Goal: Task Accomplishment & Management: Manage account settings

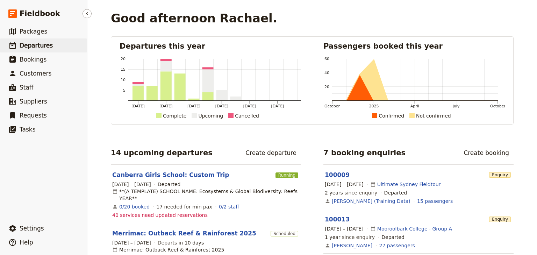
click at [38, 45] on span "Departures" at bounding box center [36, 45] width 33 height 7
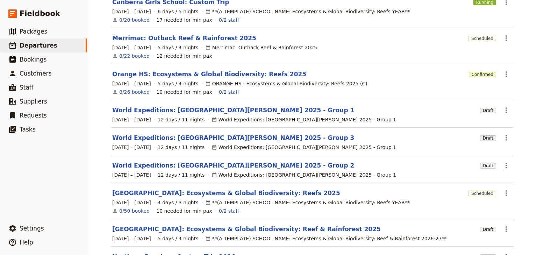
scroll to position [159, 0]
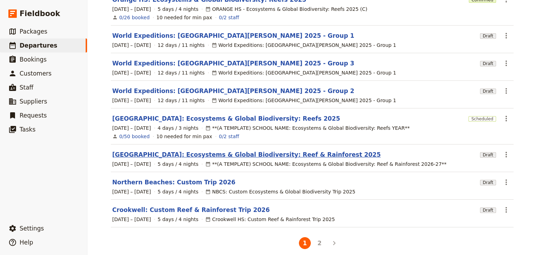
click at [160, 150] on link "[GEOGRAPHIC_DATA]: Ecosystems & Global Biodiversity: Reef & Rainforest 2025" at bounding box center [246, 154] width 269 height 8
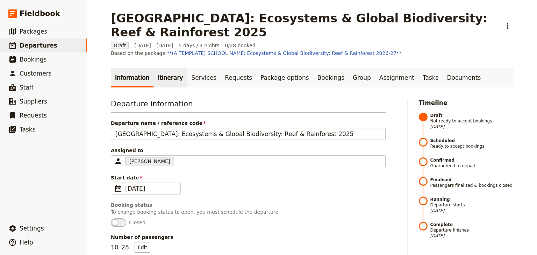
click at [159, 71] on link "Itinerary" at bounding box center [171, 78] width 34 height 20
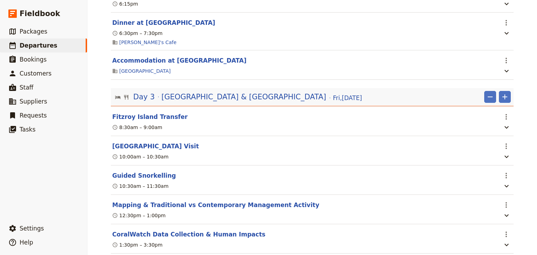
scroll to position [778, 0]
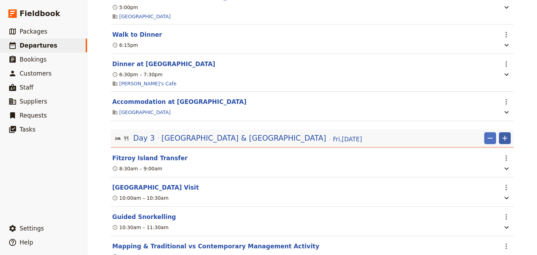
click at [506, 140] on icon "Add" at bounding box center [505, 138] width 8 height 8
click at [485, 150] on span "Add itinerary item" at bounding box center [482, 153] width 44 height 7
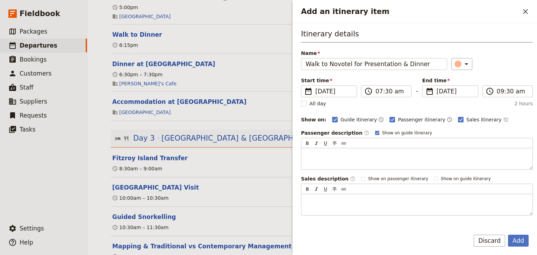
type input "Walk to Novotel for Presentation & Dinner"
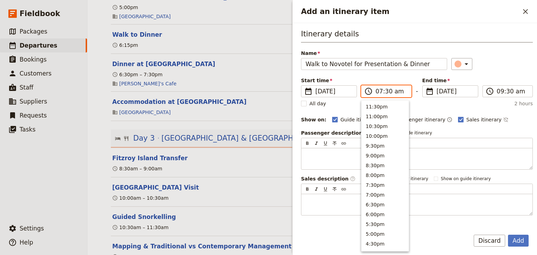
click at [379, 94] on input "07:30 am" at bounding box center [391, 91] width 31 height 8
click at [385, 92] on input "05:30 am" at bounding box center [391, 91] width 31 height 8
type input "05:15 am"
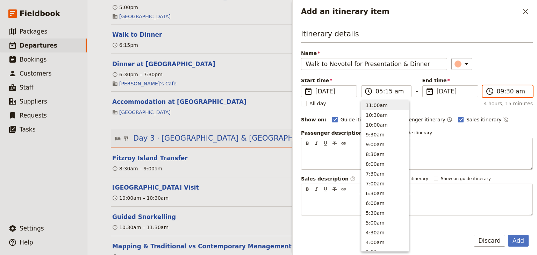
click at [500, 93] on input "09:30 am" at bounding box center [512, 91] width 31 height 8
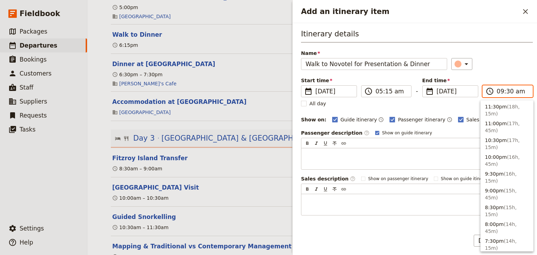
scroll to position [304, 0]
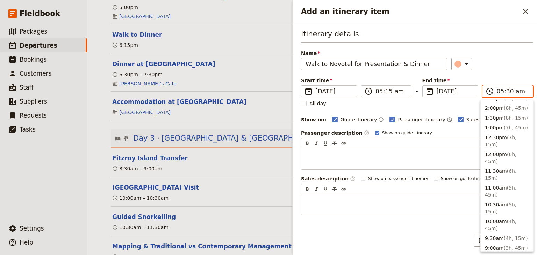
click at [506, 92] on input "05:30 am" at bounding box center [512, 91] width 31 height 8
type input "05:15 am"
click at [504, 66] on div "​" at bounding box center [493, 64] width 82 height 12
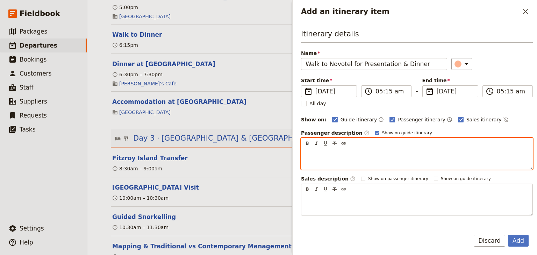
click at [309, 151] on p "Add an itinerary item" at bounding box center [417, 154] width 223 height 7
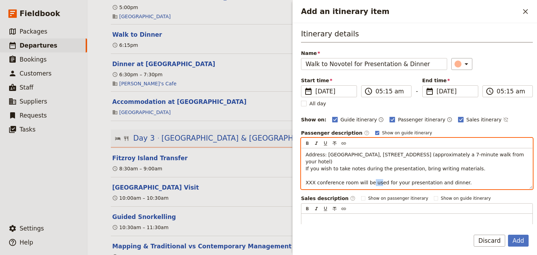
drag, startPoint x: 315, startPoint y: 181, endPoint x: 303, endPoint y: 181, distance: 11.9
click at [303, 181] on div "Address: [GEOGRAPHIC_DATA], [STREET_ADDRESS] (approximately a 7-minute walk fro…" at bounding box center [417, 168] width 231 height 41
click at [430, 171] on p "Address: [GEOGRAPHIC_DATA], [STREET_ADDRESS] (approximately a 7-minute walk fro…" at bounding box center [417, 168] width 223 height 35
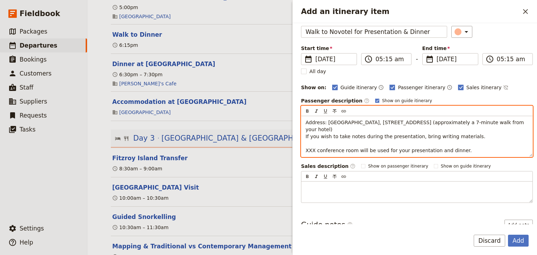
scroll to position [70, 0]
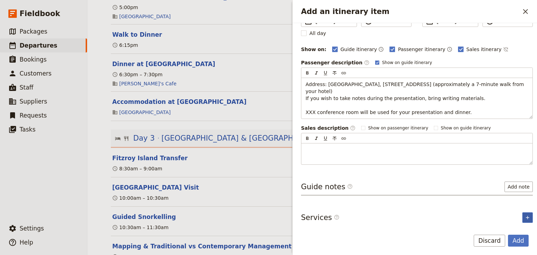
click at [525, 216] on icon "Add service inclusion" at bounding box center [528, 218] width 6 height 6
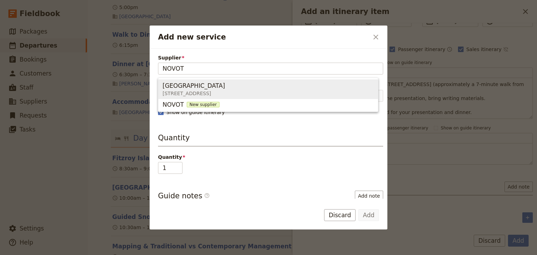
click at [187, 90] on span "122 Lake Street, Cairns QLD 4870, Australia" at bounding box center [195, 93] width 65 height 7
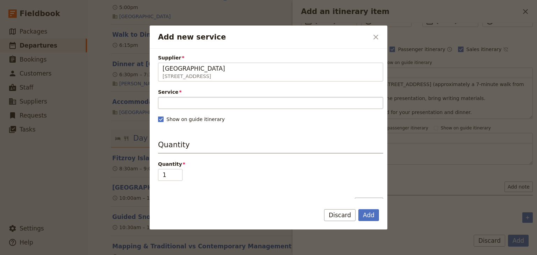
type input "[GEOGRAPHIC_DATA]"
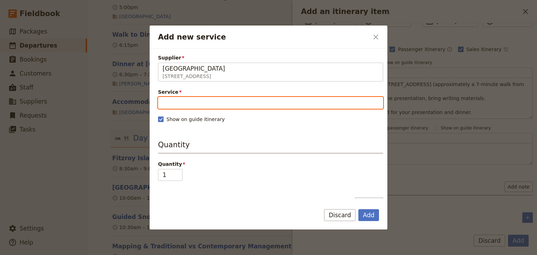
click at [182, 100] on input "Service" at bounding box center [270, 103] width 225 height 12
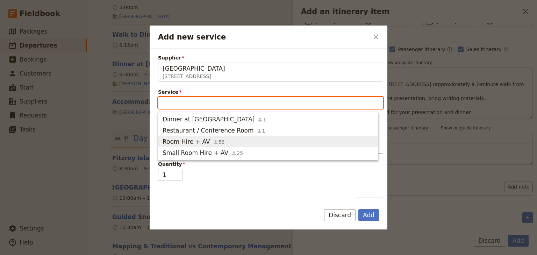
click at [188, 140] on span "Room Hire + AV" at bounding box center [187, 142] width 48 height 8
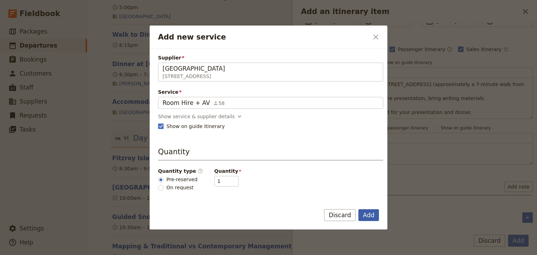
click at [371, 216] on button "Add" at bounding box center [369, 215] width 21 height 12
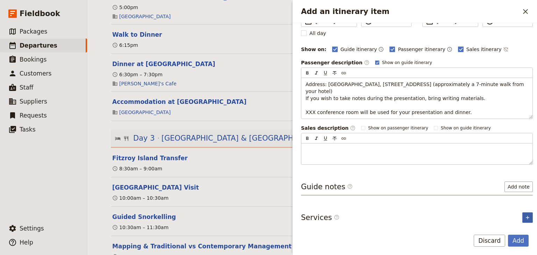
click at [526, 216] on icon "Add service inclusion" at bounding box center [528, 218] width 6 height 6
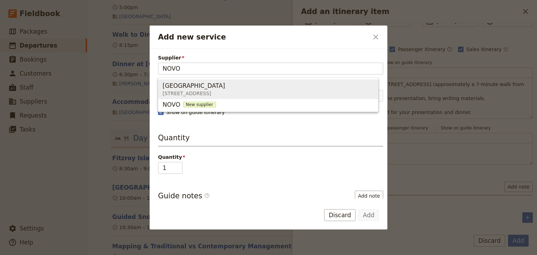
click at [194, 90] on span "122 Lake Street, Cairns QLD 4870, Australia" at bounding box center [195, 93] width 65 height 7
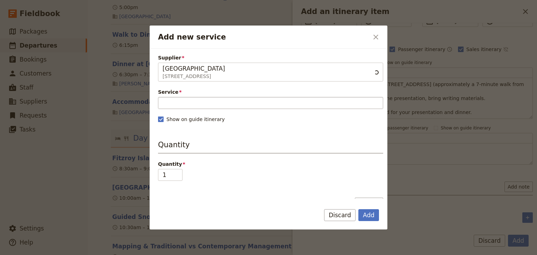
type input "[GEOGRAPHIC_DATA]"
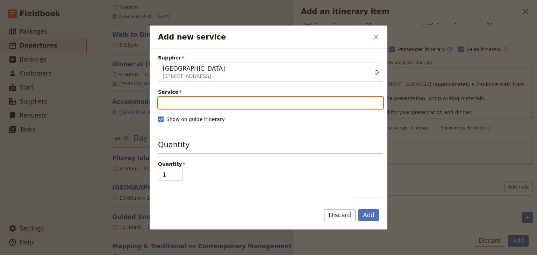
click at [181, 102] on input "Service" at bounding box center [270, 103] width 225 height 12
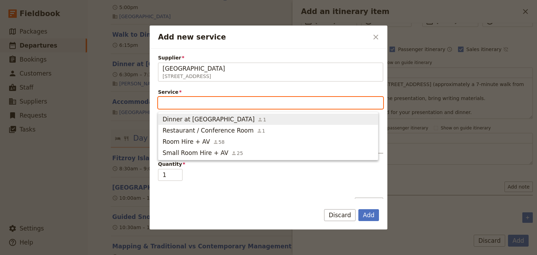
click at [181, 121] on span "Dinner at Novotel Hotel" at bounding box center [209, 119] width 92 height 8
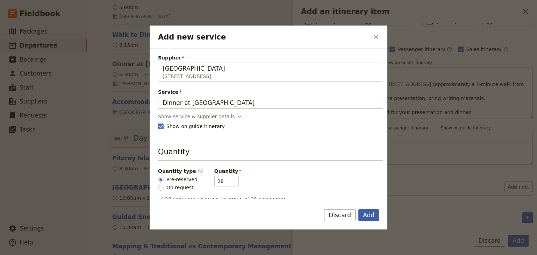
click at [371, 213] on button "Add" at bounding box center [369, 215] width 21 height 12
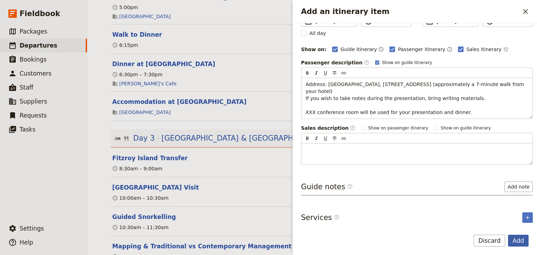
click at [522, 243] on button "Add" at bounding box center [518, 241] width 21 height 12
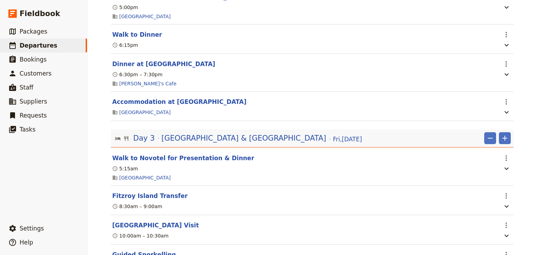
click at [523, 100] on div "Woonona High School: Ecosystems & Global Biodiversity: Reef & Rainforest 2025 ​…" at bounding box center [312, 127] width 450 height 255
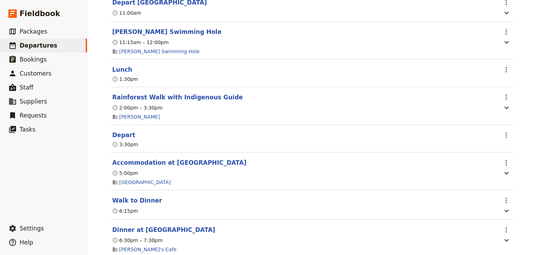
scroll to position [610, 0]
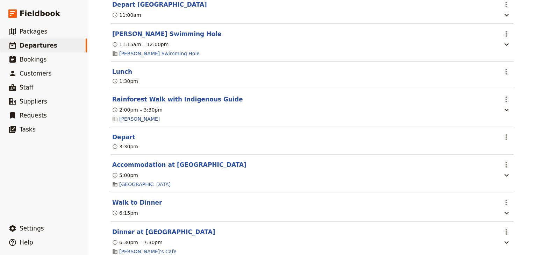
click at [520, 112] on div "Woonona High School: Ecosystems & Global Biodiversity: Reef & Rainforest 2025 ​…" at bounding box center [312, 127] width 450 height 255
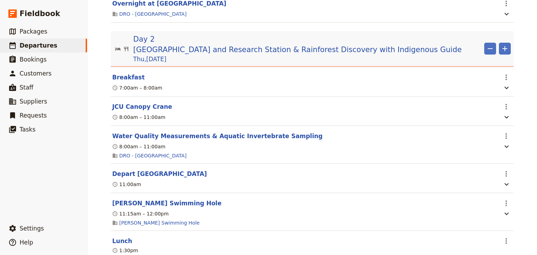
scroll to position [437, 0]
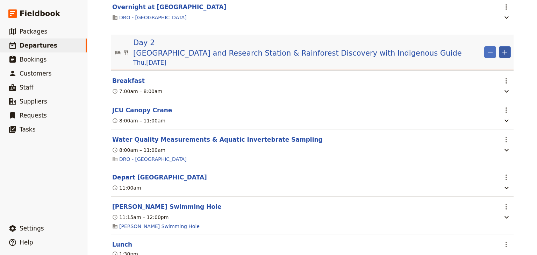
click at [504, 48] on icon "Add" at bounding box center [505, 52] width 8 height 8
click at [525, 57] on div "Woonona High School: Ecosystems & Global Biodiversity: Reef & Rainforest 2025 ​…" at bounding box center [312, 127] width 450 height 255
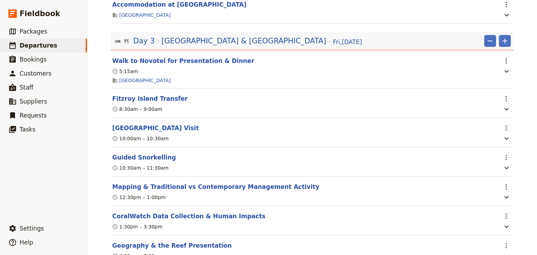
scroll to position [885, 0]
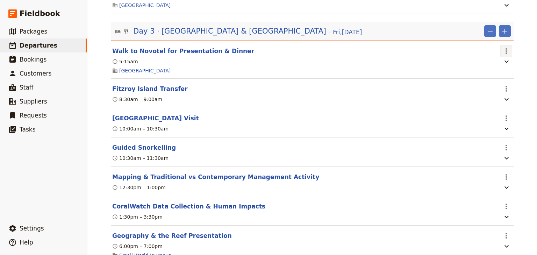
click at [506, 53] on icon "Actions" at bounding box center [506, 51] width 1 height 6
click at [494, 76] on span "Delete this itinerary item" at bounding box center [475, 75] width 62 height 7
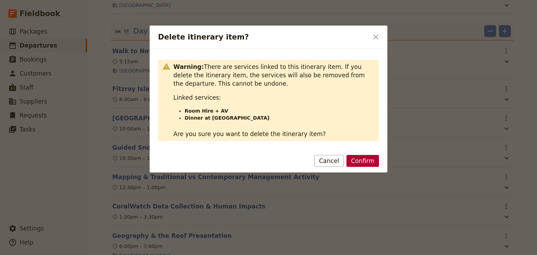
click at [357, 162] on button "Confirm" at bounding box center [363, 161] width 33 height 12
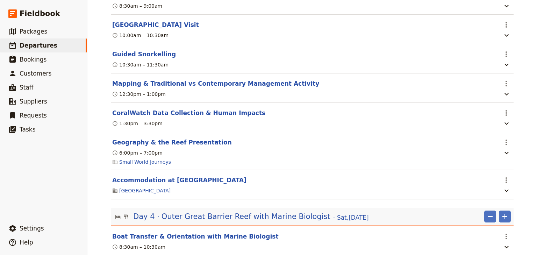
scroll to position [941, 0]
click at [507, 146] on icon "Actions" at bounding box center [506, 142] width 8 height 8
click at [499, 160] on span "Edit this itinerary item" at bounding box center [471, 159] width 55 height 7
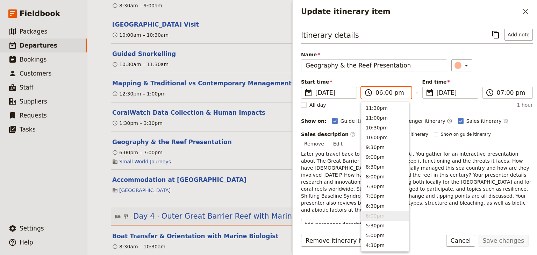
click at [381, 91] on input "06:00 pm" at bounding box center [391, 93] width 31 height 8
click at [387, 92] on input "05:00 pm" at bounding box center [391, 93] width 31 height 8
type input "05:15 pm"
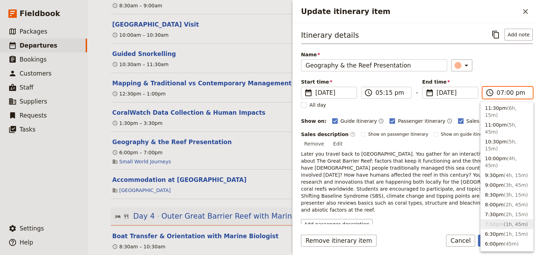
click at [497, 92] on input "07:00 pm" at bounding box center [512, 93] width 31 height 8
click at [508, 94] on input "05:00 pm" at bounding box center [512, 93] width 31 height 8
click at [507, 93] on input "05:00 pm" at bounding box center [512, 93] width 31 height 8
type input "05:15 pm"
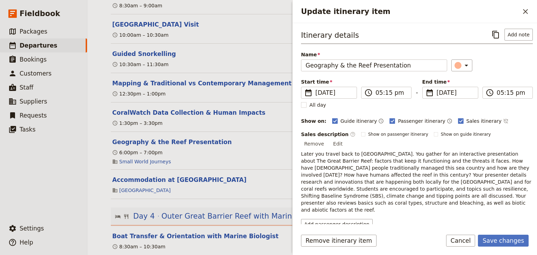
click at [506, 79] on div "Start time ​ 28 Nov 2025 28/11/2025 2025-11-28 17:15 ​ 05:15 pm - End time ​ 28…" at bounding box center [417, 88] width 232 height 20
click at [330, 94] on span "28 Nov 2025" at bounding box center [334, 93] width 37 height 8
click at [304, 87] on input "28/11/2025" at bounding box center [304, 87] width 0 height 0
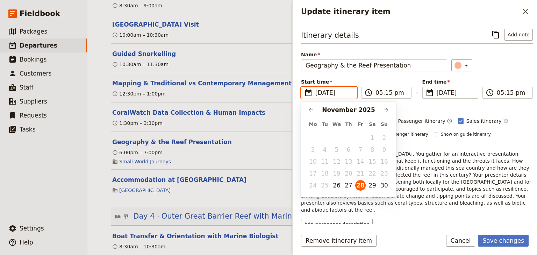
scroll to position [0, 0]
click at [347, 185] on button "27" at bounding box center [349, 185] width 10 height 10
type input "27/11/2025"
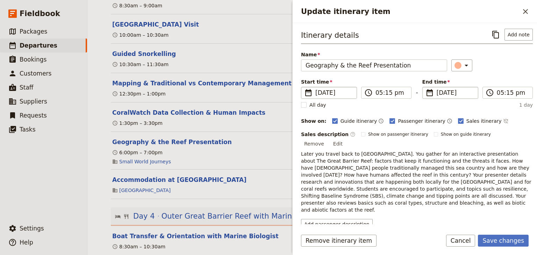
click at [451, 92] on span "28 Nov 2025" at bounding box center [455, 93] width 37 height 8
click at [426, 87] on input "28/11/2025" at bounding box center [426, 87] width 0 height 0
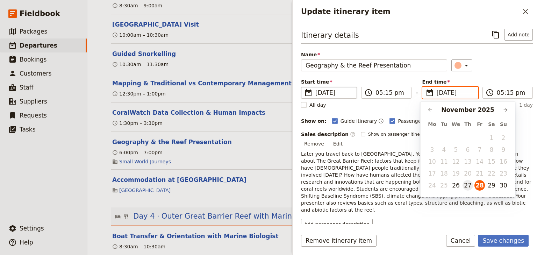
click at [470, 185] on button "27" at bounding box center [468, 185] width 10 height 10
type input "27/11/2025"
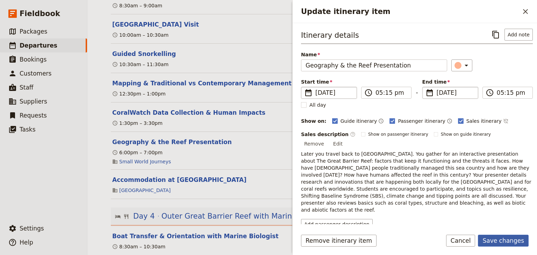
click at [502, 241] on button "Save changes" at bounding box center [503, 241] width 51 height 12
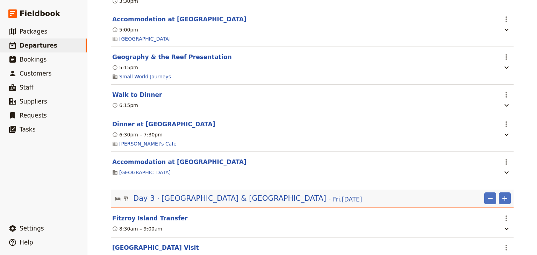
scroll to position [727, 0]
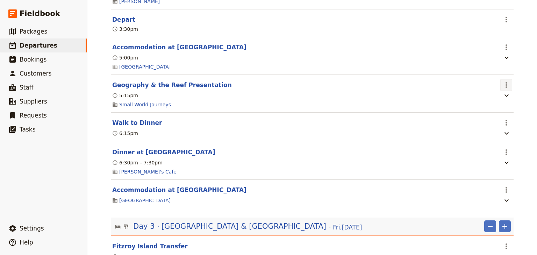
click at [506, 85] on icon "Actions" at bounding box center [506, 85] width 1 height 6
click at [502, 98] on span "Edit this itinerary item" at bounding box center [475, 98] width 62 height 7
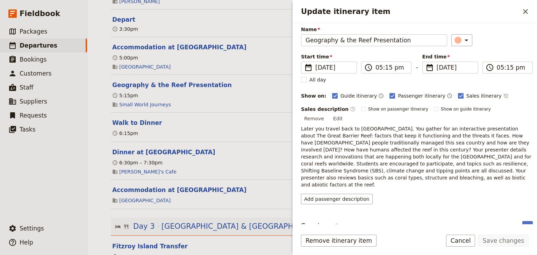
scroll to position [44, 0]
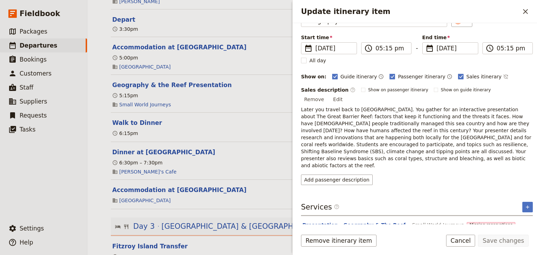
click at [359, 222] on button "Presentation - Geography & The Reef" at bounding box center [354, 225] width 103 height 7
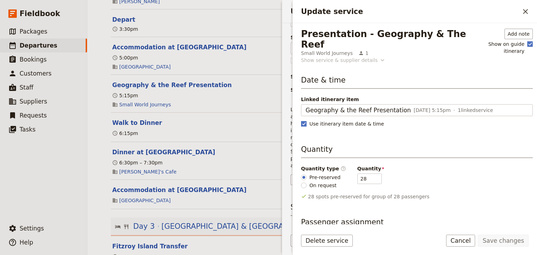
click at [379, 57] on icon "Update service" at bounding box center [382, 60] width 7 height 7
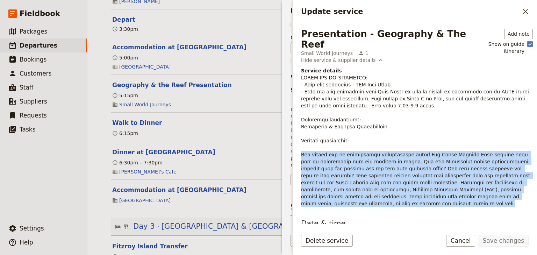
drag, startPoint x: 472, startPoint y: 188, endPoint x: 302, endPoint y: 145, distance: 175.4
click at [302, 145] on p "Update service" at bounding box center [417, 140] width 232 height 133
copy p "You gather for an interactive presentation about The Great Barrier Reef: factor…"
click at [525, 12] on icon "Close drawer" at bounding box center [526, 11] width 8 height 8
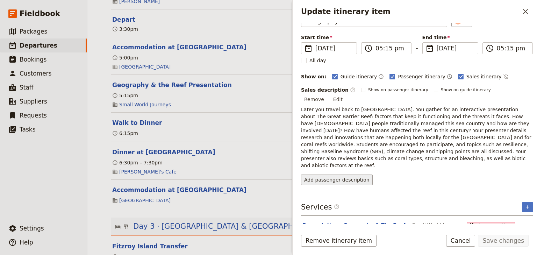
click at [333, 175] on button "Add passenger description" at bounding box center [337, 180] width 72 height 10
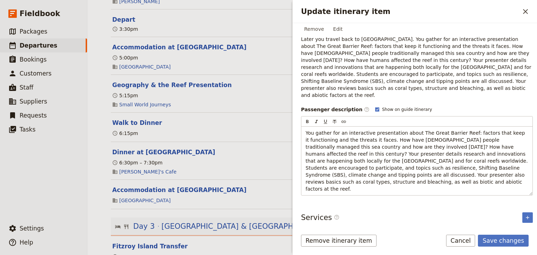
scroll to position [115, 0]
click at [504, 241] on button "Save changes" at bounding box center [503, 241] width 51 height 12
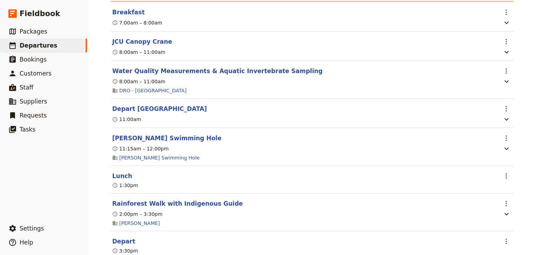
scroll to position [475, 0]
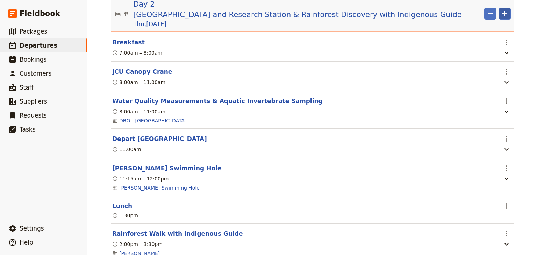
click at [503, 11] on icon "Add" at bounding box center [505, 13] width 5 height 5
click at [490, 24] on span "Add itinerary item" at bounding box center [482, 24] width 44 height 7
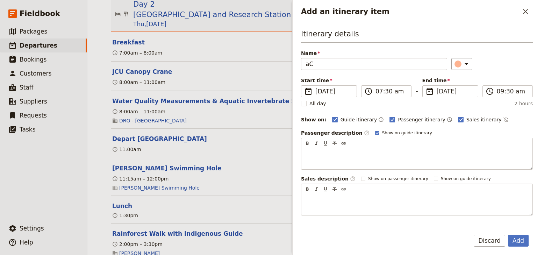
type input "a"
type input "Accommodation at [GEOGRAPHIC_DATA]"
click at [378, 92] on input "07:30 am" at bounding box center [391, 91] width 31 height 8
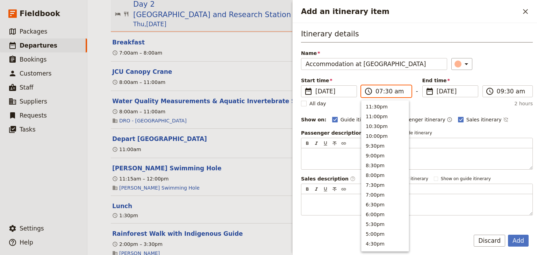
scroll to position [315, 0]
click at [396, 92] on input "06:30 am" at bounding box center [391, 91] width 31 height 8
type input "06:30 pm"
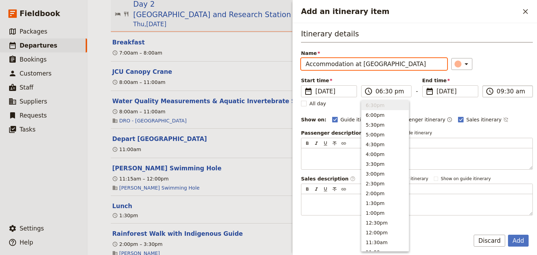
type input "06:30 pm"
click at [493, 91] on label "​ 06:30 pm" at bounding box center [508, 91] width 50 height 12
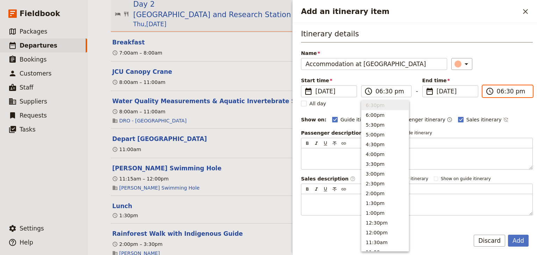
click at [497, 91] on input "06:30 pm" at bounding box center [512, 91] width 31 height 8
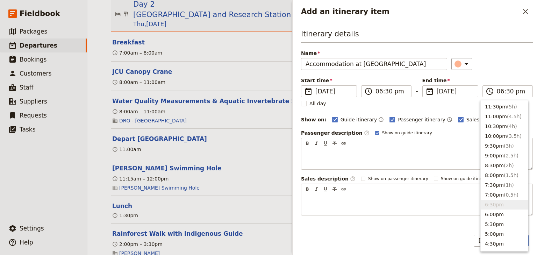
click at [510, 70] on div "Itinerary details Name Accommodation at Heritage Hotel Cairns ​ Start time ​ 27…" at bounding box center [417, 122] width 232 height 187
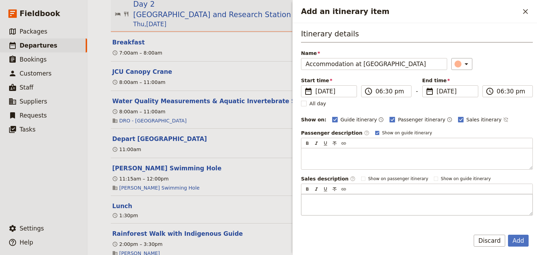
scroll to position [51, 0]
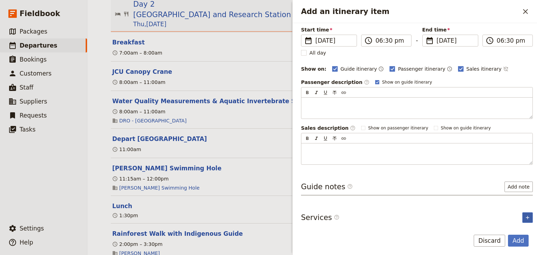
click at [525, 216] on icon "Add service inclusion" at bounding box center [528, 218] width 6 height 6
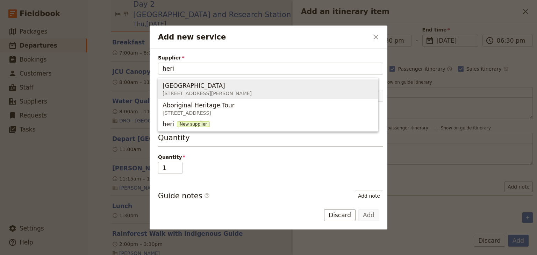
click at [189, 95] on span "8 Minnie Street, Cairns QLD 4870, Australia" at bounding box center [207, 93] width 89 height 7
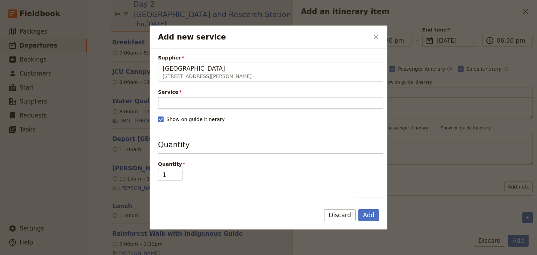
type input "[GEOGRAPHIC_DATA]"
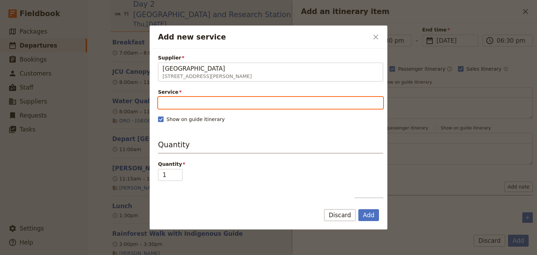
click at [187, 100] on input "Service" at bounding box center [270, 103] width 225 height 12
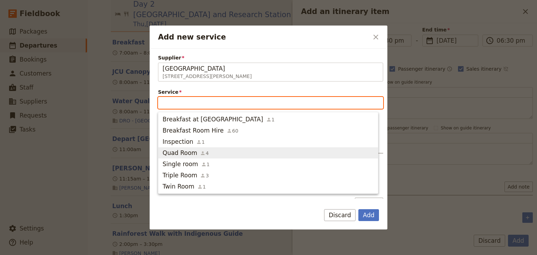
click at [190, 152] on span "Quad Room" at bounding box center [180, 153] width 35 height 8
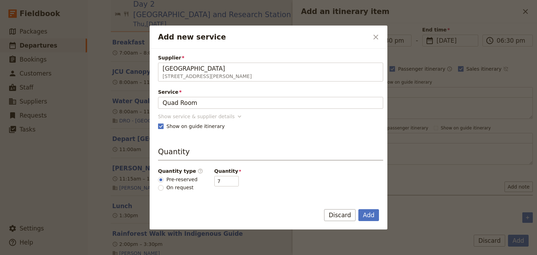
click at [221, 117] on div "Show service & supplier details" at bounding box center [196, 116] width 77 height 7
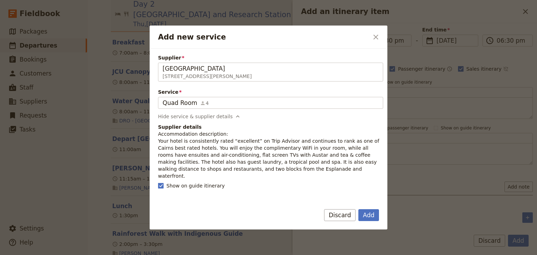
drag, startPoint x: 266, startPoint y: 170, endPoint x: 158, endPoint y: 140, distance: 111.9
click at [158, 140] on p "Accommodation description: Your hotel is consistently rated “excellent” on Trip…" at bounding box center [270, 155] width 225 height 49
copy p "Your hotel is consistently rated “excellent” on Trip Advisor and continues to r…"
click at [370, 212] on button "Add" at bounding box center [369, 215] width 21 height 12
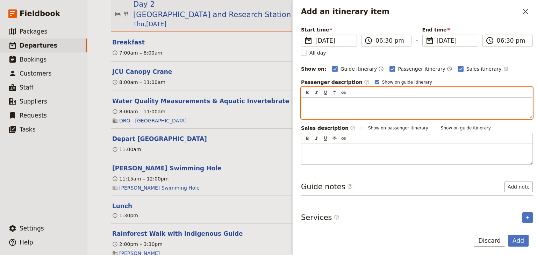
click at [305, 105] on div "Add an itinerary item" at bounding box center [417, 108] width 231 height 21
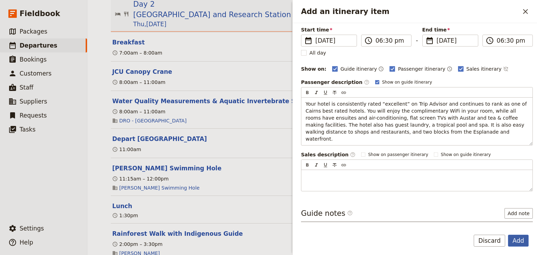
click at [518, 241] on button "Add" at bounding box center [518, 241] width 21 height 12
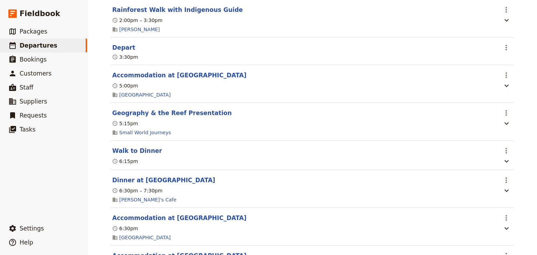
scroll to position [727, 0]
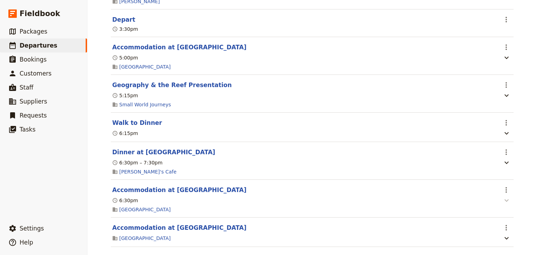
click at [505, 193] on icon "Actions" at bounding box center [506, 190] width 8 height 8
click at [498, 205] on span "Edit this itinerary item" at bounding box center [471, 205] width 55 height 7
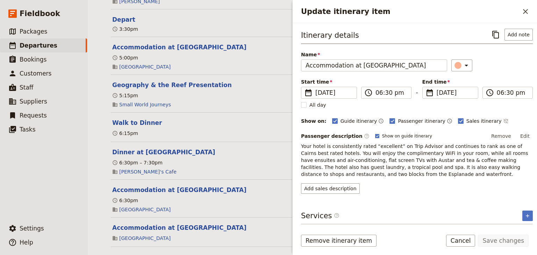
click at [356, 161] on span "Your hotel is consistently rated “excellent” on Trip Advisor and continues to r…" at bounding box center [415, 160] width 229 height 34
click at [524, 134] on button "Edit" at bounding box center [526, 136] width 16 height 10
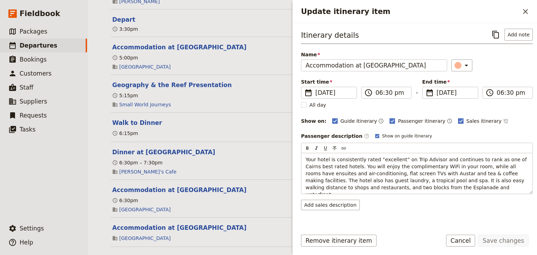
drag, startPoint x: 412, startPoint y: 188, endPoint x: 297, endPoint y: 151, distance: 120.8
click at [297, 151] on div "Itinerary details ​ Add note Name Accommodation at Heritage Hotel Cairns ​ Star…" at bounding box center [415, 123] width 245 height 201
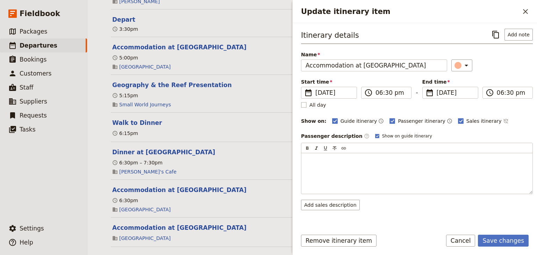
click at [304, 106] on rect "Update itinerary item" at bounding box center [303, 104] width 5 height 5
click at [301, 101] on input "All day" at bounding box center [301, 101] width 0 height 0
checkbox input "true"
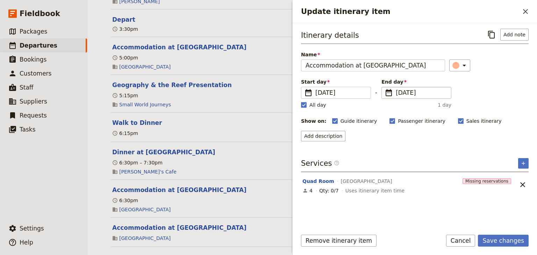
click at [412, 90] on span "27 Nov 2025" at bounding box center [421, 93] width 51 height 8
click at [385, 87] on input "27/11/2025" at bounding box center [385, 87] width 0 height 0
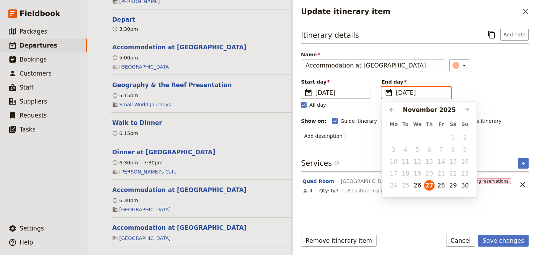
click at [452, 185] on button "29" at bounding box center [453, 185] width 10 height 10
type input "29/11/2025"
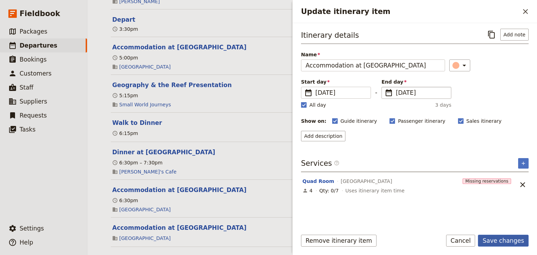
click at [506, 241] on button "Save changes" at bounding box center [503, 241] width 51 height 12
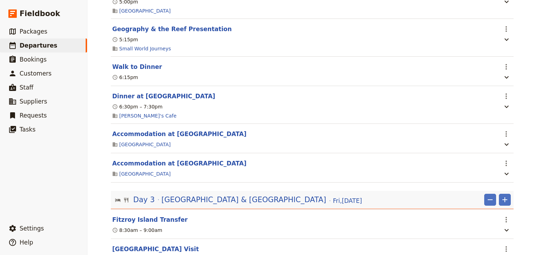
scroll to position [699, 0]
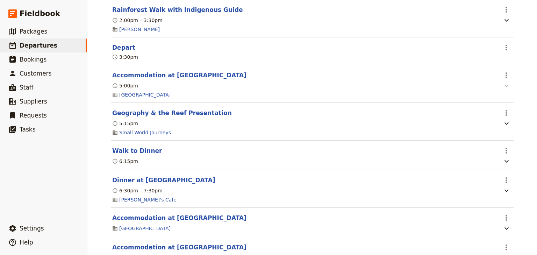
click at [505, 85] on icon "button" at bounding box center [507, 86] width 4 height 2
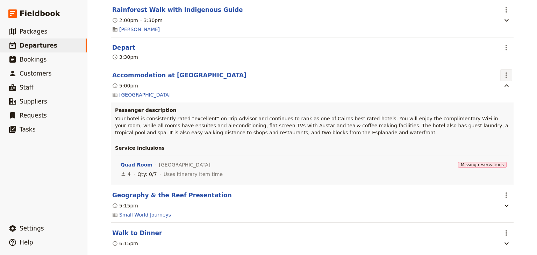
click at [506, 76] on icon "Actions" at bounding box center [506, 75] width 1 height 6
click at [493, 89] on span "Edit this itinerary item" at bounding box center [471, 88] width 55 height 7
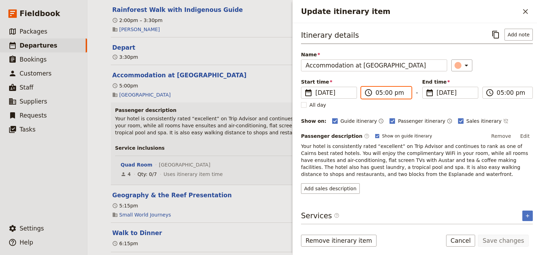
click at [376, 92] on input "05:00 pm" at bounding box center [391, 93] width 31 height 8
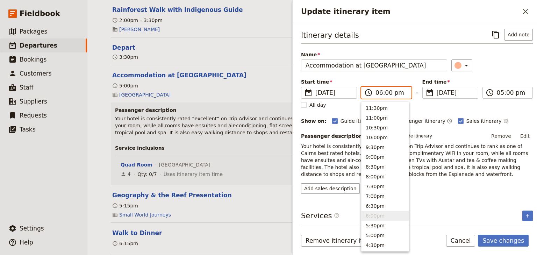
click at [385, 92] on input "06:00 pm" at bounding box center [391, 93] width 31 height 8
type input "06:30 pm"
click at [497, 92] on input "06:30 pm" at bounding box center [512, 93] width 31 height 8
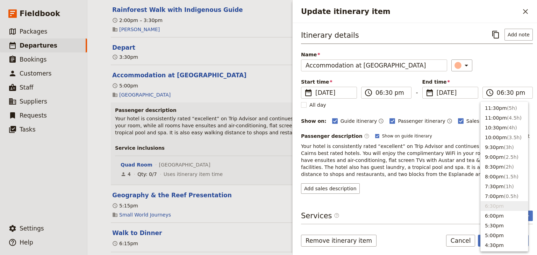
click at [506, 74] on div "Itinerary details ​ Add note Name Accommodation at Heritage Hotel Cairns ​ Star…" at bounding box center [417, 111] width 232 height 165
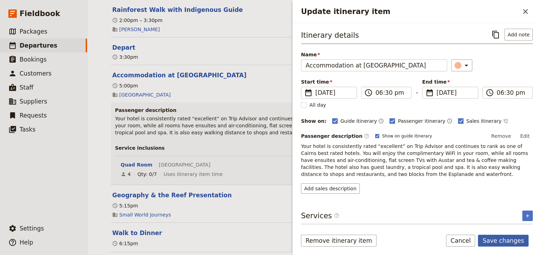
click at [495, 240] on button "Save changes" at bounding box center [503, 241] width 51 height 12
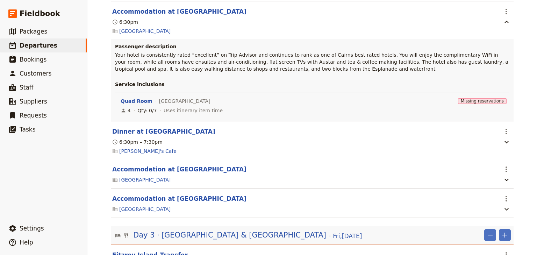
scroll to position [867, 0]
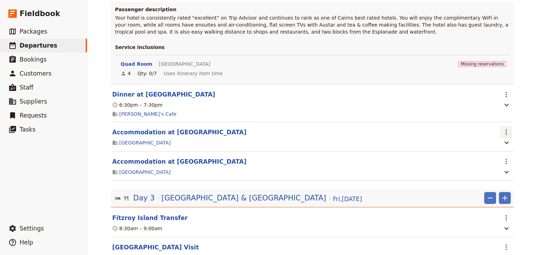
click at [506, 134] on icon "Actions" at bounding box center [506, 132] width 1 height 6
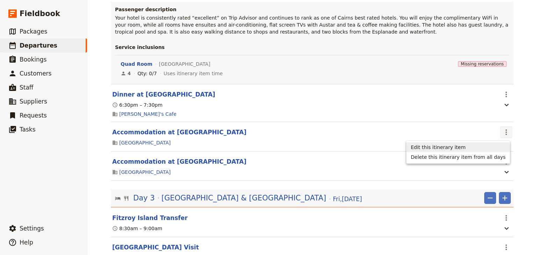
click at [457, 149] on span "Edit this itinerary item" at bounding box center [438, 147] width 55 height 7
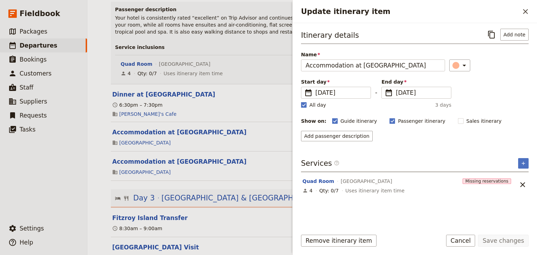
drag, startPoint x: 526, startPoint y: 13, endPoint x: 511, endPoint y: 29, distance: 22.3
click at [526, 14] on icon "Close drawer" at bounding box center [526, 11] width 8 height 8
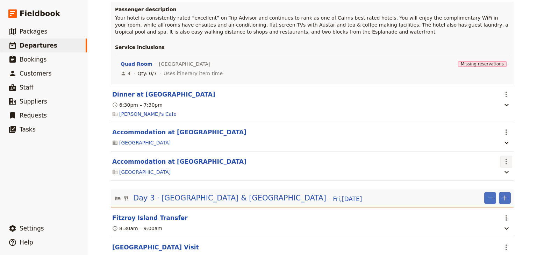
click at [507, 162] on icon "Actions" at bounding box center [506, 161] width 8 height 8
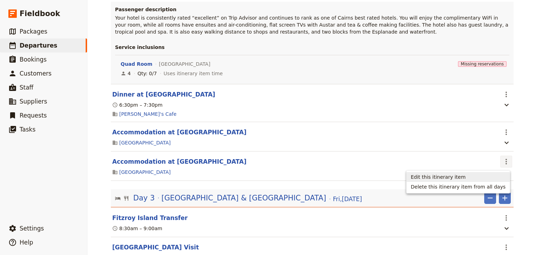
click at [484, 176] on span "Edit this itinerary item" at bounding box center [458, 177] width 95 height 7
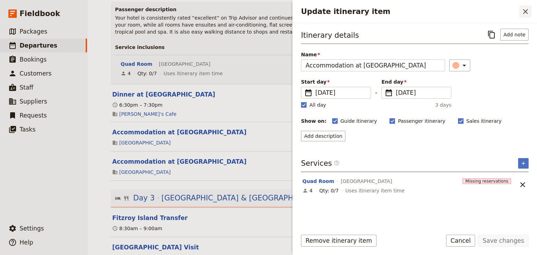
click at [528, 11] on icon "Close drawer" at bounding box center [526, 11] width 8 height 8
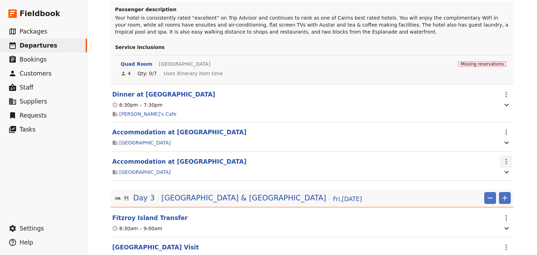
click at [506, 162] on icon "Actions" at bounding box center [506, 162] width 1 height 6
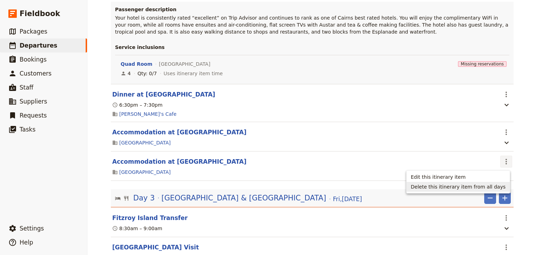
click at [448, 187] on span "Delete this itinerary item from all days" at bounding box center [458, 186] width 95 height 7
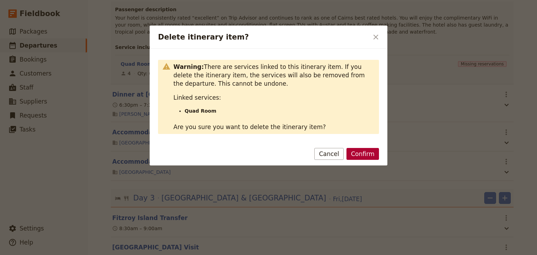
click at [364, 154] on button "Confirm" at bounding box center [363, 154] width 33 height 12
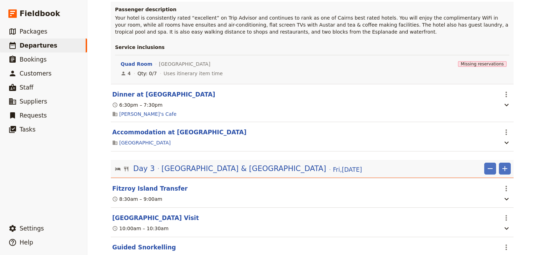
click at [522, 140] on div "Woonona High School: Ecosystems & Global Biodiversity: Reef & Rainforest 2025 ​…" at bounding box center [312, 127] width 450 height 255
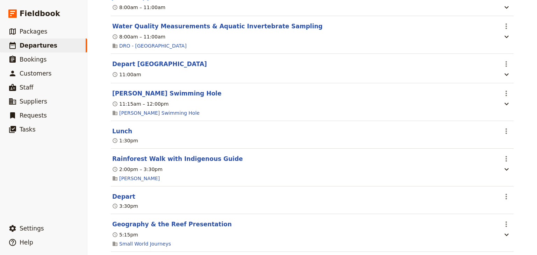
scroll to position [0, 0]
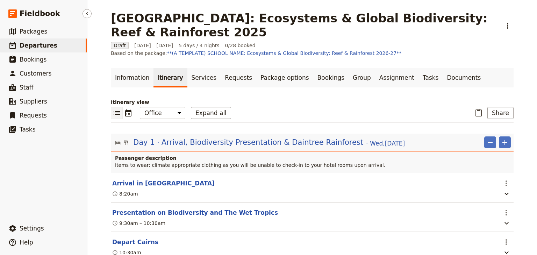
click at [42, 46] on span "Departures" at bounding box center [39, 45] width 38 height 7
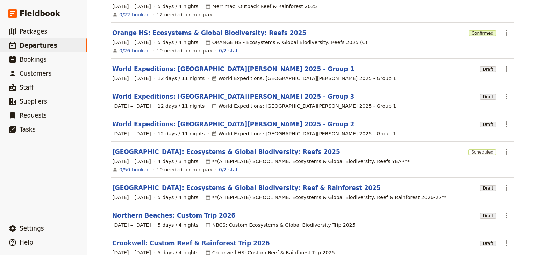
scroll to position [159, 0]
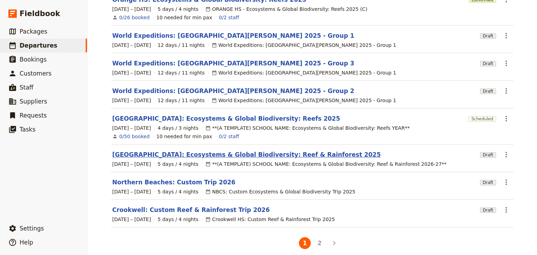
click at [141, 150] on link "[GEOGRAPHIC_DATA]: Ecosystems & Global Biodiversity: Reef & Rainforest 2025" at bounding box center [246, 154] width 269 height 8
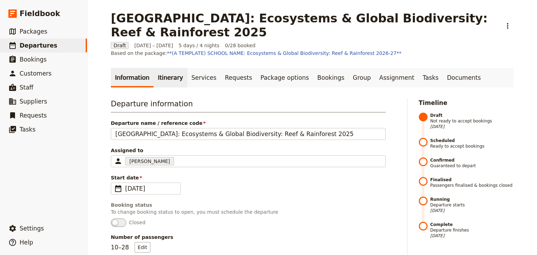
click at [163, 70] on link "Itinerary" at bounding box center [171, 78] width 34 height 20
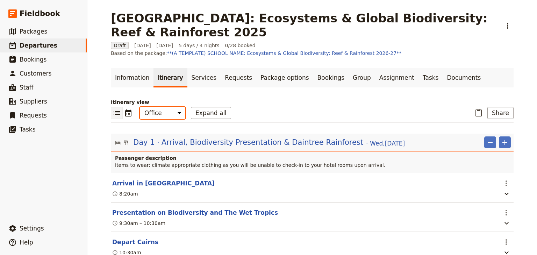
drag, startPoint x: 164, startPoint y: 102, endPoint x: 165, endPoint y: 108, distance: 5.6
click at [164, 107] on select "Office Guide Passenger Sales" at bounding box center [162, 113] width 45 height 12
select select "PASSENGER"
click at [140, 107] on select "Office Guide Passenger Sales" at bounding box center [162, 113] width 45 height 12
click at [204, 108] on button "Expand all" at bounding box center [211, 113] width 40 height 12
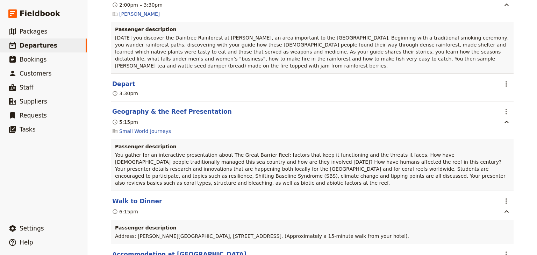
scroll to position [1204, 0]
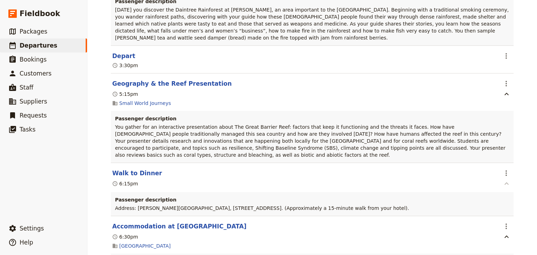
drag, startPoint x: 504, startPoint y: 122, endPoint x: 506, endPoint y: 127, distance: 5.8
click at [504, 169] on icon "Actions" at bounding box center [506, 173] width 8 height 8
click at [494, 137] on span "Edit this itinerary item" at bounding box center [471, 136] width 55 height 7
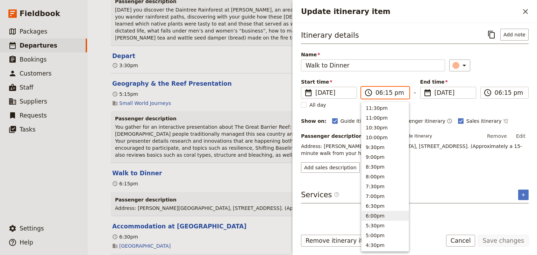
click at [379, 92] on input "06:15 pm" at bounding box center [390, 93] width 29 height 8
click at [385, 93] on input "07:15 pm" at bounding box center [390, 93] width 29 height 8
type input "07:00 pm"
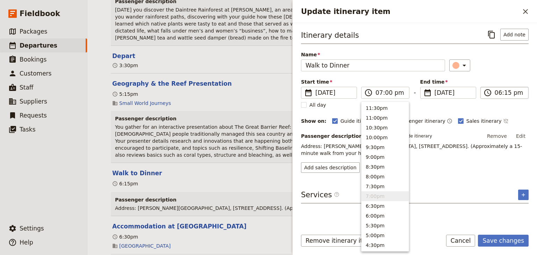
type input "07:00 pm"
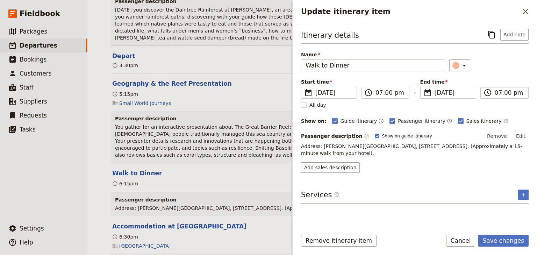
click at [498, 96] on input "07:00 pm" at bounding box center [509, 93] width 29 height 8
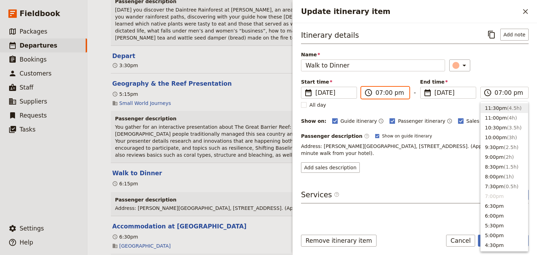
click at [386, 92] on input "07:00 pm" at bounding box center [390, 93] width 29 height 8
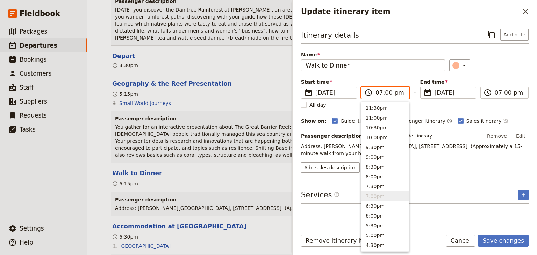
click at [386, 92] on input "07:00 pm" at bounding box center [390, 93] width 29 height 8
type input "07:15 pm"
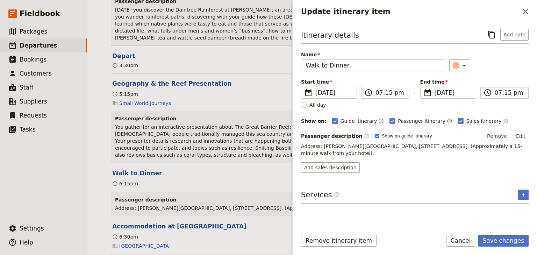
click at [505, 93] on input "07:15 pm" at bounding box center [509, 93] width 29 height 8
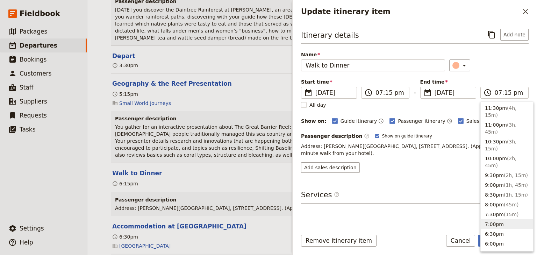
click at [501, 66] on div "​" at bounding box center [489, 65] width 79 height 12
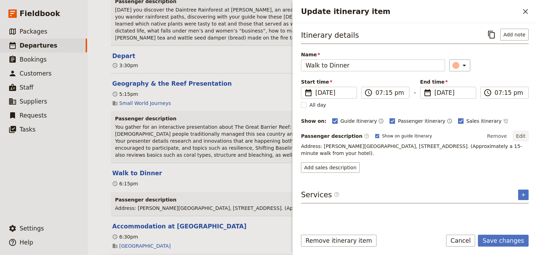
drag, startPoint x: 523, startPoint y: 134, endPoint x: 503, endPoint y: 136, distance: 20.4
click at [523, 134] on button "Edit" at bounding box center [521, 136] width 16 height 10
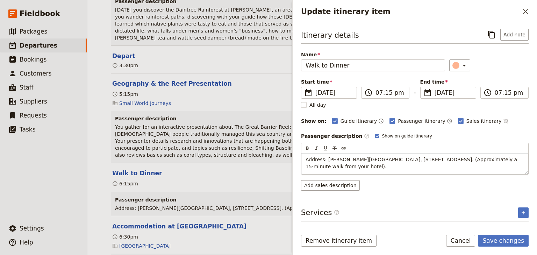
drag, startPoint x: 335, startPoint y: 166, endPoint x: 305, endPoint y: 158, distance: 31.2
click at [305, 158] on div "Address: Muddy's Cafe, 174 Esplanade, Cairns City QLD 4870. (Approximately a 15…" at bounding box center [415, 163] width 227 height 21
drag, startPoint x: 349, startPoint y: 164, endPoint x: 352, endPoint y: 167, distance: 4.2
click at [349, 164] on span "Address: Boardwalk Social by [GEOGRAPHIC_DATA][STREET_ADDRESS] (approximately a…" at bounding box center [415, 163] width 218 height 13
click at [500, 242] on button "Save changes" at bounding box center [503, 241] width 51 height 12
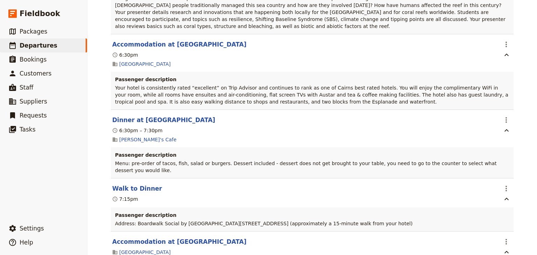
scroll to position [1344, 0]
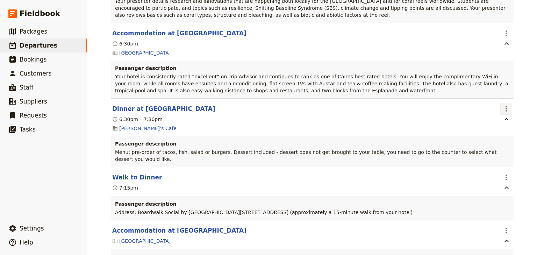
click at [503, 105] on icon "Actions" at bounding box center [506, 109] width 8 height 8
click at [494, 73] on span "Edit this itinerary item" at bounding box center [471, 72] width 55 height 7
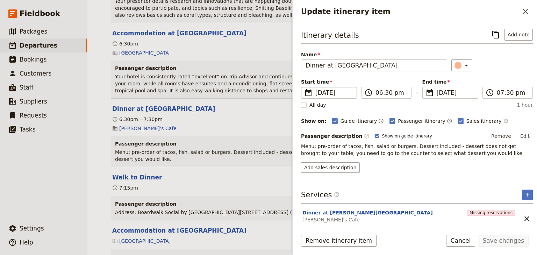
click at [333, 92] on span "27 Nov 2025" at bounding box center [334, 93] width 37 height 8
click at [304, 87] on input "27/11/2025" at bounding box center [304, 87] width 0 height 0
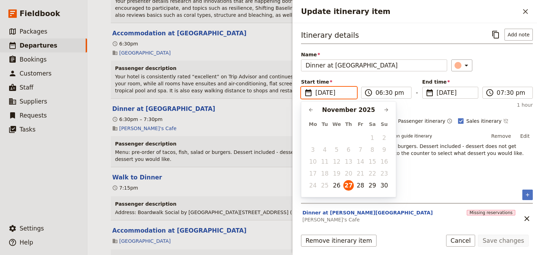
scroll to position [0, 0]
click at [361, 183] on button "28" at bounding box center [361, 185] width 10 height 10
type input "28/11/2025"
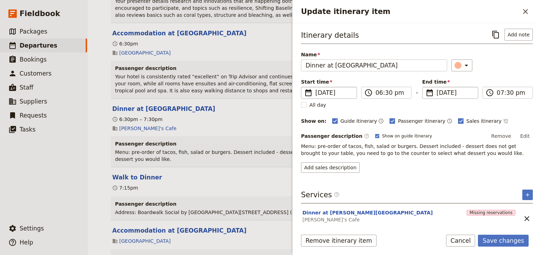
type input "28/11/2025"
click at [449, 92] on span "27 Nov 2025" at bounding box center [455, 93] width 37 height 8
click at [426, 87] on input "28/11/2025" at bounding box center [426, 87] width 0 height 0
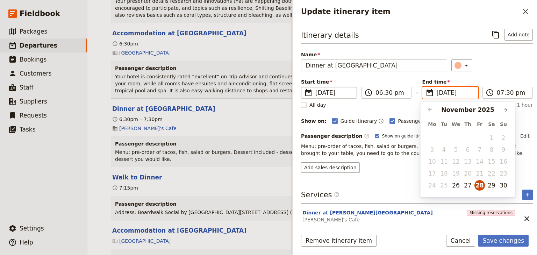
click at [480, 186] on button "28" at bounding box center [480, 185] width 10 height 10
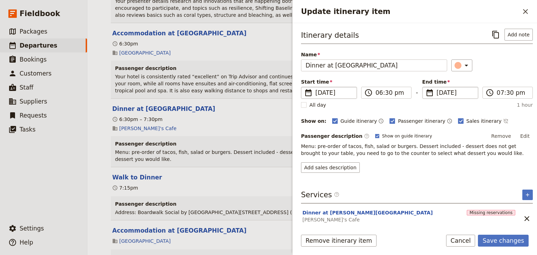
click at [495, 61] on div "​" at bounding box center [493, 65] width 82 height 12
click at [495, 243] on button "Save changes" at bounding box center [503, 241] width 51 height 12
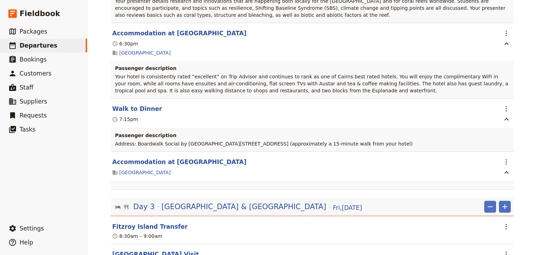
click at [523, 99] on div "Woonona High School: Ecosystems & Global Biodiversity: Reef & Rainforest 2025 ​…" at bounding box center [312, 127] width 450 height 255
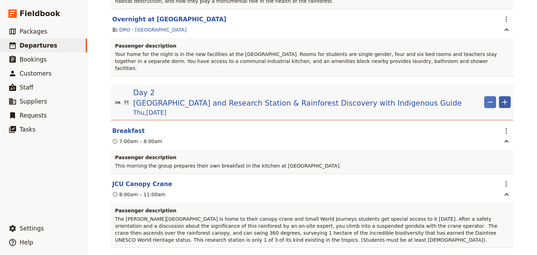
scroll to position [700, 0]
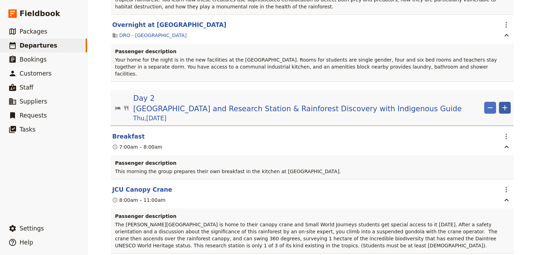
click at [502, 104] on icon "Add" at bounding box center [505, 108] width 8 height 8
click at [470, 97] on span "Add itinerary item" at bounding box center [482, 97] width 44 height 7
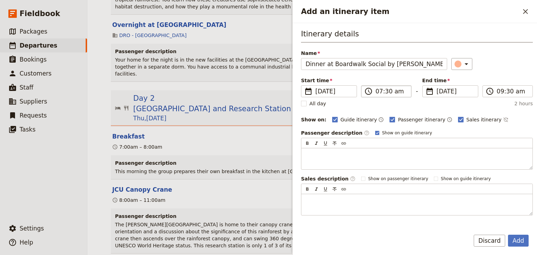
type input "Dinner at Boardwalk Social by Crystalbrook"
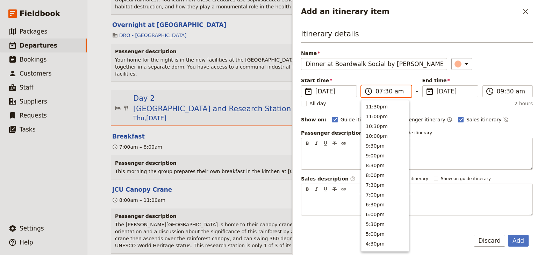
click at [389, 92] on input "07:30 am" at bounding box center [391, 91] width 31 height 8
click at [397, 92] on input "07:30 am" at bounding box center [391, 91] width 31 height 8
type input "07:30 pm"
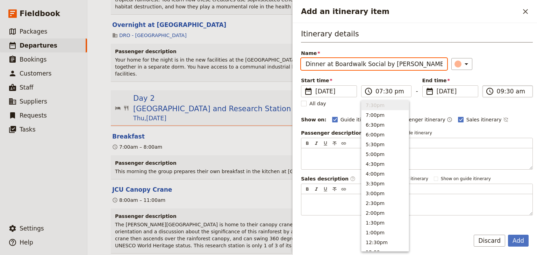
type input "07:30 pm"
click at [507, 91] on input "07:30 pm" at bounding box center [512, 91] width 31 height 8
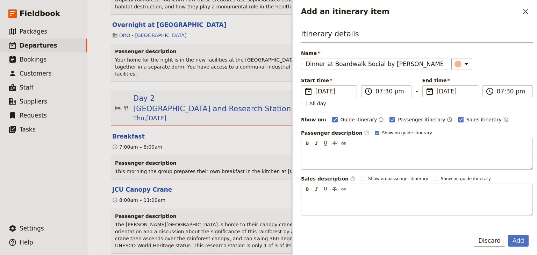
click at [509, 76] on div "Itinerary details Name Dinner at Boardwalk Social by Crystalbrook ​ Start time …" at bounding box center [417, 122] width 232 height 187
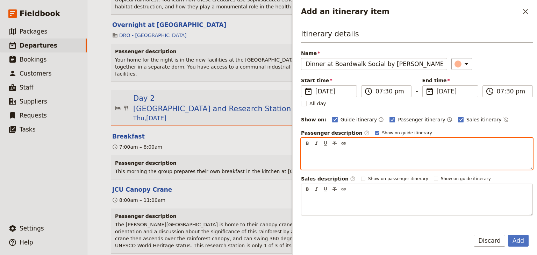
click at [312, 152] on p "Add an itinerary item" at bounding box center [417, 154] width 223 height 7
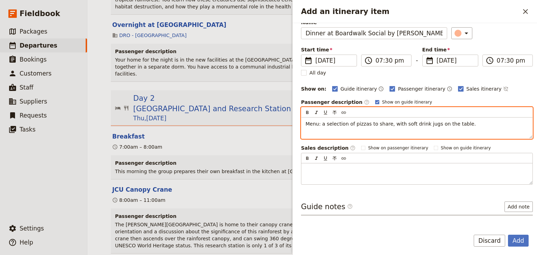
scroll to position [51, 0]
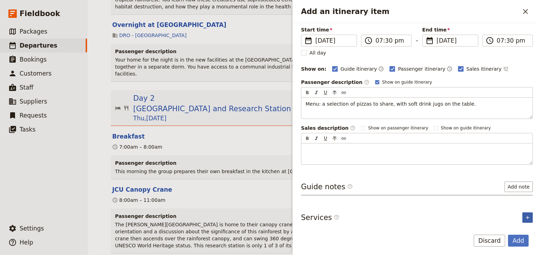
click at [525, 215] on icon "Add service inclusion" at bounding box center [528, 218] width 6 height 6
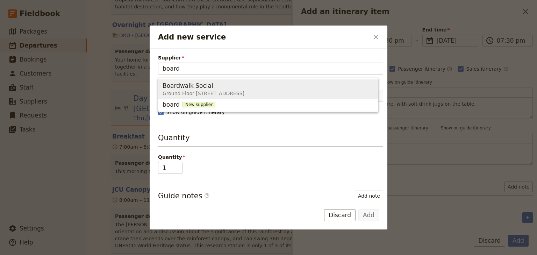
click at [204, 86] on span "Boardwalk Social" at bounding box center [188, 86] width 51 height 8
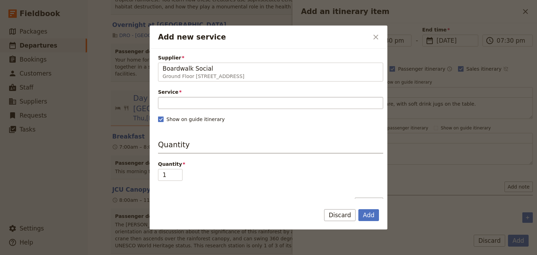
type input "Boardwalk Social"
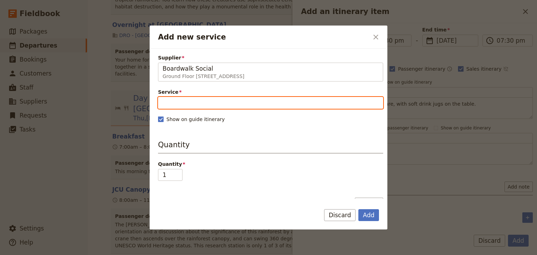
click at [176, 98] on input "Service" at bounding box center [270, 103] width 225 height 12
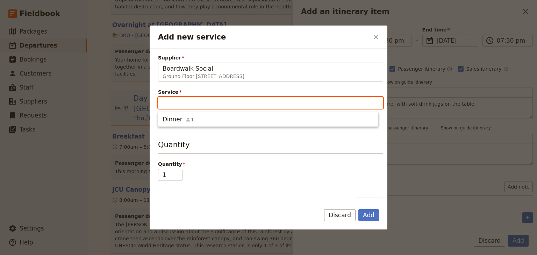
click at [176, 112] on ul "Dinner 1" at bounding box center [268, 119] width 220 height 15
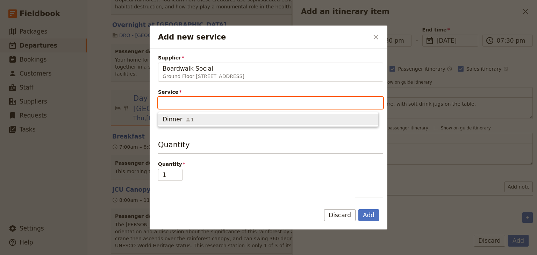
click at [176, 116] on span "Dinner" at bounding box center [173, 119] width 20 height 8
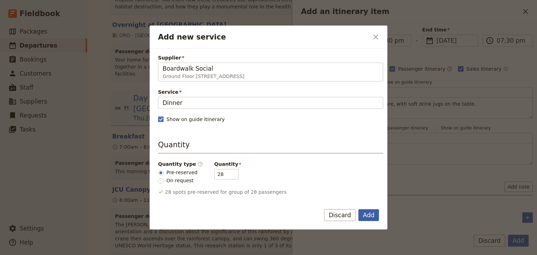
click at [369, 214] on button "Add" at bounding box center [369, 215] width 21 height 12
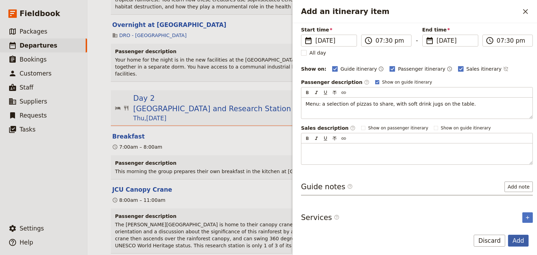
click at [523, 240] on button "Add" at bounding box center [518, 241] width 21 height 12
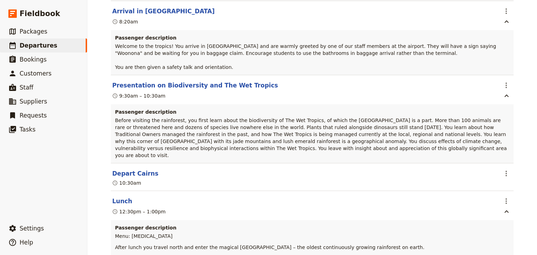
scroll to position [196, 0]
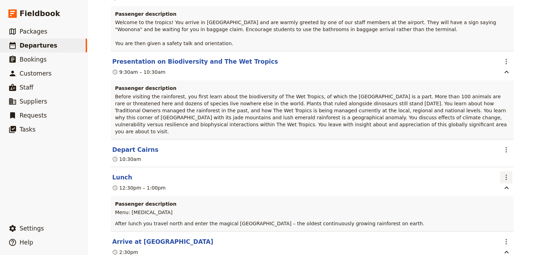
click at [506, 175] on icon "Actions" at bounding box center [506, 178] width 1 height 6
click at [495, 178] on span "Edit this itinerary item" at bounding box center [471, 178] width 55 height 7
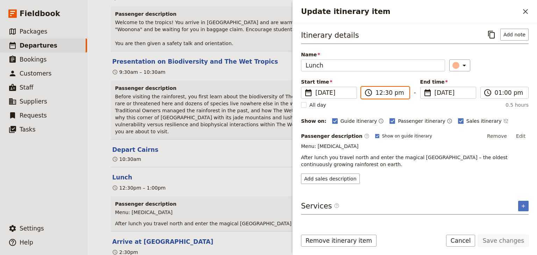
click at [380, 92] on input "12:30 pm" at bounding box center [390, 93] width 29 height 8
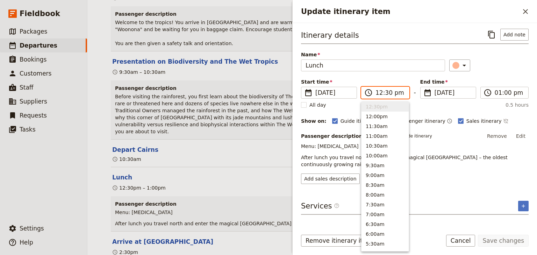
type input "01:30 pm"
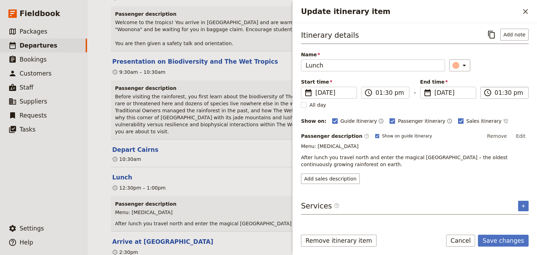
click at [498, 92] on input "01:30 pm" at bounding box center [509, 93] width 29 height 8
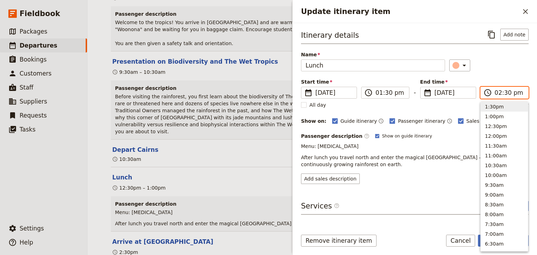
click at [505, 93] on input "02:30 pm" at bounding box center [509, 93] width 29 height 8
type input "02:00 pm"
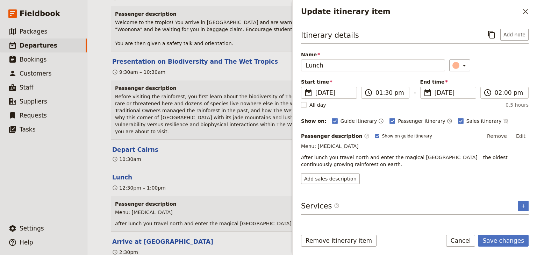
click at [500, 77] on div "Itinerary details ​ Add note Name Lunch ​ Start time ​ 26 Nov 2025 26/11/2025 2…" at bounding box center [415, 106] width 228 height 155
click at [521, 136] on button "Edit" at bounding box center [521, 136] width 16 height 10
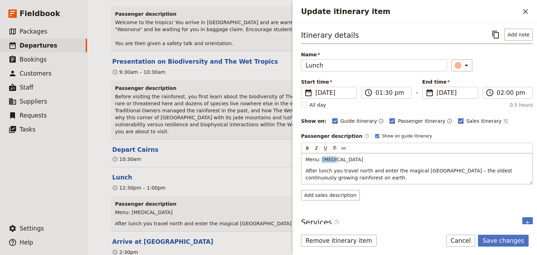
drag, startPoint x: 333, startPoint y: 160, endPoint x: 321, endPoint y: 159, distance: 11.9
click at [321, 159] on p "Menu: xxxxx" at bounding box center [417, 159] width 223 height 7
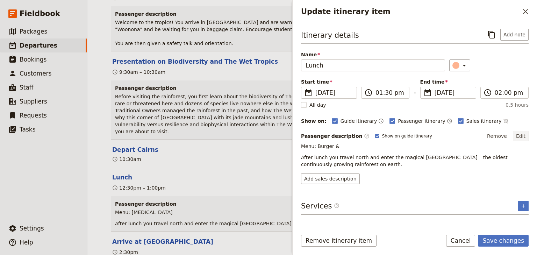
click at [520, 138] on button "Edit" at bounding box center [521, 136] width 16 height 10
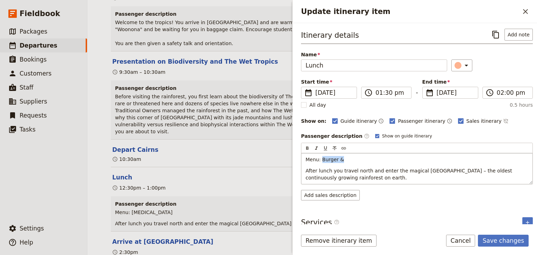
drag, startPoint x: 340, startPoint y: 159, endPoint x: 322, endPoint y: 158, distance: 18.9
click at [322, 158] on span "Menu: Burger &" at bounding box center [325, 160] width 38 height 6
drag, startPoint x: 378, startPoint y: 157, endPoint x: 395, endPoint y: 159, distance: 16.8
click at [395, 159] on span "Menu: A burger lunch with chips $20pp - (beef, chicken fish or vegetarian)" at bounding box center [397, 160] width 182 height 6
drag, startPoint x: 370, startPoint y: 178, endPoint x: 301, endPoint y: 169, distance: 69.5
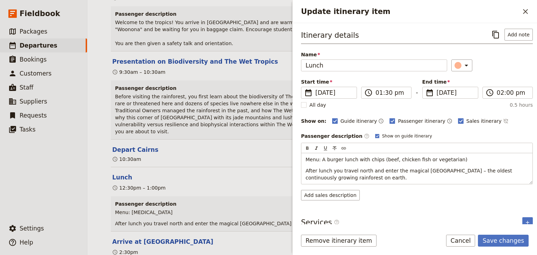
click at [301, 169] on div "Itinerary details ​ Add note Name Lunch ​ Start time ​ 26 Nov 2025 26/11/2025 2…" at bounding box center [415, 123] width 245 height 201
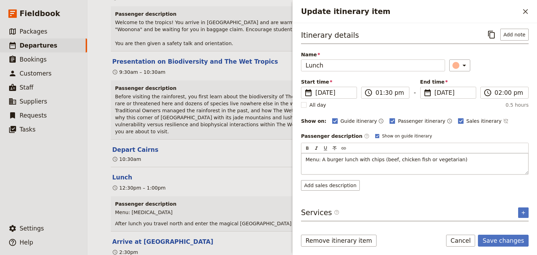
click at [313, 167] on div "Menu: A burger lunch with chips (beef, chicken fish or vegetarian)" at bounding box center [415, 163] width 227 height 21
click at [525, 212] on div "Itinerary details ​ Add note Name Lunch ​ Start time ​ 26 Nov 2025 26/11/2025 2…" at bounding box center [415, 126] width 228 height 195
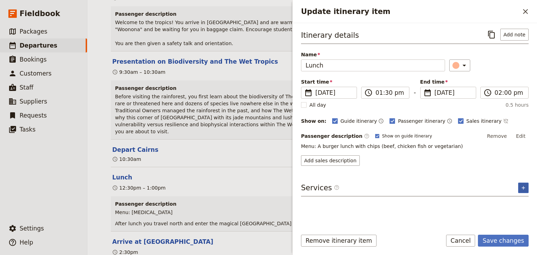
click at [525, 188] on icon "Add service inclusion" at bounding box center [524, 188] width 6 height 6
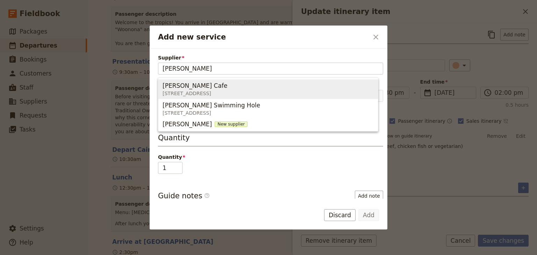
click at [190, 87] on span "Mason's Cafe" at bounding box center [195, 86] width 65 height 8
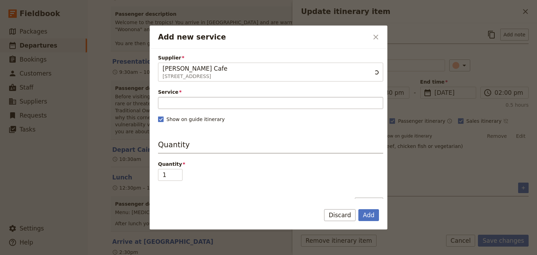
type input "Mason's Cafe"
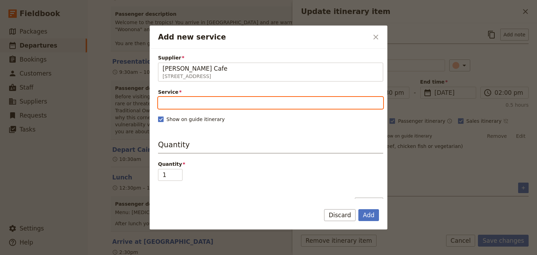
click at [182, 101] on input "Service" at bounding box center [270, 103] width 225 height 12
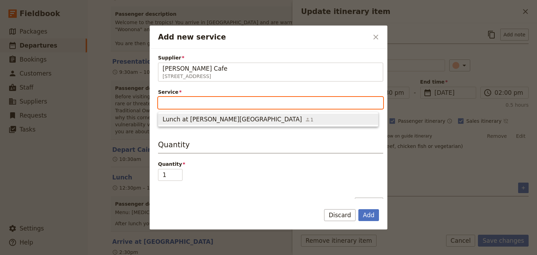
click at [183, 119] on span "Lunch at Mason's Cafe" at bounding box center [233, 119] width 140 height 8
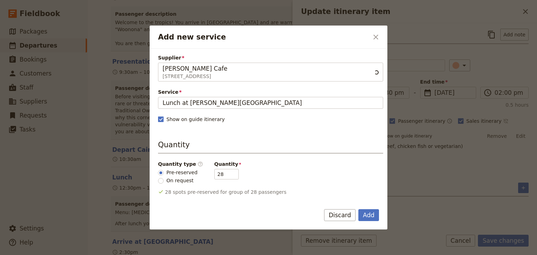
scroll to position [0, 0]
click at [370, 215] on button "Add" at bounding box center [369, 215] width 21 height 12
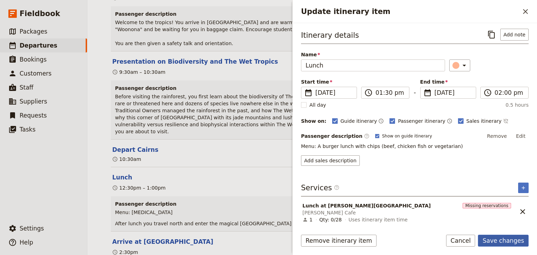
click at [504, 239] on button "Save changes" at bounding box center [503, 241] width 51 height 12
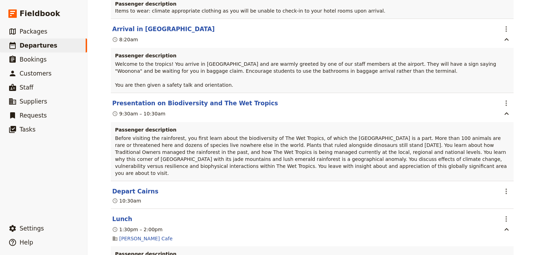
scroll to position [168, 0]
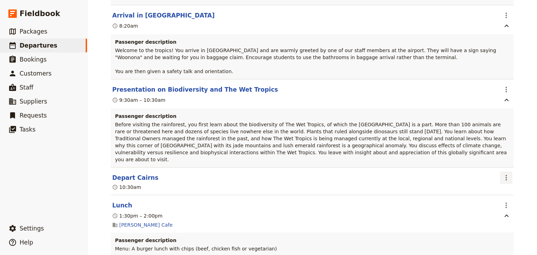
click at [506, 175] on icon "Actions" at bounding box center [506, 178] width 1 height 6
click at [497, 177] on span "Edit this itinerary item" at bounding box center [471, 178] width 55 height 7
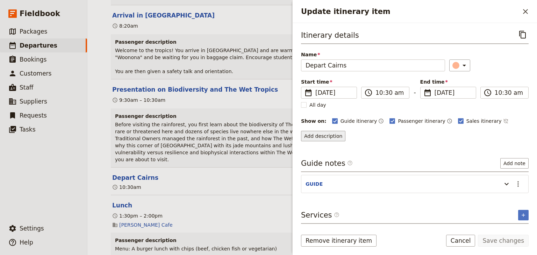
click at [319, 135] on button "Add description" at bounding box center [323, 136] width 44 height 10
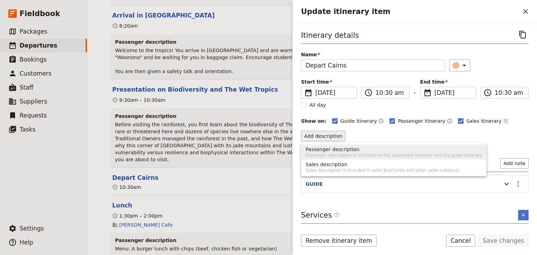
click at [319, 148] on span "Passenger description" at bounding box center [333, 149] width 54 height 7
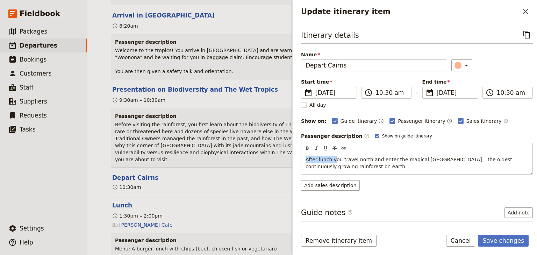
drag, startPoint x: 332, startPoint y: 158, endPoint x: 277, endPoint y: 159, distance: 54.6
click at [277, 159] on div "Woonona High School: Ecosystems & Global Biodiversity: Reef & Rainforest 2025 ​…" at bounding box center [312, 127] width 450 height 255
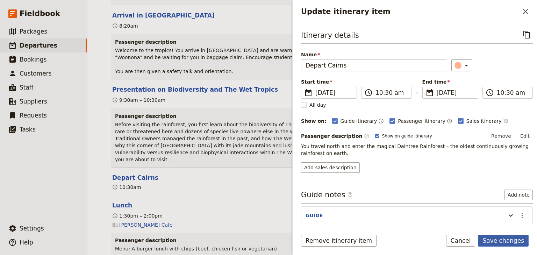
click at [505, 242] on button "Save changes" at bounding box center [503, 241] width 51 height 12
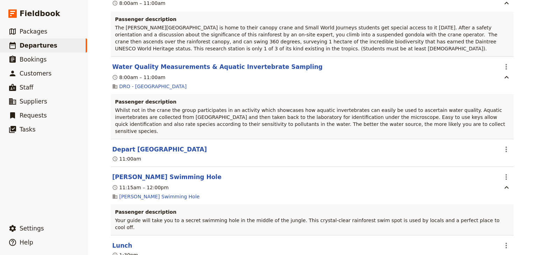
scroll to position [924, 0]
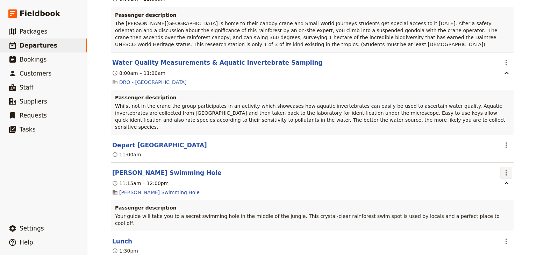
drag, startPoint x: 505, startPoint y: 140, endPoint x: 505, endPoint y: 145, distance: 4.9
click at [506, 170] on icon "Actions" at bounding box center [506, 173] width 1 height 6
click at [496, 157] on span "Edit this itinerary item" at bounding box center [471, 157] width 55 height 7
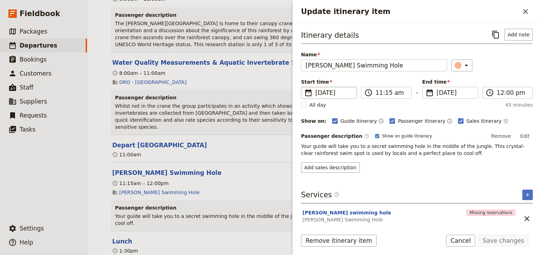
click at [335, 94] on span "27 Nov 2025" at bounding box center [334, 93] width 37 height 8
click at [304, 87] on input "27/11/2025" at bounding box center [304, 87] width 0 height 0
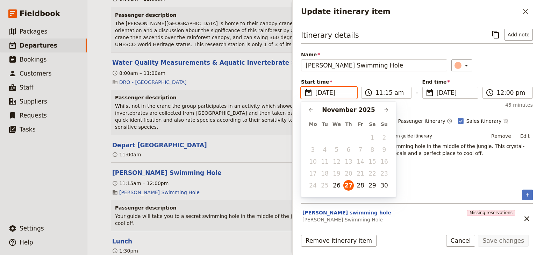
scroll to position [0, 0]
drag, startPoint x: 337, startPoint y: 187, endPoint x: 354, endPoint y: 157, distance: 34.6
click at [336, 186] on button "26" at bounding box center [337, 185] width 10 height 10
type input "26/11/2025"
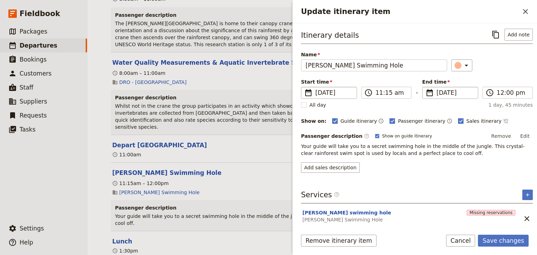
click at [445, 93] on span "27 Nov 2025" at bounding box center [455, 93] width 37 height 8
click at [426, 87] on input "27/11/2025" at bounding box center [426, 87] width 0 height 0
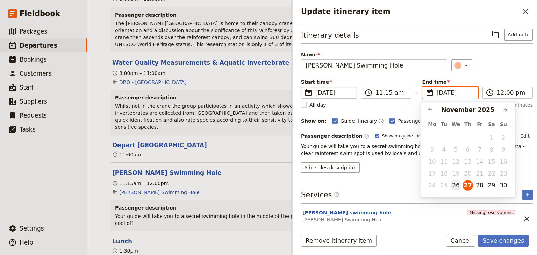
click at [456, 185] on button "26" at bounding box center [456, 185] width 10 height 10
type input "26/11/2025"
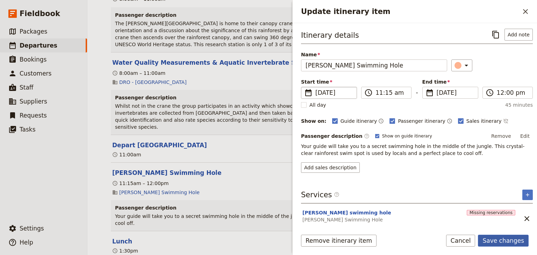
click at [505, 242] on button "Save changes" at bounding box center [503, 241] width 51 height 12
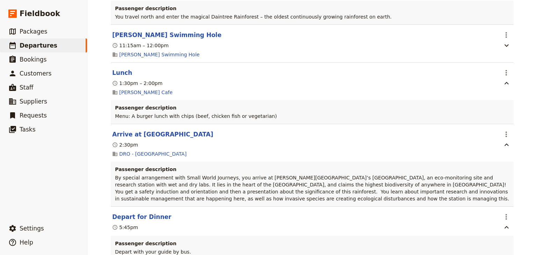
scroll to position [318, 0]
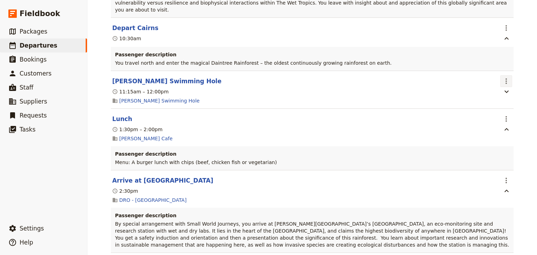
click at [507, 77] on icon "Actions" at bounding box center [506, 81] width 8 height 8
click at [497, 84] on span "Edit this itinerary item" at bounding box center [471, 82] width 55 height 7
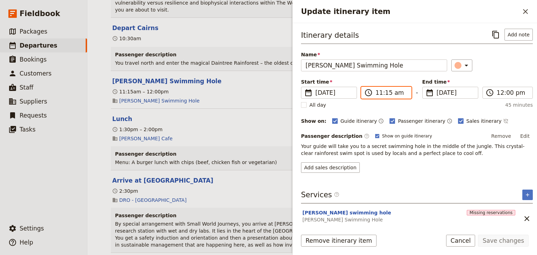
click at [379, 94] on input "11:15 am" at bounding box center [391, 93] width 31 height 8
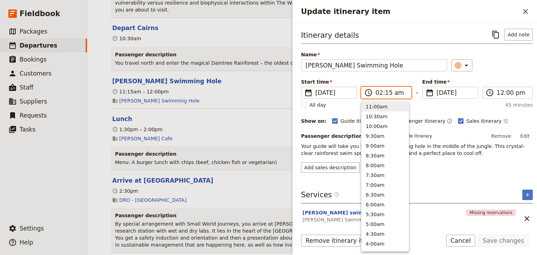
scroll to position [323, 0]
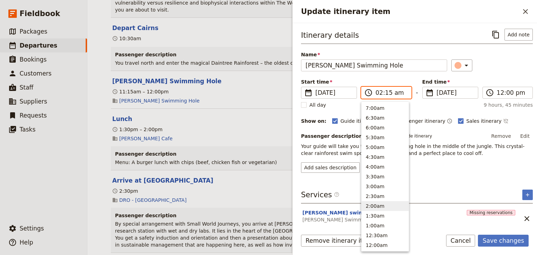
click at [386, 91] on input "02:15 am" at bounding box center [391, 93] width 31 height 8
type input "02:00 pm"
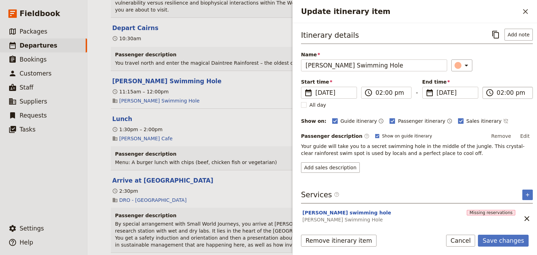
click at [499, 92] on input "02:00 pm" at bounding box center [512, 93] width 31 height 8
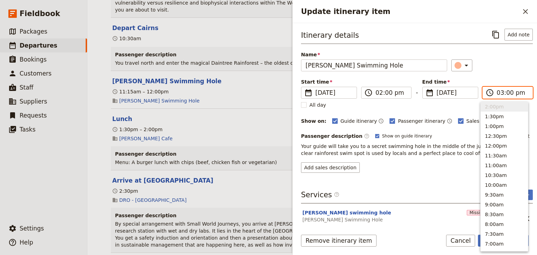
scroll to position [168, 0]
click at [506, 93] on input "03:00 pm" at bounding box center [512, 93] width 31 height 8
type input "03:30 pm"
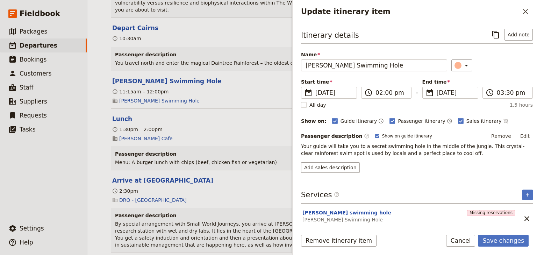
click at [504, 80] on div "Start time ​ 26 Nov 2025 26/11/2025 2025-11-26 14:00 ​ 02:00 pm - End time ​ 26…" at bounding box center [417, 88] width 232 height 20
click at [495, 240] on button "Save changes" at bounding box center [503, 241] width 51 height 12
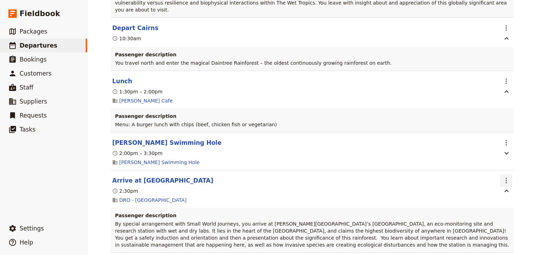
click at [504, 176] on icon "Actions" at bounding box center [506, 180] width 8 height 8
click at [489, 182] on span "Edit this itinerary item" at bounding box center [471, 182] width 55 height 7
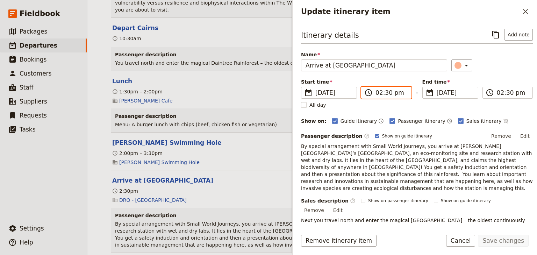
click at [377, 93] on input "02:30 pm" at bounding box center [391, 93] width 31 height 8
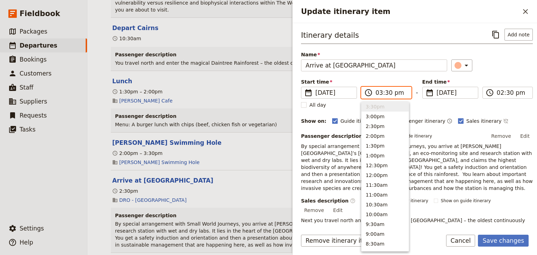
click at [387, 92] on input "03:30 pm" at bounding box center [391, 93] width 31 height 8
type input "03:35 pm"
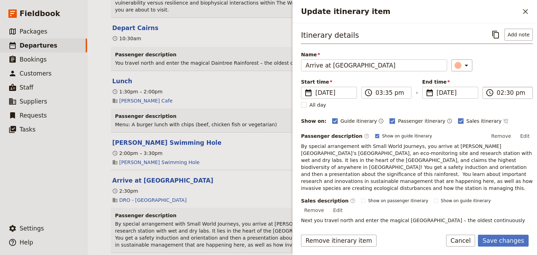
type input "03:35 pm"
click at [493, 94] on label "​ 03:35 pm" at bounding box center [508, 93] width 50 height 12
click at [497, 94] on input "03:35 pm" at bounding box center [512, 93] width 31 height 8
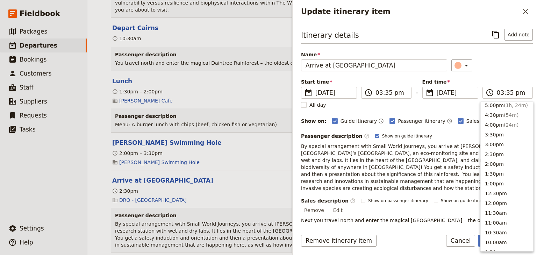
click at [505, 72] on div "Itinerary details ​ Add note Name Arrive at Daintree Rainforest Observatory ​ S…" at bounding box center [417, 154] width 232 height 251
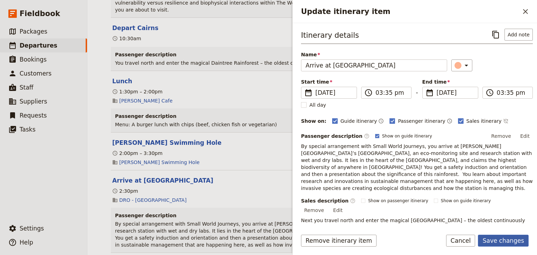
click at [507, 239] on button "Save changes" at bounding box center [503, 241] width 51 height 12
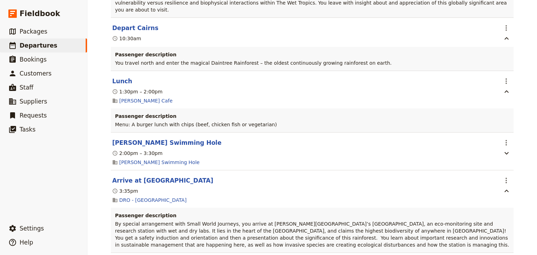
click at [528, 163] on div "Woonona High School: Ecosystems & Global Biodiversity: Reef & Rainforest 2025 ​…" at bounding box center [312, 127] width 450 height 255
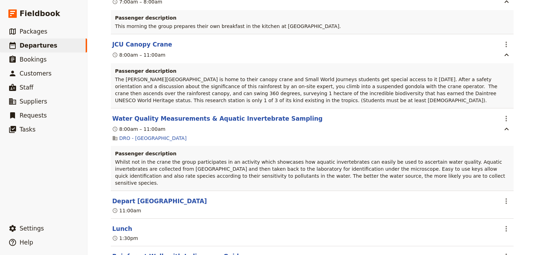
scroll to position [934, 0]
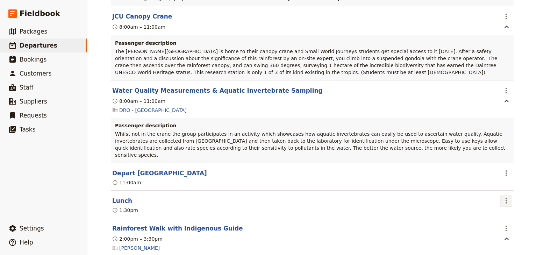
click at [502, 197] on icon "Actions" at bounding box center [506, 201] width 8 height 8
click at [497, 184] on span "Edit this itinerary item" at bounding box center [471, 185] width 55 height 7
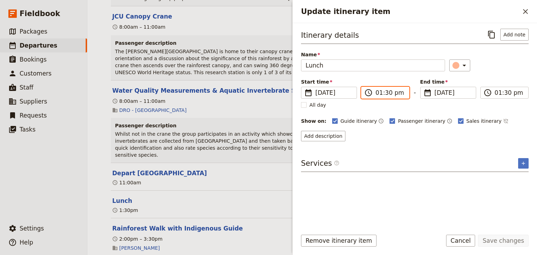
click at [379, 94] on input "01:30 pm" at bounding box center [390, 93] width 29 height 8
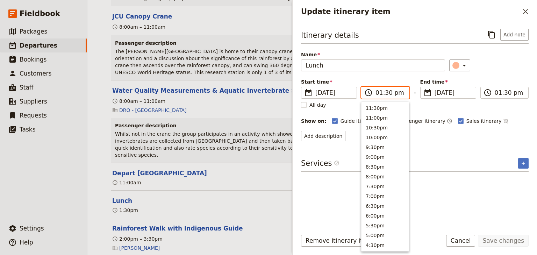
scroll to position [197, 0]
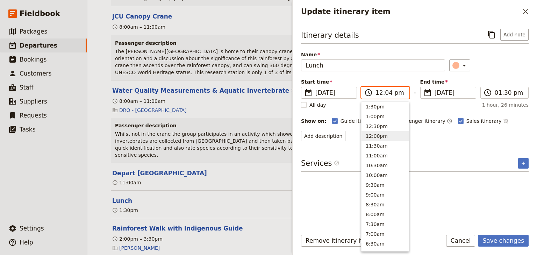
type input "12:45 pm"
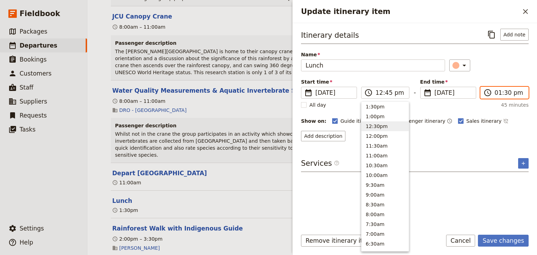
click at [507, 93] on input "01:30 pm" at bounding box center [509, 93] width 29 height 8
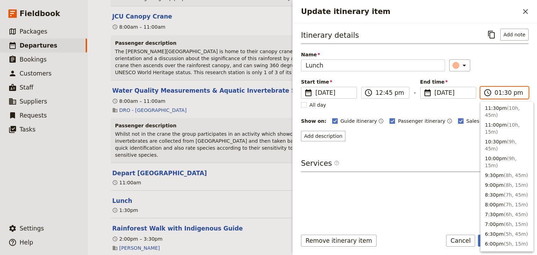
scroll to position [211, 0]
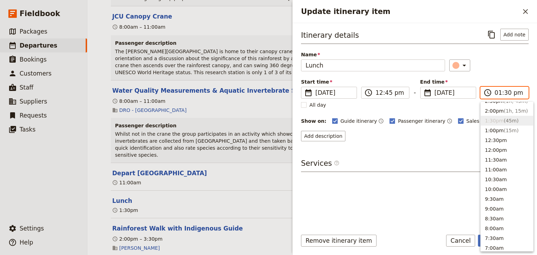
click at [506, 93] on input "01:30 pm" at bounding box center [509, 93] width 29 height 8
type input "01:45 pm"
click at [505, 77] on div "Itinerary details ​ Add note Name Lunch ​ Start time ​ 27 Nov 2025 27/11/2025 2…" at bounding box center [415, 85] width 228 height 113
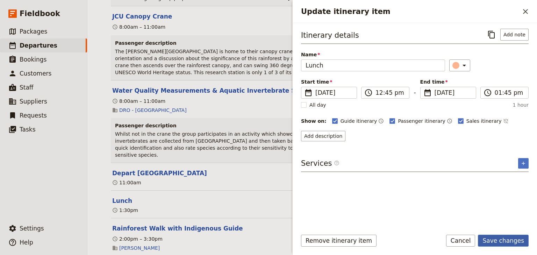
click at [494, 241] on button "Save changes" at bounding box center [503, 241] width 51 height 12
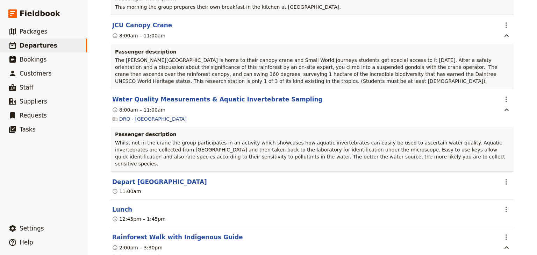
scroll to position [934, 0]
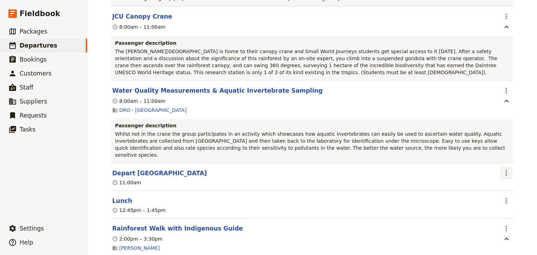
click at [505, 169] on icon "Actions" at bounding box center [506, 173] width 8 height 8
click at [499, 158] on span "Edit this itinerary item" at bounding box center [471, 157] width 55 height 7
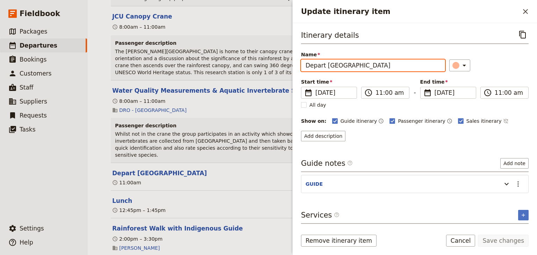
drag, startPoint x: 415, startPoint y: 66, endPoint x: 327, endPoint y: 66, distance: 88.2
click at [327, 66] on input "Depart Daintree Rainforest Observatory" at bounding box center [373, 65] width 144 height 12
type input "Depart"
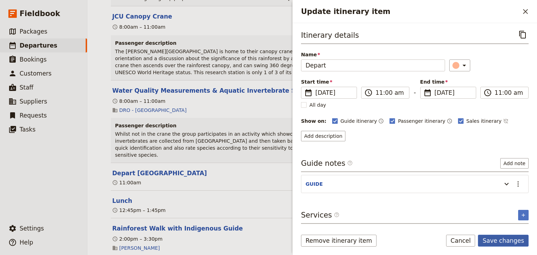
click at [507, 242] on button "Save changes" at bounding box center [503, 241] width 51 height 12
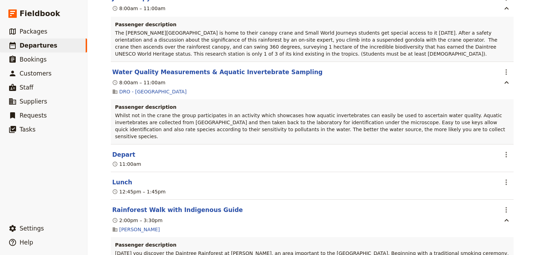
scroll to position [962, 0]
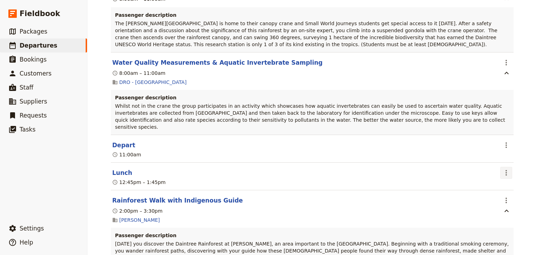
click at [506, 169] on icon "Actions" at bounding box center [506, 173] width 8 height 8
click at [499, 156] on span "Edit this itinerary item" at bounding box center [471, 157] width 55 height 7
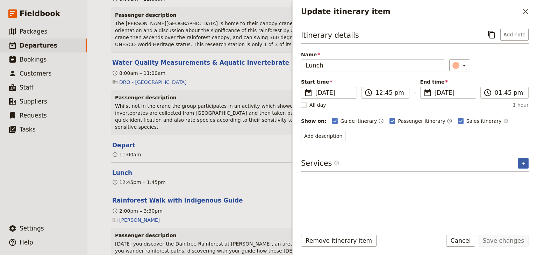
click at [522, 164] on icon "Add service inclusion" at bounding box center [524, 164] width 6 height 6
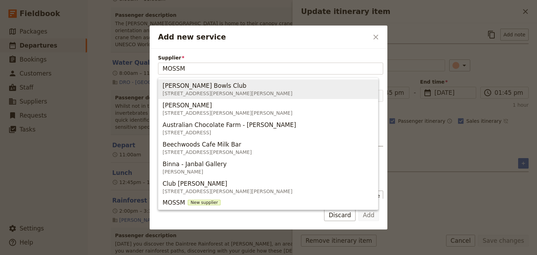
drag, startPoint x: 189, startPoint y: 86, endPoint x: 203, endPoint y: 93, distance: 15.6
click at [189, 86] on span "Mossman Bowls Club" at bounding box center [205, 86] width 84 height 8
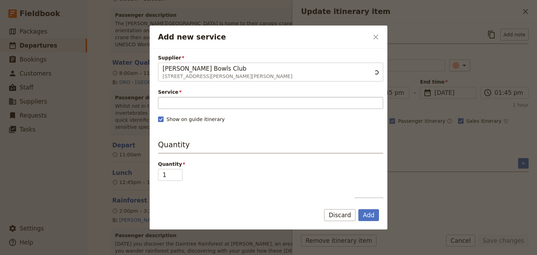
type input "Mossman Bowls Club"
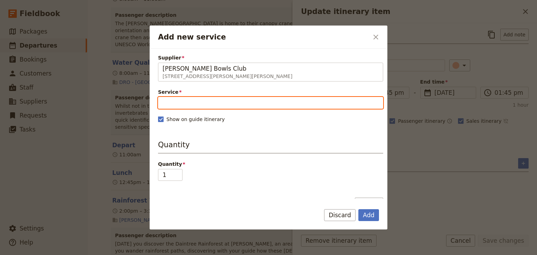
click at [195, 99] on input "Service" at bounding box center [270, 103] width 225 height 12
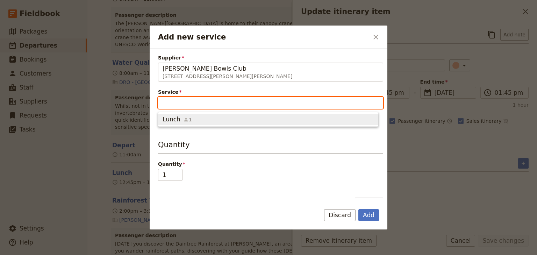
click at [192, 116] on span "Lunch 1" at bounding box center [268, 119] width 211 height 8
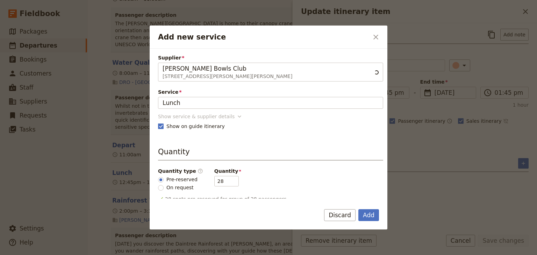
click at [190, 116] on div "Show service & supplier details" at bounding box center [196, 116] width 77 height 7
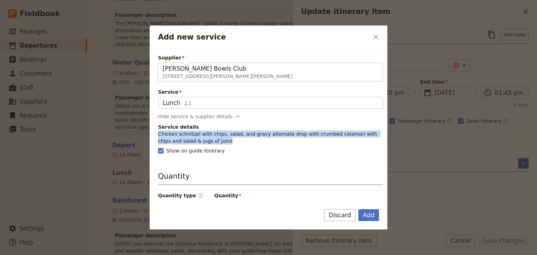
drag, startPoint x: 206, startPoint y: 141, endPoint x: 157, endPoint y: 134, distance: 49.8
click at [157, 134] on div "Supplier Mossman Bowls Club 4-8 Johnston Road, Mossman QLD 4873, Australia Moss…" at bounding box center [269, 124] width 238 height 150
copy p "Chicken schnitzel with chips, salad, and gravy alternate drop with crumbed cala…"
click at [367, 211] on button "Add" at bounding box center [369, 215] width 21 height 12
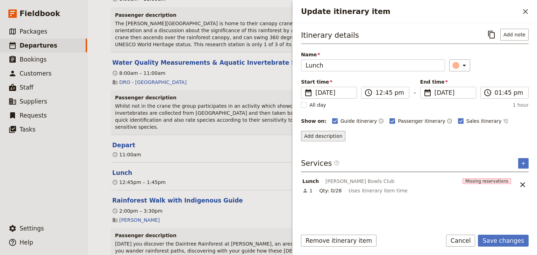
click at [316, 136] on button "Add description" at bounding box center [323, 136] width 44 height 10
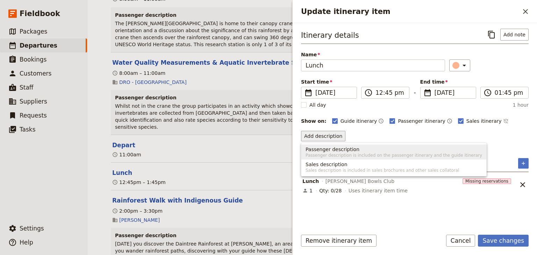
click at [315, 151] on span "Passenger description" at bounding box center [333, 149] width 54 height 7
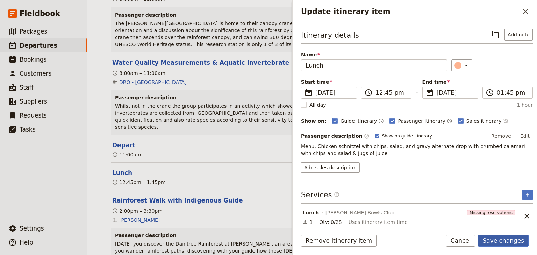
click at [498, 239] on button "Save changes" at bounding box center [503, 241] width 51 height 12
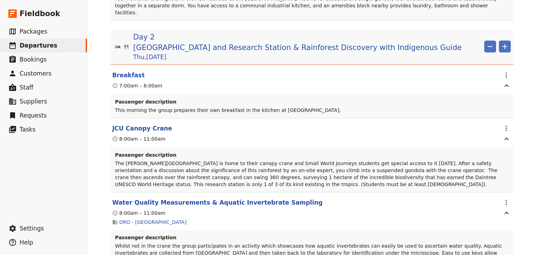
scroll to position [794, 0]
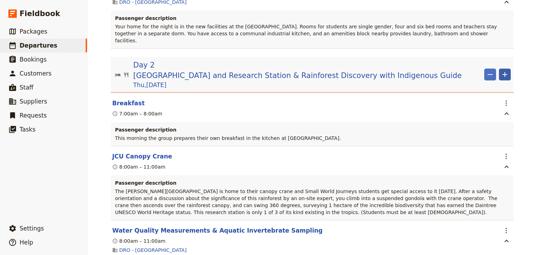
click at [501, 70] on icon "Add" at bounding box center [505, 74] width 8 height 8
click at [486, 65] on span "Add itinerary item" at bounding box center [482, 65] width 44 height 7
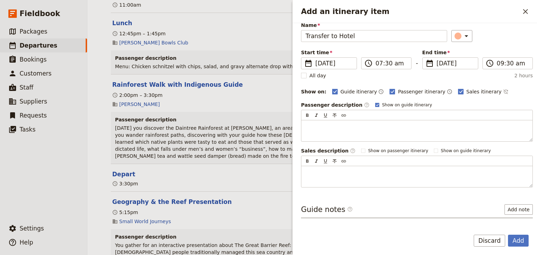
scroll to position [1130, 0]
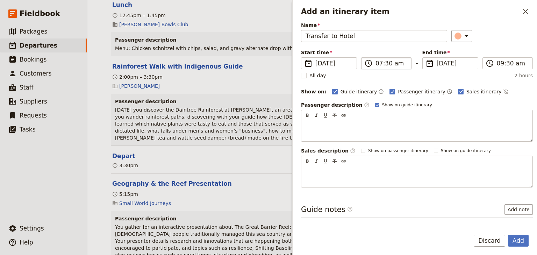
type input "Transfer to Hotel"
click at [377, 63] on input "07:30 am" at bounding box center [391, 63] width 31 height 8
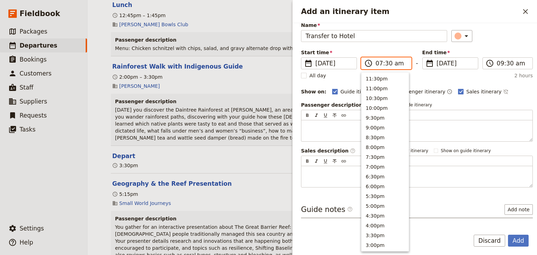
scroll to position [294, 0]
click at [386, 64] on input "06:30 am" at bounding box center [391, 63] width 31 height 8
type input "06:15 pm"
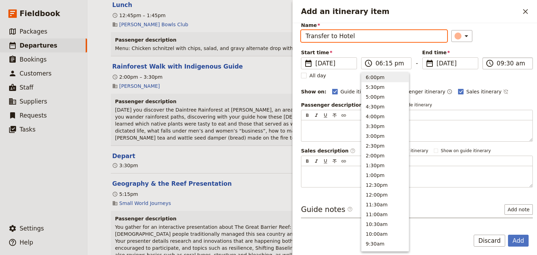
type input "06:15 pm"
click at [494, 64] on label "​ 06:15 pm" at bounding box center [508, 63] width 50 height 12
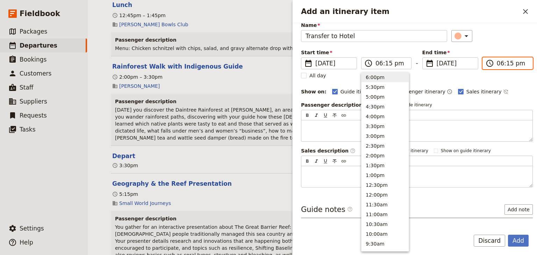
click at [497, 64] on input "06:15 pm" at bounding box center [512, 63] width 31 height 8
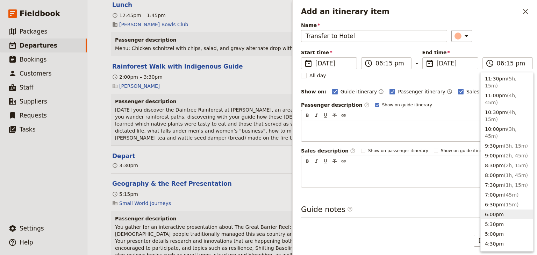
click at [495, 40] on div "​" at bounding box center [493, 36] width 82 height 12
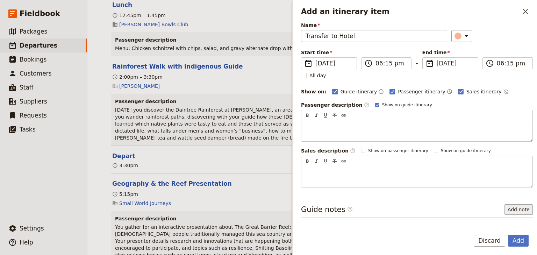
click at [521, 207] on button "Add note" at bounding box center [519, 209] width 28 height 10
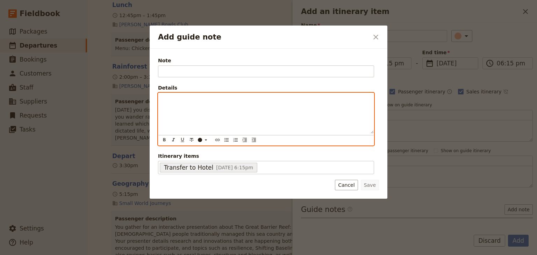
click at [172, 106] on div "Add guide note" at bounding box center [267, 113] width 216 height 41
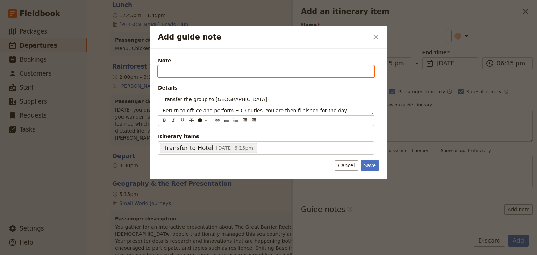
click at [169, 67] on input "Note" at bounding box center [266, 71] width 216 height 12
type input "GUIDE"
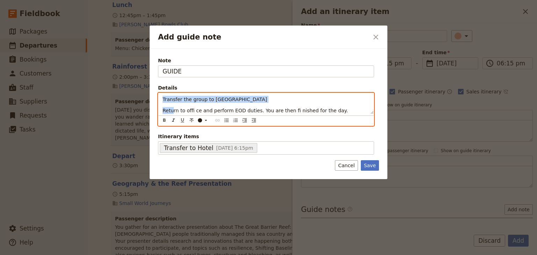
drag, startPoint x: 171, startPoint y: 113, endPoint x: 159, endPoint y: 97, distance: 20.5
click at [159, 97] on div "Transfer the group to Coral Tree Inn Return to offi ce and perform EOD duties. …" at bounding box center [267, 103] width 216 height 21
click at [226, 119] on icon "Bulleted list" at bounding box center [227, 121] width 6 height 6
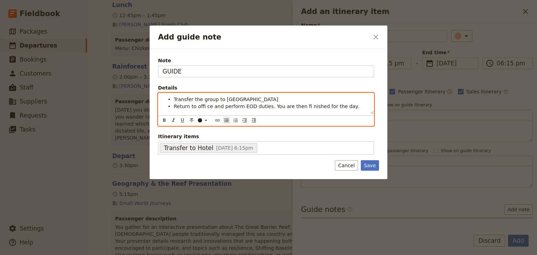
click at [198, 108] on span "Return to offi ce and perform EOD duties. You are then fi nished for the day." at bounding box center [266, 107] width 185 height 6
click at [204, 106] on span "Return to offi ce and perform EOD duties. You are then fi nished for the day." at bounding box center [266, 107] width 185 height 6
click at [295, 108] on span "Return to office and perform EOD duties. You are then fi nished for the day." at bounding box center [266, 107] width 184 height 6
drag, startPoint x: 255, startPoint y: 100, endPoint x: 222, endPoint y: 98, distance: 33.3
click at [222, 98] on li "Transfer the group to Coral Tree Inn" at bounding box center [272, 99] width 196 height 7
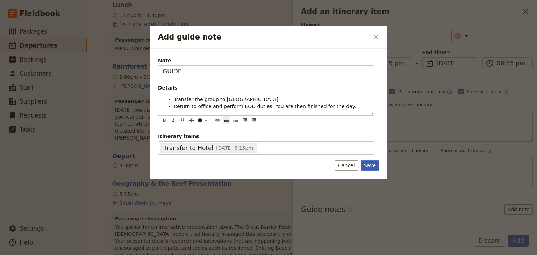
click at [367, 163] on button "Save" at bounding box center [370, 165] width 18 height 10
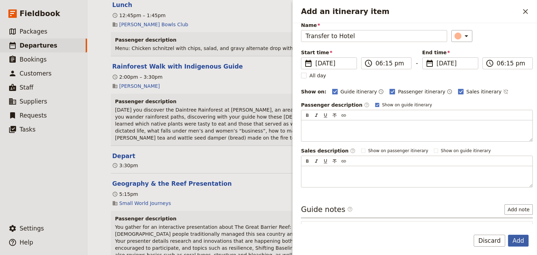
click at [516, 241] on button "Add" at bounding box center [518, 241] width 21 height 12
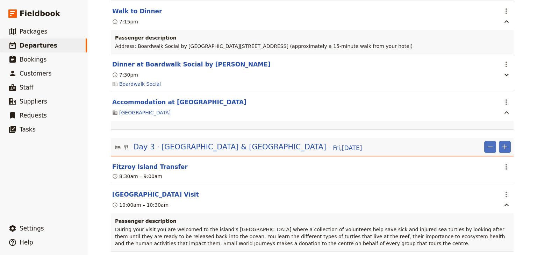
scroll to position [1500, 0]
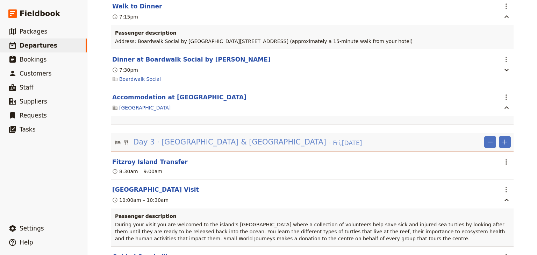
click at [232, 137] on span "Fitzroy Island & Turtle Rehabilitation Centre" at bounding box center [244, 142] width 165 height 10
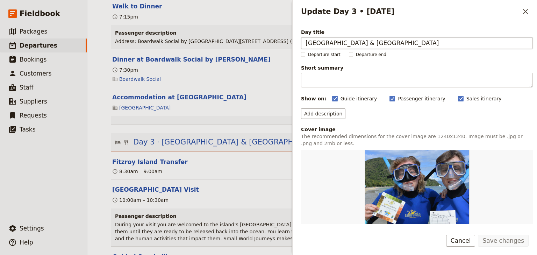
drag, startPoint x: 429, startPoint y: 43, endPoint x: 304, endPoint y: 44, distance: 124.9
click at [304, 44] on input "Fitzroy Island & Turtle Rehabilitation Centre" at bounding box center [417, 43] width 232 height 12
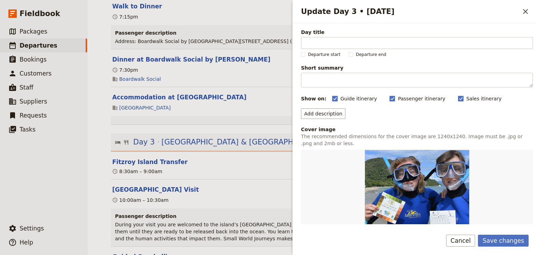
drag, startPoint x: 530, startPoint y: 12, endPoint x: 454, endPoint y: 25, distance: 77.7
click at [455, 12] on div "Update Day 3 • 28 Nov ​" at bounding box center [415, 11] width 245 height 23
click at [519, 240] on button "Save changes" at bounding box center [503, 241] width 51 height 12
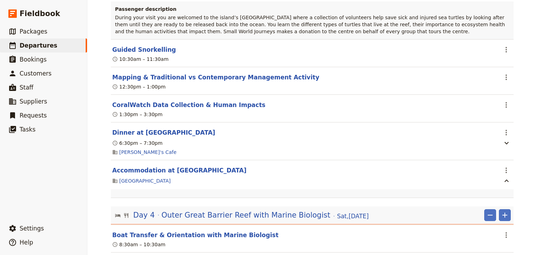
scroll to position [1752, 0]
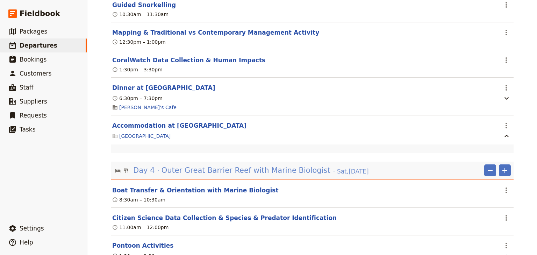
click at [241, 165] on span "Outer Great Barrier Reef with Marine Biologist" at bounding box center [246, 170] width 169 height 10
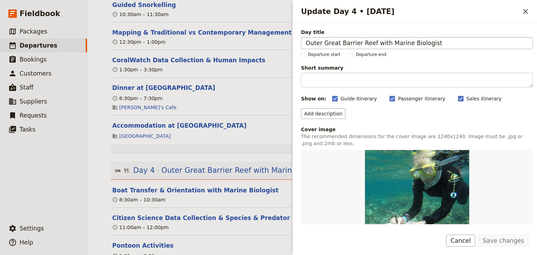
click at [304, 42] on input "Outer Great Barrier Reef with Marine Biologist" at bounding box center [417, 43] width 232 height 12
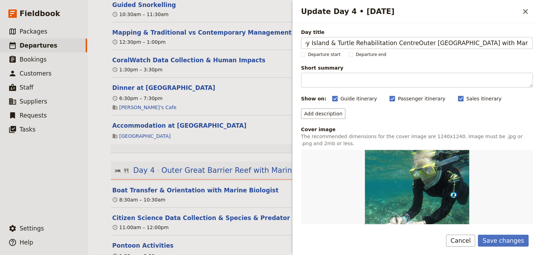
drag, startPoint x: 421, startPoint y: 43, endPoint x: 531, endPoint y: 44, distance: 110.2
click at [531, 44] on div "Day title Fitzroy Island & Turtle Rehabilitation CentreOuter Great Barrier Reef…" at bounding box center [415, 123] width 245 height 201
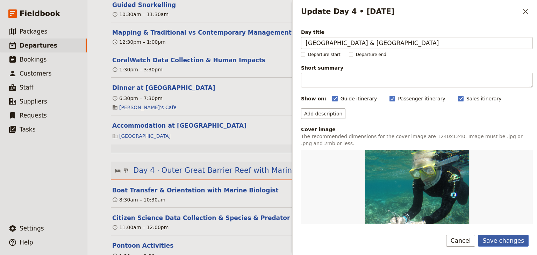
type input "Fitzroy Island & Turtle Rehabilitation Centre"
click at [495, 242] on button "Save changes" at bounding box center [503, 241] width 51 height 12
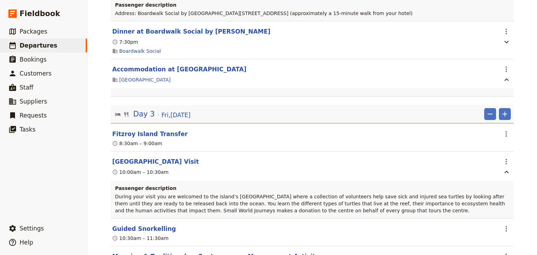
scroll to position [1444, 0]
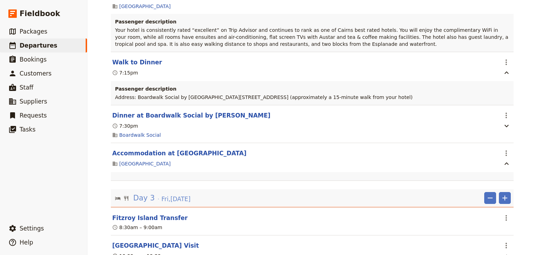
click at [187, 195] on span "Fri , 28 Nov 2025" at bounding box center [176, 199] width 29 height 8
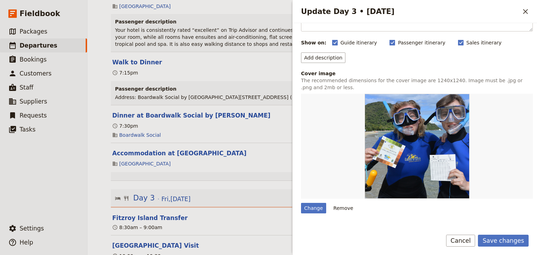
scroll to position [112, 0]
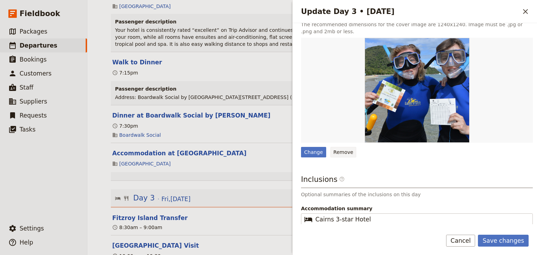
type input "Outer Great Barrier Reef with Marine Biologist"
click at [340, 151] on button "Remove" at bounding box center [344, 152] width 26 height 10
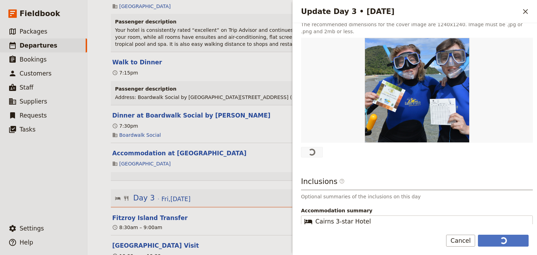
scroll to position [0, 0]
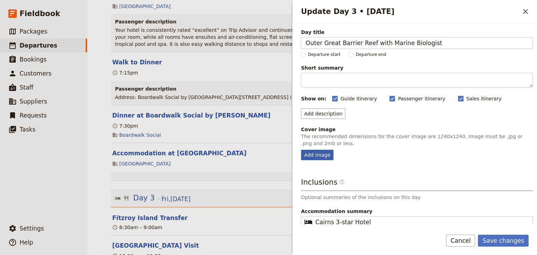
click at [317, 154] on div "Add image" at bounding box center [317, 155] width 33 height 10
click at [301, 150] on input "Add image" at bounding box center [301, 149] width 0 height 0
type input "C:\fakepath\Outer GBR EOR Fieldbook.JPG"
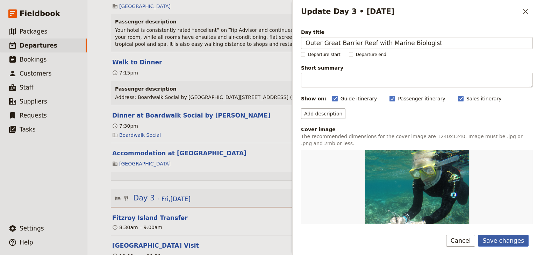
click at [512, 243] on button "Save changes" at bounding box center [503, 241] width 51 height 12
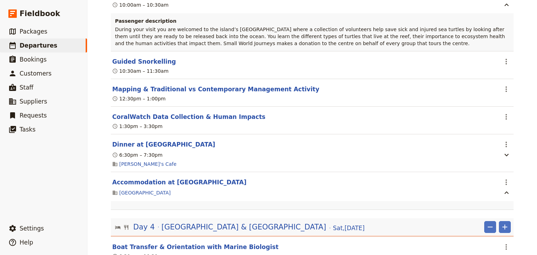
scroll to position [1752, 0]
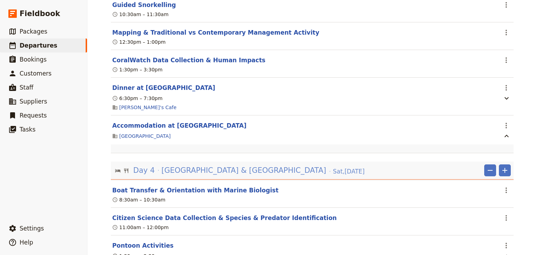
click at [250, 165] on span "Fitzroy Island & Turtle Rehabilitation Centre" at bounding box center [244, 170] width 165 height 10
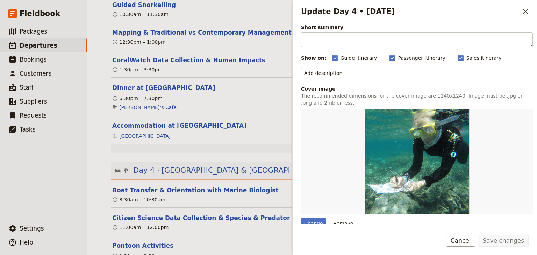
scroll to position [84, 0]
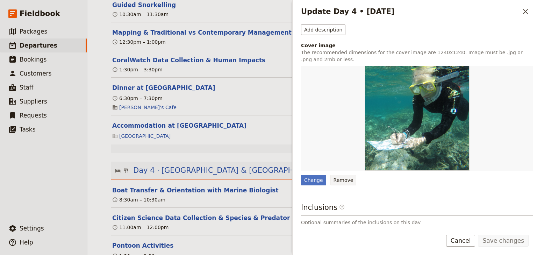
click at [336, 182] on button "Remove" at bounding box center [344, 180] width 26 height 10
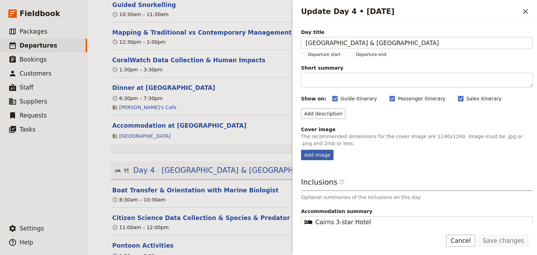
click at [312, 155] on div "Add image" at bounding box center [317, 155] width 33 height 10
click at [301, 150] on input "Add image" at bounding box center [301, 149] width 0 height 0
type input "C:\fakepath\CoralWatch Fieldbook.JPG"
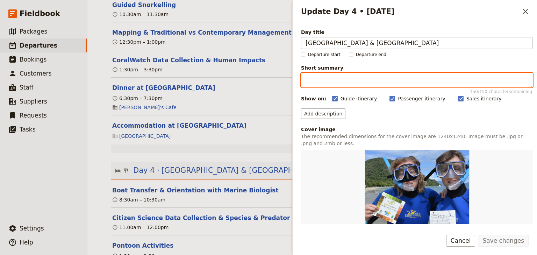
click at [317, 75] on textarea "Short summary 150 / 150 characters remaining" at bounding box center [417, 80] width 232 height 15
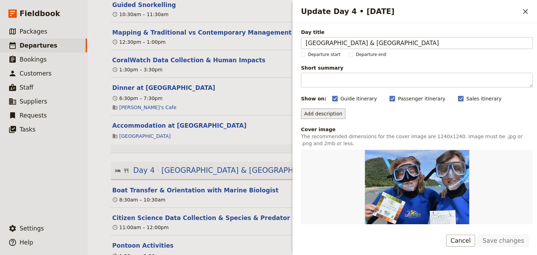
click at [316, 112] on button "Add description" at bounding box center [323, 113] width 44 height 10
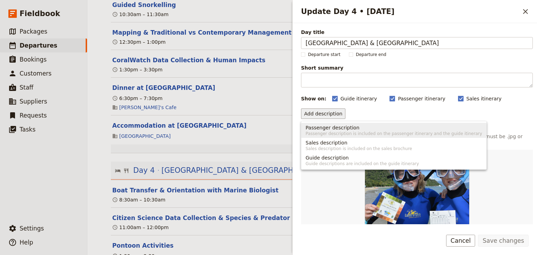
click at [309, 127] on span "Passenger description" at bounding box center [333, 127] width 54 height 7
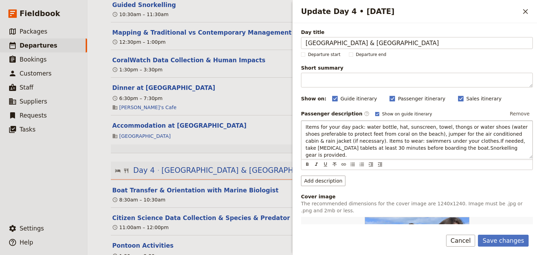
click at [432, 141] on span "Items for your day pack: water bottle, hat, sunscreen, towel, thongs or water s…" at bounding box center [418, 141] width 224 height 34
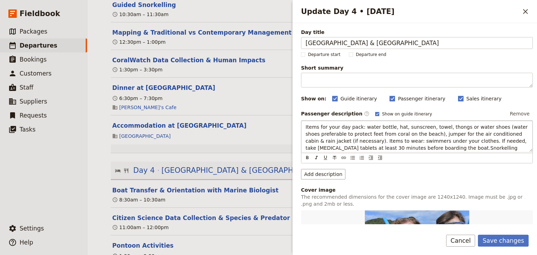
click at [386, 147] on span "Items for your day pack: water bottle, hat, sunscreen, towel, thongs or water s…" at bounding box center [418, 141] width 224 height 34
click at [336, 140] on span "Items for your day pack: water bottle, hat, sunscreen, towel, thongs or water s…" at bounding box center [418, 141] width 224 height 34
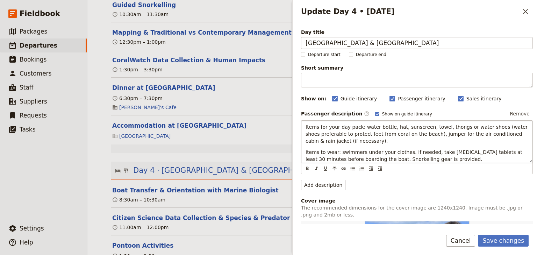
click at [403, 150] on span "Items to wear: swimmers under your clothes. If needed, take seasickness tablets…" at bounding box center [415, 155] width 218 height 13
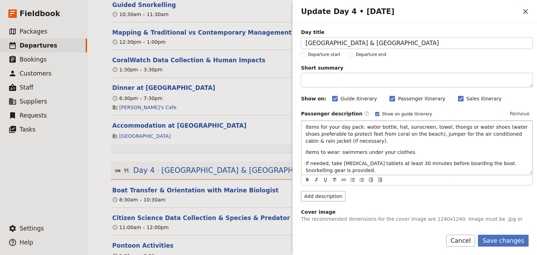
click at [481, 162] on span "If needed, take seasickness tablets at least 30 minutes before boarding the boa…" at bounding box center [412, 167] width 213 height 13
click at [495, 239] on button "Save changes" at bounding box center [503, 241] width 51 height 12
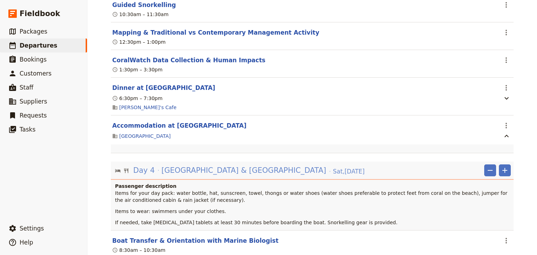
click at [247, 165] on span "Fitzroy Island & Turtle Rehabilitation Centre" at bounding box center [244, 170] width 165 height 10
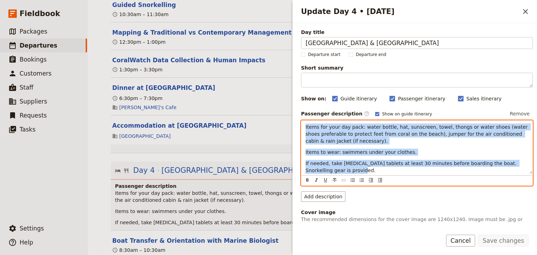
drag, startPoint x: 314, startPoint y: 155, endPoint x: 301, endPoint y: 125, distance: 32.2
click at [302, 125] on div "Items for your day pack: water bottle, hat, sunscreen, towel, thongs or water s…" at bounding box center [417, 147] width 231 height 53
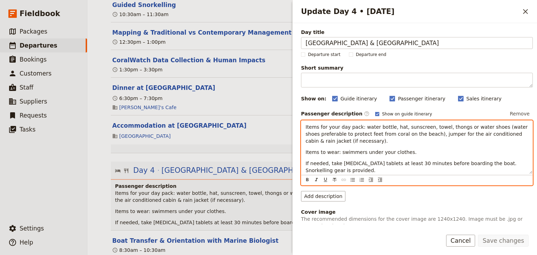
scroll to position [5, 0]
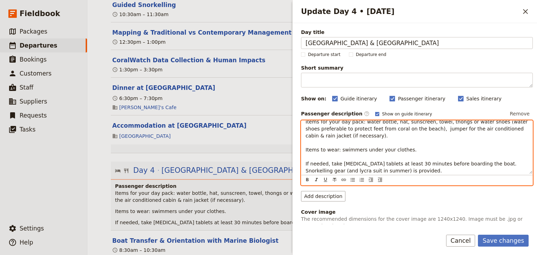
click at [399, 171] on span "Items for your day pack: water bottle, hat, sunscreen, towel, thongs or water s…" at bounding box center [418, 146] width 224 height 55
click at [438, 169] on p "Items for your day pack: water bottle, hat, sunscreen, towel, thongs or water s…" at bounding box center [417, 146] width 223 height 56
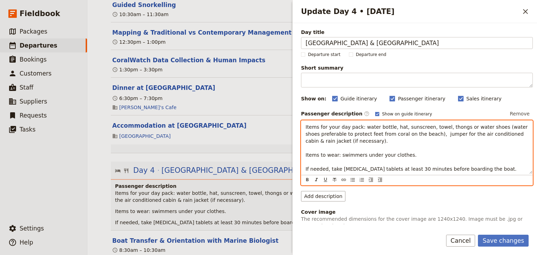
scroll to position [6, 0]
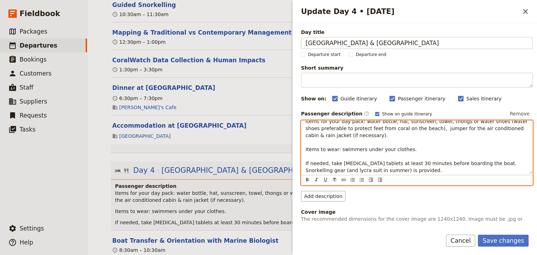
click at [343, 170] on span "Items for your day pack: water bottle, hat, sunscreen, towel, thongs or water s…" at bounding box center [418, 146] width 224 height 55
drag, startPoint x: 396, startPoint y: 171, endPoint x: 371, endPoint y: 169, distance: 25.2
click at [371, 169] on span "Items for your day pack: water bottle, hat, sunscreen, towel, thongs or water s…" at bounding box center [418, 146] width 224 height 55
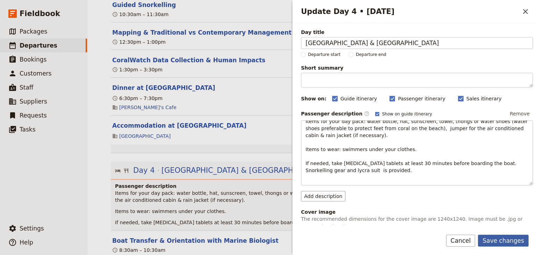
click at [498, 242] on button "Save changes" at bounding box center [503, 241] width 51 height 12
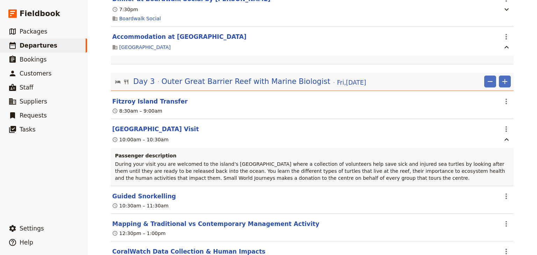
scroll to position [1448, 0]
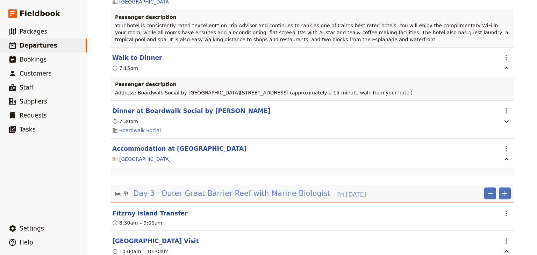
click at [263, 188] on span "Outer Great Barrier Reef with Marine Biologist" at bounding box center [246, 193] width 169 height 10
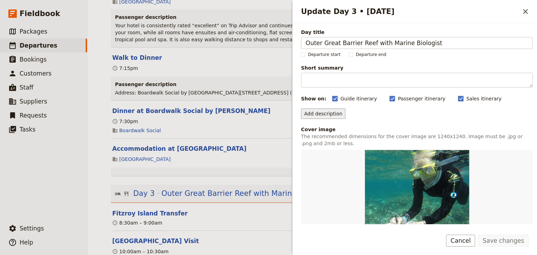
click at [314, 117] on button "Add description" at bounding box center [323, 113] width 44 height 10
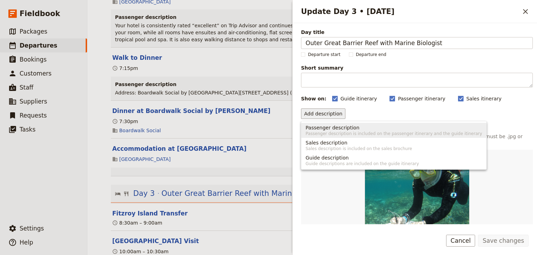
click at [314, 134] on span "Passenger description is included on the passenger itinerary and the guide itin…" at bounding box center [394, 134] width 177 height 6
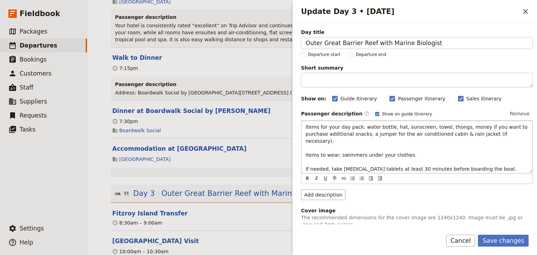
click at [344, 168] on span "Items for your day pack: water bottle, hat, sunscreen, towel, thongs, money if …" at bounding box center [418, 151] width 224 height 55
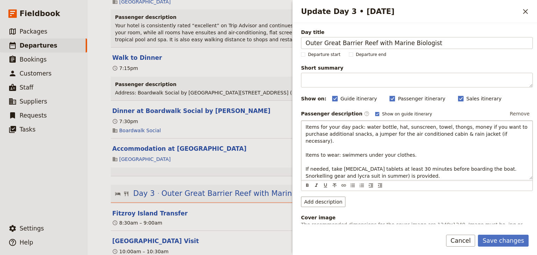
click at [396, 168] on span "Items for your day pack: water bottle, hat, sunscreen, towel, thongs, money if …" at bounding box center [418, 151] width 224 height 55
click at [497, 243] on button "Save changes" at bounding box center [503, 241] width 51 height 12
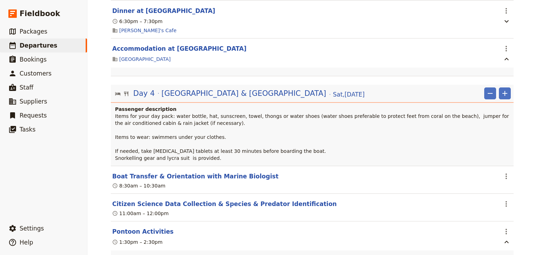
scroll to position [1896, 0]
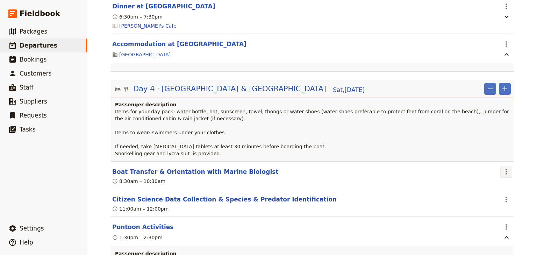
click at [504, 168] on icon "Actions" at bounding box center [506, 172] width 8 height 8
click at [499, 135] on span "Edit this itinerary item" at bounding box center [471, 138] width 55 height 7
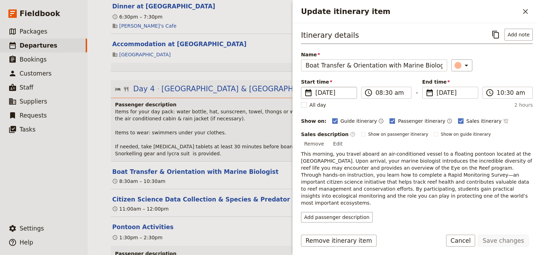
click at [337, 92] on span "29 Nov 2025" at bounding box center [334, 93] width 37 height 8
click at [304, 87] on input "29/11/2025" at bounding box center [304, 87] width 0 height 0
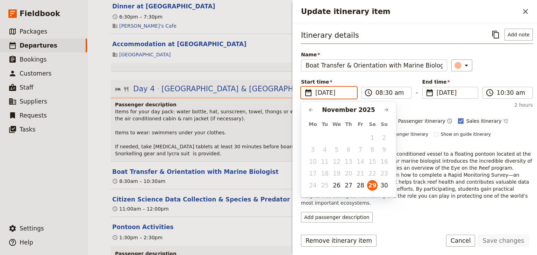
click at [387, 185] on button "30" at bounding box center [384, 185] width 10 height 10
type input "30/11/2025"
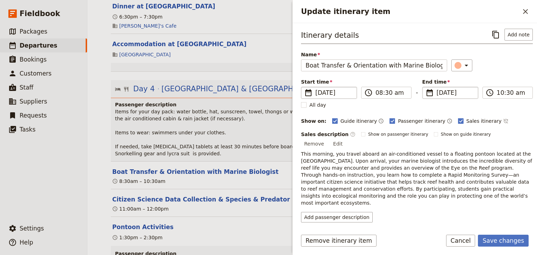
type input "30/11/2025"
click at [454, 95] on span "30 Nov 2025" at bounding box center [455, 93] width 37 height 8
click at [426, 87] on input "30/11/2025" at bounding box center [426, 87] width 0 height 0
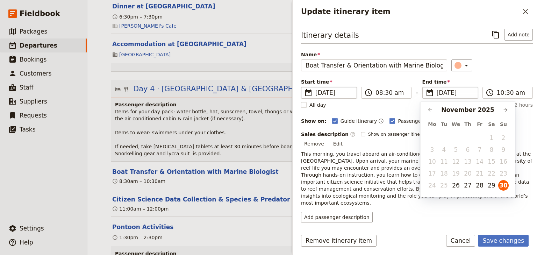
click at [476, 77] on div "Itinerary details ​ Add note Name Boat Transfer & Orientation with Marine Biolo…" at bounding box center [417, 126] width 232 height 194
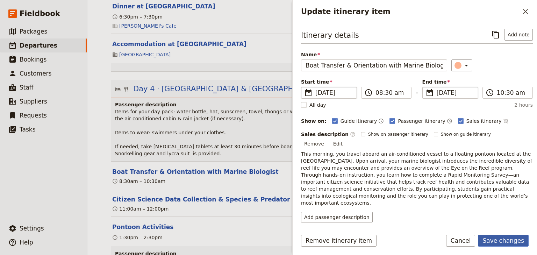
click at [494, 238] on button "Save changes" at bounding box center [503, 241] width 51 height 12
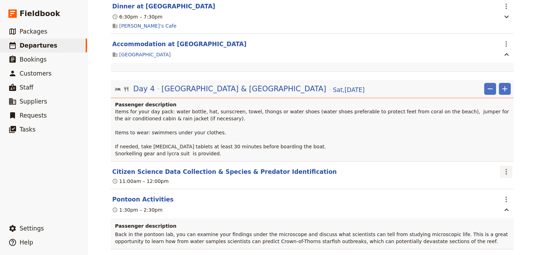
click at [506, 168] on icon "Actions" at bounding box center [506, 172] width 8 height 8
click at [492, 139] on span "Edit this itinerary item" at bounding box center [471, 138] width 55 height 7
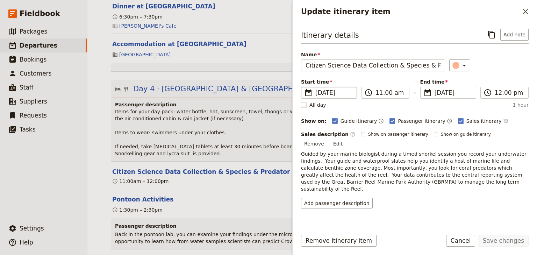
click at [337, 95] on span "29 Nov 2025" at bounding box center [334, 93] width 37 height 8
click at [304, 87] on input "29/11/2025" at bounding box center [304, 87] width 0 height 0
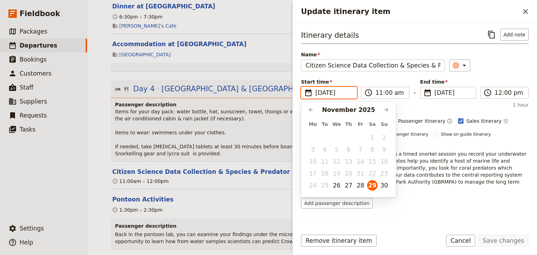
drag, startPoint x: 384, startPoint y: 184, endPoint x: 396, endPoint y: 161, distance: 26.5
click at [385, 183] on button "30" at bounding box center [384, 185] width 10 height 10
type input "30/11/2025"
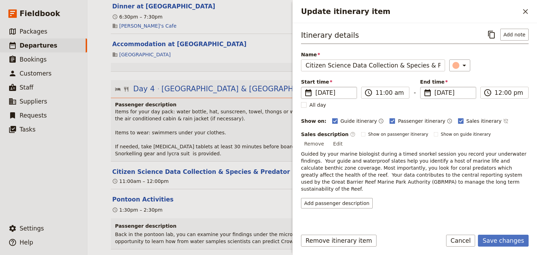
type input "30/11/2025"
click at [450, 94] on span "29 Nov 2025" at bounding box center [453, 93] width 37 height 8
click at [424, 87] on input "30/11/2025" at bounding box center [423, 87] width 0 height 0
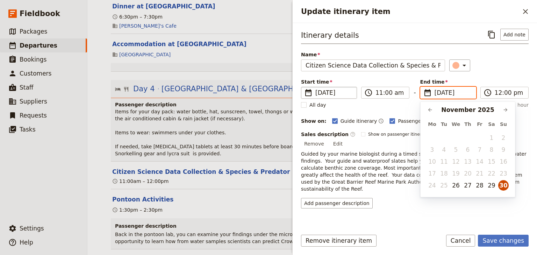
click at [502, 185] on button "30" at bounding box center [504, 185] width 10 height 10
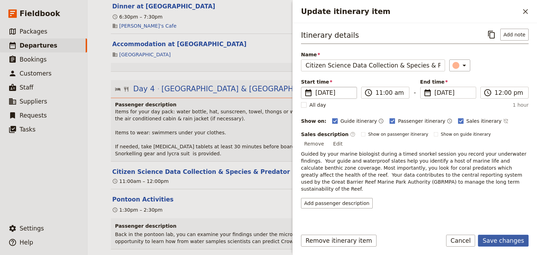
click at [502, 239] on button "Save changes" at bounding box center [503, 241] width 51 height 12
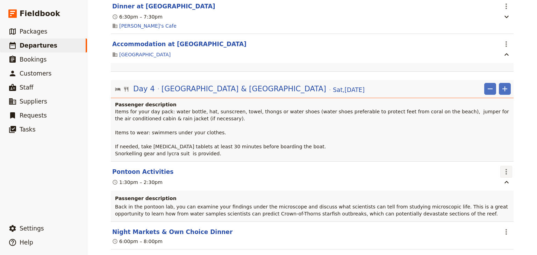
click at [502, 168] on icon "Actions" at bounding box center [506, 172] width 8 height 8
click at [493, 141] on span "Edit this itinerary item" at bounding box center [471, 138] width 55 height 7
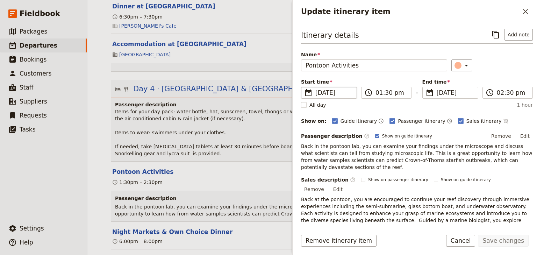
click at [333, 91] on span "29 Nov 2025" at bounding box center [334, 93] width 37 height 8
click at [304, 87] on input "29/11/2025" at bounding box center [304, 87] width 0 height 0
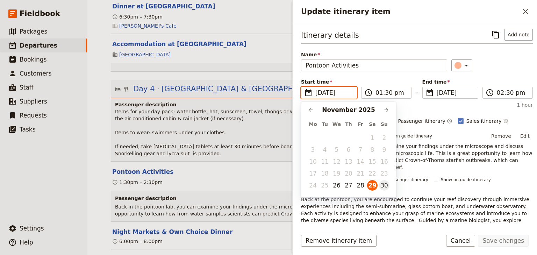
click at [387, 186] on button "30" at bounding box center [384, 185] width 10 height 10
type input "30/11/2025"
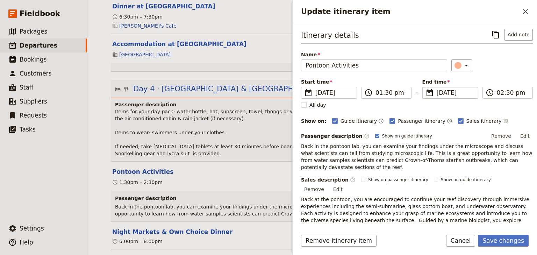
type input "30/11/2025"
click at [453, 94] on span "29 Nov 2025" at bounding box center [455, 93] width 37 height 8
click at [426, 87] on input "30/11/2025" at bounding box center [426, 87] width 0 height 0
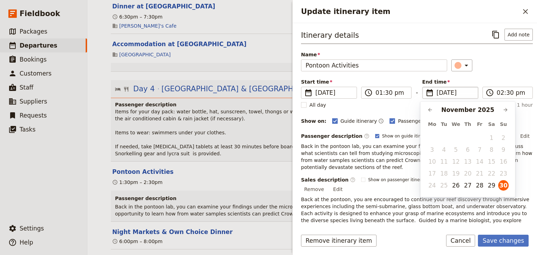
drag, startPoint x: 473, startPoint y: 78, endPoint x: 473, endPoint y: 93, distance: 15.1
click at [473, 79] on span "End time" at bounding box center [451, 81] width 56 height 7
click at [473, 89] on input "30/11/2025" at bounding box center [455, 93] width 37 height 8
click at [498, 240] on button "Save changes" at bounding box center [503, 241] width 51 height 12
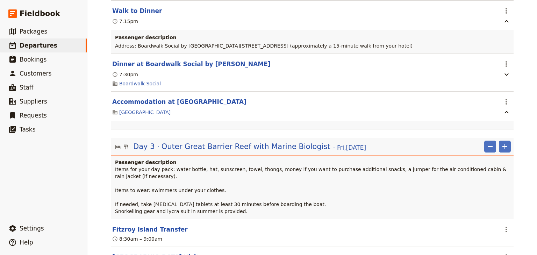
scroll to position [1504, 0]
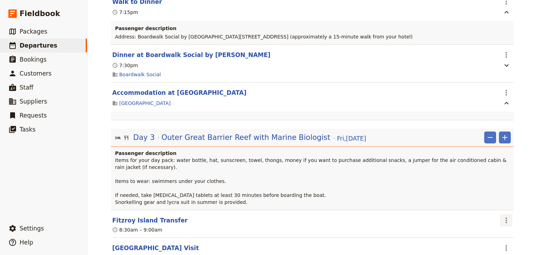
click at [503, 216] on icon "Actions" at bounding box center [506, 220] width 8 height 8
click at [492, 188] on span "Edit this itinerary item" at bounding box center [471, 186] width 55 height 7
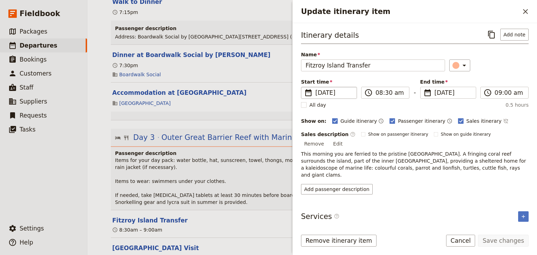
click at [327, 93] on span "28 Nov 2025" at bounding box center [334, 93] width 37 height 8
click at [304, 87] on input "28/11/2025" at bounding box center [304, 87] width 0 height 0
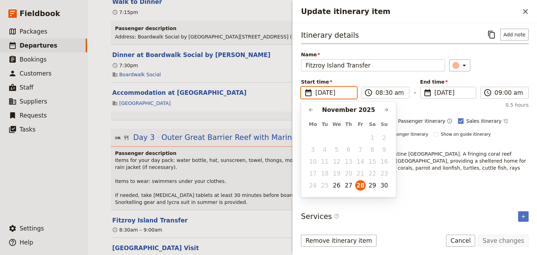
scroll to position [0, 0]
click at [371, 186] on button "29" at bounding box center [372, 185] width 10 height 10
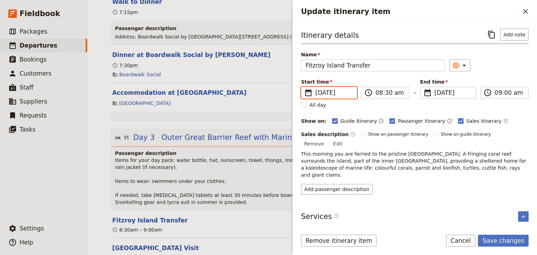
type input "29/11/2025"
click at [463, 83] on span "End time" at bounding box center [449, 81] width 56 height 7
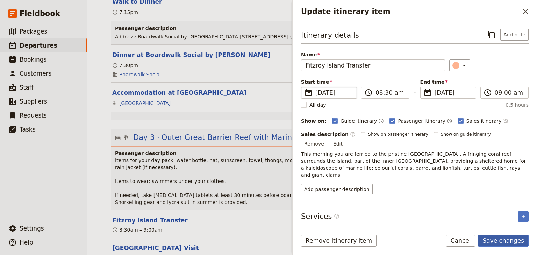
click at [495, 240] on button "Save changes" at bounding box center [503, 241] width 51 height 12
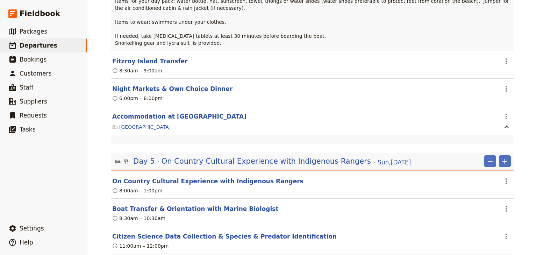
scroll to position [1980, 0]
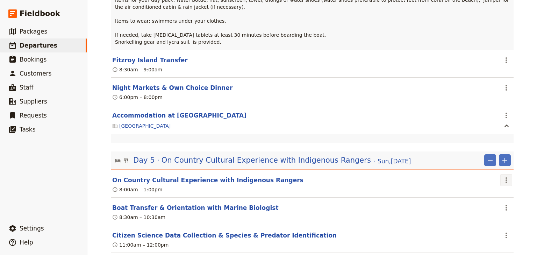
click at [502, 176] on icon "Actions" at bounding box center [506, 180] width 8 height 8
click at [473, 148] on span "Edit this itinerary item" at bounding box center [471, 146] width 55 height 7
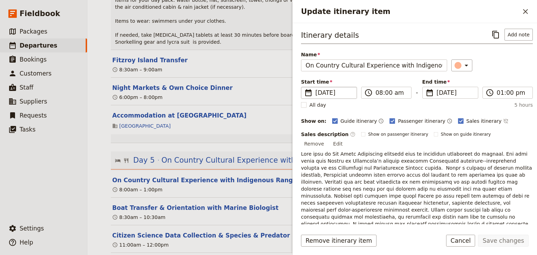
click at [318, 92] on span "30 Nov 2025" at bounding box center [334, 93] width 37 height 8
click at [304, 87] on input "30/11/2025" at bounding box center [304, 87] width 0 height 0
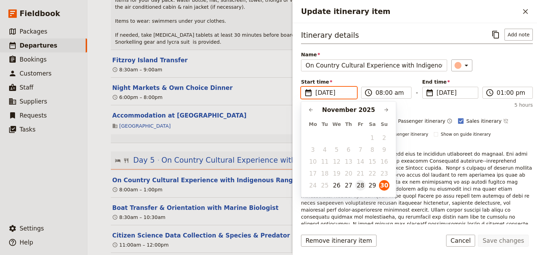
click at [358, 185] on button "28" at bounding box center [361, 185] width 10 height 10
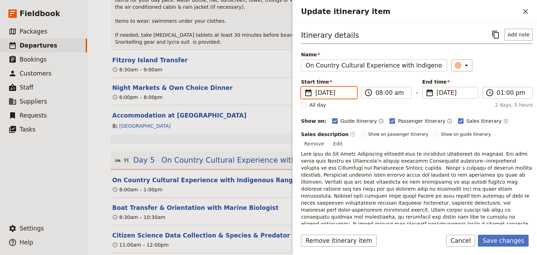
type input "28/11/2025"
click at [438, 91] on span "30 Nov 2025" at bounding box center [455, 93] width 37 height 8
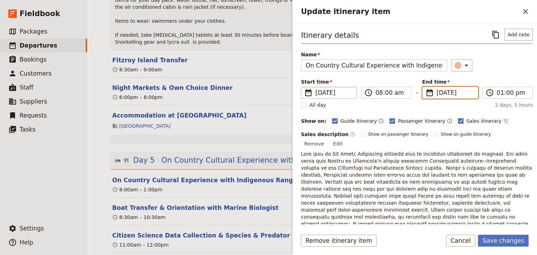
click at [426, 87] on input "30/11/2025" at bounding box center [426, 87] width 0 height 0
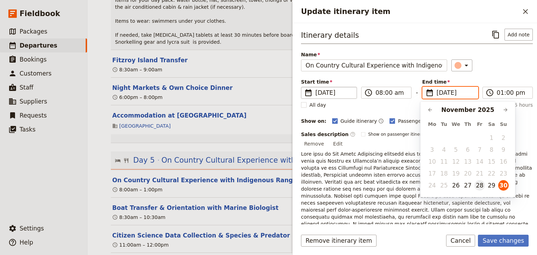
click at [480, 187] on button "28" at bounding box center [480, 185] width 10 height 10
type input "28/11/2025"
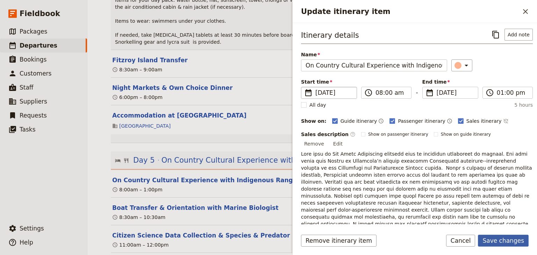
click at [511, 240] on button "Save changes" at bounding box center [503, 241] width 51 height 12
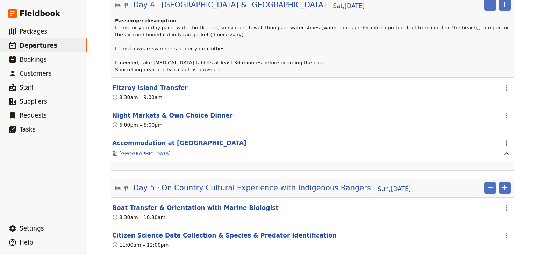
scroll to position [2005, 0]
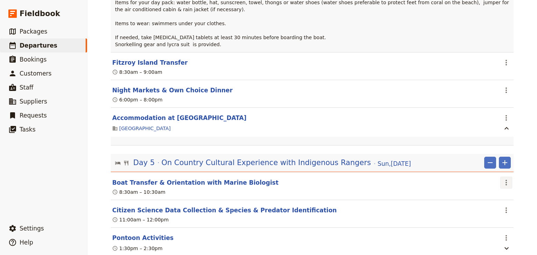
click at [506, 180] on icon "Actions" at bounding box center [506, 183] width 1 height 6
click at [483, 150] on span "Edit this itinerary item" at bounding box center [471, 148] width 55 height 7
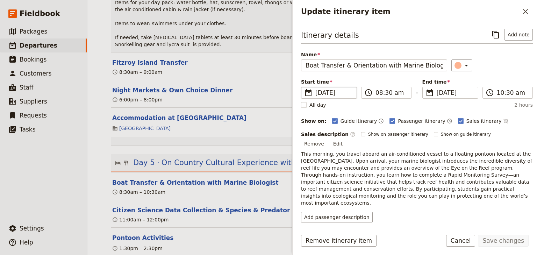
click at [328, 94] on span "30 Nov 2025" at bounding box center [334, 93] width 37 height 8
click at [304, 87] on input "30/11/2025" at bounding box center [304, 87] width 0 height 0
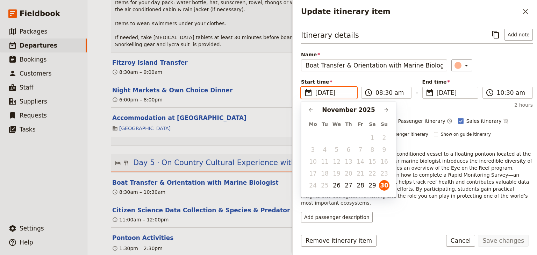
scroll to position [0, 0]
click at [361, 185] on button "28" at bounding box center [361, 185] width 10 height 10
type input "28/11/2025"
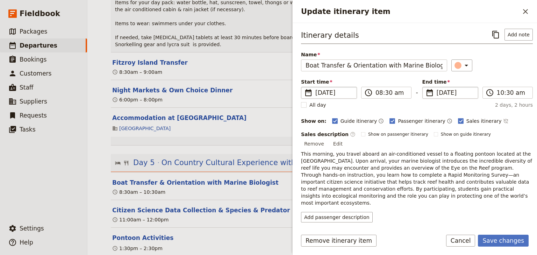
click at [447, 94] on span "30 Nov 2025" at bounding box center [455, 93] width 37 height 8
click at [426, 87] on input "30/11/2025" at bounding box center [426, 87] width 0 height 0
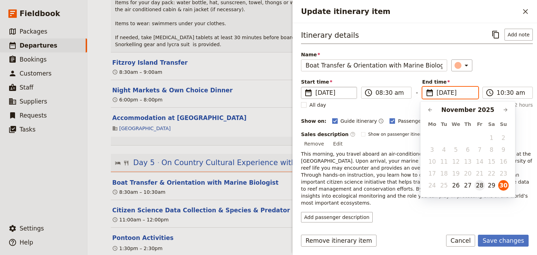
click at [483, 185] on button "28" at bounding box center [480, 185] width 10 height 10
type input "28/11/2025"
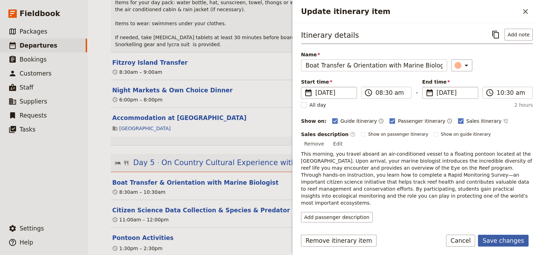
click at [510, 242] on button "Save changes" at bounding box center [503, 241] width 51 height 12
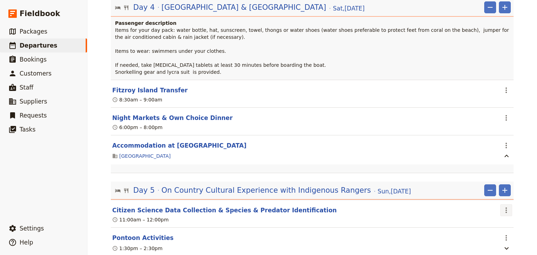
click at [502, 206] on icon "Actions" at bounding box center [506, 210] width 8 height 8
click at [498, 176] on span "Edit this itinerary item" at bounding box center [471, 176] width 55 height 7
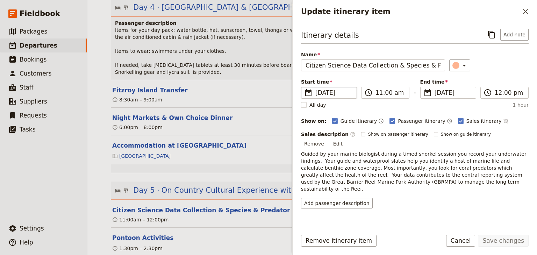
click at [329, 93] on span "30 Nov 2025" at bounding box center [334, 93] width 37 height 8
click at [304, 87] on input "30/11/2025" at bounding box center [304, 87] width 0 height 0
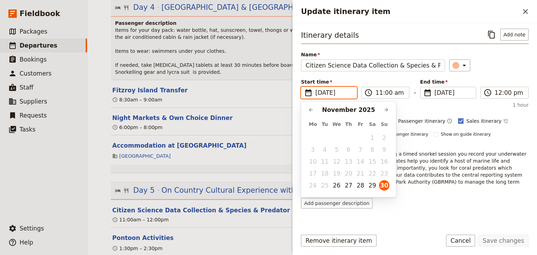
drag, startPoint x: 360, startPoint y: 185, endPoint x: 380, endPoint y: 156, distance: 35.2
click at [360, 184] on button "28" at bounding box center [361, 185] width 10 height 10
type input "28/11/2025"
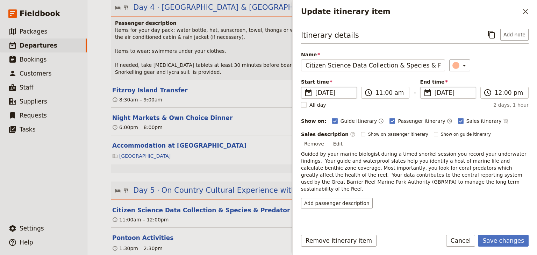
click at [452, 94] on span "30 Nov 2025" at bounding box center [453, 93] width 37 height 8
click at [424, 87] on input "30/11/2025" at bounding box center [423, 87] width 0 height 0
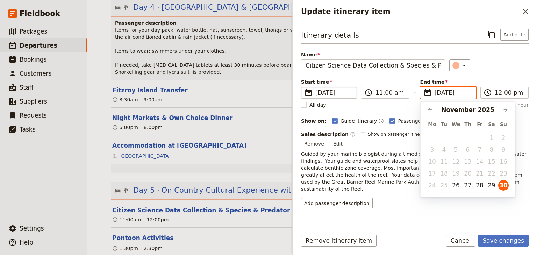
drag, startPoint x: 483, startPoint y: 185, endPoint x: 475, endPoint y: 183, distance: 8.4
click at [482, 185] on button "28" at bounding box center [480, 185] width 10 height 10
type input "28/11/2025"
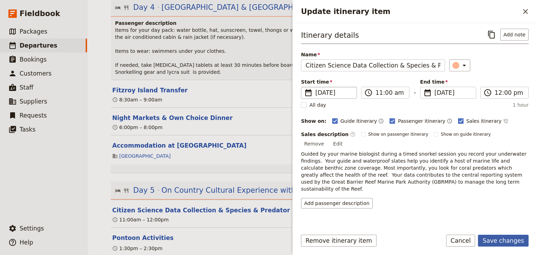
click at [500, 237] on button "Save changes" at bounding box center [503, 241] width 51 height 12
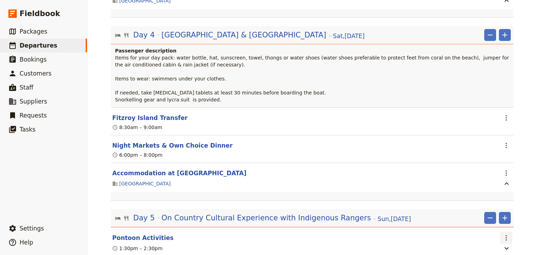
click at [502, 234] on icon "Actions" at bounding box center [506, 238] width 8 height 8
click at [496, 205] on span "Edit this itinerary item" at bounding box center [471, 203] width 55 height 7
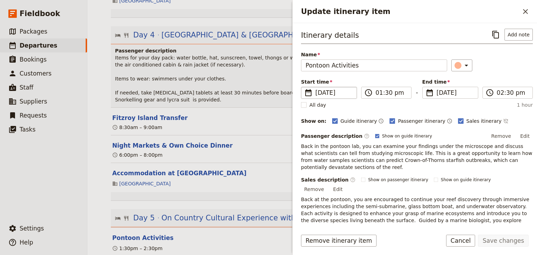
click at [325, 96] on span "30 Nov 2025" at bounding box center [334, 93] width 37 height 8
click at [304, 87] on input "30/11/2025" at bounding box center [304, 87] width 0 height 0
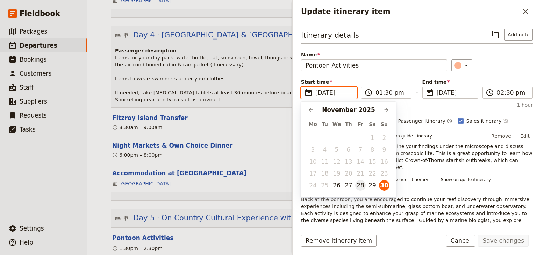
click at [359, 184] on button "28" at bounding box center [361, 185] width 10 height 10
type input "28/11/2025"
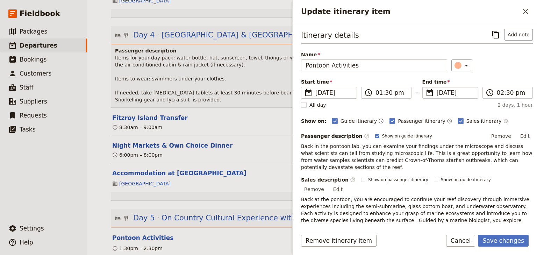
click at [443, 92] on span "30 Nov 2025" at bounding box center [455, 93] width 37 height 8
click at [426, 87] on input "30/11/2025" at bounding box center [426, 87] width 0 height 0
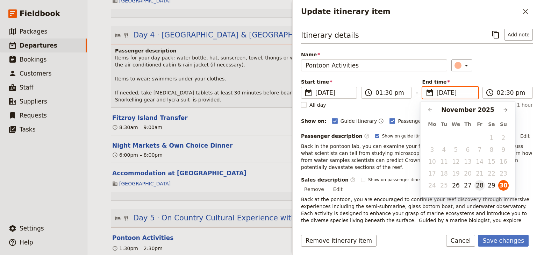
click at [479, 186] on button "28" at bounding box center [480, 185] width 10 height 10
type input "28/11/2025"
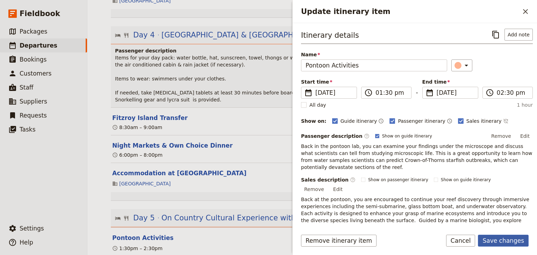
click at [493, 240] on button "Save changes" at bounding box center [503, 241] width 51 height 12
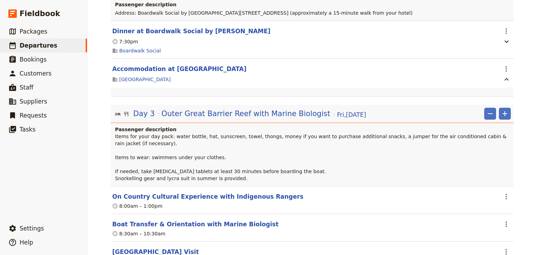
scroll to position [1502, 0]
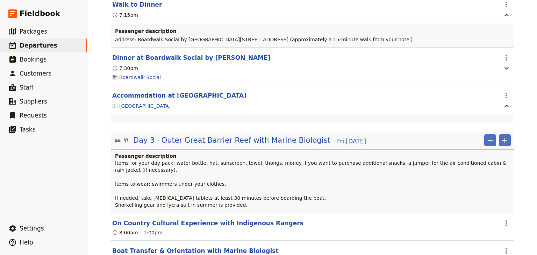
click at [505, 136] on icon "Add" at bounding box center [505, 140] width 8 height 8
click at [497, 111] on span "Add itinerary item" at bounding box center [482, 113] width 44 height 7
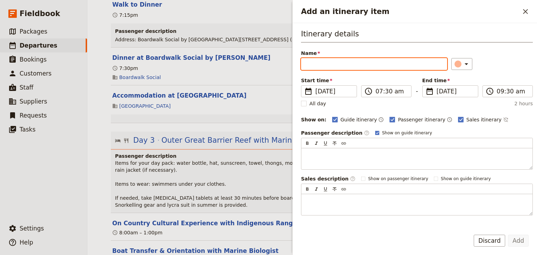
click at [305, 64] on input "Name" at bounding box center [374, 64] width 146 height 12
paste input "Continental Breakfast at Hotel"
type input "Continental Breakfast at Hotel"
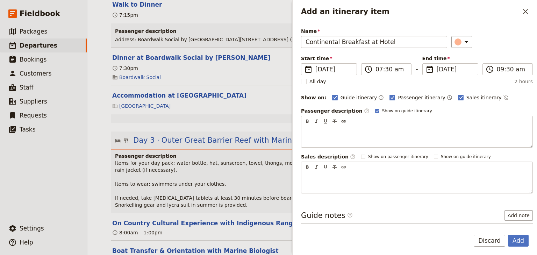
scroll to position [51, 0]
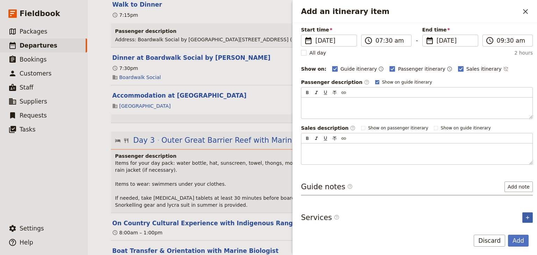
click at [525, 215] on icon "Add service inclusion" at bounding box center [528, 218] width 6 height 6
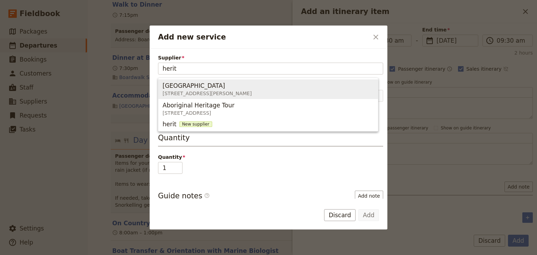
click at [187, 93] on span "8 Minnie Street, Cairns QLD 4870, Australia" at bounding box center [207, 93] width 89 height 7
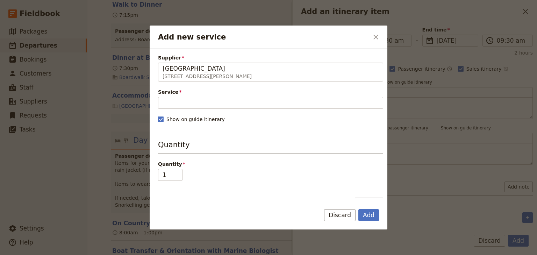
type input "[GEOGRAPHIC_DATA]"
drag, startPoint x: 183, startPoint y: 95, endPoint x: 182, endPoint y: 99, distance: 4.1
click at [183, 97] on div "Service Please fill in this field." at bounding box center [270, 99] width 225 height 20
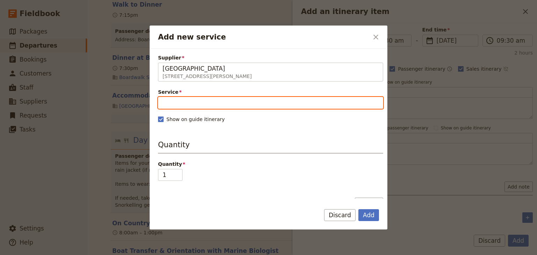
click at [181, 100] on input "Service" at bounding box center [270, 103] width 225 height 12
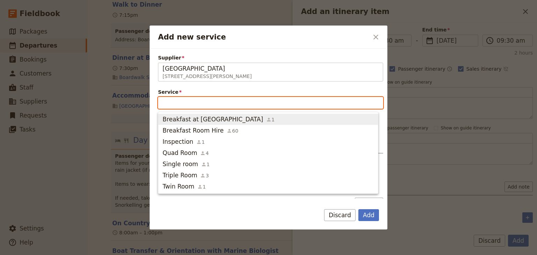
click at [189, 121] on span "Breakfast at [GEOGRAPHIC_DATA]" at bounding box center [213, 119] width 101 height 8
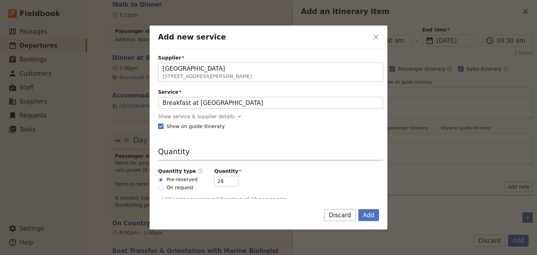
drag, startPoint x: 370, startPoint y: 213, endPoint x: 491, endPoint y: 221, distance: 120.6
click at [373, 213] on button "Add" at bounding box center [369, 215] width 21 height 12
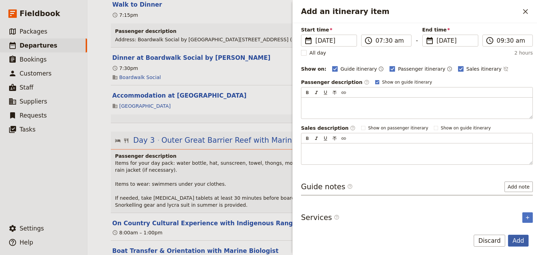
click at [518, 240] on button "Add" at bounding box center [518, 241] width 21 height 12
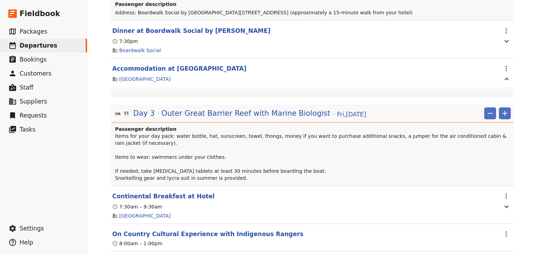
scroll to position [1530, 0]
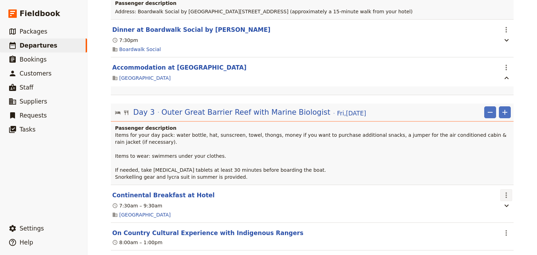
click at [506, 191] on icon "Actions" at bounding box center [506, 195] width 8 height 8
click at [492, 163] on span "Edit this itinerary item" at bounding box center [471, 161] width 55 height 7
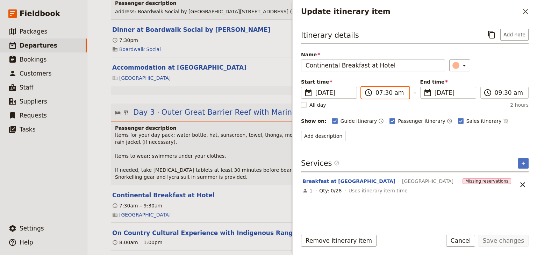
click at [385, 93] on input "07:30 am" at bounding box center [390, 93] width 29 height 8
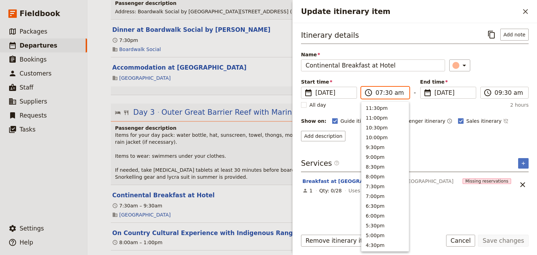
scroll to position [315, 0]
click at [385, 92] on input "07:30 am" at bounding box center [390, 93] width 29 height 8
type input "07:00 am"
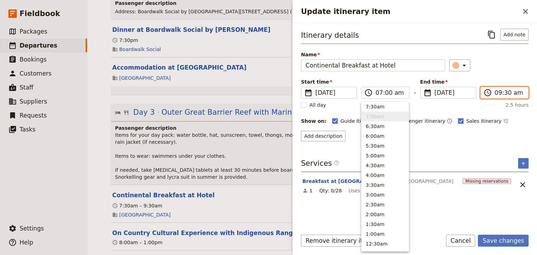
click at [498, 92] on input "09:30 am" at bounding box center [509, 93] width 29 height 8
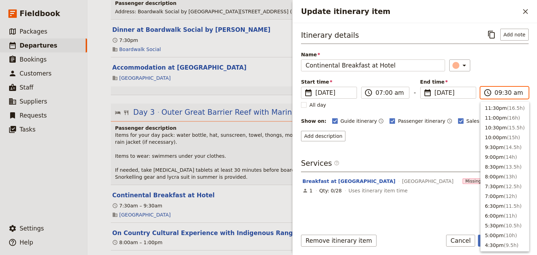
scroll to position [276, 0]
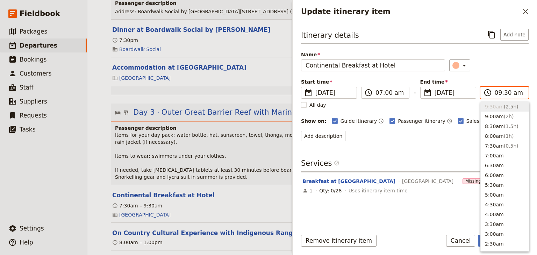
type input "07:30 am"
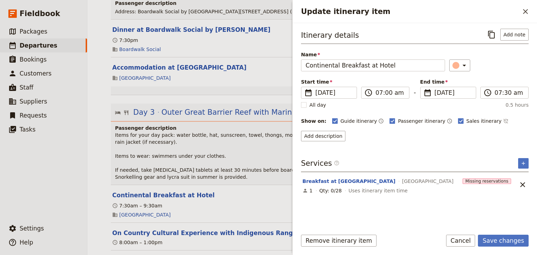
click at [509, 67] on div "​" at bounding box center [489, 65] width 79 height 12
click at [504, 242] on button "Save changes" at bounding box center [503, 241] width 51 height 12
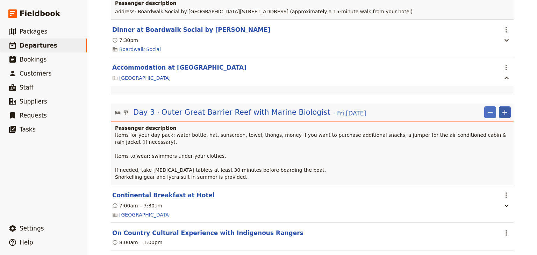
click at [503, 110] on icon "Add" at bounding box center [505, 112] width 5 height 5
click at [497, 87] on span "Add itinerary item" at bounding box center [482, 85] width 44 height 7
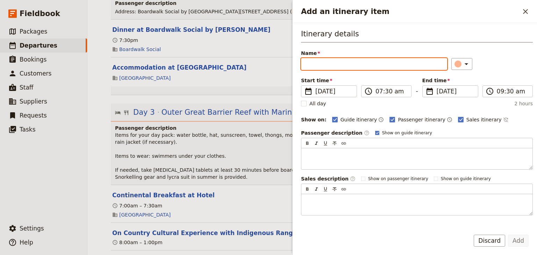
click at [312, 62] on input "Name" at bounding box center [374, 64] width 146 height 12
paste input "Walk to [GEOGRAPHIC_DATA]"
type input "Walk to [GEOGRAPHIC_DATA]"
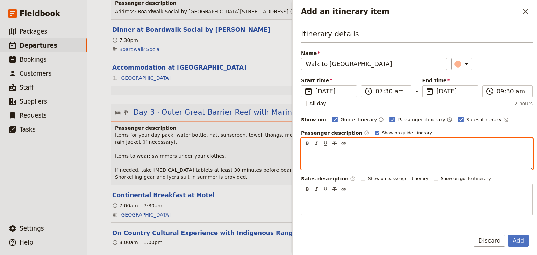
click at [308, 154] on p "Add an itinerary item" at bounding box center [417, 154] width 223 height 7
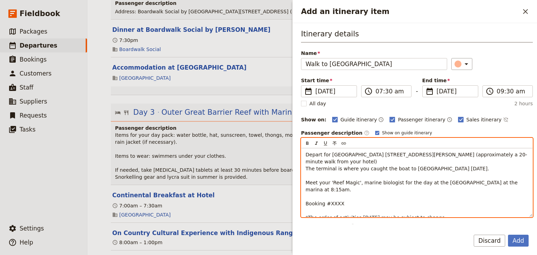
click at [305, 167] on div "Depart for [GEOGRAPHIC_DATA] [STREET_ADDRESS][PERSON_NAME] (approximately a 20-…" at bounding box center [417, 182] width 231 height 69
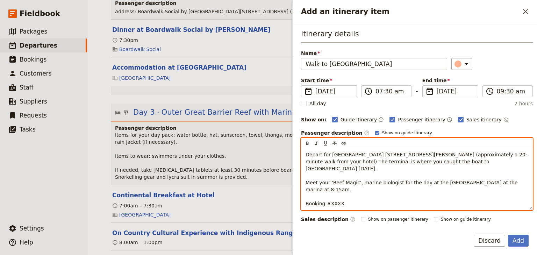
click at [340, 191] on p "Depart for Reef Fleet Terminal 1 Spence Street, Cairns (approximately a 20-minu…" at bounding box center [417, 186] width 223 height 70
drag, startPoint x: 344, startPoint y: 190, endPoint x: 329, endPoint y: 189, distance: 15.4
click at [329, 189] on p "Depart for Reef Fleet Terminal 1 Spence Street, Cairns (approximately a 20-minu…" at bounding box center [417, 186] width 223 height 70
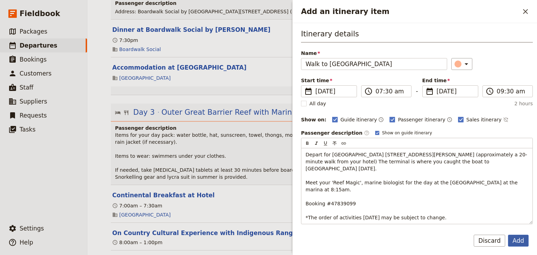
click at [519, 240] on button "Add" at bounding box center [518, 241] width 21 height 12
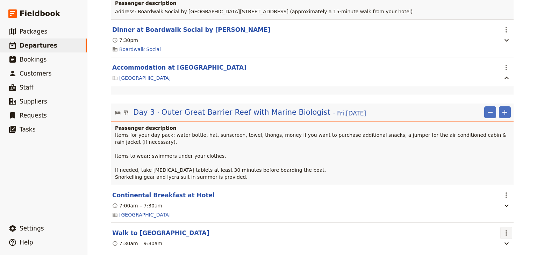
click at [502, 229] on icon "Actions" at bounding box center [506, 233] width 8 height 8
click at [494, 198] on span "Edit this itinerary item" at bounding box center [471, 199] width 55 height 7
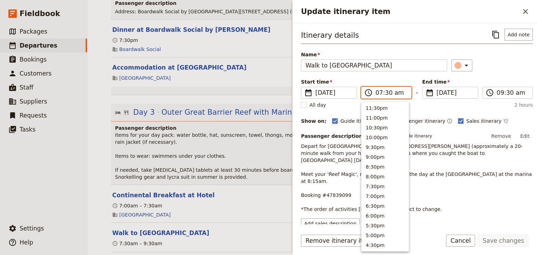
click at [388, 93] on input "07:30 am" at bounding box center [391, 93] width 31 height 8
click at [386, 93] on input "07:30 am" at bounding box center [391, 93] width 31 height 8
type input "07:45 am"
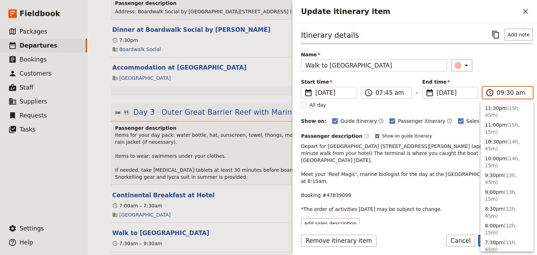
click at [499, 92] on input "09:30 am" at bounding box center [512, 93] width 31 height 8
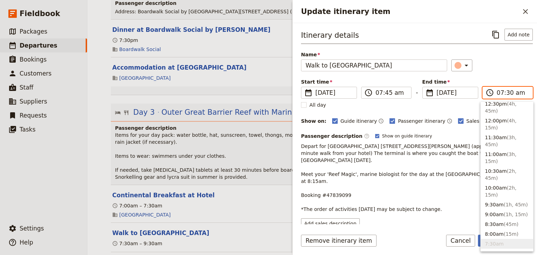
click at [504, 93] on input "07:30 am" at bounding box center [512, 93] width 31 height 8
type input "07:45 am"
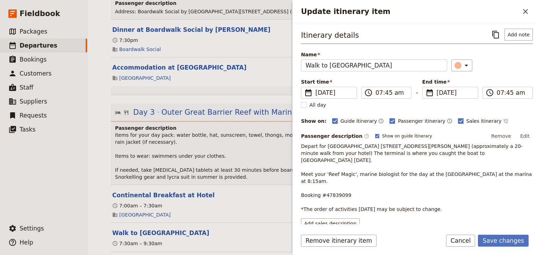
drag, startPoint x: 499, startPoint y: 76, endPoint x: 509, endPoint y: 185, distance: 109.3
click at [499, 78] on div "Itinerary details ​ Add note Name Walk to Reef Fleet Terminal ​ Start time ​ 28…" at bounding box center [417, 129] width 232 height 200
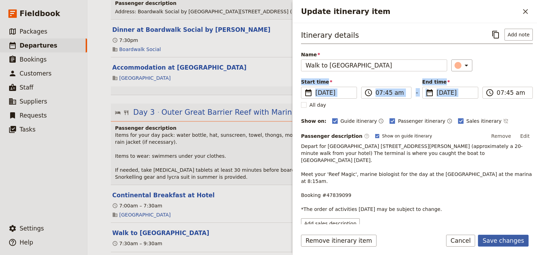
click at [504, 241] on button "Save changes" at bounding box center [503, 241] width 51 height 12
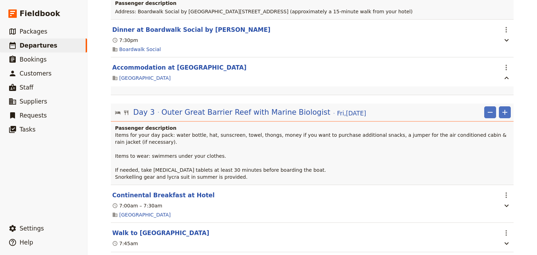
scroll to position [1586, 0]
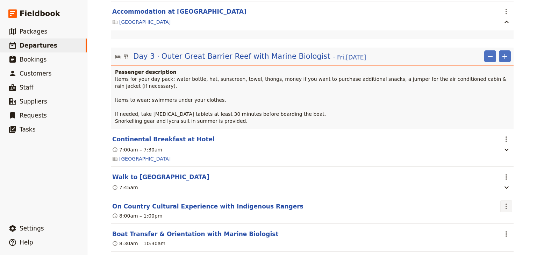
click at [504, 202] on icon "Actions" at bounding box center [506, 206] width 8 height 8
click at [495, 174] on span "Edit this itinerary item" at bounding box center [471, 173] width 55 height 7
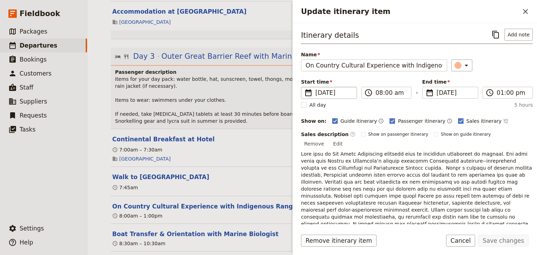
click at [328, 92] on span "28 Nov 2025" at bounding box center [334, 93] width 37 height 8
click at [304, 87] on input "28/11/2025" at bounding box center [304, 87] width 0 height 0
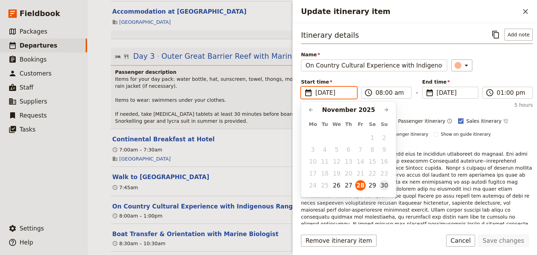
click at [389, 185] on button "30" at bounding box center [384, 185] width 10 height 10
type input "30/11/2025"
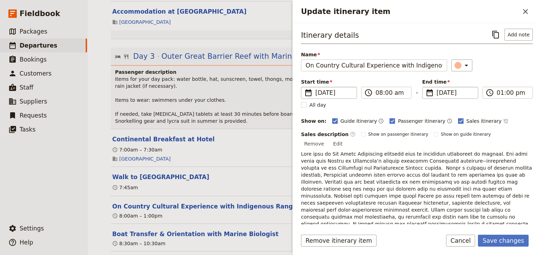
type input "30/11/2025"
click at [444, 97] on fieldset "​ 28 Nov 2025 30/11/2025" at bounding box center [451, 93] width 56 height 12
click at [426, 87] on input "30/11/2025" at bounding box center [426, 87] width 0 height 0
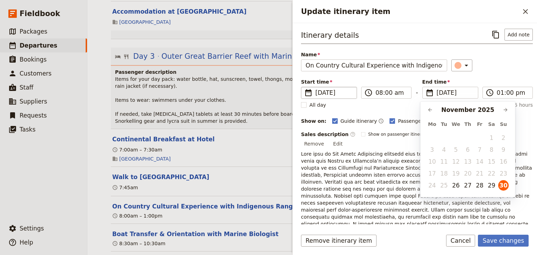
click at [482, 74] on div "Itinerary details ​ Add note Name On Country Cultural Experience with Indigenou…" at bounding box center [417, 147] width 232 height 236
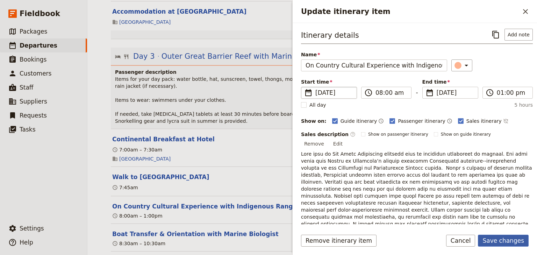
click at [505, 240] on button "Save changes" at bounding box center [503, 241] width 51 height 12
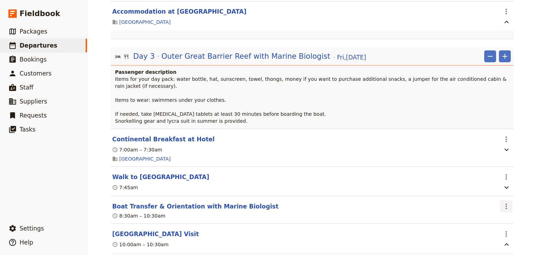
drag, startPoint x: 504, startPoint y: 158, endPoint x: 500, endPoint y: 162, distance: 5.7
click at [504, 202] on icon "Actions" at bounding box center [506, 206] width 8 height 8
click at [484, 175] on span "Edit this itinerary item" at bounding box center [471, 173] width 55 height 7
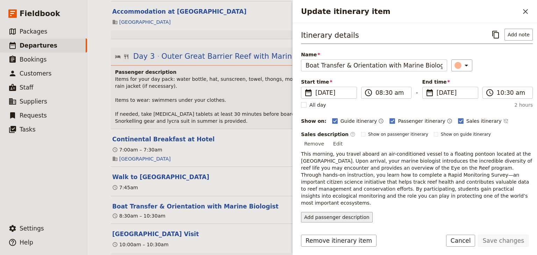
click at [347, 212] on button "Add passenger description" at bounding box center [337, 217] width 72 height 10
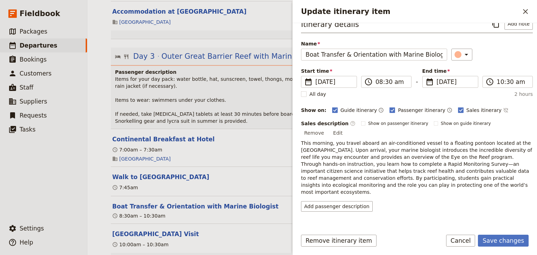
scroll to position [13, 0]
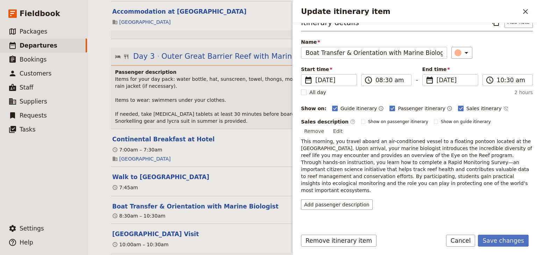
click at [525, 229] on icon "Add service inclusion" at bounding box center [528, 232] width 6 height 6
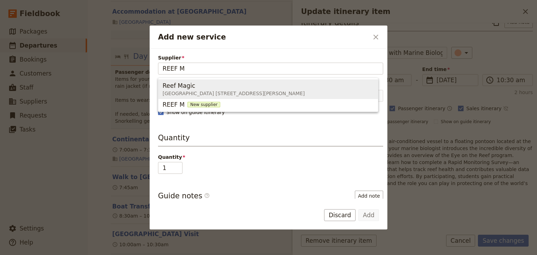
click at [197, 88] on div "Reef Magic" at bounding box center [234, 86] width 142 height 8
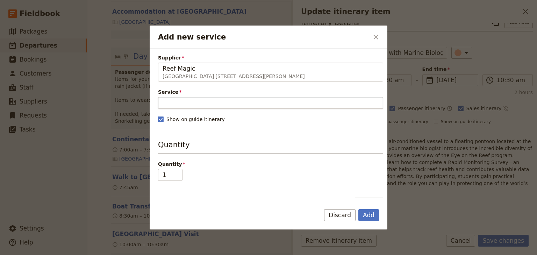
type input "Reef Magic"
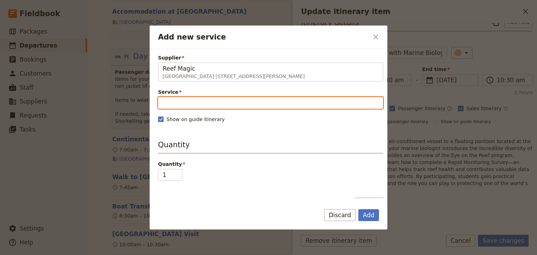
click at [176, 101] on input "Service" at bounding box center [270, 103] width 225 height 12
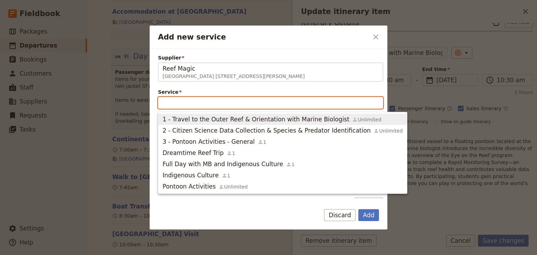
click at [215, 122] on span "1 - Travel to the Outer Reef & Orientation with Marine Biologist" at bounding box center [256, 119] width 187 height 8
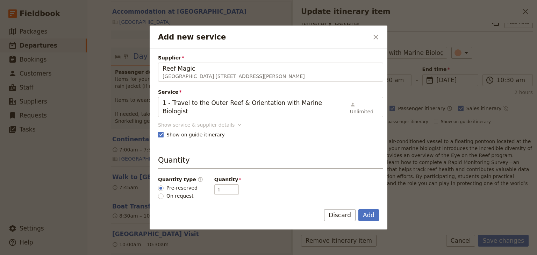
click at [213, 121] on div "Show service & supplier details" at bounding box center [196, 124] width 77 height 7
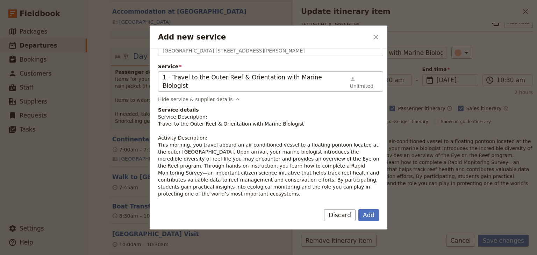
scroll to position [56, 0]
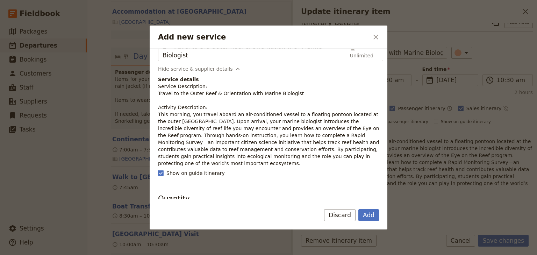
drag, startPoint x: 336, startPoint y: 148, endPoint x: 157, endPoint y: 107, distance: 183.1
click at [157, 107] on div "Supplier Reef Magic Reef Fleet Terminal 1 Spence Street , Cairns QLD 4870, Aust…" at bounding box center [269, 124] width 238 height 150
copy p "This morning, you travel aboard an air-conditioned vessel to a floating pontoon…"
click at [370, 213] on button "Add" at bounding box center [369, 215] width 21 height 12
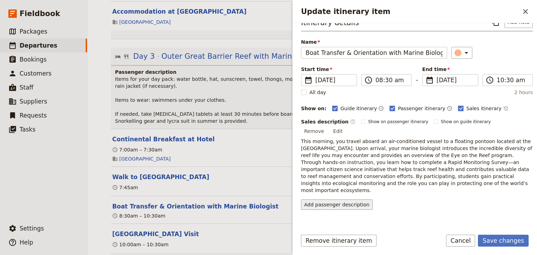
click at [323, 199] on button "Add passenger description" at bounding box center [337, 204] width 72 height 10
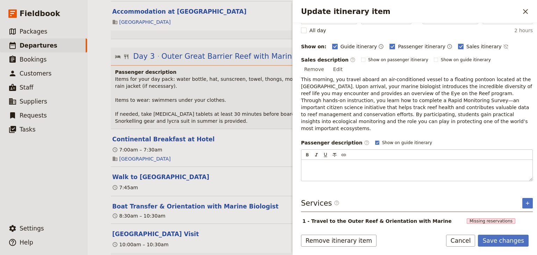
scroll to position [75, 0]
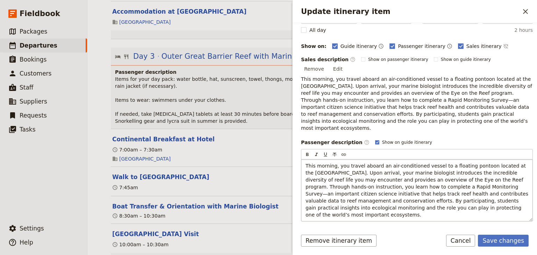
click at [452, 169] on span "This morning, you travel aboard an air-conditioned vessel to a floating pontoon…" at bounding box center [418, 190] width 224 height 55
click at [507, 241] on button "Save changes" at bounding box center [503, 241] width 51 height 12
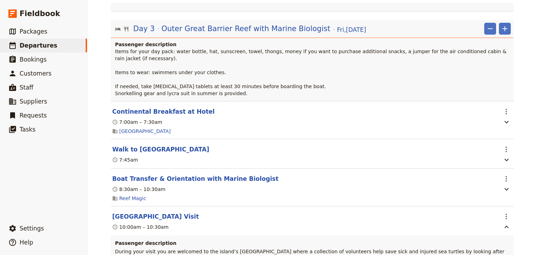
scroll to position [1642, 0]
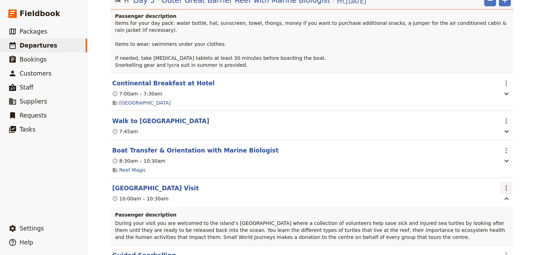
click at [505, 184] on icon "Actions" at bounding box center [506, 188] width 8 height 8
click at [497, 155] on span "Edit this itinerary item" at bounding box center [471, 155] width 55 height 7
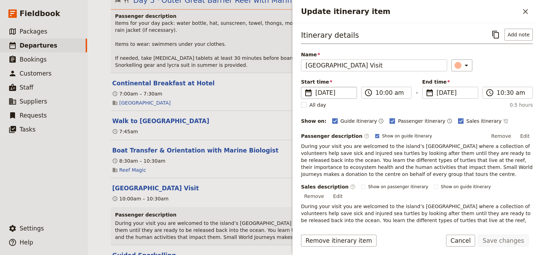
click at [326, 93] on span "28 Nov 2025" at bounding box center [334, 93] width 37 height 8
click at [304, 87] on input "28/11/2025" at bounding box center [304, 87] width 0 height 0
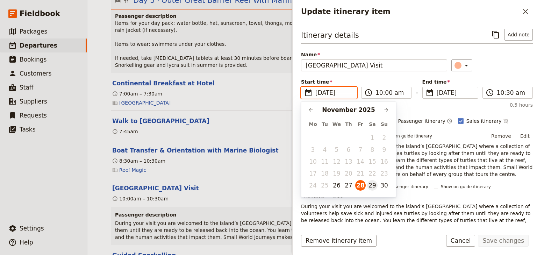
click at [374, 185] on button "29" at bounding box center [372, 185] width 10 height 10
type input "29/11/2025"
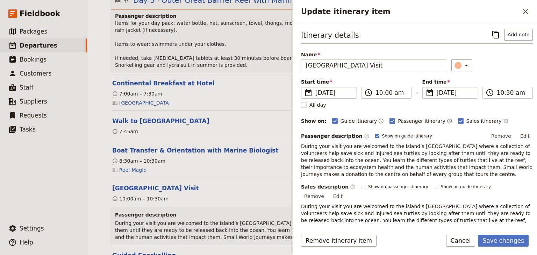
type input "29/11/2025"
click at [455, 94] on span "28 Nov 2025" at bounding box center [455, 93] width 37 height 8
click at [426, 87] on input "29/11/2025" at bounding box center [426, 87] width 0 height 0
click at [493, 62] on div "​" at bounding box center [493, 65] width 82 height 12
click at [495, 241] on button "Save changes" at bounding box center [503, 241] width 51 height 12
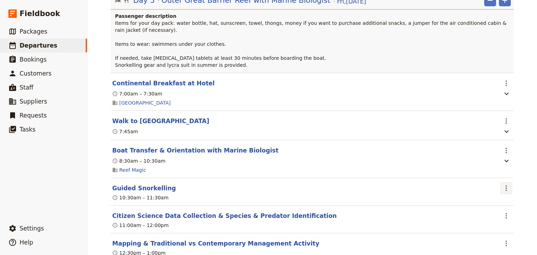
click at [507, 184] on icon "Actions" at bounding box center [506, 188] width 8 height 8
click at [499, 155] on span "Edit this itinerary item" at bounding box center [471, 155] width 55 height 7
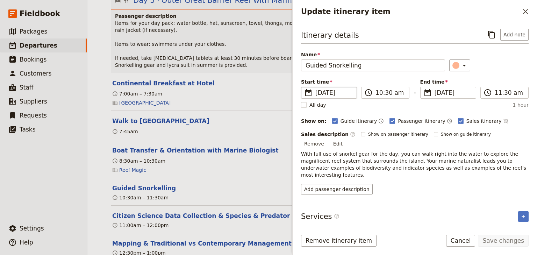
click at [329, 91] on span "28 Nov 2025" at bounding box center [334, 93] width 37 height 8
click at [304, 87] on input "28/11/2025" at bounding box center [304, 87] width 0 height 0
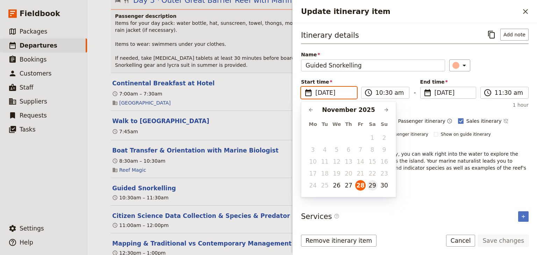
click at [373, 185] on button "29" at bounding box center [372, 185] width 10 height 10
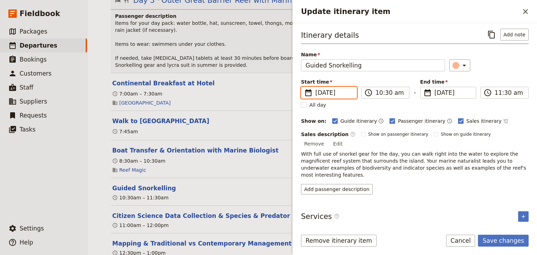
type input "29/11/2025"
click at [455, 94] on span "29 Nov 2025" at bounding box center [453, 93] width 37 height 8
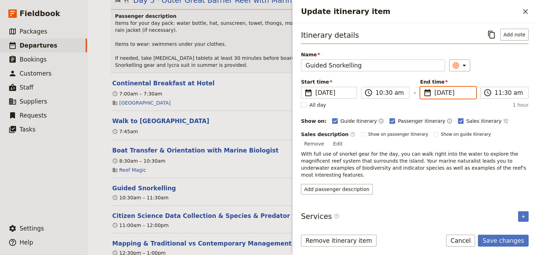
click at [424, 87] on input "29/11/2025" at bounding box center [423, 87] width 0 height 0
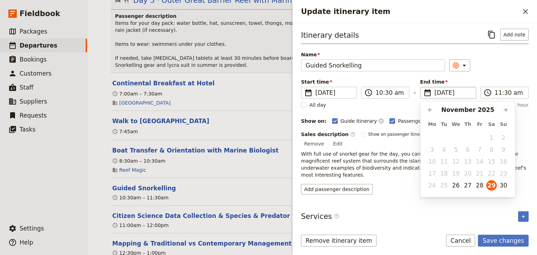
click at [480, 72] on div "Itinerary details ​ Add note Name Guided Snorkelling ​ Start time ​ 29 Nov 2025…" at bounding box center [415, 112] width 228 height 166
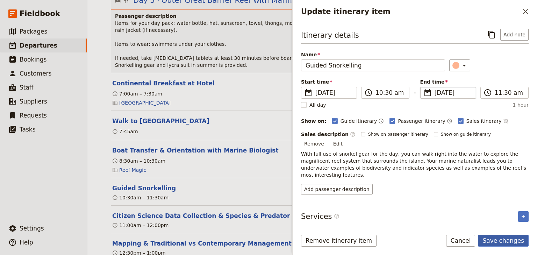
click at [497, 239] on button "Save changes" at bounding box center [503, 241] width 51 height 12
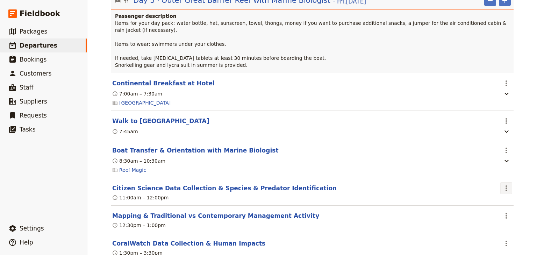
click at [502, 184] on icon "Actions" at bounding box center [506, 188] width 8 height 8
click at [496, 154] on span "Edit this itinerary item" at bounding box center [471, 155] width 55 height 7
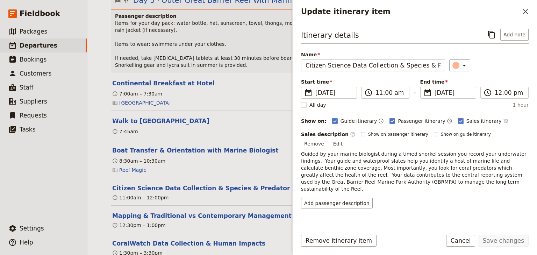
click at [524, 228] on icon "Add service inclusion" at bounding box center [524, 231] width 6 height 6
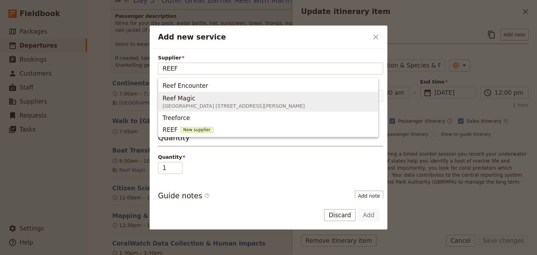
drag, startPoint x: 184, startPoint y: 98, endPoint x: 175, endPoint y: 91, distance: 11.6
click at [184, 98] on span "Reef Magic" at bounding box center [179, 98] width 33 height 8
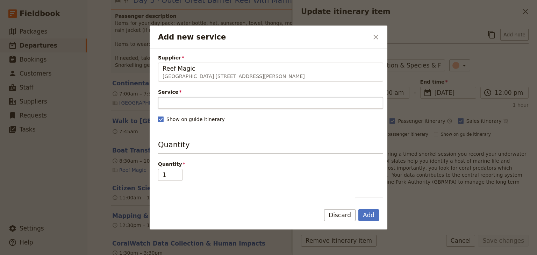
type input "Reef Magic"
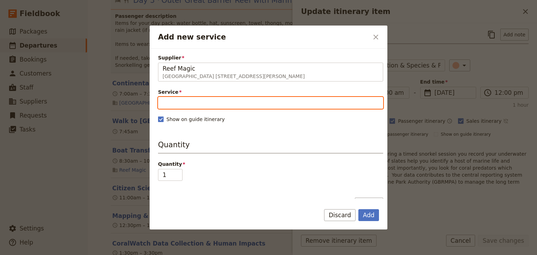
click at [169, 100] on input "Service" at bounding box center [270, 103] width 225 height 12
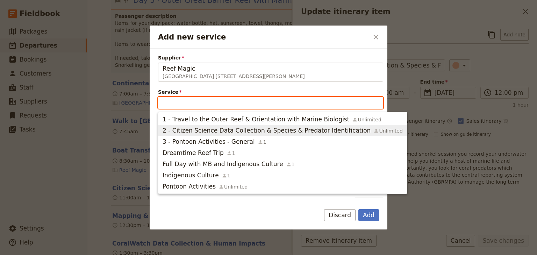
click at [216, 134] on span "2 - Citizen Science Data Collection & Species & Predator Identification" at bounding box center [267, 130] width 208 height 8
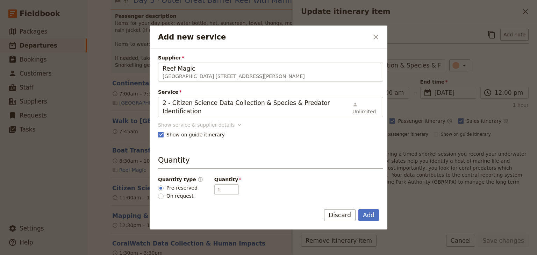
click at [216, 118] on div "Supplier Reef Magic Reef Fleet Terminal 1 Spence Street , Cairns QLD 4870, Aust…" at bounding box center [270, 178] width 225 height 249
click at [236, 126] on icon "Add new service" at bounding box center [239, 124] width 7 height 7
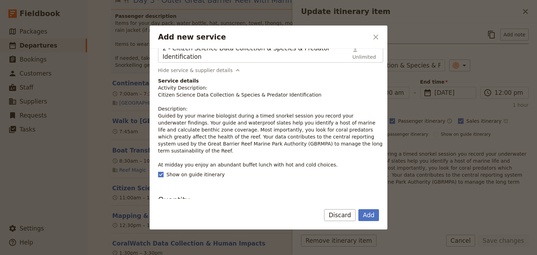
scroll to position [56, 0]
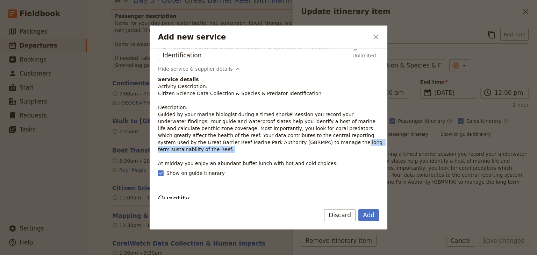
drag, startPoint x: 316, startPoint y: 144, endPoint x: 234, endPoint y: 143, distance: 81.9
click at [234, 143] on p "Activity Description: Citizen Science Data Collection & Species & Predator Iden…" at bounding box center [270, 125] width 225 height 84
drag, startPoint x: 318, startPoint y: 158, endPoint x: 157, endPoint y: 114, distance: 166.7
click at [157, 114] on div "Supplier Reef Magic Reef Fleet Terminal 1 Spence Street , Cairns QLD 4870, Aust…" at bounding box center [269, 124] width 238 height 150
copy p "Guided by your marine biologist during a timed snorkel session you record your …"
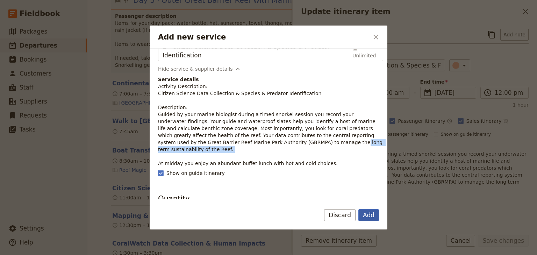
click at [366, 215] on button "Add" at bounding box center [369, 215] width 21 height 12
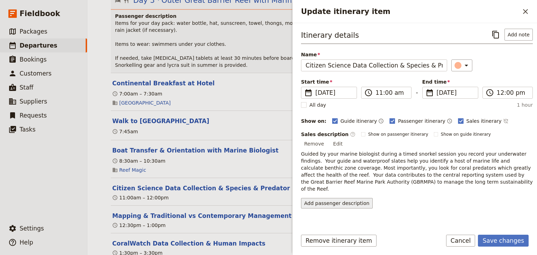
click at [350, 198] on button "Add passenger description" at bounding box center [337, 203] width 72 height 10
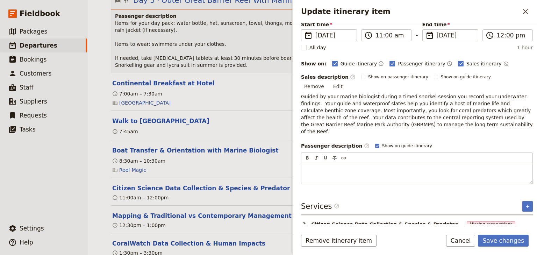
scroll to position [61, 0]
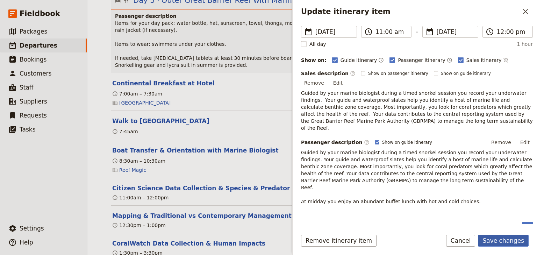
click at [501, 240] on button "Save changes" at bounding box center [503, 241] width 51 height 12
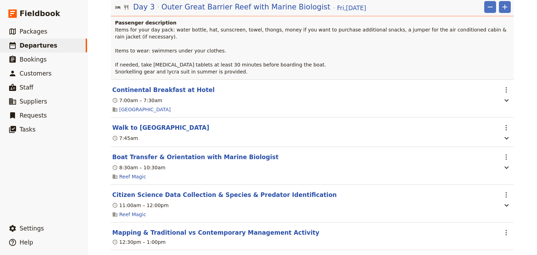
scroll to position [1586, 0]
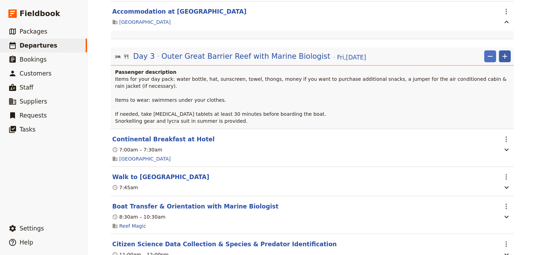
click at [504, 52] on icon "Add" at bounding box center [505, 56] width 8 height 8
click at [492, 27] on span "Add itinerary item" at bounding box center [482, 29] width 44 height 7
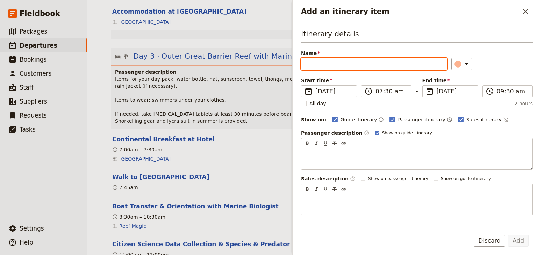
click at [311, 64] on input "Name" at bounding box center [374, 64] width 146 height 12
paste input "Buffet Lunch on Boat"
type input "Buffet Lunch on Boat"
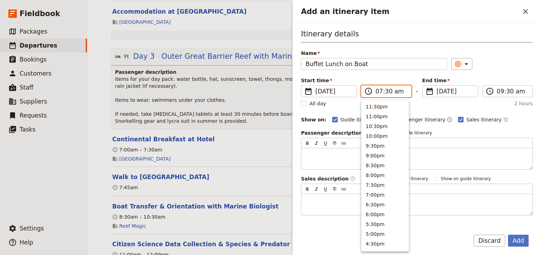
click at [378, 93] on input "07:30 am" at bounding box center [391, 91] width 31 height 8
type input "12:15 am"
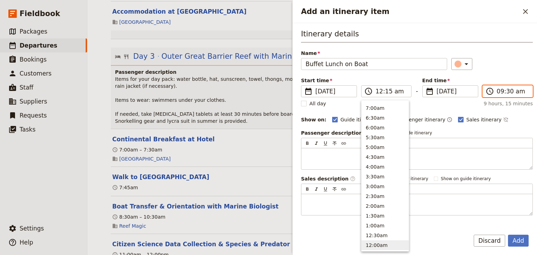
click at [498, 93] on input "09:30 am" at bounding box center [512, 91] width 31 height 8
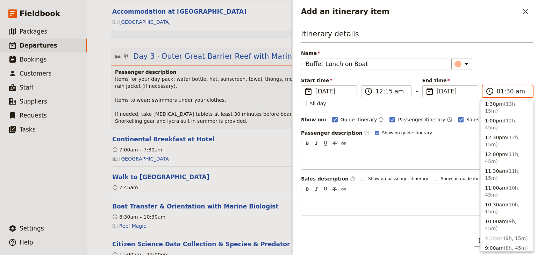
scroll to position [385, 0]
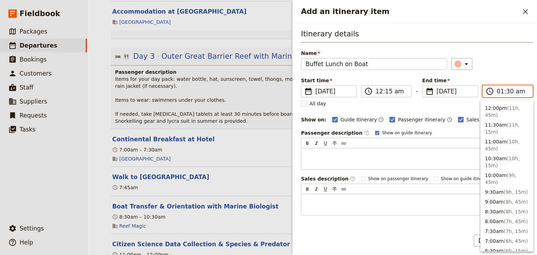
click at [505, 92] on input "01:30 am" at bounding box center [512, 91] width 31 height 8
type input "01:00 am"
click at [498, 71] on div "Itinerary details Name Buffet Lunch on Boat ​ Start time ​ 28 Nov 2025 28/11/20…" at bounding box center [417, 122] width 232 height 187
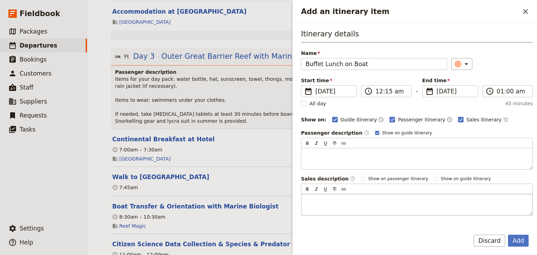
scroll to position [51, 0]
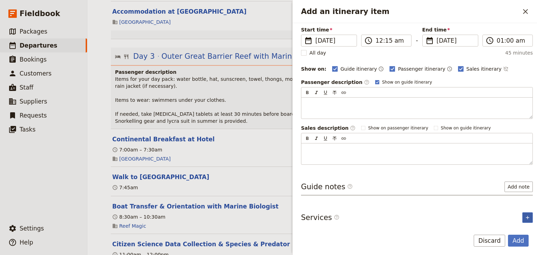
click at [525, 216] on icon "Add service inclusion" at bounding box center [528, 218] width 6 height 6
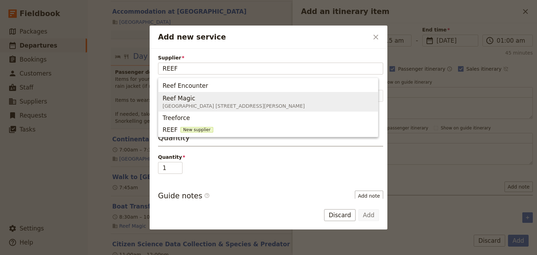
click at [184, 101] on span "Reef Magic" at bounding box center [179, 98] width 33 height 8
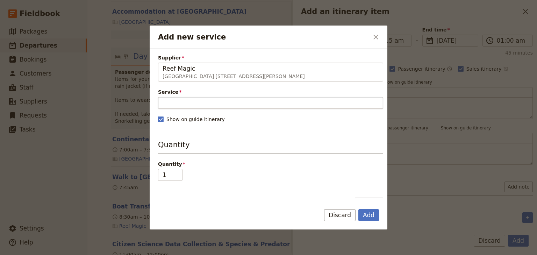
type input "Reef Magic"
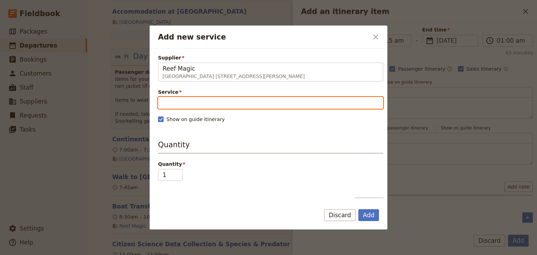
click at [168, 99] on input "Service" at bounding box center [270, 103] width 225 height 12
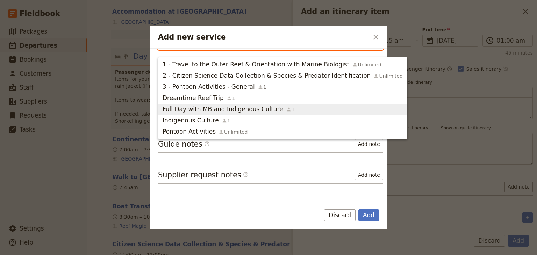
scroll to position [46, 0]
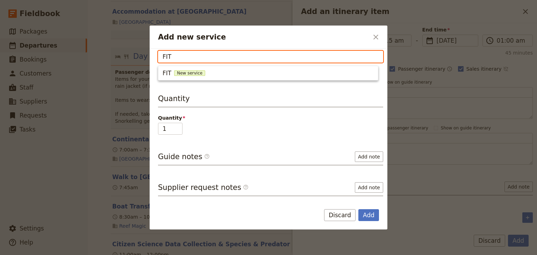
click at [183, 54] on input "FIT" at bounding box center [270, 57] width 225 height 12
drag, startPoint x: 178, startPoint y: 57, endPoint x: 119, endPoint y: 52, distance: 59.3
click at [121, 255] on div "Add new service ​ Supplier Reef Magic Reef Fleet Terminal 1 Spence Street , Cai…" at bounding box center [268, 255] width 537 height 0
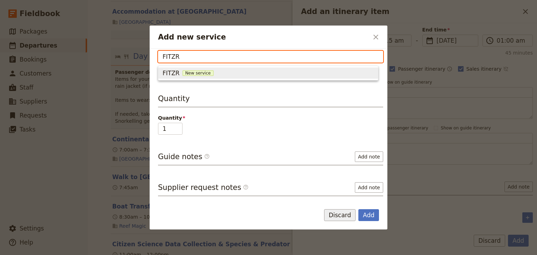
type input "FITZR"
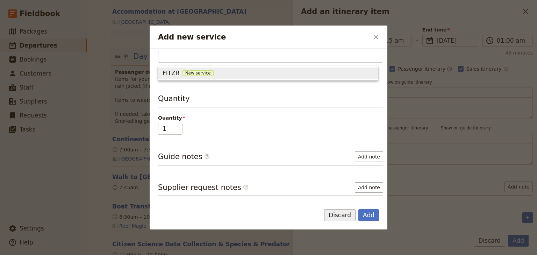
click at [346, 215] on button "Discard" at bounding box center [339, 215] width 31 height 12
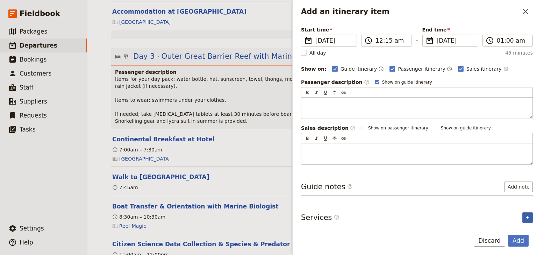
click at [526, 217] on icon "Add service inclusion" at bounding box center [527, 217] width 3 height 3
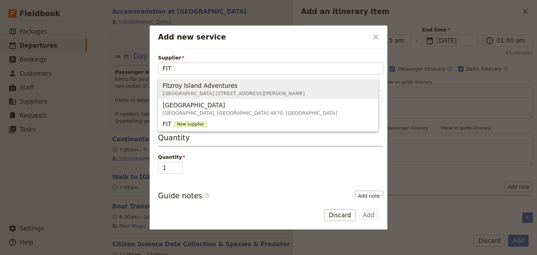
click at [202, 90] on span "Reef Fleet Terminal 1 Spence Street, Cairns QLD 4870, Australia" at bounding box center [234, 93] width 142 height 7
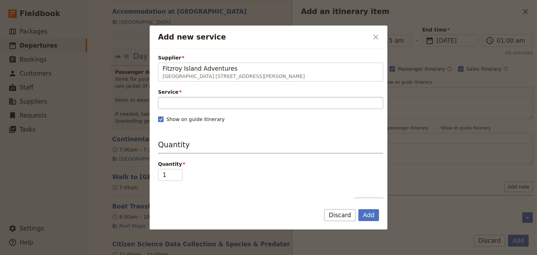
type input "Fitzroy Island Adventures"
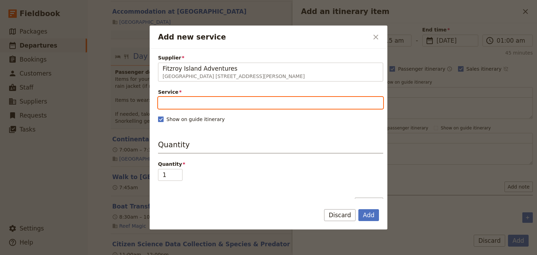
click at [188, 104] on input "Service" at bounding box center [270, 103] width 225 height 12
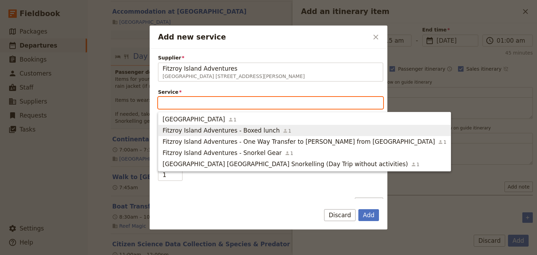
click at [240, 133] on span "Fitzroy Island Adventures - Boxed lunch" at bounding box center [221, 130] width 117 height 8
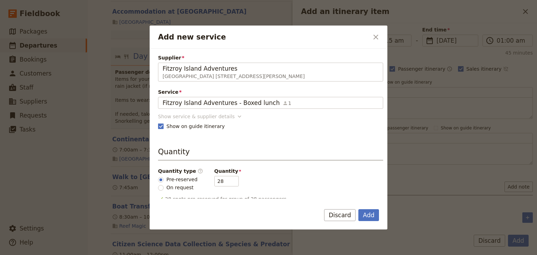
click at [213, 115] on div "Show service & supplier details" at bounding box center [196, 116] width 77 height 7
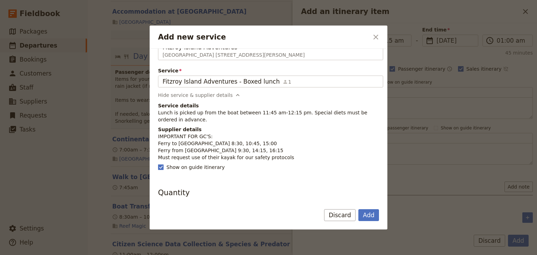
scroll to position [56, 0]
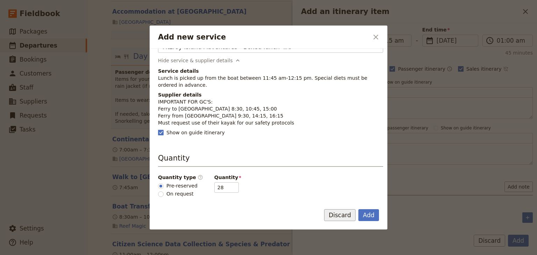
click at [342, 215] on button "Discard" at bounding box center [339, 215] width 31 height 12
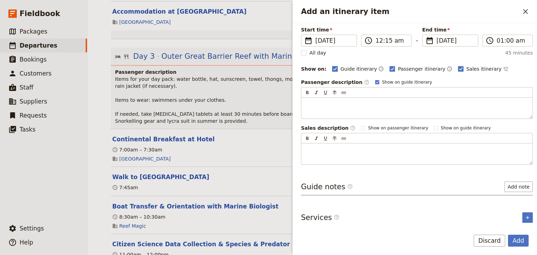
scroll to position [0, 0]
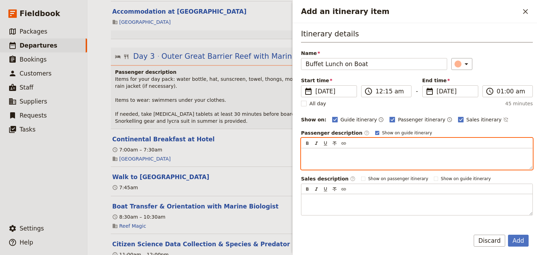
click at [311, 151] on p "Add an itinerary item" at bounding box center [417, 154] width 223 height 7
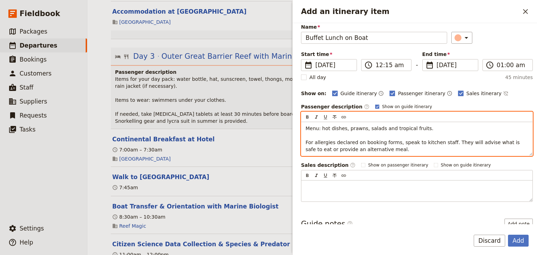
scroll to position [63, 0]
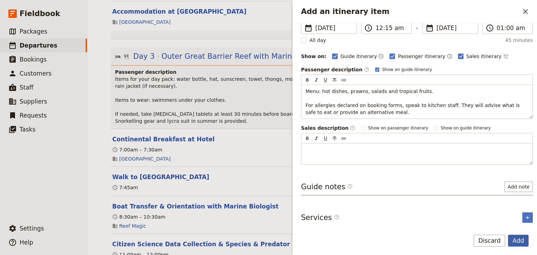
click at [519, 243] on button "Add" at bounding box center [518, 241] width 21 height 12
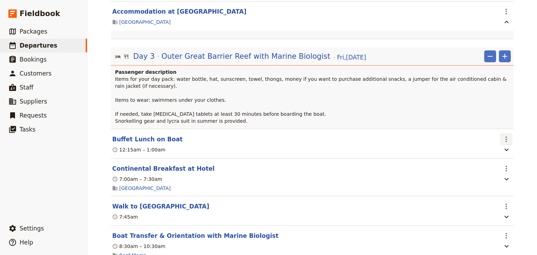
click at [502, 135] on icon "Actions" at bounding box center [506, 139] width 8 height 8
click at [491, 105] on span "Edit this itinerary item" at bounding box center [471, 105] width 55 height 7
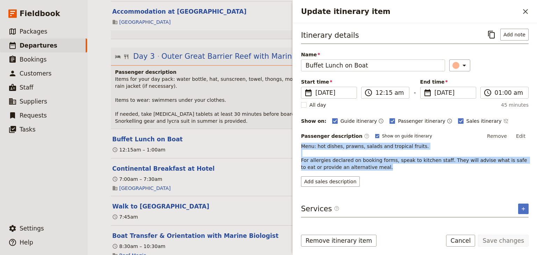
drag, startPoint x: 362, startPoint y: 168, endPoint x: 302, endPoint y: 146, distance: 63.9
click at [302, 146] on p "Menu: hot dishes, prawns, salads and tropical fruits. For allergies declared on…" at bounding box center [415, 157] width 228 height 28
copy span "Menu: hot dishes, prawns, salads and tropical fruits. For [MEDICAL_DATA] declar…"
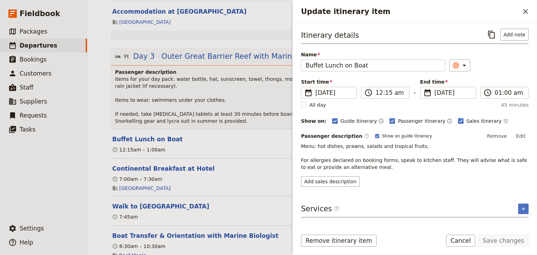
click at [448, 182] on div "Add sales description" at bounding box center [415, 181] width 228 height 10
click at [523, 207] on icon "Add service inclusion" at bounding box center [523, 208] width 3 height 3
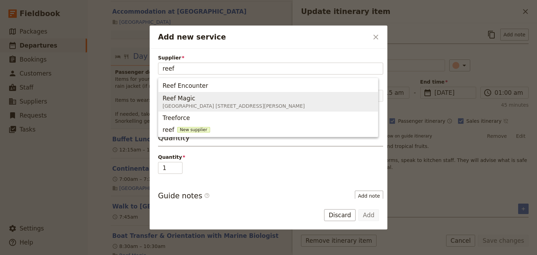
click at [203, 104] on span "[GEOGRAPHIC_DATA] [STREET_ADDRESS][PERSON_NAME]" at bounding box center [234, 106] width 142 height 7
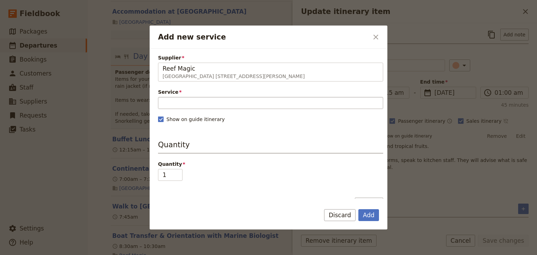
type input "Reef Magic"
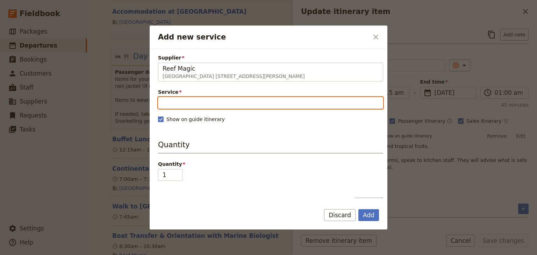
click at [195, 105] on input "Service" at bounding box center [270, 103] width 225 height 12
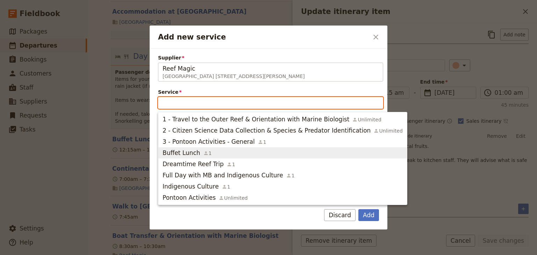
click at [203, 154] on icon "button" at bounding box center [206, 153] width 6 height 6
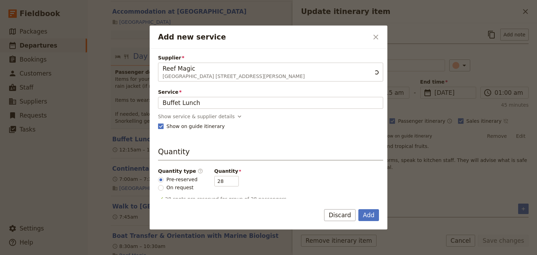
scroll to position [0, 0]
click at [221, 115] on div "Show service & supplier details" at bounding box center [196, 116] width 77 height 7
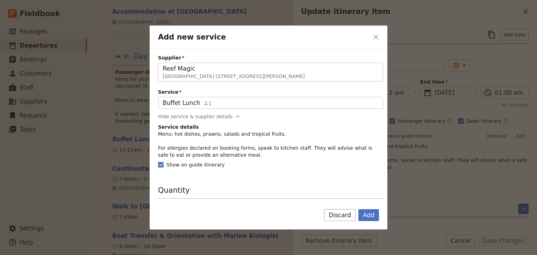
click at [253, 129] on h4 "Service details" at bounding box center [270, 127] width 225 height 7
click at [366, 216] on button "Add" at bounding box center [369, 215] width 21 height 12
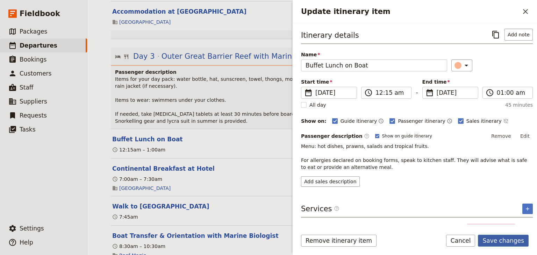
click at [505, 242] on button "Save changes" at bounding box center [503, 241] width 51 height 12
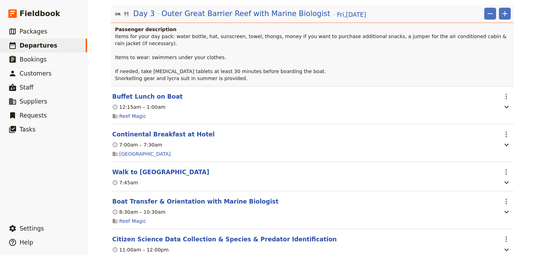
scroll to position [1642, 0]
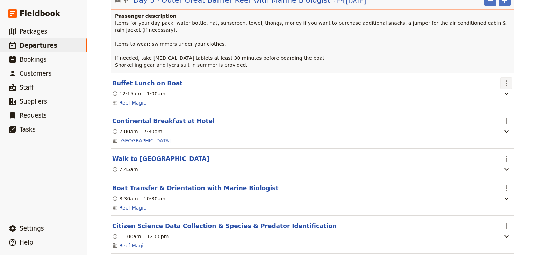
click at [502, 79] on icon "Actions" at bounding box center [506, 83] width 8 height 8
click at [497, 49] on span "Edit this itinerary item" at bounding box center [471, 49] width 55 height 7
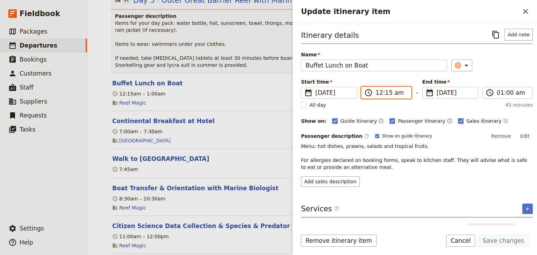
click at [391, 94] on input "12:15 am" at bounding box center [391, 93] width 31 height 8
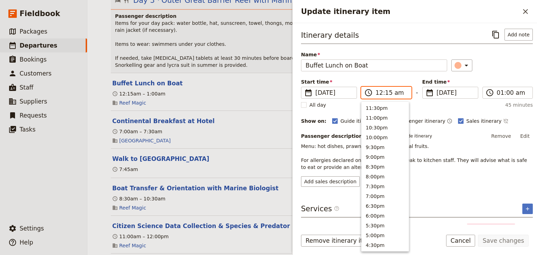
scroll to position [323, 0]
click at [395, 94] on input "12:15 am" at bounding box center [391, 93] width 31 height 8
type input "12:15 pm"
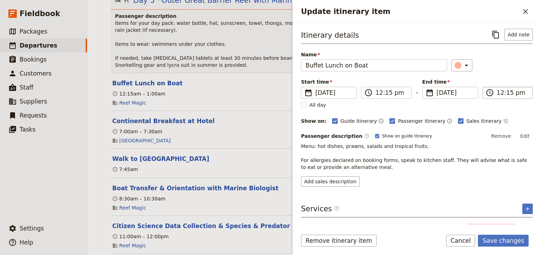
click at [515, 91] on input "12:15 pm" at bounding box center [512, 93] width 31 height 8
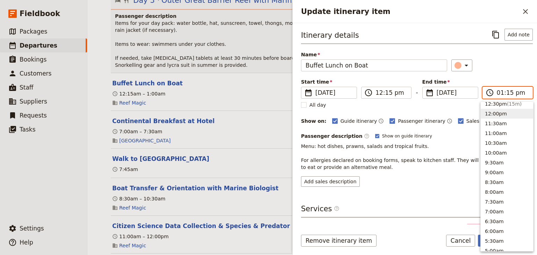
scroll to position [228, 0]
click at [507, 94] on input "01:15 pm" at bounding box center [512, 93] width 31 height 8
type input "01:00 pm"
click at [501, 75] on div "Itinerary details ​ Add note Name Buffet Lunch on Boat ​ Start time ​ 28 Nov 20…" at bounding box center [417, 108] width 232 height 158
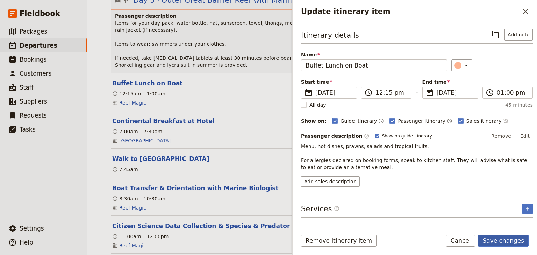
click at [505, 241] on button "Save changes" at bounding box center [503, 241] width 51 height 12
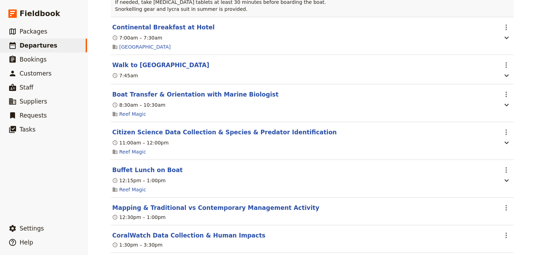
scroll to position [1725, 0]
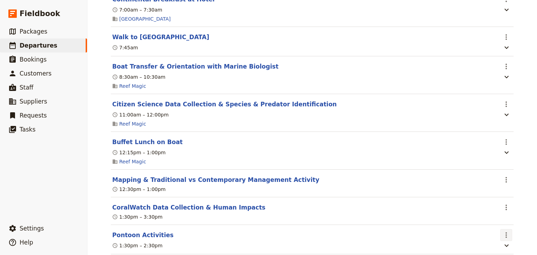
click at [503, 231] on icon "Actions" at bounding box center [506, 235] width 8 height 8
click at [493, 203] on span "Edit this itinerary item" at bounding box center [471, 203] width 55 height 7
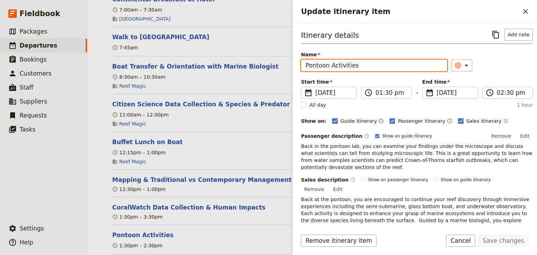
drag, startPoint x: 367, startPoint y: 65, endPoint x: 331, endPoint y: 66, distance: 36.4
click at [331, 66] on input "Pontoon Activities" at bounding box center [374, 65] width 146 height 12
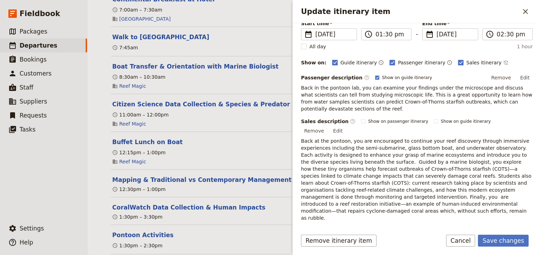
scroll to position [63, 0]
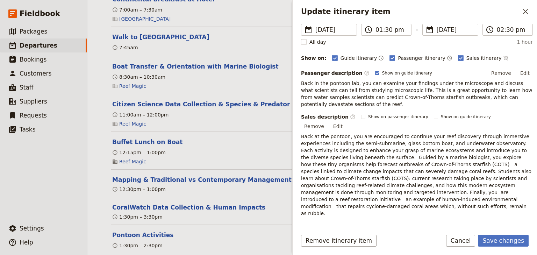
type input "Pontoon Lab"
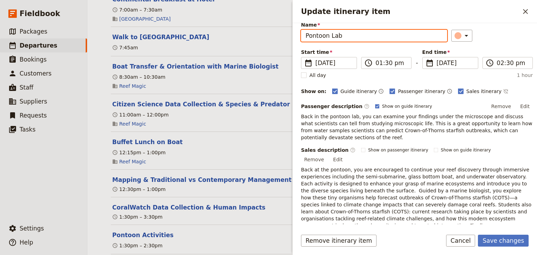
scroll to position [0, 0]
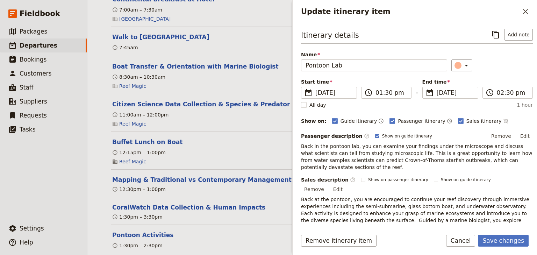
click at [329, 167] on p "Back in the pontoon lab, you can examine your findings under the microscope and…" at bounding box center [417, 157] width 232 height 28
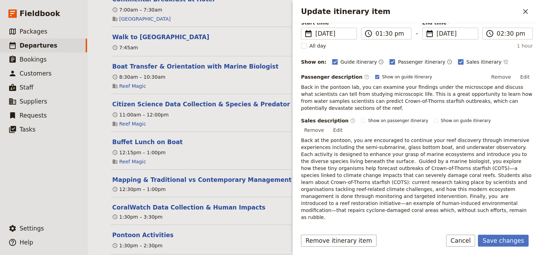
scroll to position [63, 0]
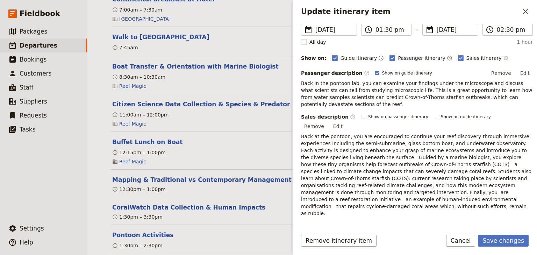
click at [525, 236] on icon "Add service inclusion" at bounding box center [528, 239] width 6 height 6
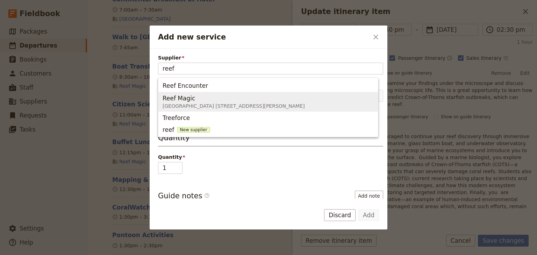
click at [192, 100] on span "Reef Magic" at bounding box center [179, 98] width 33 height 8
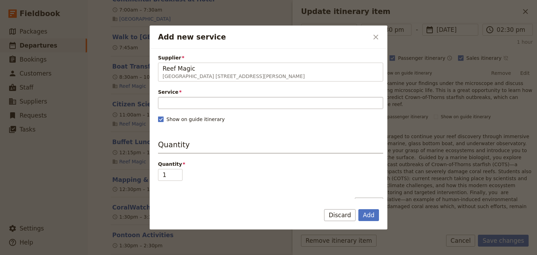
type input "Reef Magic"
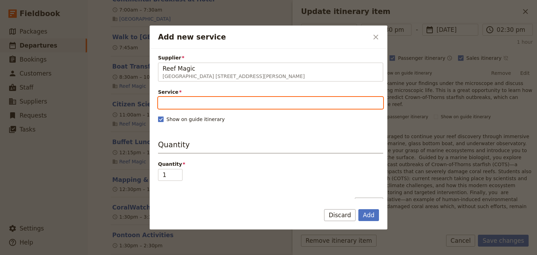
click at [189, 100] on input "Service" at bounding box center [270, 103] width 225 height 12
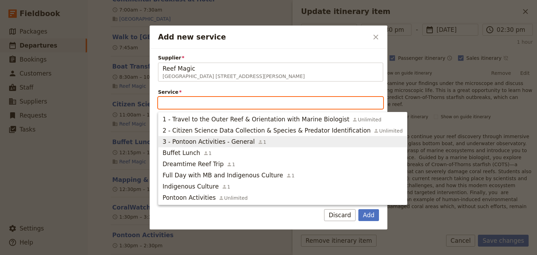
click at [190, 141] on span "3 - Pontoon Activities - General" at bounding box center [209, 142] width 92 height 8
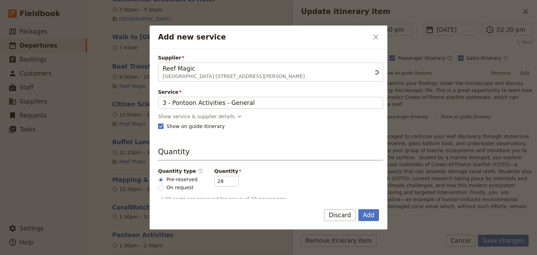
scroll to position [0, 0]
click at [192, 116] on div "Show service & supplier details" at bounding box center [196, 116] width 77 height 7
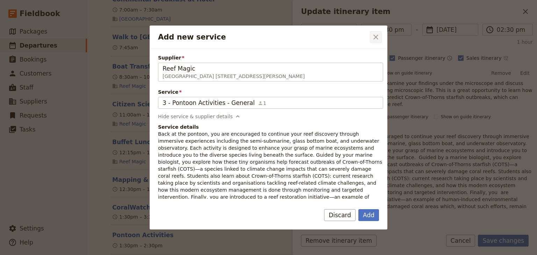
click at [377, 35] on icon "Close dialog" at bounding box center [376, 37] width 8 height 8
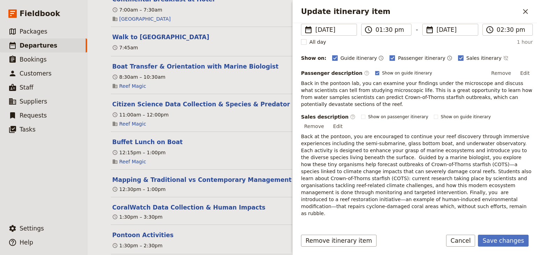
click at [525, 236] on icon "Add service inclusion" at bounding box center [528, 239] width 6 height 6
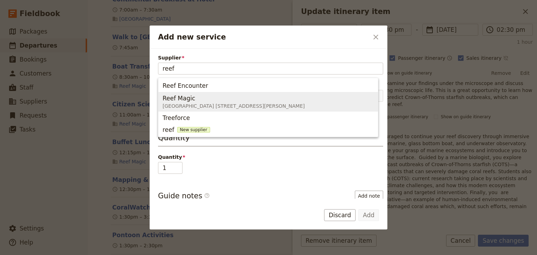
click at [181, 105] on span "[GEOGRAPHIC_DATA] [STREET_ADDRESS][PERSON_NAME]" at bounding box center [234, 106] width 142 height 7
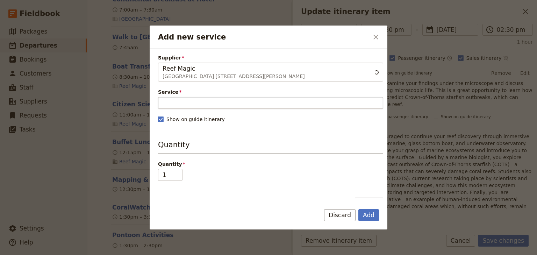
type input "Reef Magic"
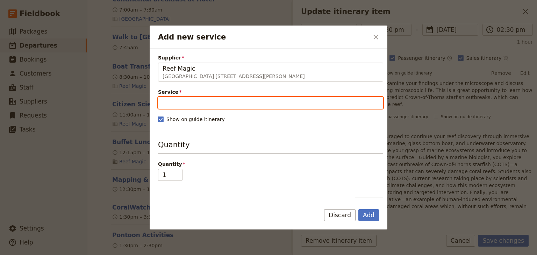
click at [181, 105] on input "Service" at bounding box center [270, 103] width 225 height 12
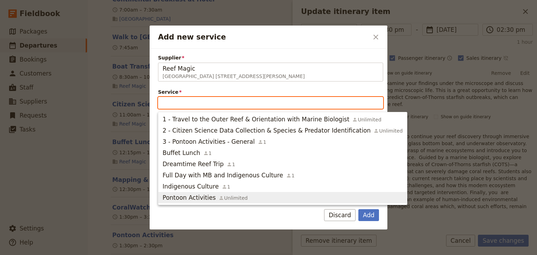
click at [206, 198] on span "Pontoon Activities" at bounding box center [189, 198] width 53 height 8
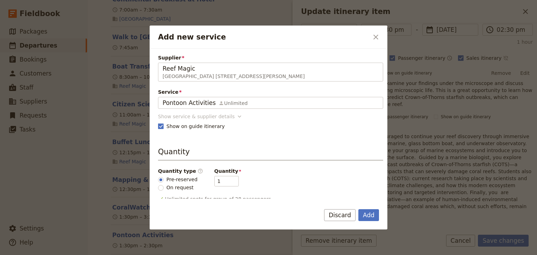
click at [205, 116] on div "Show service & supplier details" at bounding box center [196, 116] width 77 height 7
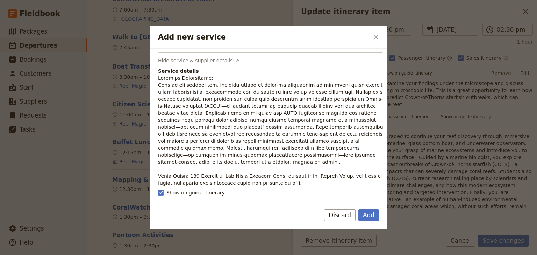
scroll to position [28, 0]
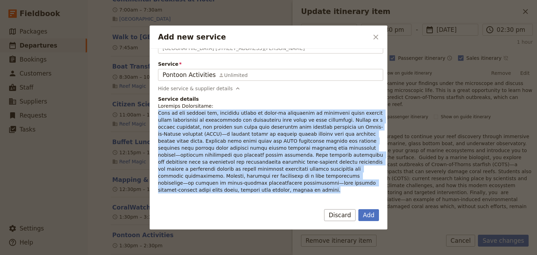
drag, startPoint x: 243, startPoint y: 183, endPoint x: 152, endPoint y: 115, distance: 113.5
click at [152, 115] on div "Supplier Reef Magic Reef Fleet Terminal 1 Spence Street , Cairns QLD 4870, Aust…" at bounding box center [269, 124] width 238 height 150
copy p "Back in the pontoon lab, students engage in hands-on activities by analysing wa…"
click at [368, 214] on button "Add" at bounding box center [369, 215] width 21 height 12
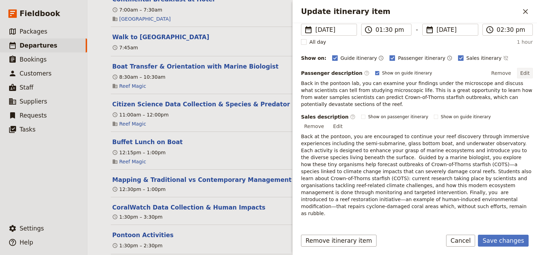
click at [522, 73] on button "Edit" at bounding box center [526, 73] width 16 height 10
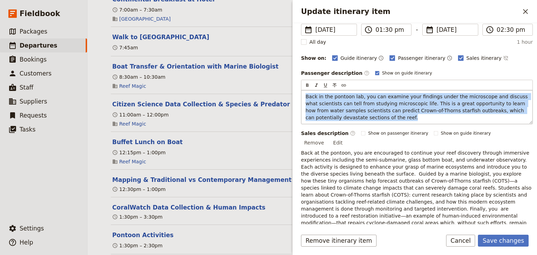
drag, startPoint x: 347, startPoint y: 118, endPoint x: 304, endPoint y: 96, distance: 49.0
click at [304, 96] on div "Back in the pontoon lab, you can examine your findings under the microscope and…" at bounding box center [417, 107] width 231 height 34
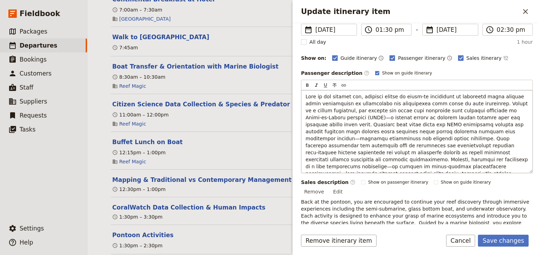
click at [324, 117] on span "Update itinerary item" at bounding box center [418, 139] width 224 height 90
click at [411, 130] on span "Update itinerary item" at bounding box center [418, 139] width 224 height 90
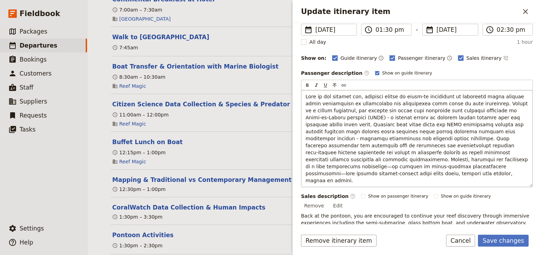
click at [442, 158] on span "Update itinerary item" at bounding box center [418, 139] width 224 height 90
click at [309, 159] on span "Update itinerary item" at bounding box center [418, 139] width 224 height 90
click at [497, 240] on button "Save changes" at bounding box center [503, 241] width 51 height 12
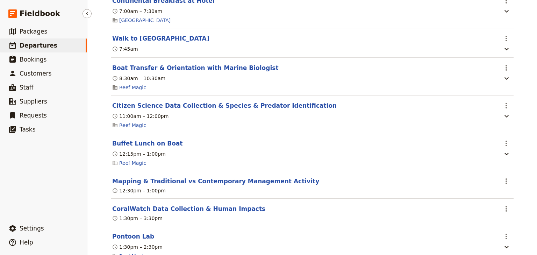
scroll to position [1725, 0]
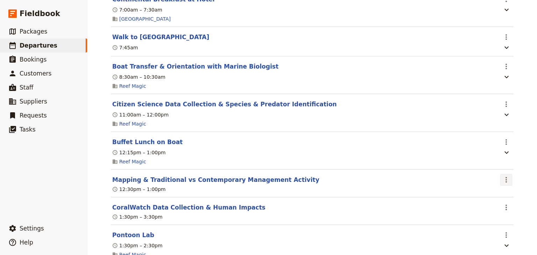
click at [506, 176] on icon "Actions" at bounding box center [506, 180] width 8 height 8
click at [498, 146] on span "Edit this itinerary item" at bounding box center [471, 148] width 55 height 7
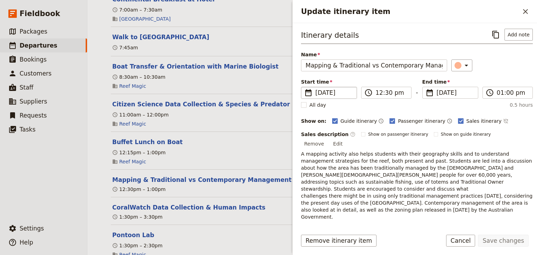
click at [321, 91] on span "28 Nov 2025" at bounding box center [334, 93] width 37 height 8
click at [304, 87] on input "28/11/2025" at bounding box center [304, 87] width 0 height 0
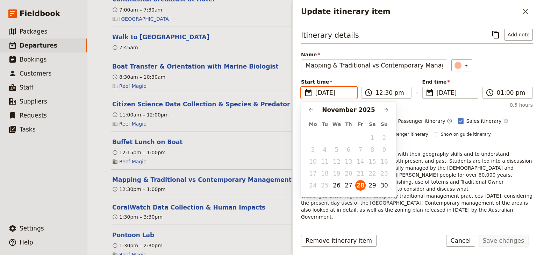
scroll to position [0, 0]
click at [374, 184] on button "29" at bounding box center [372, 185] width 10 height 10
type input "29/11/2025"
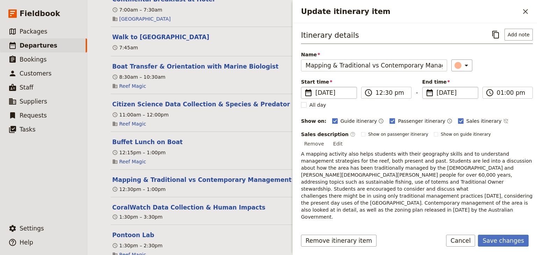
type input "29/11/2025"
click at [447, 94] on span "28 Nov 2025" at bounding box center [455, 93] width 37 height 8
click at [426, 87] on input "29/11/2025" at bounding box center [426, 87] width 0 height 0
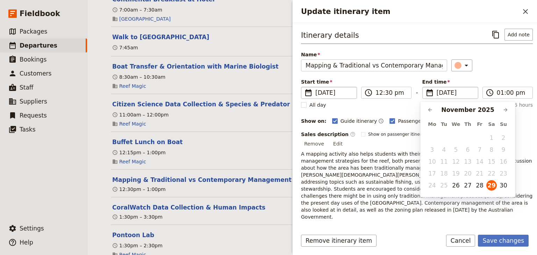
click at [491, 66] on div "​" at bounding box center [493, 65] width 82 height 12
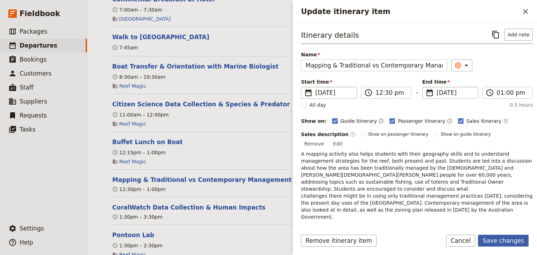
click at [495, 241] on button "Save changes" at bounding box center [503, 241] width 51 height 12
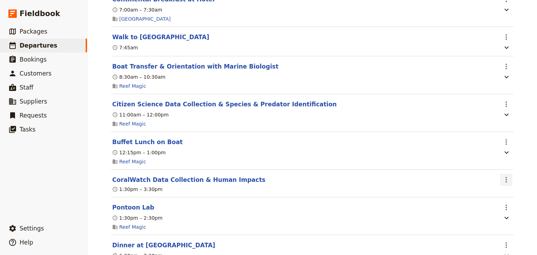
click at [503, 176] on icon "Actions" at bounding box center [506, 180] width 8 height 8
click at [494, 148] on span "Edit this itinerary item" at bounding box center [471, 148] width 55 height 7
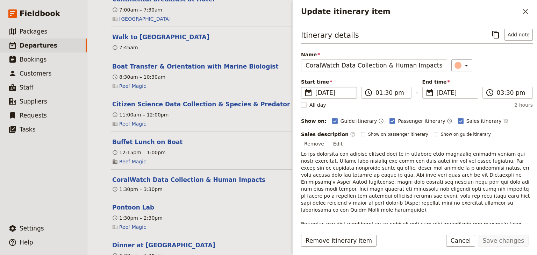
click at [332, 93] on span "28 Nov 2025" at bounding box center [334, 93] width 37 height 8
click at [304, 87] on input "28/11/2025" at bounding box center [304, 87] width 0 height 0
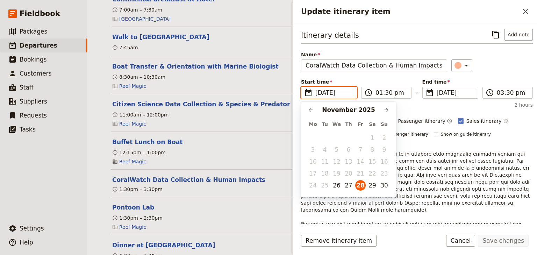
drag, startPoint x: 373, startPoint y: 185, endPoint x: 405, endPoint y: 145, distance: 50.6
click at [374, 184] on button "29" at bounding box center [372, 185] width 10 height 10
type input "29/11/2025"
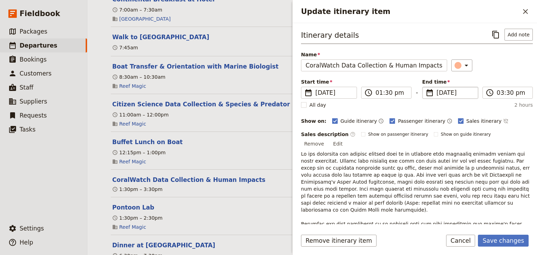
type input "29/11/2025"
click at [452, 94] on span "29 Nov 2025" at bounding box center [455, 93] width 37 height 8
click at [426, 87] on input "29/11/2025" at bounding box center [426, 87] width 0 height 0
click at [490, 70] on div "​" at bounding box center [493, 65] width 82 height 12
click at [495, 241] on button "Save changes" at bounding box center [503, 241] width 51 height 12
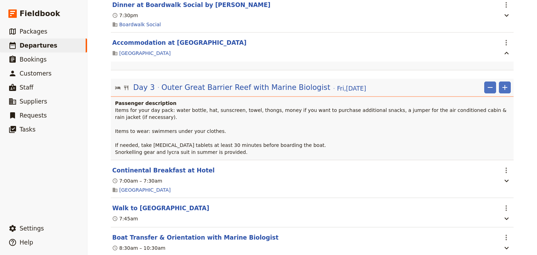
scroll to position [1544, 0]
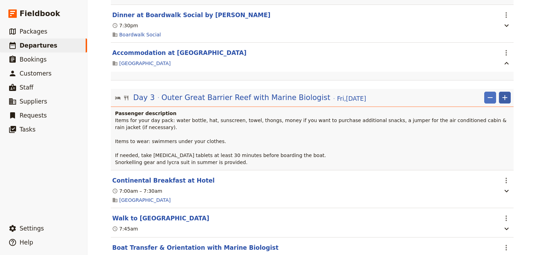
click at [505, 93] on icon "Add" at bounding box center [505, 97] width 8 height 8
click at [473, 73] on span "Add itinerary item" at bounding box center [482, 71] width 44 height 7
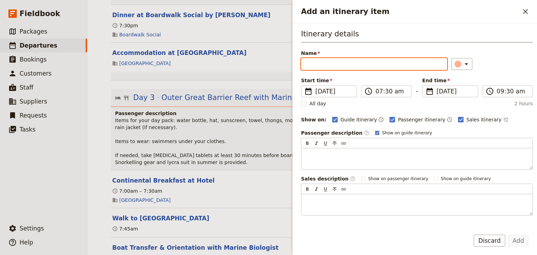
click at [309, 65] on input "Name" at bounding box center [374, 64] width 146 height 12
paste input "Indigenous Culture"
type input "Indigenous Culture"
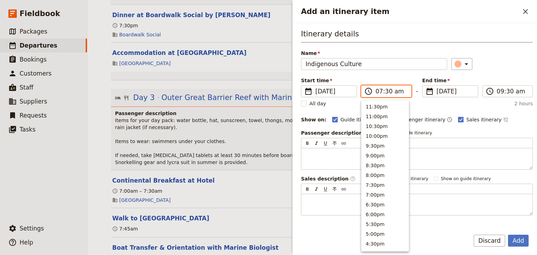
click at [378, 91] on input "07:30 am" at bounding box center [391, 91] width 31 height 8
click at [392, 92] on input "02:30 am" at bounding box center [391, 91] width 31 height 8
type input "02:30 pm"
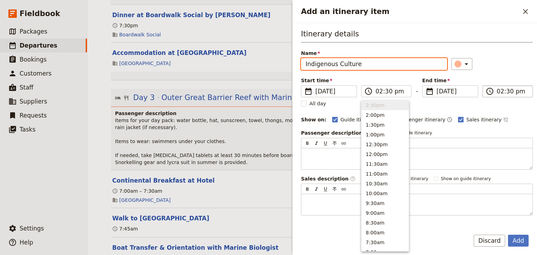
click at [497, 92] on input "02:30 pm" at bounding box center [512, 91] width 31 height 8
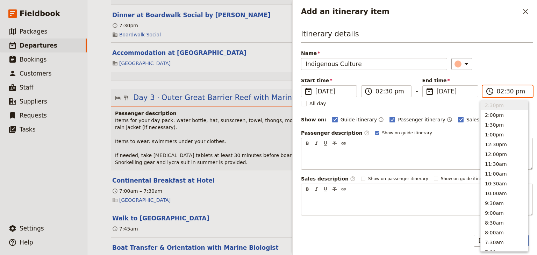
type input "03:30 pm"
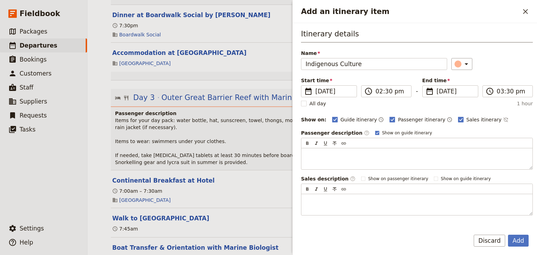
click at [507, 79] on div "Start time ​ 28 Nov 2025 28/11/2025 2025-11-28 14:30 ​ 02:30 pm - End time ​ 28…" at bounding box center [417, 87] width 232 height 20
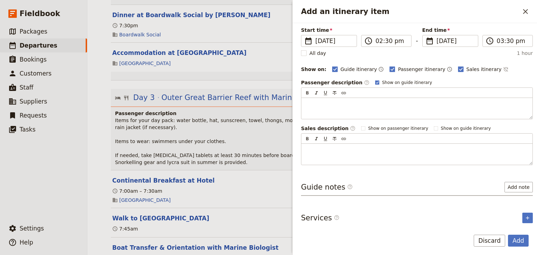
scroll to position [51, 0]
click at [525, 215] on icon "Add service inclusion" at bounding box center [528, 218] width 6 height 6
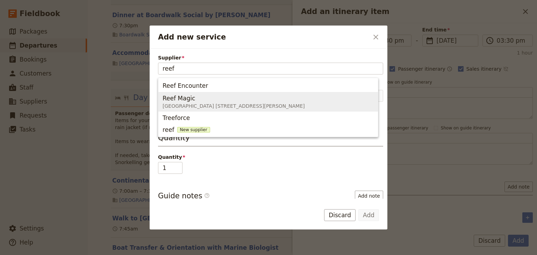
click at [184, 103] on span "[GEOGRAPHIC_DATA] [STREET_ADDRESS][PERSON_NAME]" at bounding box center [234, 106] width 142 height 7
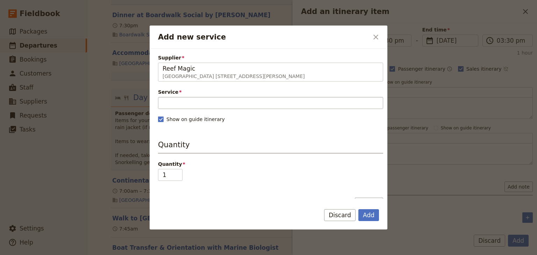
type input "Reef Magic"
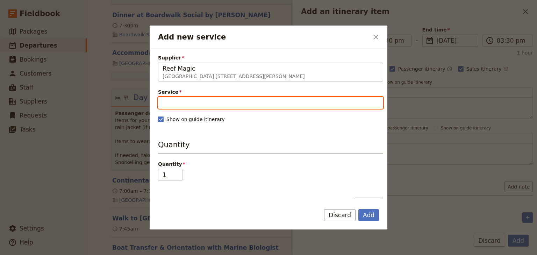
click at [174, 102] on input "Service" at bounding box center [270, 103] width 225 height 12
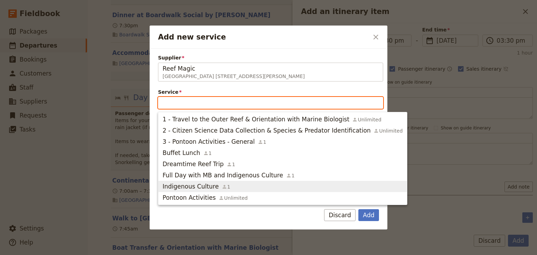
click at [185, 183] on span "Indigenous Culture" at bounding box center [191, 186] width 56 height 8
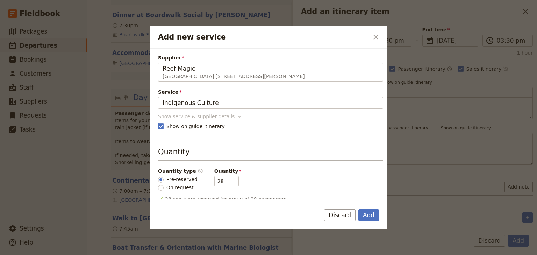
click at [188, 119] on div "Show service & supplier details" at bounding box center [196, 116] width 77 height 7
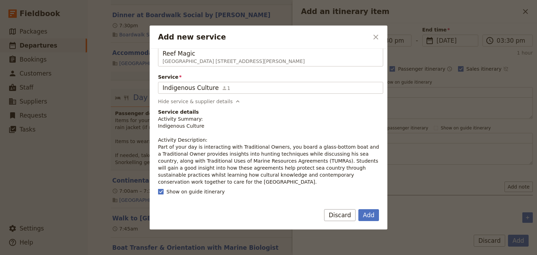
scroll to position [28, 0]
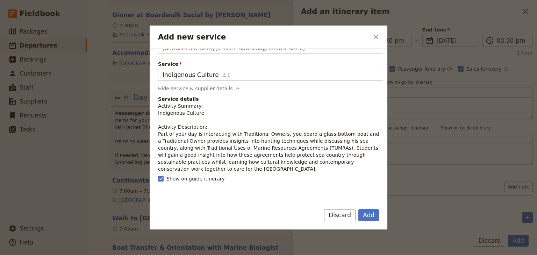
drag, startPoint x: 379, startPoint y: 163, endPoint x: 156, endPoint y: 135, distance: 224.7
click at [156, 135] on div "Supplier Reef Magic Reef Fleet Terminal 1 Spence Street , Cairns QLD 4870, Aust…" at bounding box center [269, 124] width 238 height 150
copy p "Part of your day is interacting with Traditional Owners, you board a glass-bott…"
click at [367, 216] on button "Add" at bounding box center [369, 215] width 21 height 12
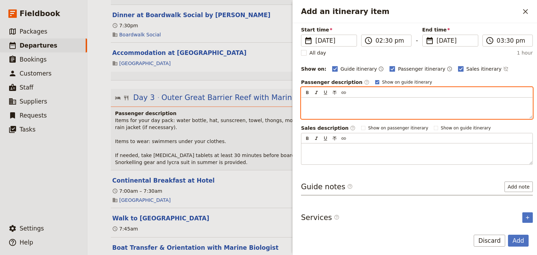
click at [306, 100] on p "Add an itinerary item" at bounding box center [417, 103] width 223 height 7
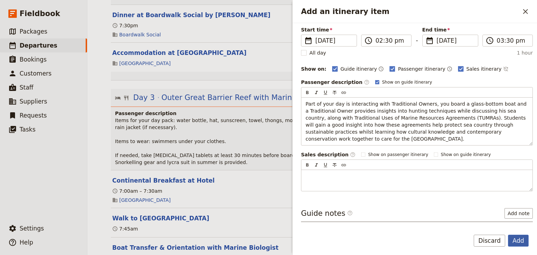
click at [519, 239] on button "Add" at bounding box center [518, 241] width 21 height 12
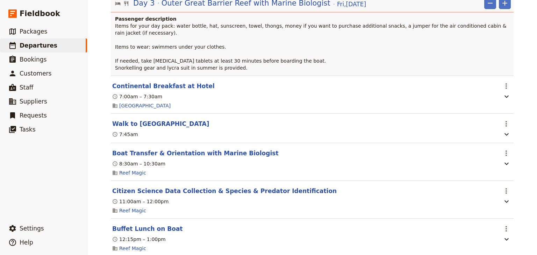
scroll to position [1600, 0]
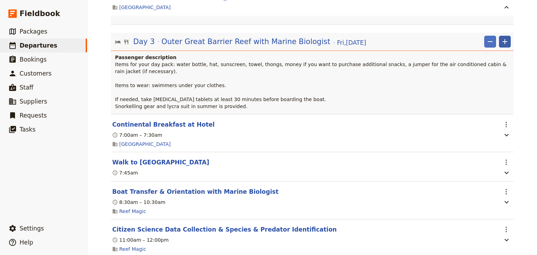
click at [501, 37] on icon "Add" at bounding box center [505, 41] width 8 height 8
click at [496, 12] on span "Add itinerary item" at bounding box center [482, 15] width 44 height 7
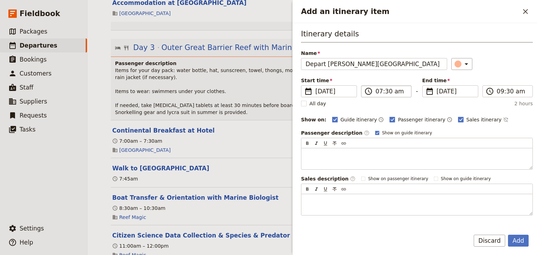
type input "Depart [PERSON_NAME][GEOGRAPHIC_DATA]"
click at [377, 92] on input "07:30 am" at bounding box center [391, 91] width 31 height 8
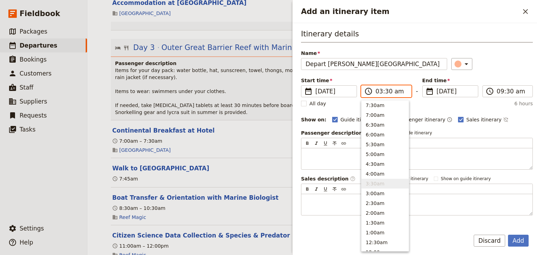
click at [396, 91] on input "03:30 am" at bounding box center [391, 91] width 31 height 8
type input "03:30 pm"
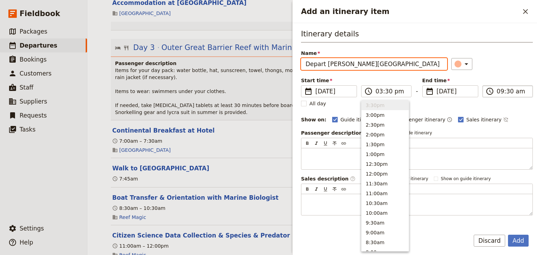
type input "03:30 pm"
click at [492, 92] on span "​" at bounding box center [490, 91] width 8 height 8
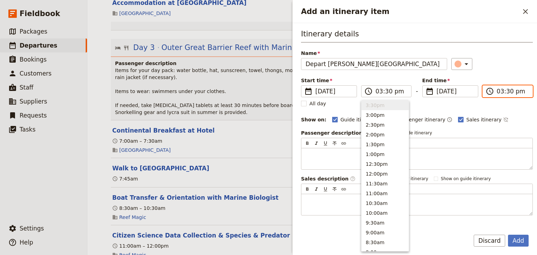
click at [497, 92] on input "03:30 pm" at bounding box center [512, 91] width 31 height 8
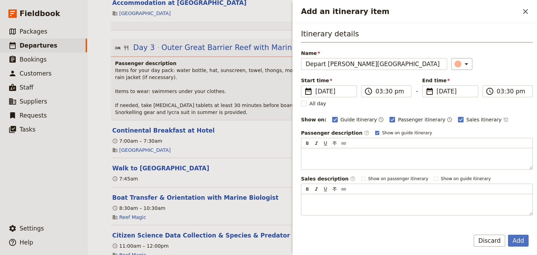
click at [494, 72] on div "Itinerary details Name Depart Moore Reef ​ Start time ​ 28 Nov 2025 28/11/2025 …" at bounding box center [417, 122] width 232 height 187
click at [515, 242] on button "Add" at bounding box center [518, 241] width 21 height 12
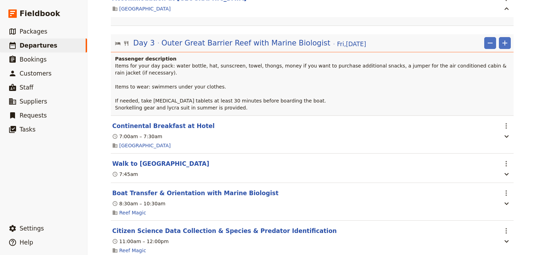
scroll to position [1594, 0]
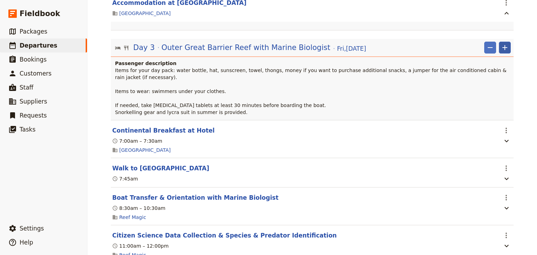
click at [505, 43] on icon "Add" at bounding box center [505, 47] width 8 height 8
click at [469, 22] on span "Add itinerary item" at bounding box center [482, 20] width 44 height 7
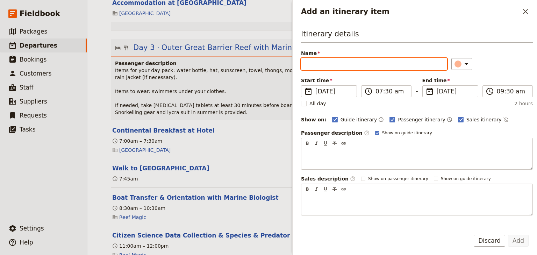
click at [308, 62] on input "Name" at bounding box center [374, 64] width 146 height 12
paste input "Arrive into [GEOGRAPHIC_DATA]"
type input "Arrive into [GEOGRAPHIC_DATA]"
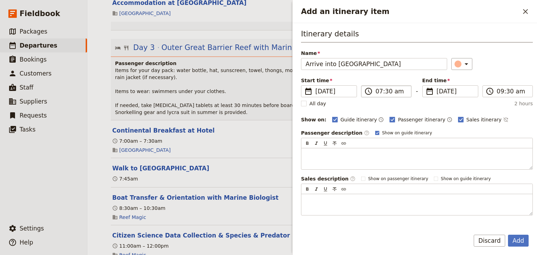
click at [374, 92] on label "​ 07:30 am" at bounding box center [386, 91] width 50 height 12
click at [376, 92] on input "07:30 am" at bounding box center [391, 91] width 31 height 8
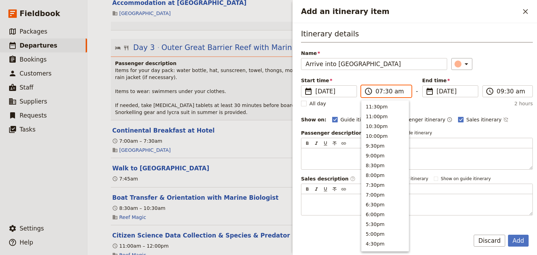
scroll to position [315, 0]
click at [385, 92] on input "05:30 am" at bounding box center [391, 91] width 31 height 8
type input "05:00 pm"
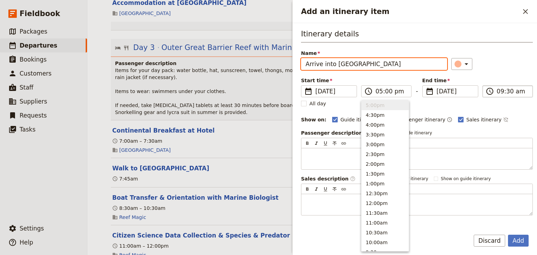
type input "05:00 pm"
click at [497, 92] on input "05:00 pm" at bounding box center [512, 91] width 31 height 8
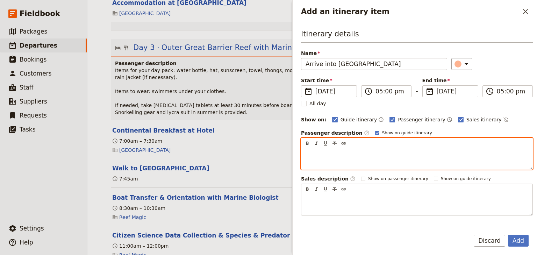
click at [307, 153] on p "Add an itinerary item" at bounding box center [417, 154] width 223 height 7
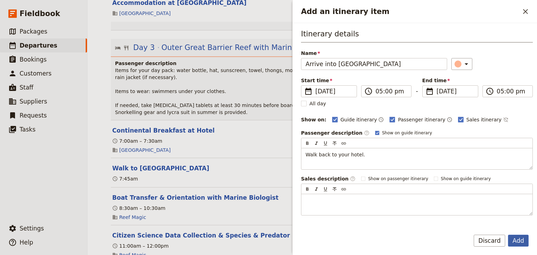
click at [521, 242] on button "Add" at bounding box center [518, 241] width 21 height 12
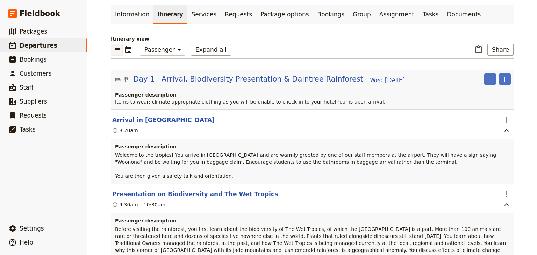
scroll to position [0, 0]
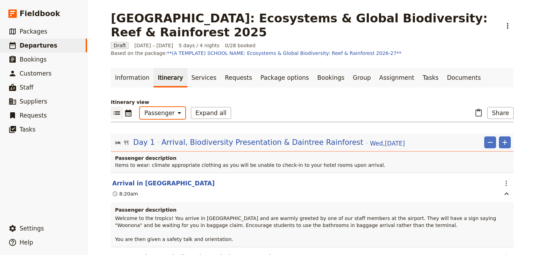
click at [168, 107] on select "Office Guide Passenger Sales" at bounding box center [162, 113] width 45 height 12
select select "ALL"
click at [140, 107] on select "Office Guide Passenger Sales" at bounding box center [162, 113] width 45 height 12
click at [195, 108] on button "Expand all" at bounding box center [211, 113] width 40 height 12
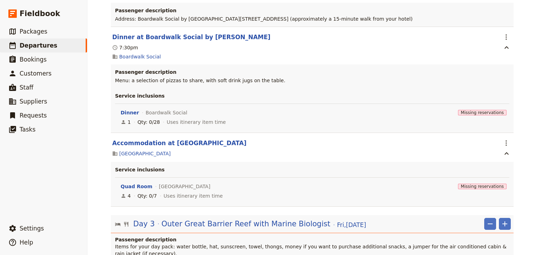
scroll to position [2527, 0]
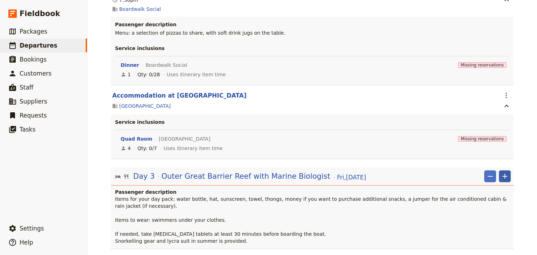
click at [507, 172] on icon "Add" at bounding box center [505, 176] width 8 height 8
click at [489, 101] on span "Add itinerary item" at bounding box center [482, 101] width 44 height 7
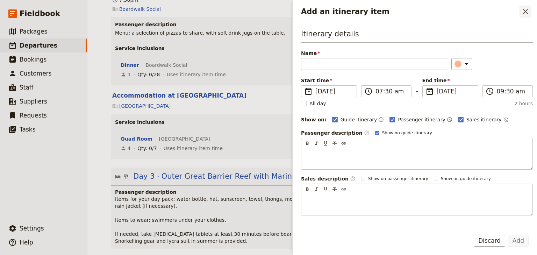
click at [526, 10] on icon "Close drawer" at bounding box center [526, 11] width 8 height 8
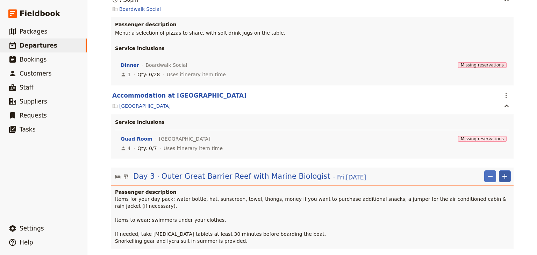
click at [505, 172] on icon "Add" at bounding box center [505, 176] width 8 height 8
click at [490, 99] on span "Add itinerary item" at bounding box center [482, 101] width 44 height 7
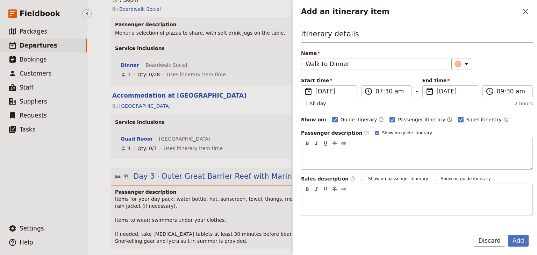
type input "Walk to Dinner"
click at [379, 91] on input "07:30 am" at bounding box center [391, 91] width 31 height 8
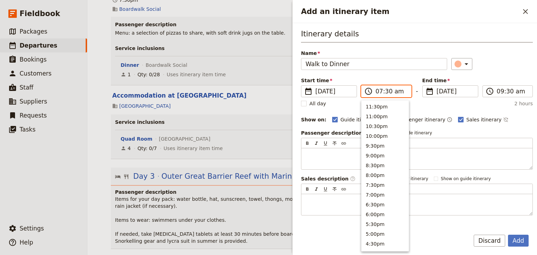
scroll to position [315, 0]
click at [385, 91] on input "06:30 am" at bounding box center [391, 91] width 31 height 8
type input "06:15 pm"
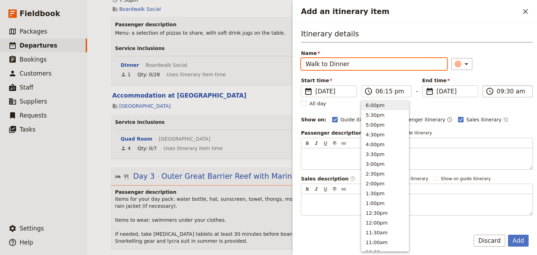
type input "06:15 pm"
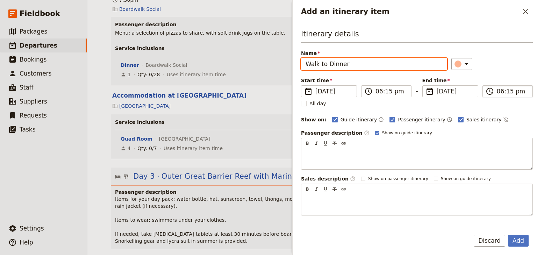
click at [498, 92] on input "06:15 pm" at bounding box center [512, 91] width 31 height 8
click at [498, 75] on div "Itinerary details Name Walk to Dinner ​ Start time ​ 28 Nov 2025 28/11/2025 202…" at bounding box center [417, 122] width 232 height 187
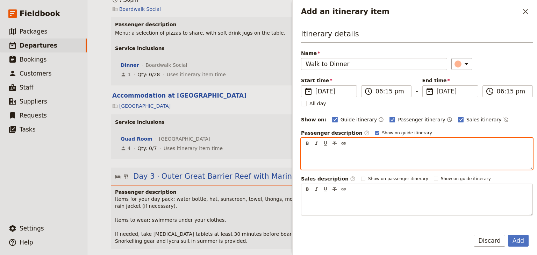
click at [312, 154] on p "Add an itinerary item" at bounding box center [417, 154] width 223 height 7
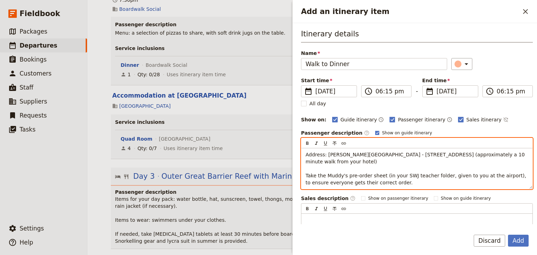
click at [475, 154] on span "Address: [PERSON_NAME][GEOGRAPHIC_DATA] - [STREET_ADDRESS] (approximately a 10 …" at bounding box center [417, 169] width 222 height 34
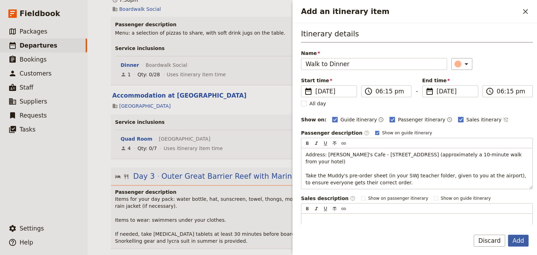
click at [519, 239] on button "Add" at bounding box center [518, 241] width 21 height 12
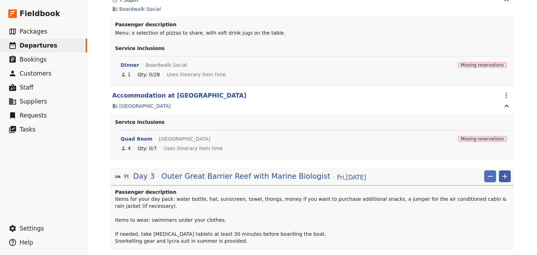
click at [506, 172] on icon "Add" at bounding box center [505, 176] width 8 height 8
click at [474, 98] on span "Add itinerary item" at bounding box center [482, 101] width 44 height 7
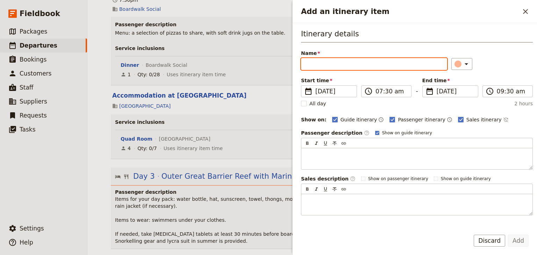
click at [306, 61] on input "Name" at bounding box center [374, 64] width 146 height 12
paste input "Dinner at [PERSON_NAME][GEOGRAPHIC_DATA]"
type input "Dinner at [PERSON_NAME][GEOGRAPHIC_DATA]"
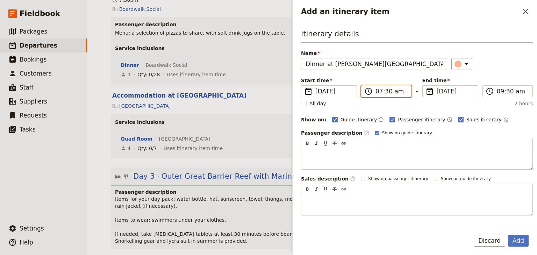
click at [377, 91] on input "07:30 am" at bounding box center [391, 91] width 31 height 8
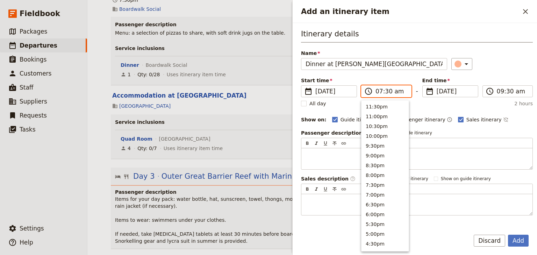
scroll to position [315, 0]
click at [394, 91] on input "06:30 am" at bounding box center [391, 91] width 31 height 8
type input "06:30 pm"
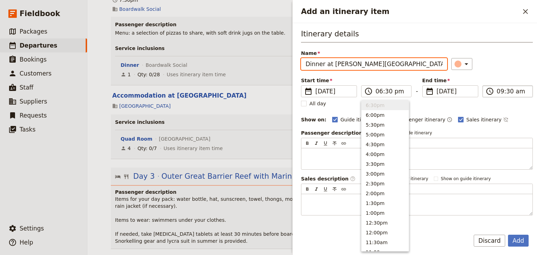
type input "06:30 pm"
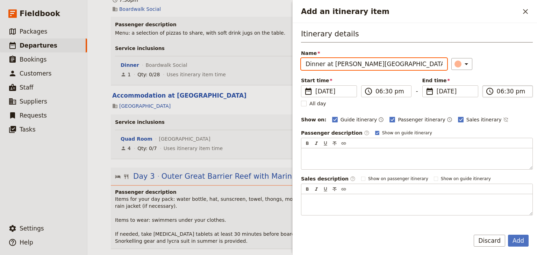
click at [493, 91] on label "​ 06:30 pm" at bounding box center [508, 91] width 50 height 12
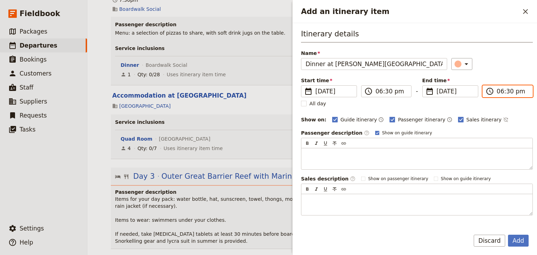
click at [497, 91] on input "06:30 pm" at bounding box center [512, 91] width 31 height 8
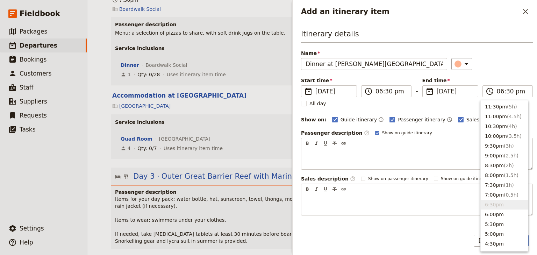
click at [497, 77] on div "Start time ​ 28 Nov 2025 28/11/2025 2025-11-28 18:30 ​ 06:30 pm - End time ​ 28…" at bounding box center [417, 87] width 232 height 20
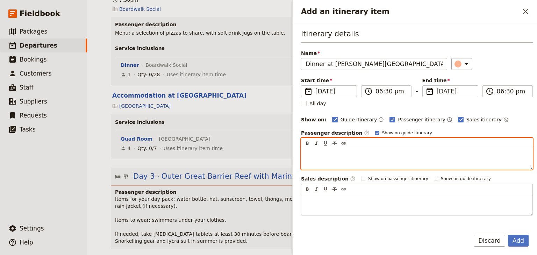
click at [307, 151] on p "Add an itinerary item" at bounding box center [417, 154] width 223 height 7
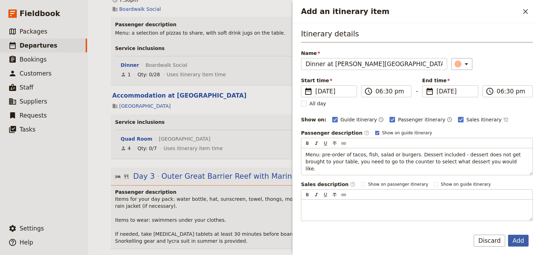
click at [512, 240] on button "Add" at bounding box center [518, 241] width 21 height 12
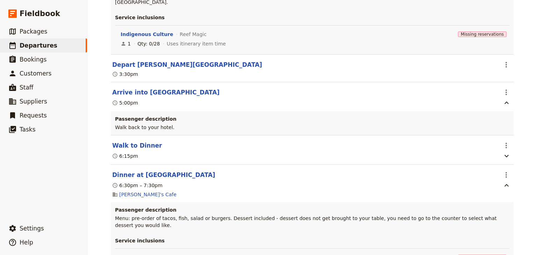
scroll to position [3731, 0]
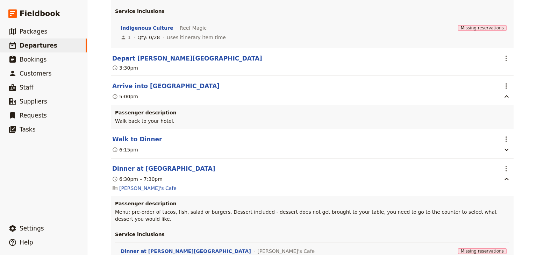
click at [495, 163] on span "Delete this itinerary item" at bounding box center [475, 164] width 62 height 7
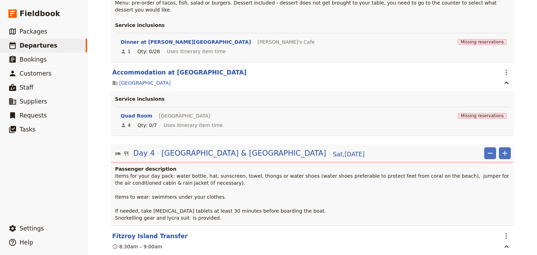
scroll to position [3927, 0]
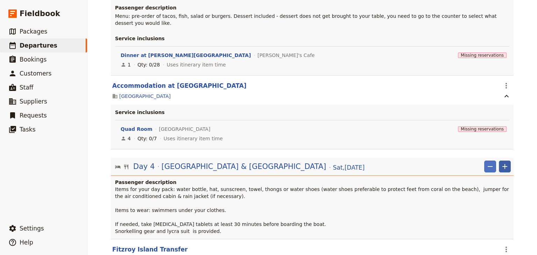
click at [506, 162] on icon "Add" at bounding box center [505, 166] width 8 height 8
click at [490, 40] on span "Add itinerary item" at bounding box center [482, 39] width 44 height 7
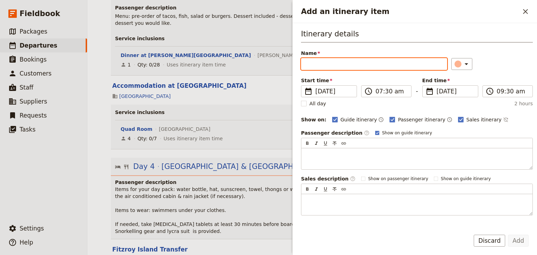
click at [315, 63] on input "Name" at bounding box center [374, 64] width 146 height 12
paste input "Continental Breakfast at Hotel"
type input "Continental Breakfast at Hotel"
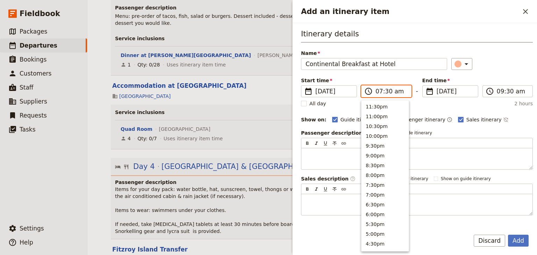
click at [386, 92] on input "07:30 am" at bounding box center [391, 91] width 31 height 8
type input "07:00 am"
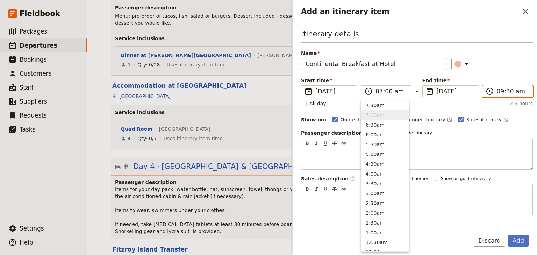
click at [497, 91] on input "09:30 am" at bounding box center [512, 91] width 31 height 8
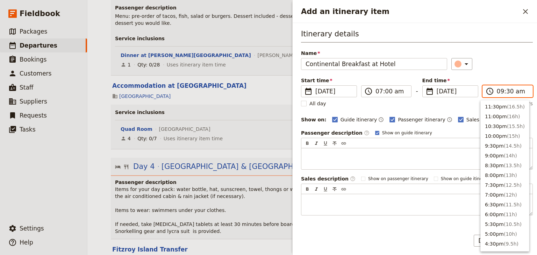
scroll to position [276, 0]
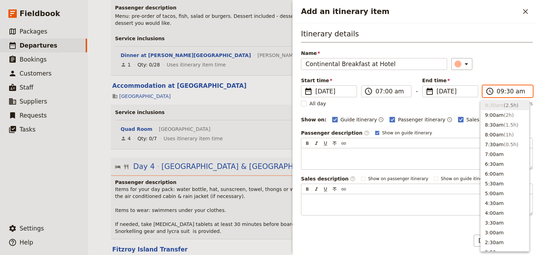
type input "07:30 am"
click at [505, 91] on input "07:30 am" at bounding box center [512, 91] width 31 height 8
click at [501, 78] on div "Start time ​ 29 Nov 2025 29/11/2025 2025-11-29 07:00 ​ 07:00 am - End time ​ 29…" at bounding box center [417, 87] width 232 height 20
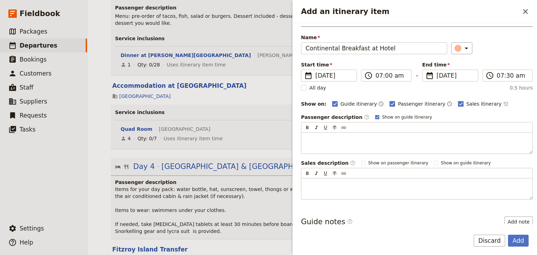
scroll to position [51, 0]
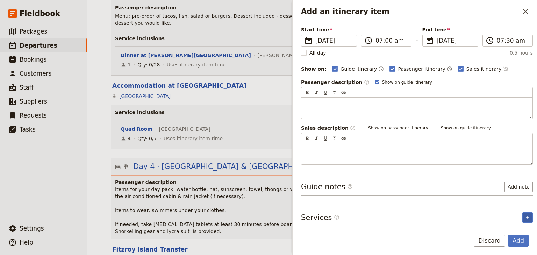
click at [526, 215] on icon "Add service inclusion" at bounding box center [528, 218] width 6 height 6
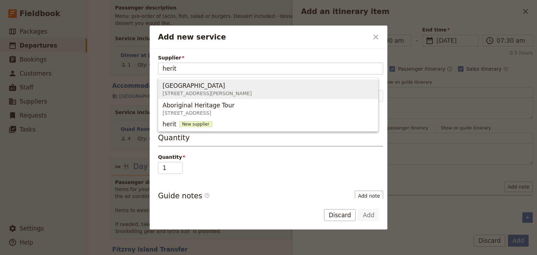
click at [183, 90] on span "8 Minnie Street, Cairns QLD 4870, Australia" at bounding box center [207, 93] width 89 height 7
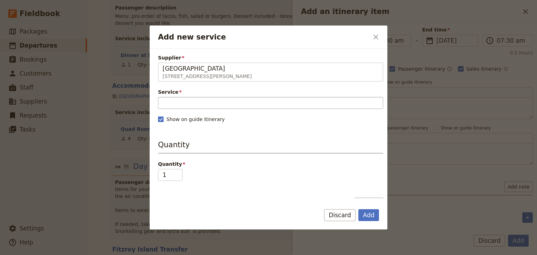
type input "[GEOGRAPHIC_DATA]"
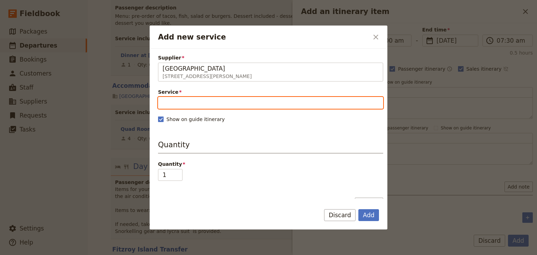
click at [181, 99] on input "Service" at bounding box center [270, 103] width 225 height 12
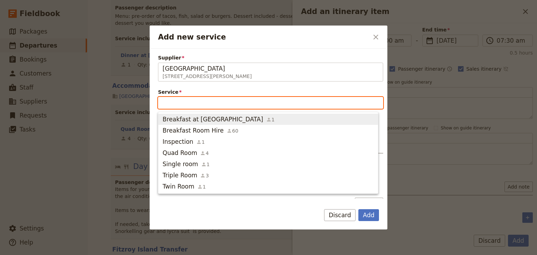
click at [193, 119] on span "Breakfast at [GEOGRAPHIC_DATA]" at bounding box center [213, 119] width 101 height 8
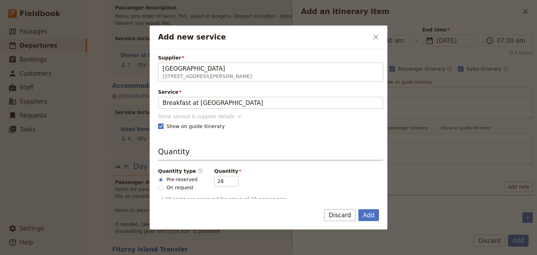
click at [236, 114] on icon "Add new service" at bounding box center [239, 116] width 7 height 7
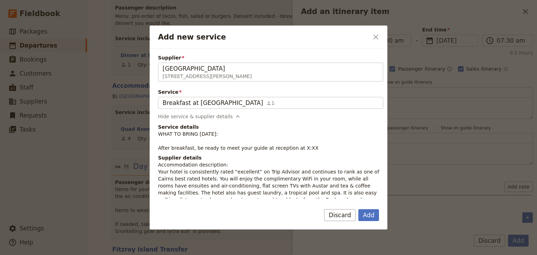
scroll to position [28, 0]
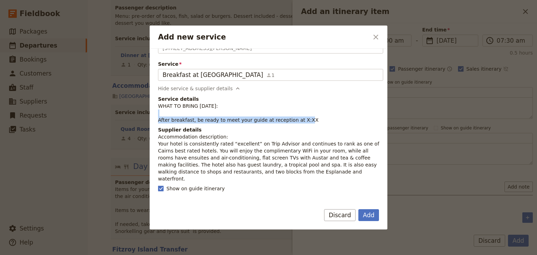
drag, startPoint x: 303, startPoint y: 120, endPoint x: 157, endPoint y: 120, distance: 145.9
click at [157, 120] on div "Supplier Heritage Hotel Cairns 8 Minnie Street, Cairns QLD 4870, Australia Heri…" at bounding box center [269, 124] width 238 height 150
copy p "After breakfast, be ready to meet your guide at reception at X:XX"
click at [370, 212] on button "Add" at bounding box center [369, 215] width 21 height 12
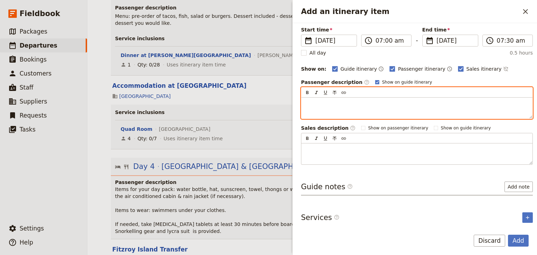
click at [310, 100] on p "Add an itinerary item" at bounding box center [417, 103] width 223 height 7
click at [438, 104] on span "After breakfast, be ready to meet your guide at reception at X:XX" at bounding box center [386, 104] width 161 height 6
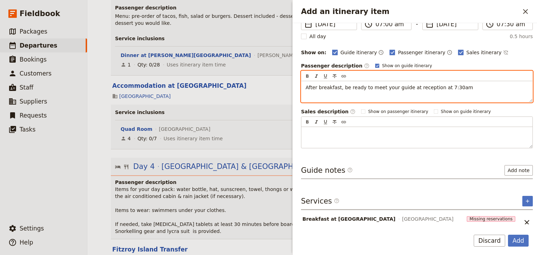
scroll to position [76, 0]
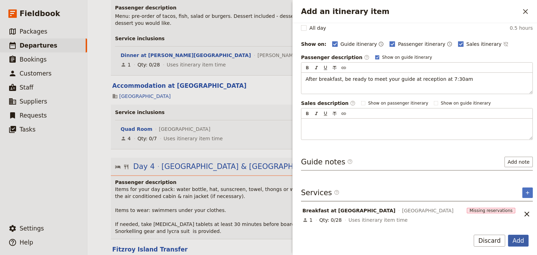
click at [516, 240] on button "Add" at bounding box center [518, 241] width 21 height 12
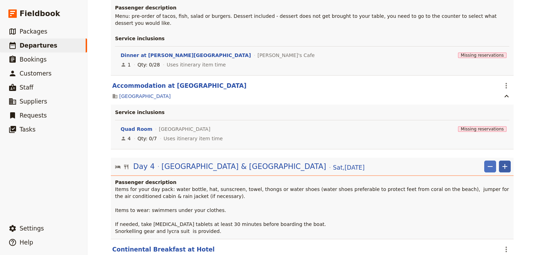
drag, startPoint x: 506, startPoint y: 23, endPoint x: 505, endPoint y: 28, distance: 5.3
click at [506, 162] on icon "Add" at bounding box center [505, 166] width 8 height 8
click at [492, 42] on span "Add itinerary item" at bounding box center [482, 39] width 44 height 7
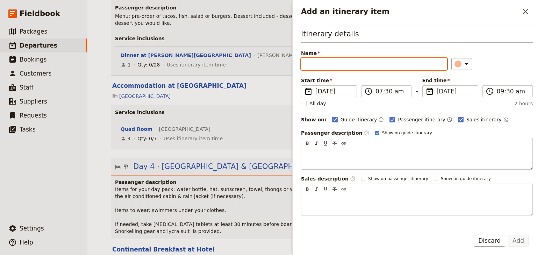
click at [303, 63] on input "Name" at bounding box center [374, 64] width 146 height 12
paste input "Meet Your Guide Outside Reception & Depart"
type input "Meet Your Guide Outside Reception & Depart"
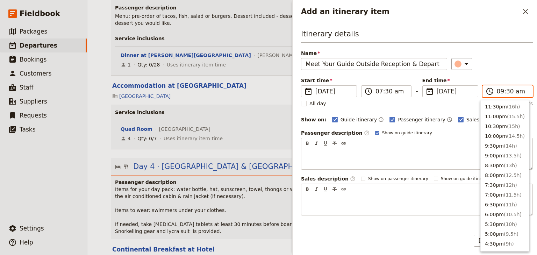
click at [498, 92] on input "09:30 am" at bounding box center [512, 91] width 31 height 8
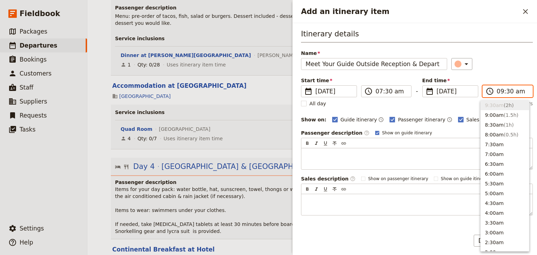
type input "07:30 am"
click at [507, 68] on div "​" at bounding box center [493, 64] width 82 height 12
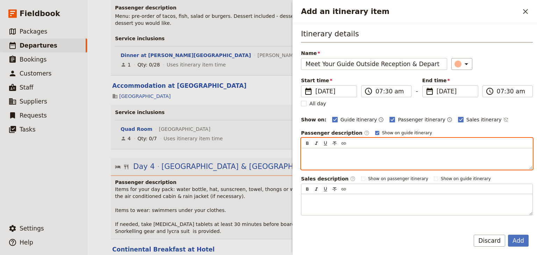
click at [307, 151] on p "Add an itinerary item" at bounding box center [417, 154] width 223 height 7
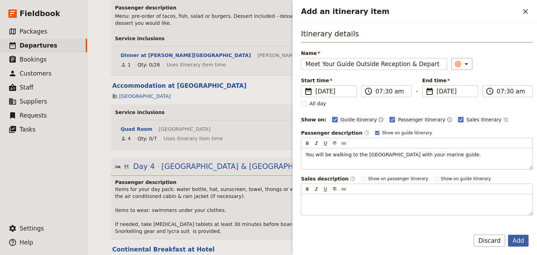
click at [518, 240] on button "Add" at bounding box center [518, 241] width 21 height 12
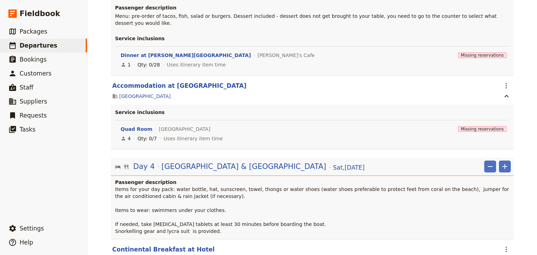
click at [491, 189] on span "Edit this itinerary item" at bounding box center [471, 190] width 55 height 7
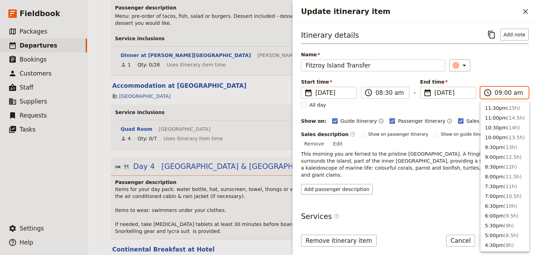
click at [498, 93] on input "09:00 am" at bounding box center [509, 93] width 29 height 8
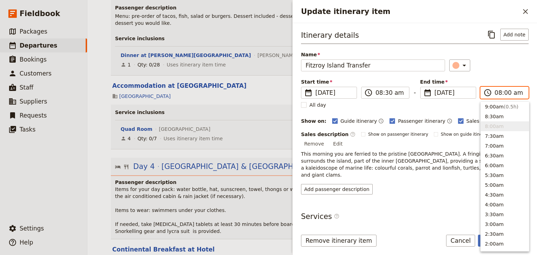
click at [505, 92] on input "08:00 am" at bounding box center [509, 93] width 29 height 8
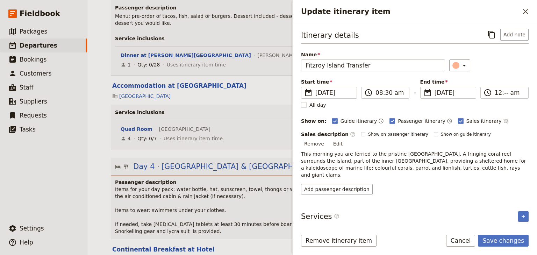
type input "08:04 am"
click at [505, 84] on div "Start time ​ 29 Nov 2025 29/11/2025 2025-11-29 08:04 ​ 08:04 am - End time ​ 29…" at bounding box center [415, 88] width 228 height 20
click at [497, 92] on input "08:04 am" at bounding box center [509, 93] width 29 height 8
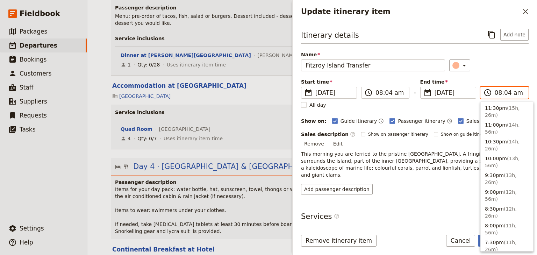
scroll to position [333, 0]
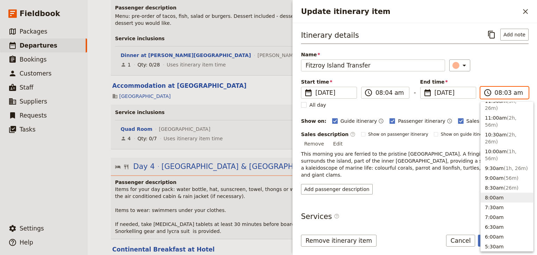
type input "08:30 am"
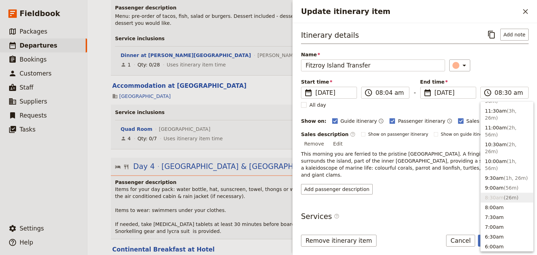
click at [504, 80] on div "Start time ​ 29 Nov 2025 29/11/2025 2025-11-29 08:04 ​ 08:04 am - End time ​ 29…" at bounding box center [415, 88] width 228 height 20
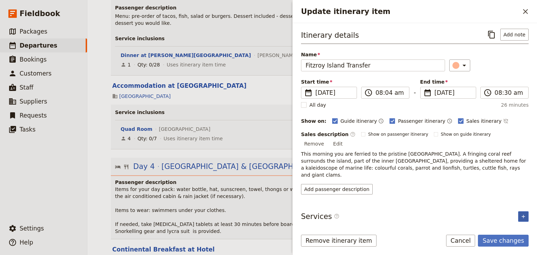
click at [521, 214] on icon "Add service inclusion" at bounding box center [524, 217] width 6 height 6
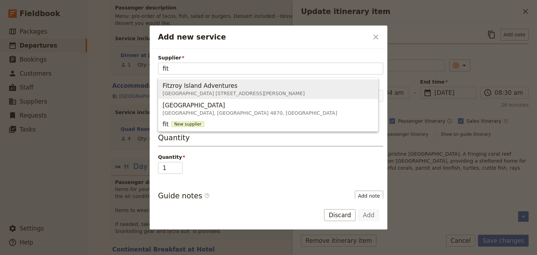
click at [219, 86] on span "Fitzroy Island Adventures" at bounding box center [200, 86] width 75 height 8
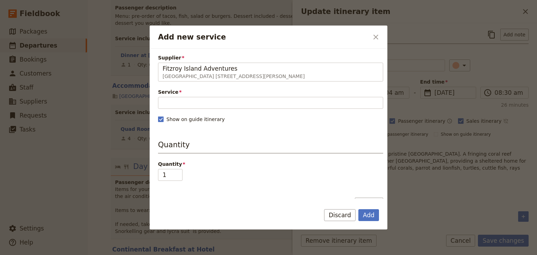
type input "Fitzroy Island Adventures"
click at [171, 96] on div "Service Please fill in this field." at bounding box center [270, 99] width 225 height 20
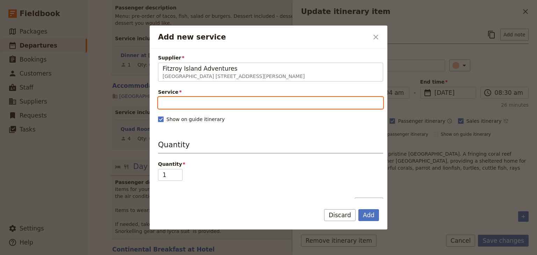
click at [170, 102] on input "Service" at bounding box center [270, 103] width 225 height 12
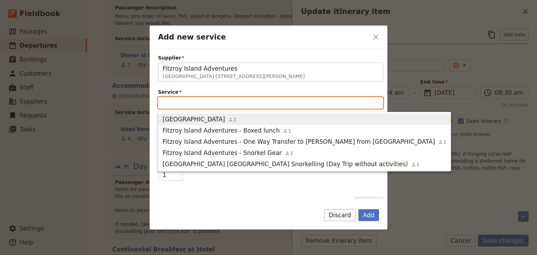
click at [175, 119] on span "[GEOGRAPHIC_DATA]" at bounding box center [194, 119] width 63 height 8
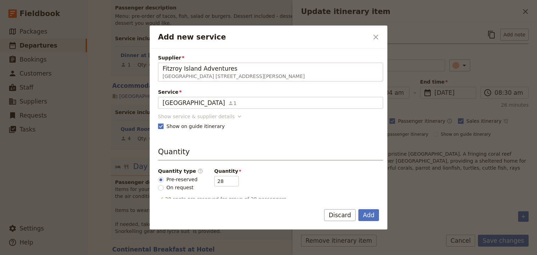
click at [212, 118] on div "Show service & supplier details" at bounding box center [196, 116] width 77 height 7
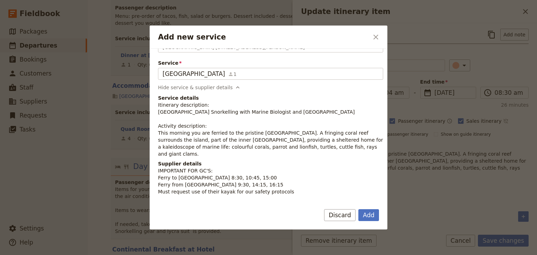
scroll to position [0, 0]
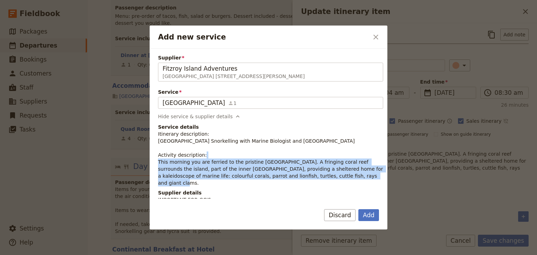
drag, startPoint x: 323, startPoint y: 176, endPoint x: 158, endPoint y: 163, distance: 165.4
click at [158, 163] on p "Itinerary description: Fitzroy Island Snorkelling with Marine Biologist and Tur…" at bounding box center [270, 159] width 225 height 56
copy p "This morning you are ferried to the pristine [GEOGRAPHIC_DATA]. A fringing cora…"
click at [368, 213] on button "Add" at bounding box center [369, 215] width 21 height 12
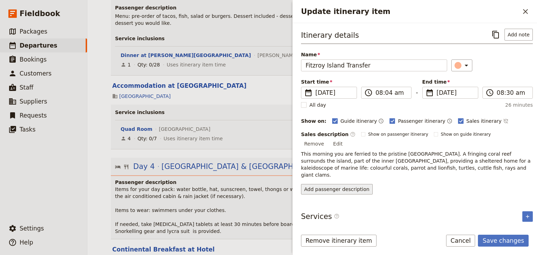
click at [347, 184] on button "Add passenger description" at bounding box center [337, 189] width 72 height 10
click at [305, 206] on div "Update itinerary item" at bounding box center [417, 216] width 231 height 21
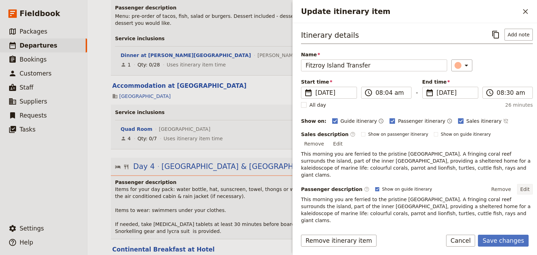
drag, startPoint x: 521, startPoint y: 173, endPoint x: 518, endPoint y: 174, distance: 3.8
click at [521, 184] on button "Edit" at bounding box center [526, 189] width 16 height 10
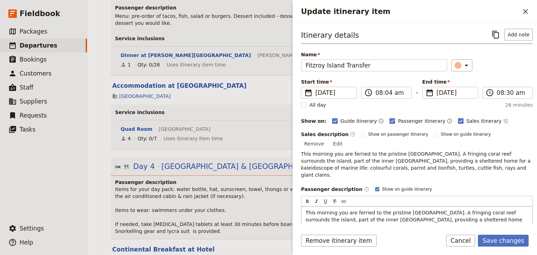
click at [471, 212] on p "This morning you are ferried to the pristine [GEOGRAPHIC_DATA]. A fringing cora…" at bounding box center [417, 223] width 223 height 28
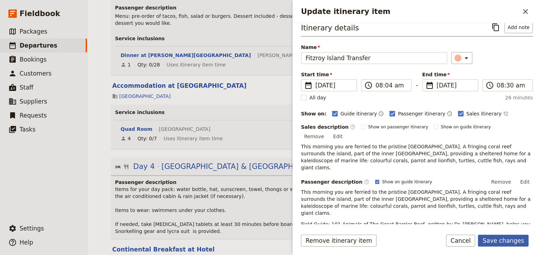
click at [506, 240] on button "Save changes" at bounding box center [503, 241] width 51 height 12
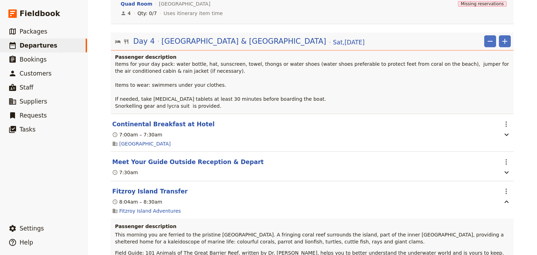
scroll to position [4067, 0]
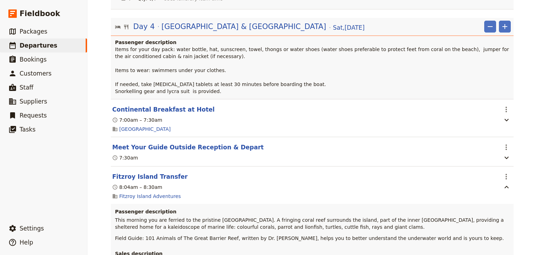
click at [496, 204] on span "Edit this itinerary item" at bounding box center [471, 205] width 55 height 7
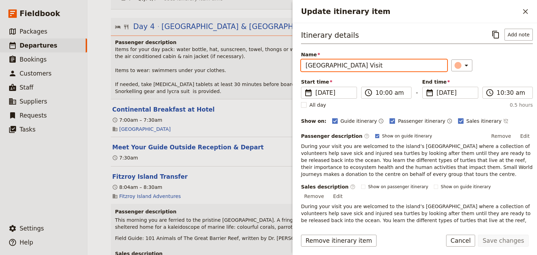
click at [337, 66] on input "Turtle Rehab Centre Visit" at bounding box center [374, 65] width 146 height 12
click at [401, 62] on input "Turtle Rehabilitation Centre Visit" at bounding box center [374, 65] width 146 height 12
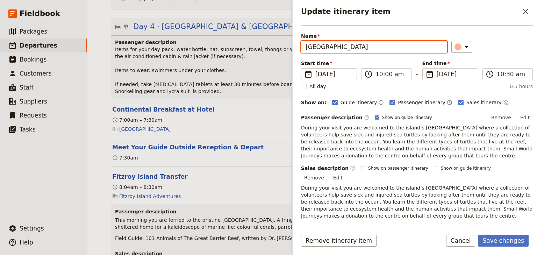
scroll to position [35, 0]
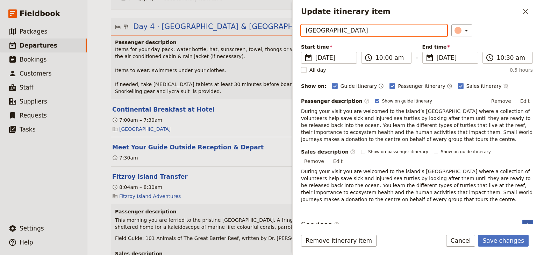
type input "[GEOGRAPHIC_DATA]"
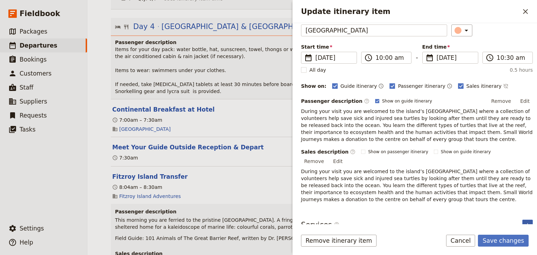
click at [525, 222] on icon "Add service inclusion" at bounding box center [528, 225] width 6 height 6
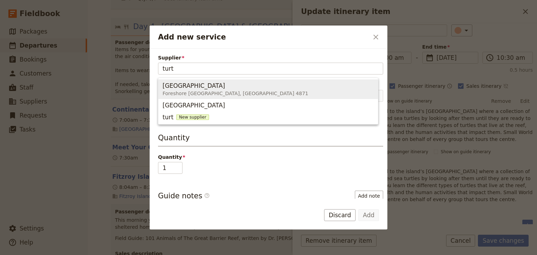
click at [201, 95] on span "Foreshore Fitzroy Island, Fitzroy Island 4871" at bounding box center [236, 93] width 146 height 7
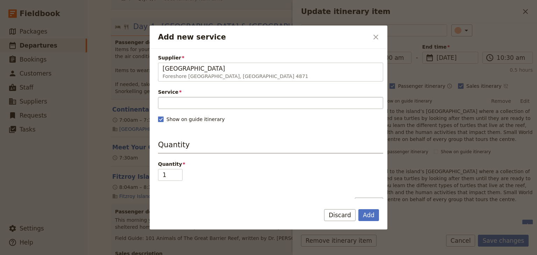
type input "[GEOGRAPHIC_DATA]"
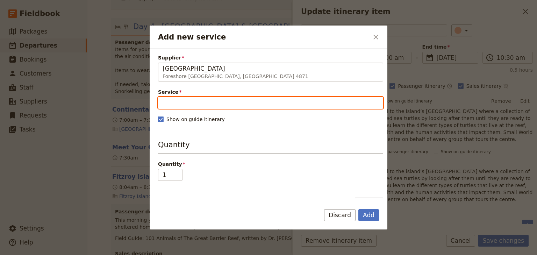
click at [195, 105] on input "Service" at bounding box center [270, 103] width 225 height 12
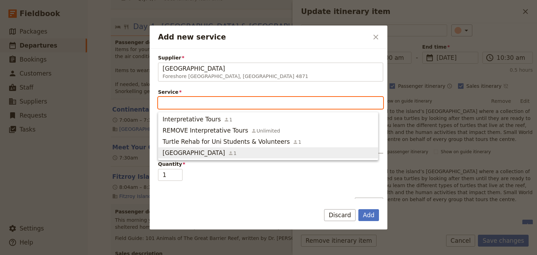
click at [216, 154] on span "[GEOGRAPHIC_DATA]" at bounding box center [194, 153] width 63 height 8
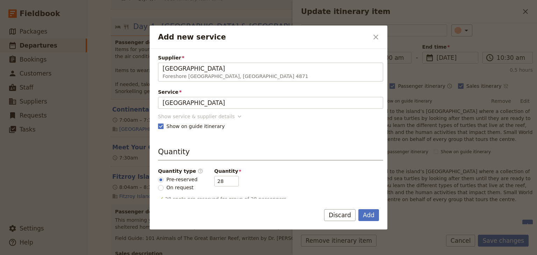
click at [207, 116] on div "Show service & supplier details" at bounding box center [196, 116] width 77 height 7
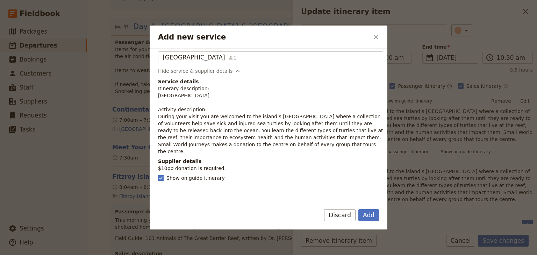
scroll to position [84, 0]
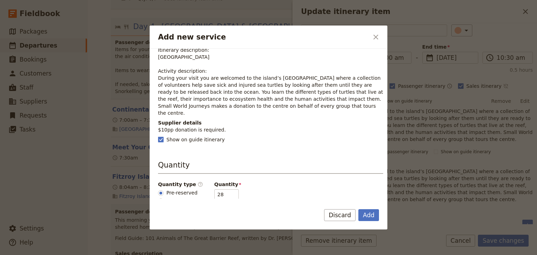
drag, startPoint x: 329, startPoint y: 108, endPoint x: 160, endPoint y: 79, distance: 171.8
click at [160, 79] on p "Itinerary description: Turtle Rehab Centre Activity description: During your vi…" at bounding box center [270, 82] width 225 height 70
click at [371, 213] on button "Add" at bounding box center [369, 215] width 21 height 12
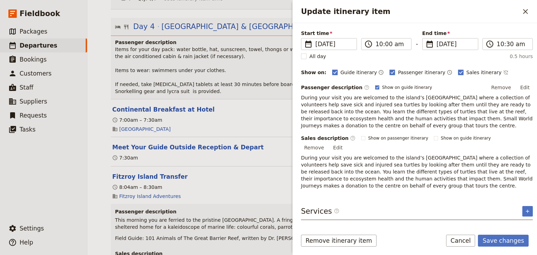
scroll to position [60, 0]
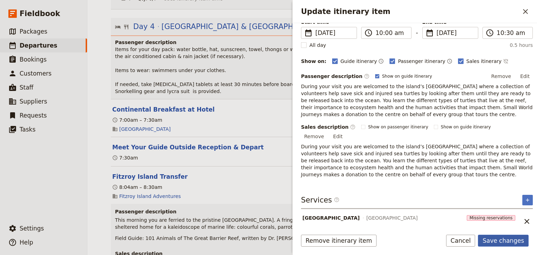
click at [508, 241] on button "Save changes" at bounding box center [503, 241] width 51 height 12
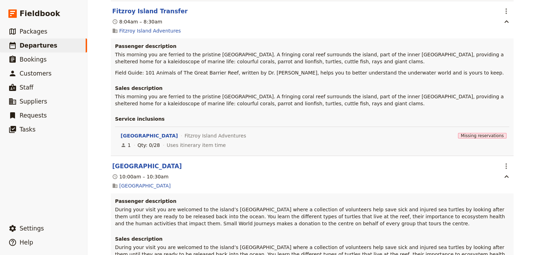
scroll to position [4234, 0]
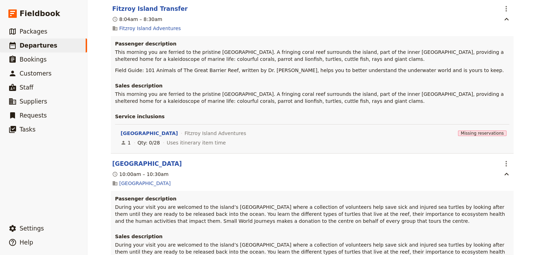
click at [489, 195] on span "Edit this itinerary item" at bounding box center [471, 195] width 55 height 7
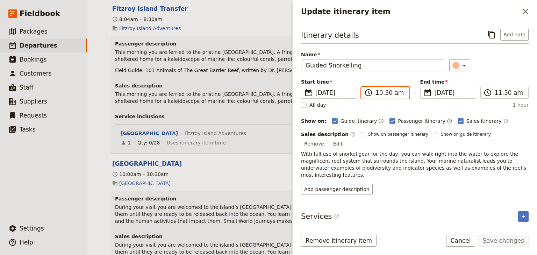
click at [379, 91] on input "10:30 am" at bounding box center [390, 93] width 29 height 8
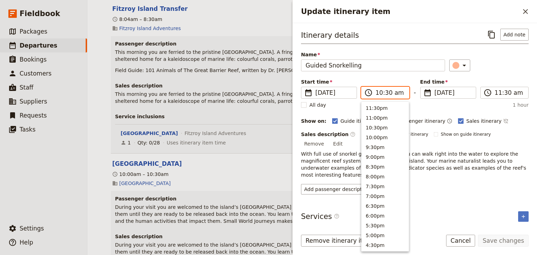
scroll to position [256, 0]
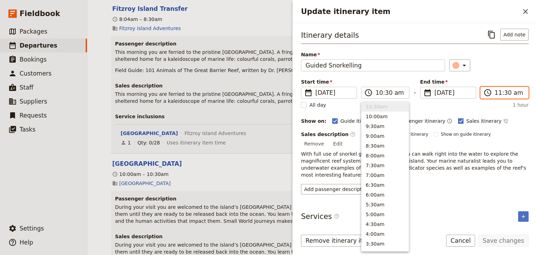
click at [497, 93] on input "11:30 am" at bounding box center [509, 93] width 29 height 8
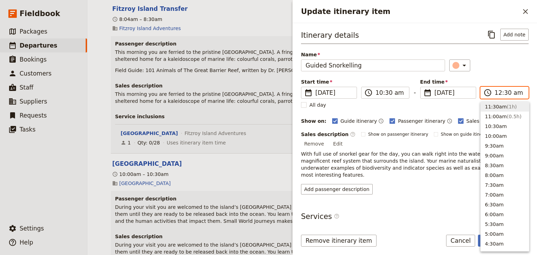
scroll to position [323, 0]
type input "12:00 pm"
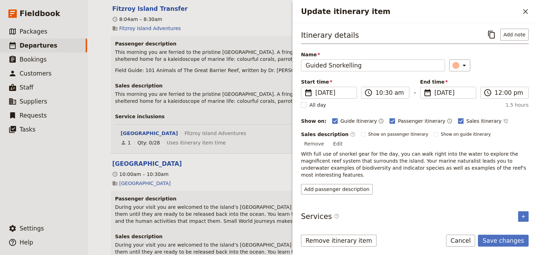
click at [503, 72] on div "Itinerary details ​ Add note Name Guided Snorkelling ​ Start time ​ 29 Nov 2025…" at bounding box center [415, 112] width 228 height 166
click at [523, 214] on icon "Add service inclusion" at bounding box center [524, 217] width 6 height 6
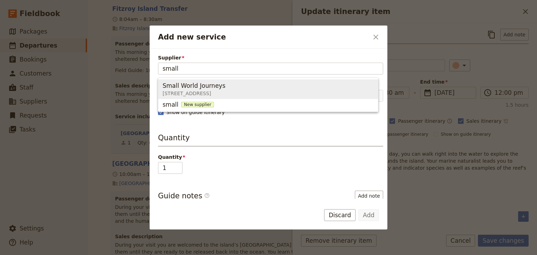
click at [217, 89] on span "Small World Journeys" at bounding box center [194, 86] width 63 height 8
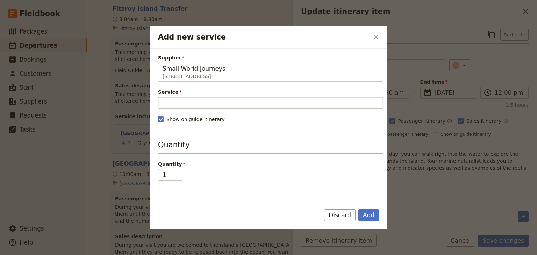
type input "Small World Journeys"
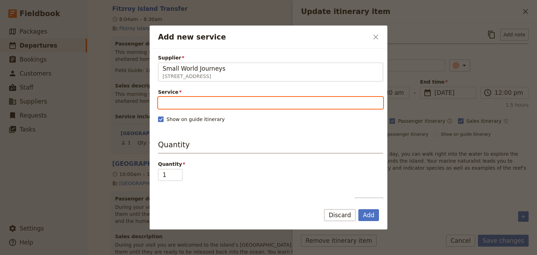
click at [171, 99] on input "Service" at bounding box center [270, 103] width 225 height 12
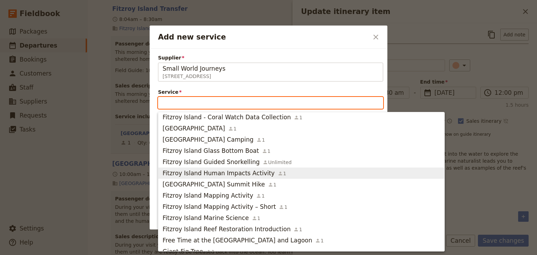
scroll to position [364, 0]
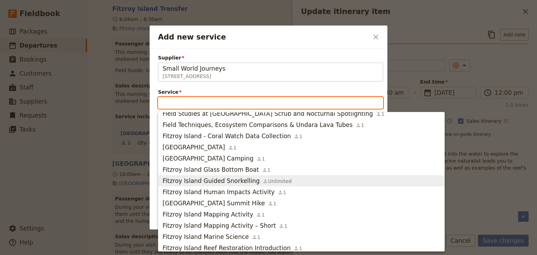
click at [217, 179] on span "Fitzroy Island Guided Snorkelling" at bounding box center [211, 181] width 97 height 8
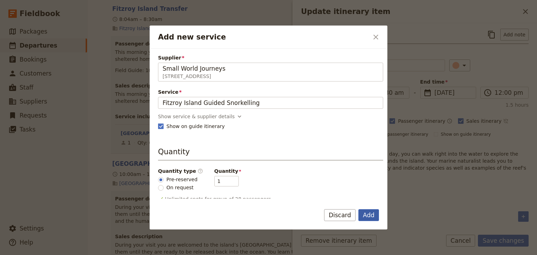
click at [371, 216] on button "Add" at bounding box center [369, 215] width 21 height 12
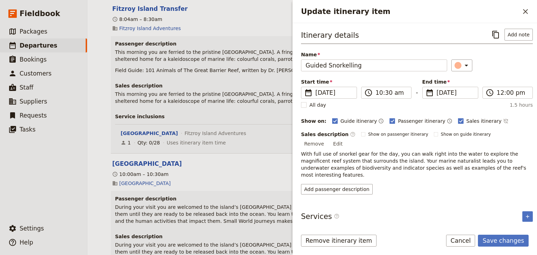
drag, startPoint x: 500, startPoint y: 241, endPoint x: 376, endPoint y: 220, distance: 125.3
click at [378, 220] on form "Itinerary details ​ Add note Name Guided Snorkelling ​ Start time ​ 29 Nov 2025…" at bounding box center [415, 139] width 245 height 232
click at [353, 231] on span "Fitzroy Island Guided Snorkelling" at bounding box center [349, 234] width 92 height 7
click at [494, 238] on button "Save changes" at bounding box center [503, 241] width 51 height 12
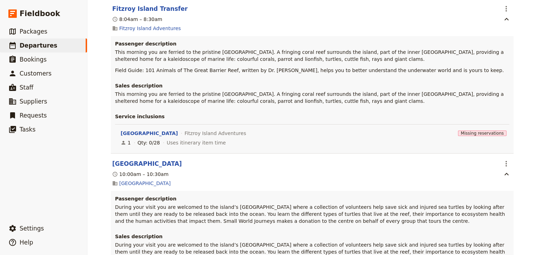
click at [494, 194] on span "Edit this itinerary item" at bounding box center [471, 195] width 55 height 7
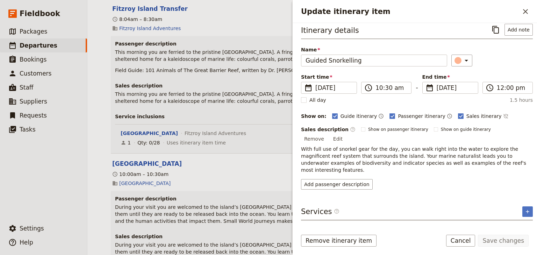
scroll to position [9, 0]
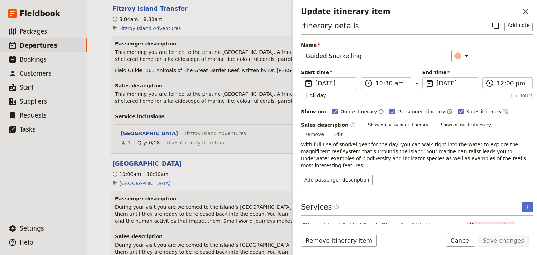
click at [364, 222] on button "Fitzroy Island Guided Snorkelling" at bounding box center [349, 225] width 92 height 7
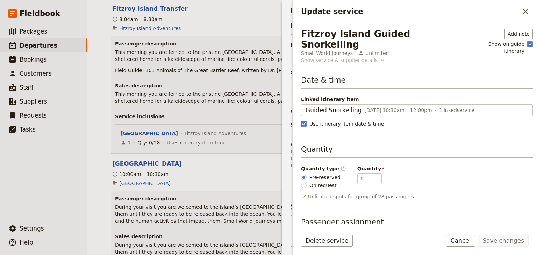
click at [367, 57] on div "Show service & supplier details" at bounding box center [339, 60] width 77 height 7
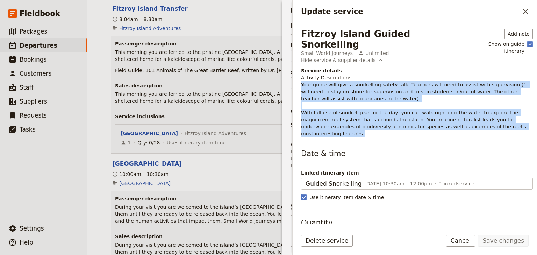
drag, startPoint x: 477, startPoint y: 119, endPoint x: 301, endPoint y: 75, distance: 181.0
click at [301, 75] on p "Activity Description: Your guide will give a snorkelling safety talk. Teachers …" at bounding box center [417, 105] width 232 height 63
click at [527, 10] on icon "Close drawer" at bounding box center [525, 11] width 5 height 5
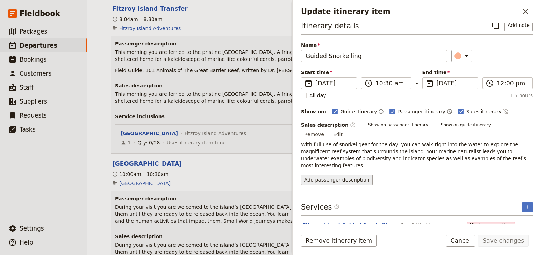
click at [345, 175] on button "Add passenger description" at bounding box center [337, 180] width 72 height 10
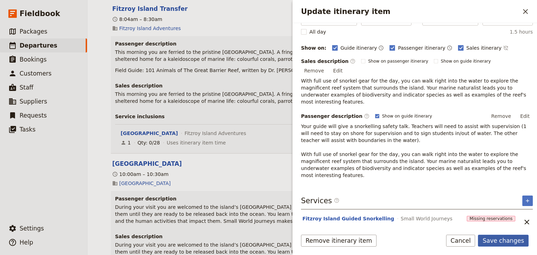
scroll to position [60, 0]
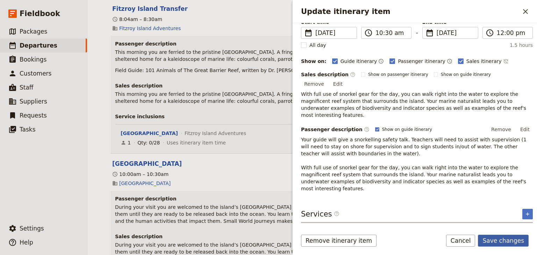
click at [506, 241] on button "Save changes" at bounding box center [503, 241] width 51 height 12
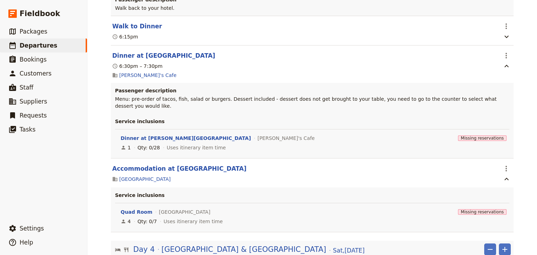
scroll to position [3843, 0]
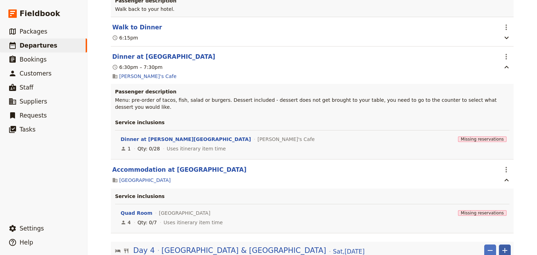
click at [503, 248] on icon "Add" at bounding box center [505, 250] width 5 height 5
click at [490, 123] on span "Add itinerary item" at bounding box center [482, 123] width 44 height 7
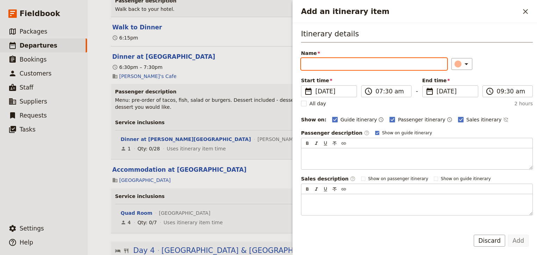
click at [307, 65] on input "Name" at bounding box center [374, 64] width 146 height 12
paste input "Boxed Lunch on Island"
type input "Boxed Lunch on Island"
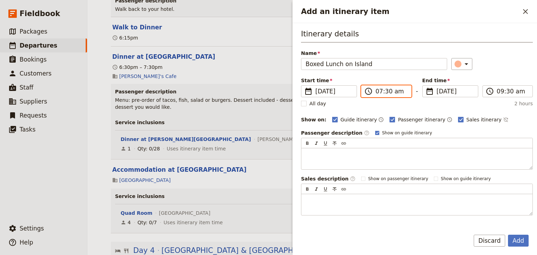
click at [379, 90] on input "07:30 am" at bounding box center [391, 91] width 31 height 8
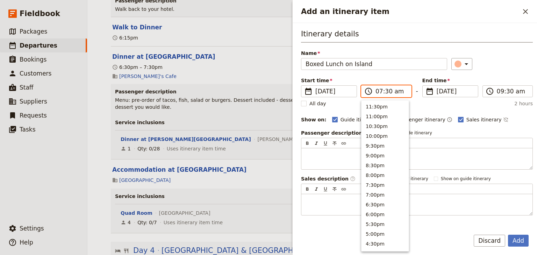
scroll to position [315, 0]
click at [396, 91] on input "12:30 am" at bounding box center [391, 91] width 31 height 8
type input "12:30 pm"
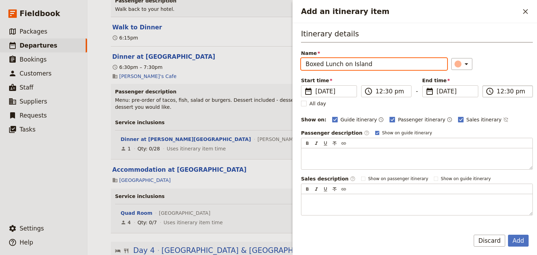
click at [494, 91] on label "​ 12:30 pm" at bounding box center [508, 91] width 50 height 12
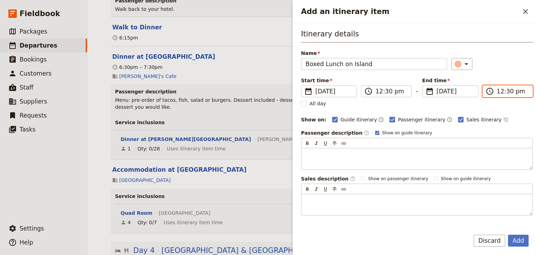
click at [497, 91] on input "12:30 pm" at bounding box center [512, 91] width 31 height 8
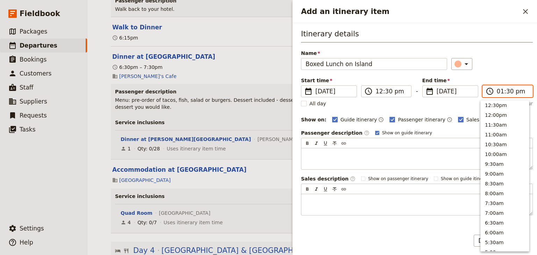
scroll to position [197, 0]
click at [506, 92] on input "01:30 pm" at bounding box center [512, 91] width 31 height 8
type input "01:00 pm"
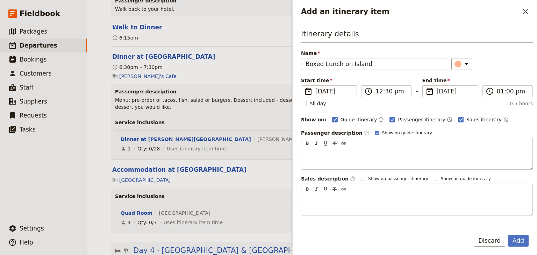
click at [506, 78] on div "Start time ​ 29 Nov 2025 29/11/2025 2025-11-29 12:30 ​ 12:30 pm - End time ​ 29…" at bounding box center [417, 87] width 232 height 20
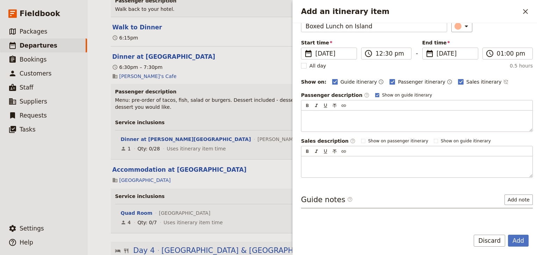
scroll to position [51, 0]
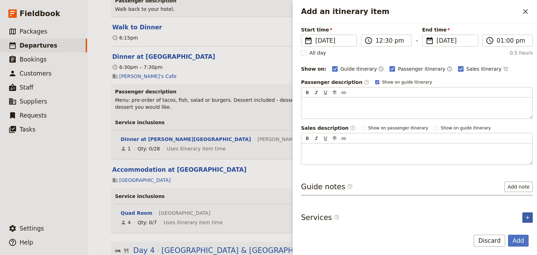
click at [526, 216] on icon "Add service inclusion" at bounding box center [527, 217] width 3 height 3
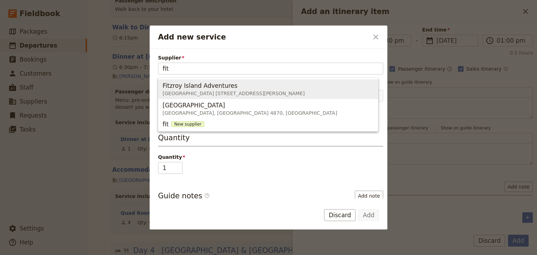
click at [213, 91] on span "Reef Fleet Terminal 1 Spence Street, Cairns QLD 4870, Australia" at bounding box center [234, 93] width 142 height 7
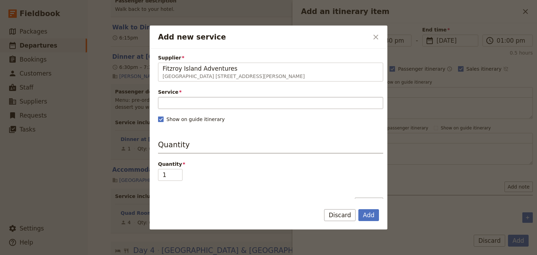
type input "Fitzroy Island Adventures"
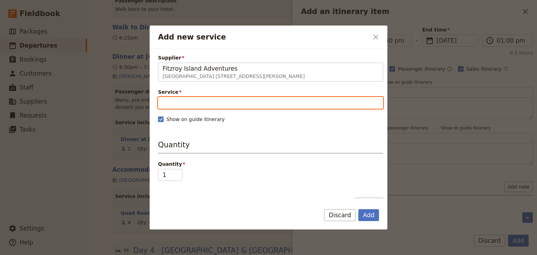
click at [175, 100] on input "Service" at bounding box center [270, 103] width 225 height 12
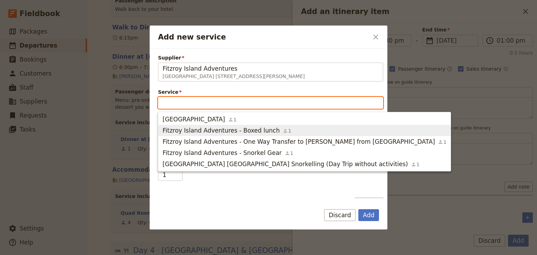
click at [245, 131] on span "Fitzroy Island Adventures - Boxed lunch" at bounding box center [221, 130] width 117 height 8
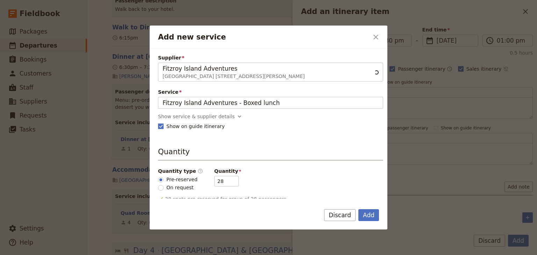
scroll to position [0, 0]
click at [217, 116] on div "Show service & supplier details" at bounding box center [196, 116] width 77 height 7
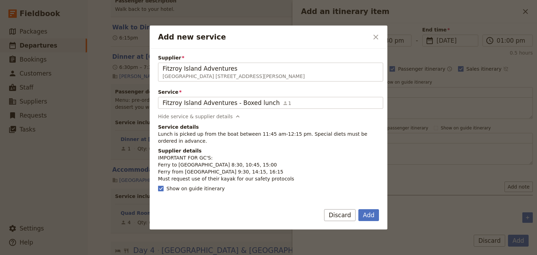
drag, startPoint x: 181, startPoint y: 142, endPoint x: 157, endPoint y: 134, distance: 25.7
click at [157, 134] on div "Supplier Fitzroy Island Adventures Reef Fleet Terminal 1 Spence Street, Cairns …" at bounding box center [269, 124] width 238 height 150
click at [231, 143] on p "Lunch is picked up from the boat between 11:45 am-12:15 pm. Special diets must …" at bounding box center [270, 138] width 225 height 14
click at [370, 215] on button "Add" at bounding box center [369, 215] width 21 height 12
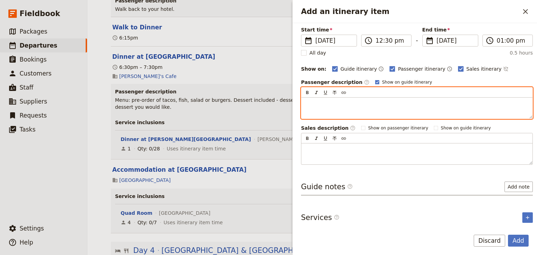
click at [326, 104] on p "Add an itinerary item" at bounding box center [417, 103] width 223 height 7
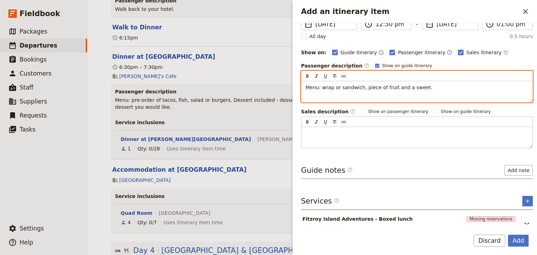
scroll to position [76, 0]
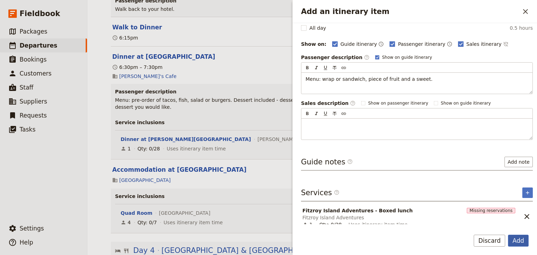
click at [522, 241] on button "Add" at bounding box center [518, 241] width 21 height 12
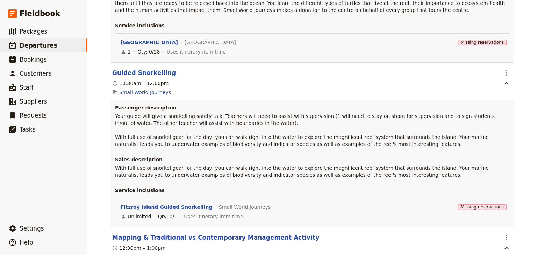
scroll to position [4486, 0]
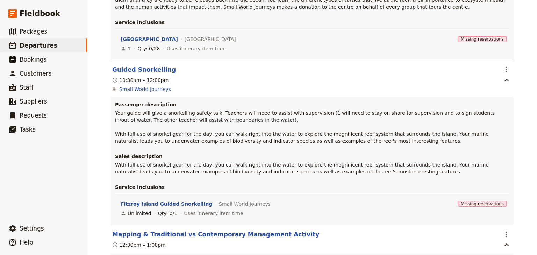
click at [489, 190] on span "Edit this itinerary item" at bounding box center [471, 190] width 55 height 7
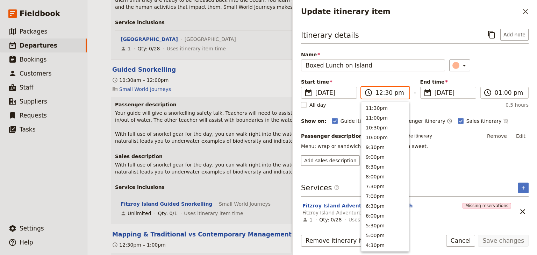
click at [388, 93] on input "12:30 pm" at bounding box center [390, 93] width 29 height 8
type input "12:00 pm"
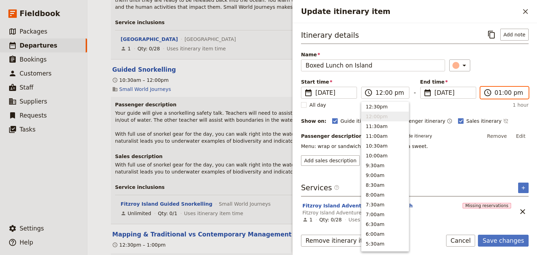
click at [499, 93] on input "01:00 pm" at bounding box center [509, 93] width 29 height 8
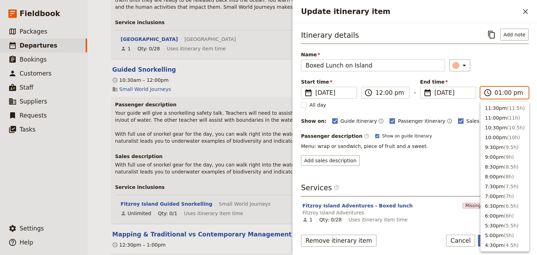
scroll to position [207, 0]
type input "12:30 pm"
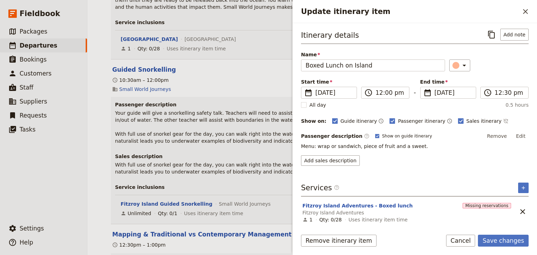
click at [502, 81] on div "Start time ​ 29 Nov 2025 29/11/2025 2025-11-29 12:00 ​ 12:00 pm - End time ​ 29…" at bounding box center [415, 88] width 228 height 20
click at [510, 240] on button "Save changes" at bounding box center [503, 241] width 51 height 12
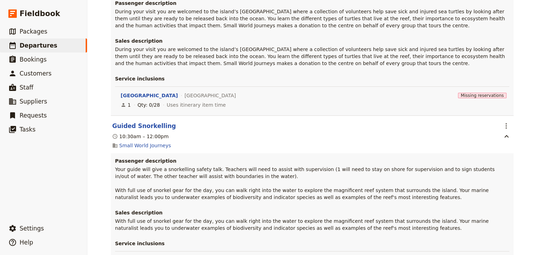
scroll to position [4430, 0]
click at [497, 204] on span "Edit this itinerary item" at bounding box center [471, 203] width 55 height 7
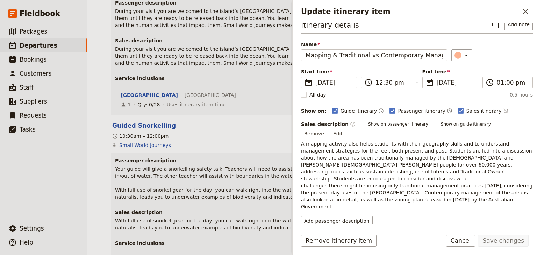
scroll to position [20, 0]
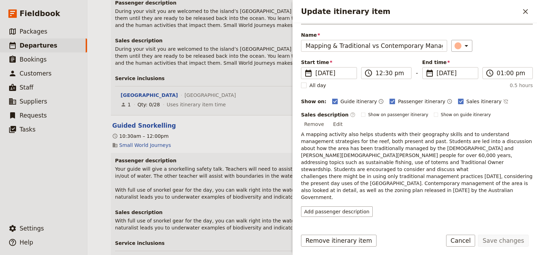
click at [526, 237] on icon "Add service inclusion" at bounding box center [527, 238] width 3 height 3
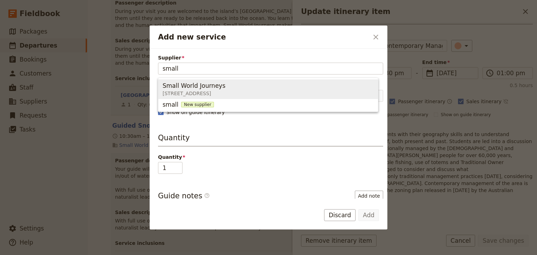
click at [189, 84] on span "Small World Journeys" at bounding box center [194, 86] width 63 height 8
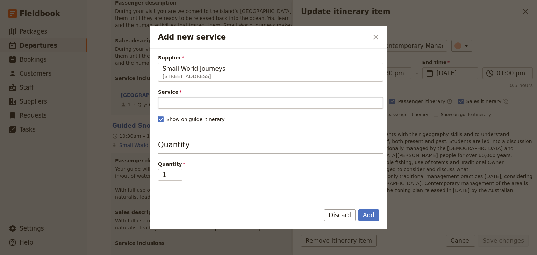
type input "Small World Journeys"
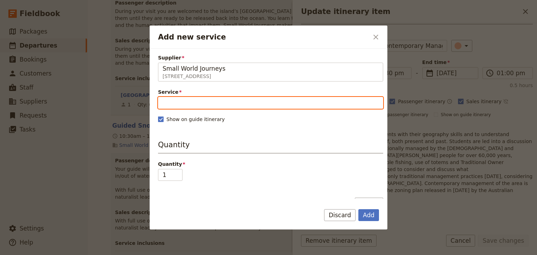
click at [181, 102] on input "Service" at bounding box center [270, 103] width 225 height 12
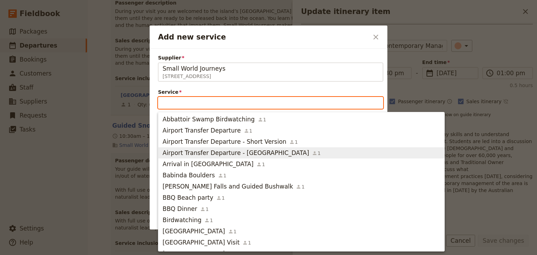
type input "f"
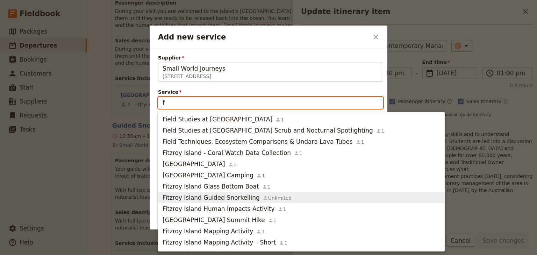
scroll to position [28, 0]
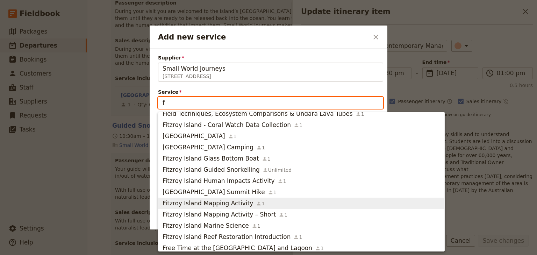
click at [229, 202] on span "Fitzroy Island Mapping Activity" at bounding box center [208, 203] width 91 height 8
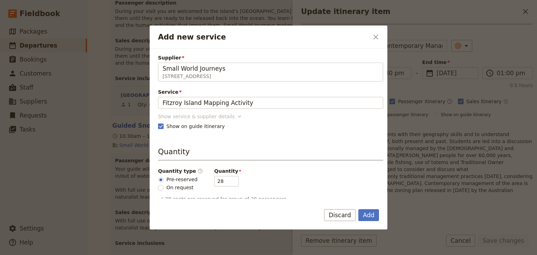
click at [210, 119] on div "Show service & supplier details" at bounding box center [196, 116] width 77 height 7
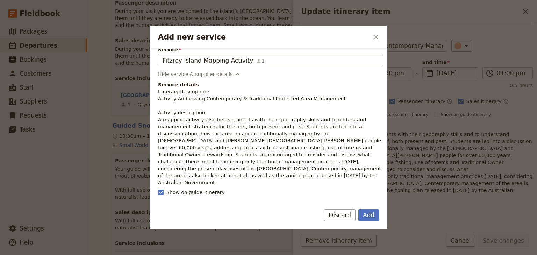
scroll to position [56, 0]
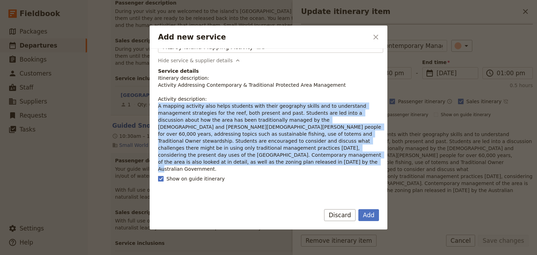
drag, startPoint x: 279, startPoint y: 156, endPoint x: 157, endPoint y: 107, distance: 131.7
click at [157, 107] on div "Supplier Small World Journeys 395 Lake street , Cairns North QLD 4870, Australi…" at bounding box center [269, 124] width 238 height 150
click at [372, 216] on button "Add" at bounding box center [369, 215] width 21 height 12
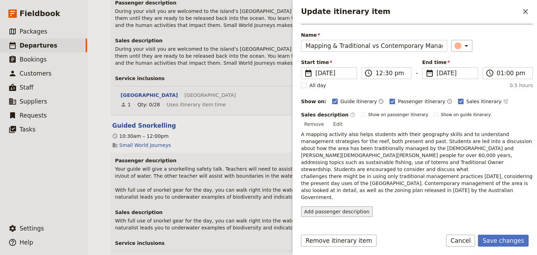
click at [343, 206] on button "Add passenger description" at bounding box center [337, 211] width 72 height 10
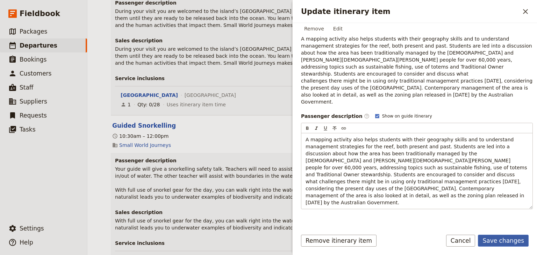
scroll to position [102, 0]
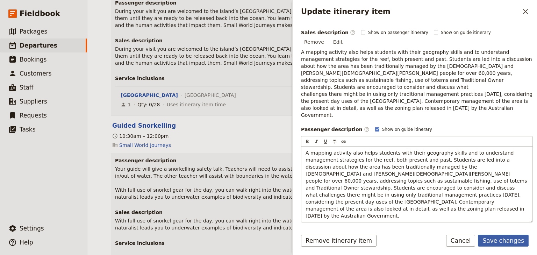
click at [504, 239] on button "Save changes" at bounding box center [503, 241] width 51 height 12
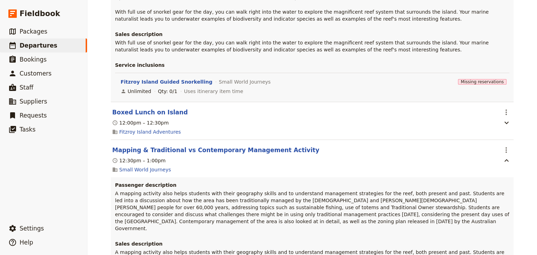
scroll to position [4626, 0]
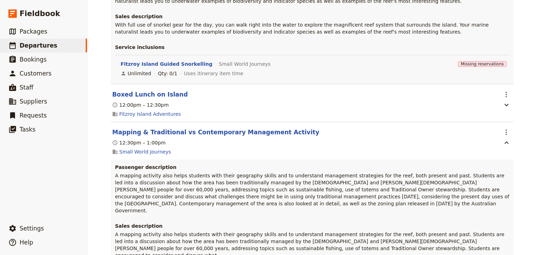
click at [493, 194] on span "Edit this itinerary item" at bounding box center [471, 193] width 55 height 7
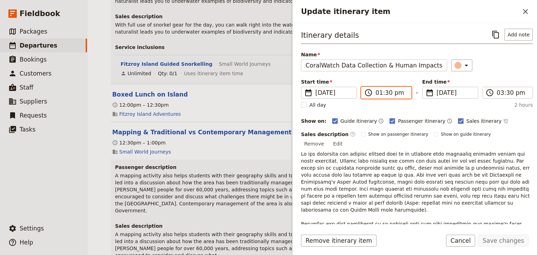
click at [387, 93] on input "01:30 pm" at bounding box center [391, 93] width 31 height 8
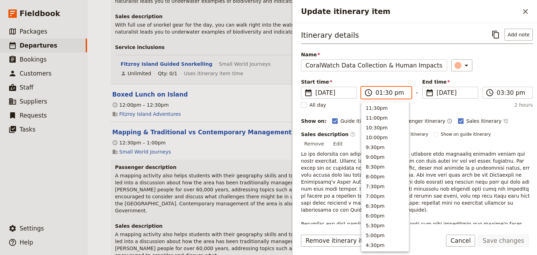
scroll to position [197, 0]
click at [386, 93] on input "01:30 pm" at bounding box center [391, 93] width 31 height 8
type input "01:00 pm"
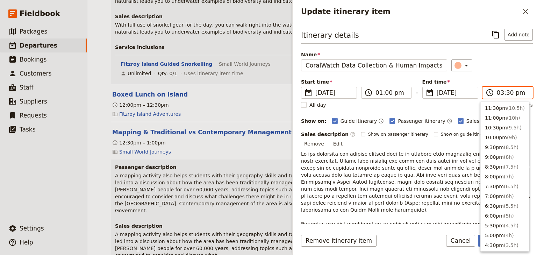
click at [497, 94] on input "03:30 pm" at bounding box center [512, 93] width 31 height 8
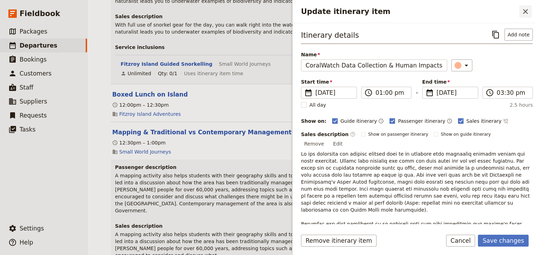
click at [524, 13] on icon "Close drawer" at bounding box center [525, 11] width 5 height 5
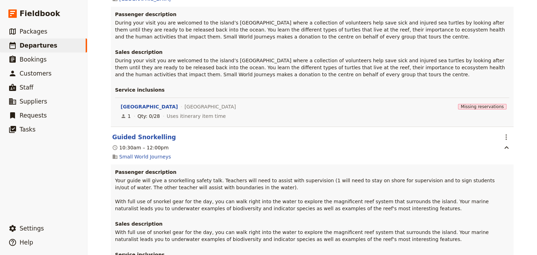
scroll to position [4458, 0]
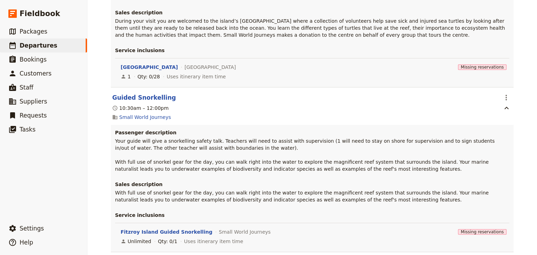
click at [495, 136] on span "Edit this itinerary item" at bounding box center [471, 137] width 55 height 7
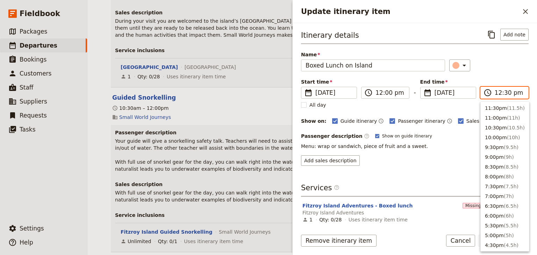
click at [506, 93] on input "12:30 pm" at bounding box center [509, 93] width 29 height 8
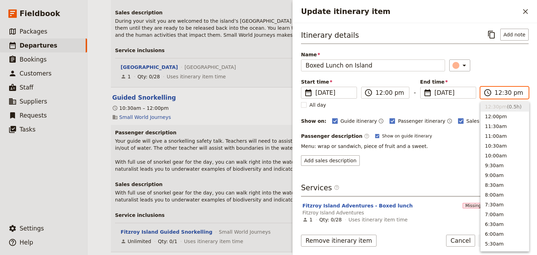
click at [506, 93] on input "12:30 pm" at bounding box center [509, 93] width 29 height 8
type input "12:45 pm"
click at [507, 81] on div "Start time ​ 29 Nov 2025 29/11/2025 2025-11-29 12:00 ​ 12:00 pm - End time ​ 29…" at bounding box center [415, 88] width 228 height 20
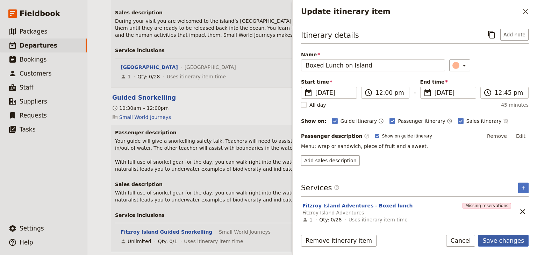
click at [512, 239] on button "Save changes" at bounding box center [503, 241] width 51 height 12
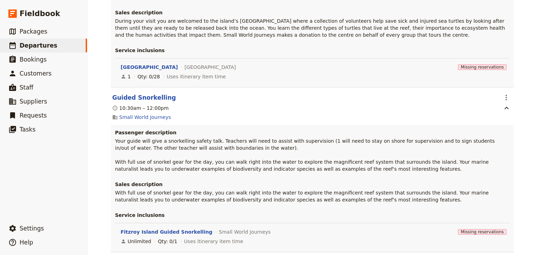
scroll to position [4346, 0]
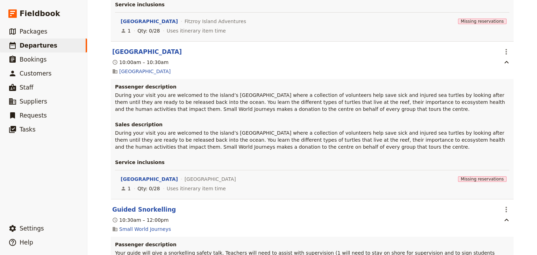
click at [528, 96] on div "Woonona High School: Ecosystems & Global Biodiversity: Reef & Rainforest 2025 ​…" at bounding box center [312, 127] width 450 height 255
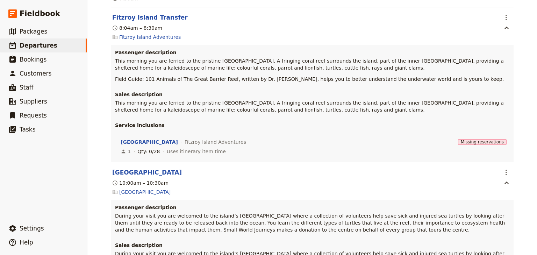
scroll to position [4179, 0]
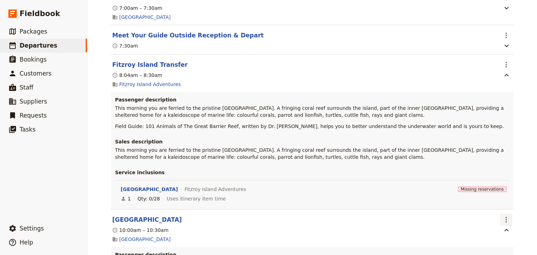
click at [507, 216] on icon "Actions" at bounding box center [506, 220] width 8 height 8
click at [493, 95] on span "Edit this itinerary item" at bounding box center [471, 93] width 55 height 7
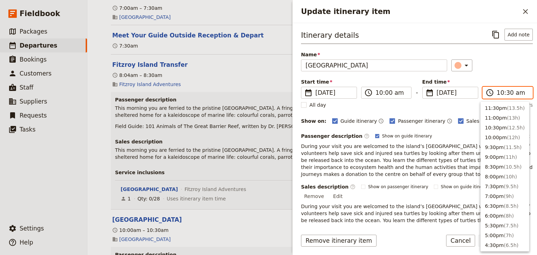
click at [507, 92] on input "10:30 am" at bounding box center [512, 93] width 31 height 8
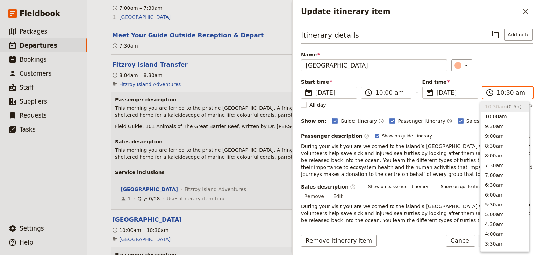
click at [506, 92] on input "10:30 am" at bounding box center [512, 93] width 31 height 8
type input "10:00 am"
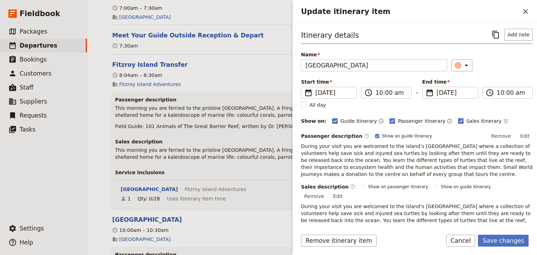
click at [506, 75] on div "Itinerary details ​ Add note Name Turtle Rehabilitation Centre ​ Start time ​ 2…" at bounding box center [417, 133] width 232 height 209
click at [502, 240] on button "Save changes" at bounding box center [503, 241] width 51 height 12
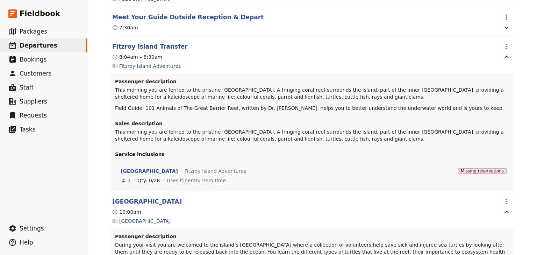
scroll to position [4206, 0]
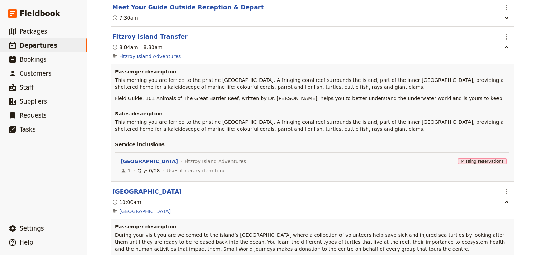
click at [498, 224] on span "Edit this itinerary item" at bounding box center [471, 223] width 55 height 7
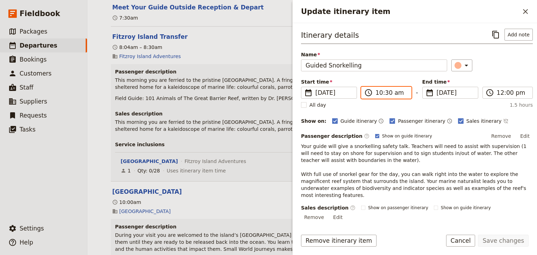
click at [378, 91] on input "10:30 am" at bounding box center [391, 93] width 31 height 8
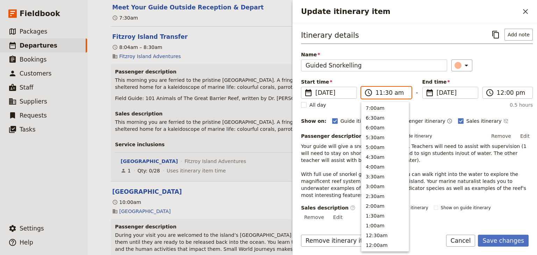
scroll to position [237, 0]
type input "11:00 am"
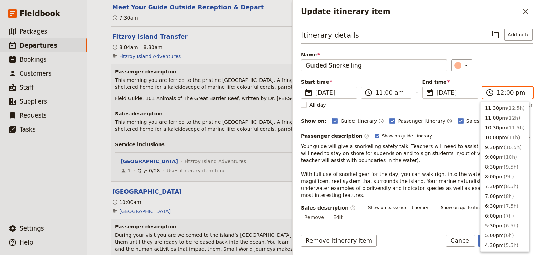
click at [505, 92] on input "12:00 pm" at bounding box center [512, 93] width 31 height 8
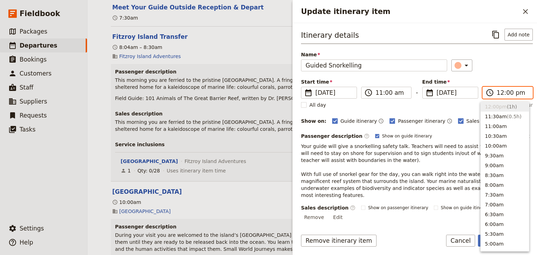
click at [504, 92] on input "12:00 pm" at bounding box center [512, 93] width 31 height 8
type input "12:30 pm"
click at [504, 77] on div "Itinerary details ​ Add note Name Guided Snorkelling ​ Start time ​ 29 Nov 2025…" at bounding box center [417, 140] width 232 height 223
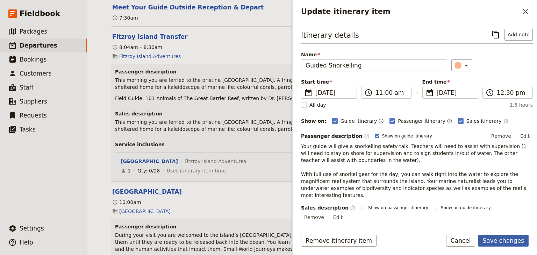
click at [508, 241] on button "Save changes" at bounding box center [503, 241] width 51 height 12
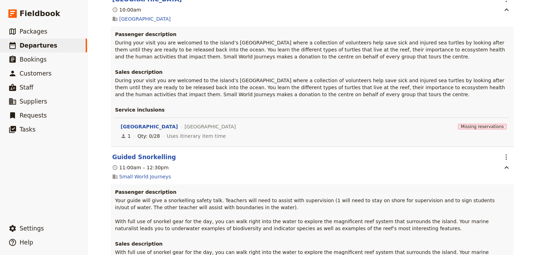
scroll to position [4402, 0]
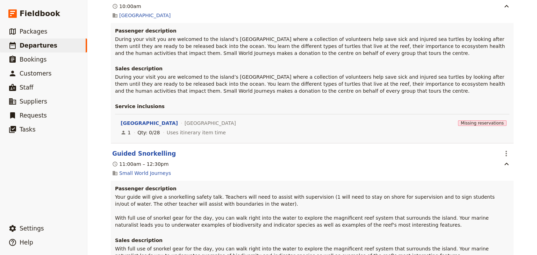
click at [495, 193] on span "Edit this itinerary item" at bounding box center [471, 193] width 55 height 7
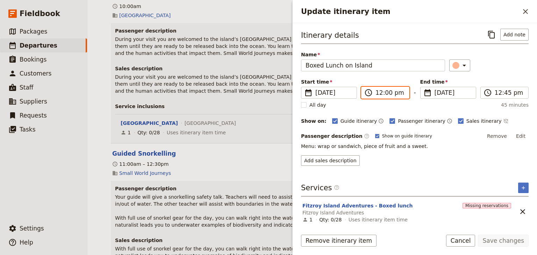
click at [387, 93] on input "12:00 pm" at bounding box center [390, 93] width 29 height 8
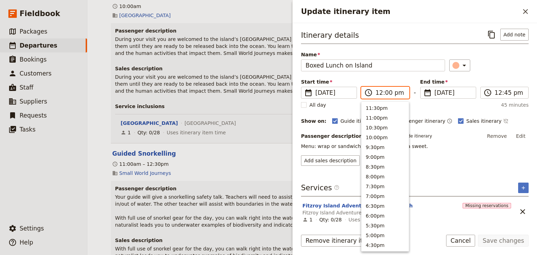
scroll to position [227, 0]
click at [386, 92] on input "12:00 pm" at bounding box center [390, 93] width 29 height 8
type input "12:30 pm"
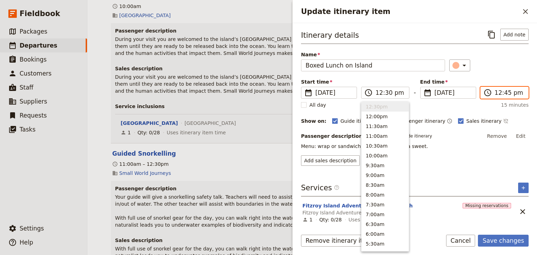
click at [497, 91] on input "12:45 pm" at bounding box center [509, 93] width 29 height 8
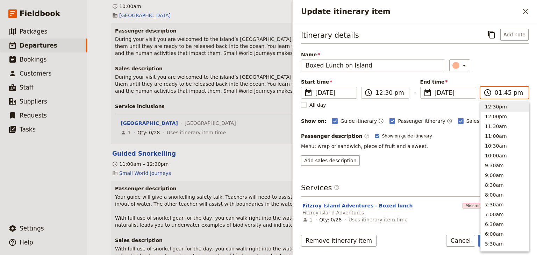
scroll to position [197, 0]
click at [505, 91] on input "01:45 pm" at bounding box center [509, 93] width 29 height 8
type input "01:00 pm"
click at [499, 79] on div "Start time ​ 29 Nov 2025 29/11/2025 2025-11-29 12:30 ​ 12:30 pm - End time ​ 29…" at bounding box center [415, 88] width 228 height 20
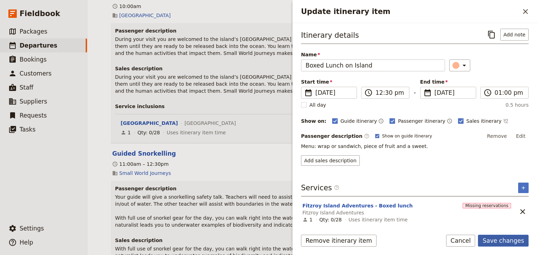
click at [509, 238] on button "Save changes" at bounding box center [503, 241] width 51 height 12
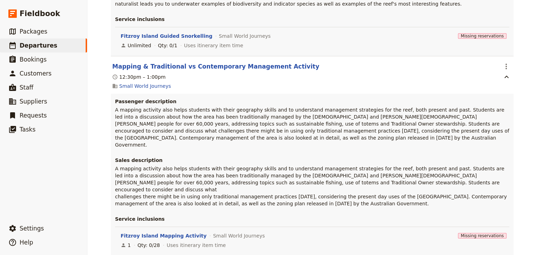
scroll to position [4570, 0]
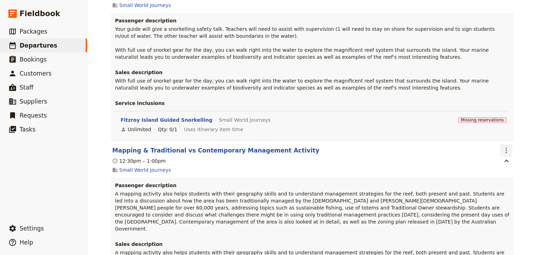
click at [508, 146] on icon "Actions" at bounding box center [506, 150] width 8 height 8
click at [489, 28] on span "Edit this itinerary item" at bounding box center [471, 25] width 55 height 7
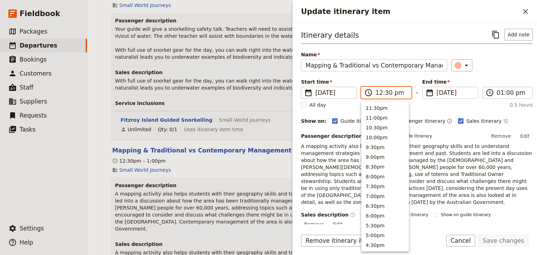
click at [377, 91] on input "12:30 pm" at bounding box center [391, 93] width 31 height 8
click at [388, 92] on input "01:30 pm" at bounding box center [391, 93] width 31 height 8
click at [385, 93] on input "01:30 pm" at bounding box center [391, 93] width 31 height 8
type input "01:00 pm"
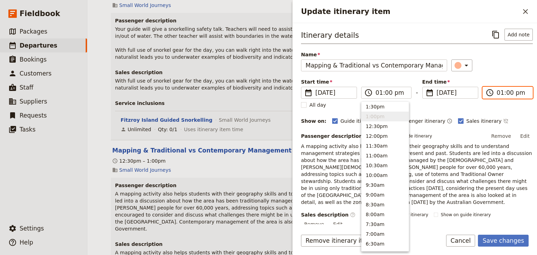
click at [505, 93] on input "01:00 pm" at bounding box center [512, 93] width 31 height 8
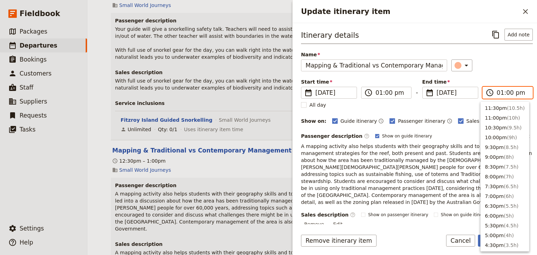
scroll to position [207, 0]
click at [505, 92] on input "01:00 pm" at bounding box center [512, 93] width 31 height 8
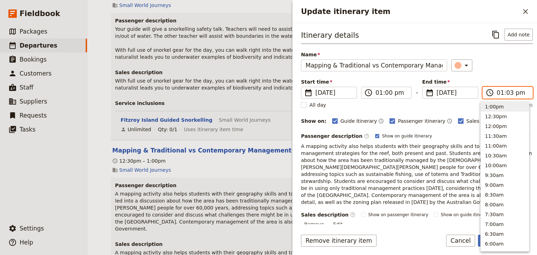
type input "01:30 pm"
click at [502, 78] on div "Start time ​ 29 Nov 2025 29/11/2025 2025-11-29 13:00 ​ 01:00 pm - End time ​ 29…" at bounding box center [417, 88] width 232 height 20
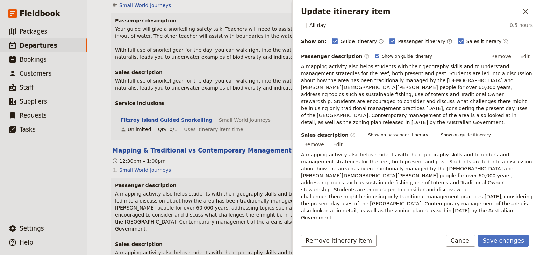
scroll to position [102, 0]
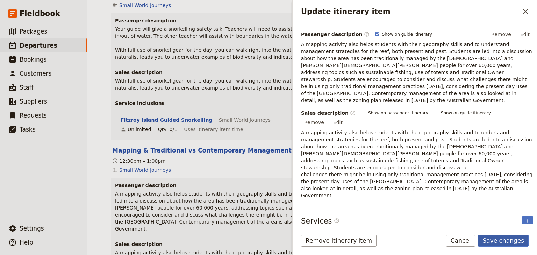
click at [494, 239] on button "Save changes" at bounding box center [503, 241] width 51 height 12
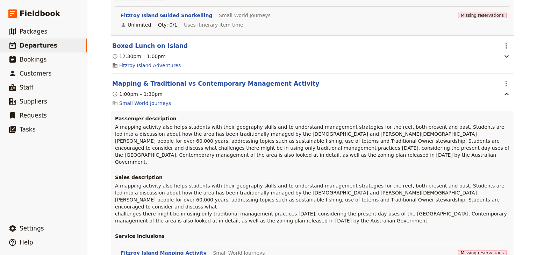
scroll to position [4692, 0]
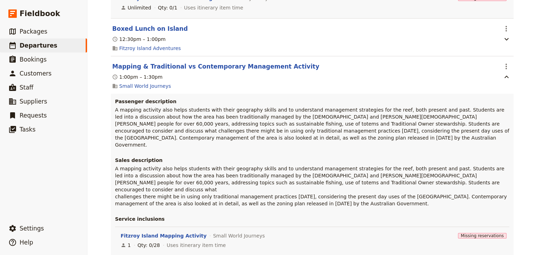
click at [495, 126] on span "Edit this itinerary item" at bounding box center [471, 127] width 55 height 7
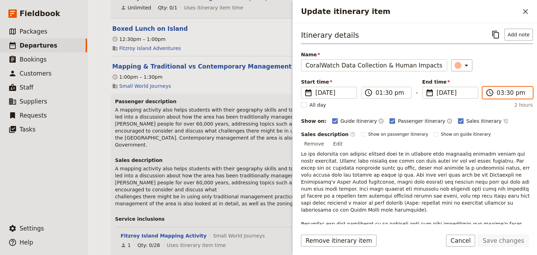
click at [505, 92] on input "03:30 pm" at bounding box center [512, 93] width 31 height 8
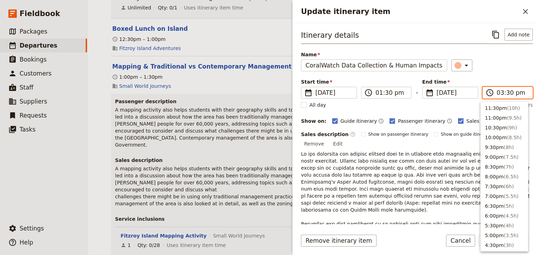
scroll to position [158, 0]
click at [507, 92] on input "03:30 pm" at bounding box center [512, 93] width 31 height 8
type input "03:45 pm"
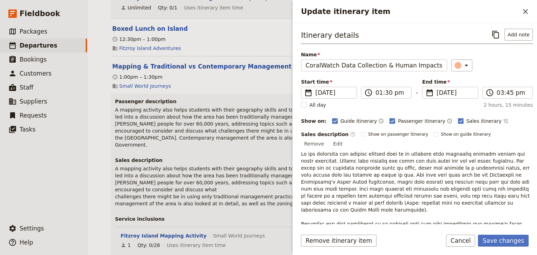
click at [502, 82] on div "Start time ​ 29 Nov 2025 29/11/2025 2025-11-29 13:30 ​ 01:30 pm - End time ​ 29…" at bounding box center [417, 88] width 232 height 20
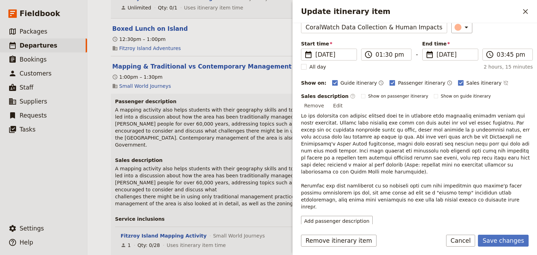
scroll to position [48, 0]
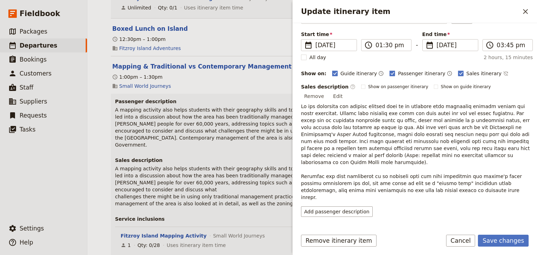
click at [526, 237] on icon "Add service inclusion" at bounding box center [527, 238] width 3 height 3
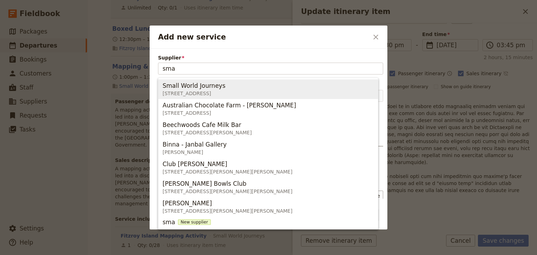
click at [196, 90] on span "395 Lake street , Cairns North QLD 4870, Australia" at bounding box center [196, 93] width 66 height 7
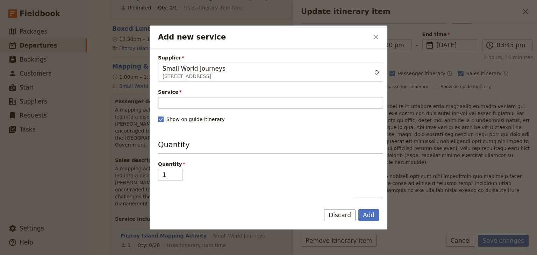
type input "Small World Journeys"
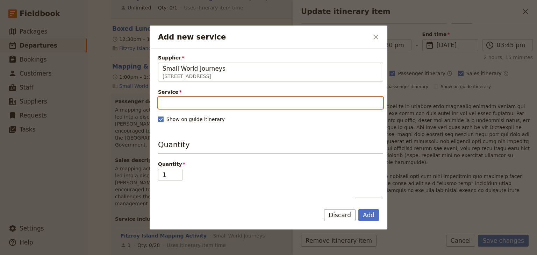
click at [187, 102] on input "Service" at bounding box center [270, 103] width 225 height 12
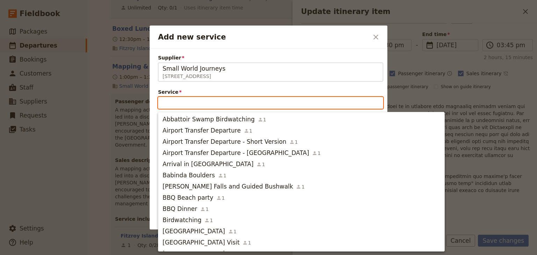
type input "m"
type input "f"
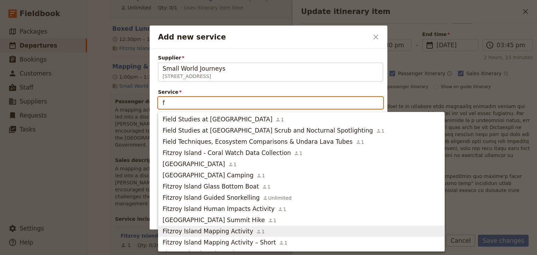
click at [244, 234] on div "Fitzroy Island Mapping Activity 1" at bounding box center [214, 231] width 102 height 8
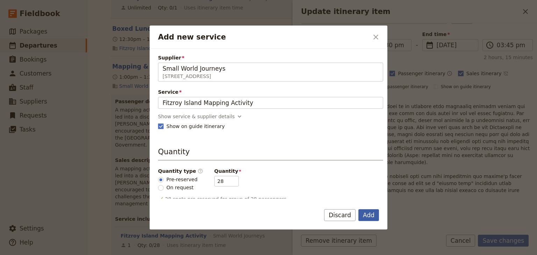
click at [370, 213] on button "Add" at bounding box center [369, 215] width 21 height 12
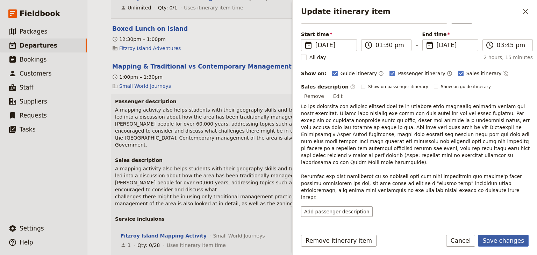
click at [497, 238] on button "Save changes" at bounding box center [503, 241] width 51 height 12
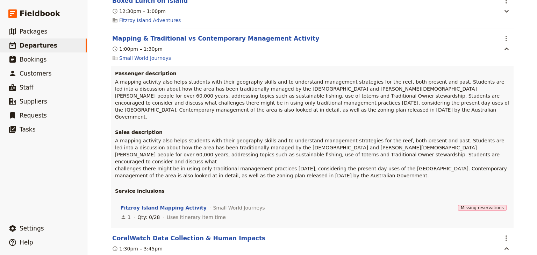
scroll to position [4608, 0]
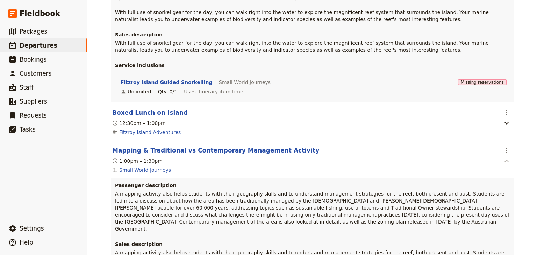
drag, startPoint x: 506, startPoint y: 8, endPoint x: 505, endPoint y: 18, distance: 9.9
click at [506, 146] on icon "Actions" at bounding box center [506, 150] width 8 height 8
click at [498, 25] on span "Edit this itinerary item" at bounding box center [471, 25] width 55 height 7
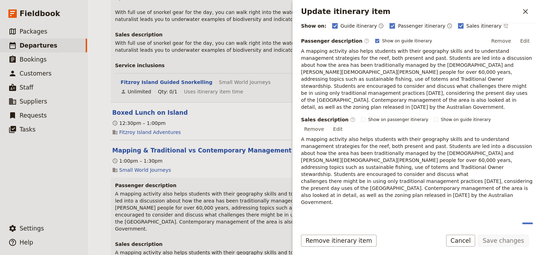
scroll to position [102, 0]
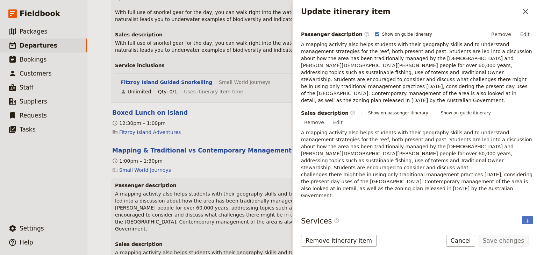
click at [347, 236] on button "Fitzroy Island Mapping Activity" at bounding box center [346, 239] width 86 height 7
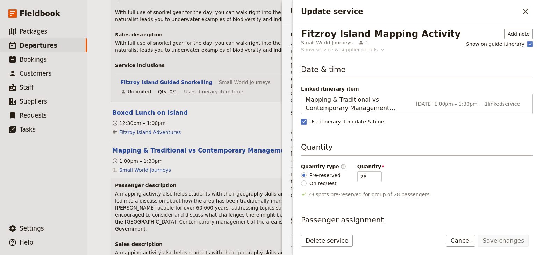
click at [361, 50] on div "Show service & supplier details" at bounding box center [339, 49] width 77 height 7
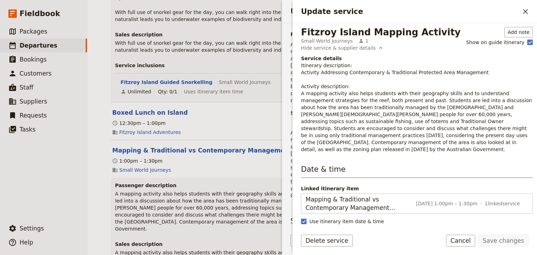
scroll to position [0, 0]
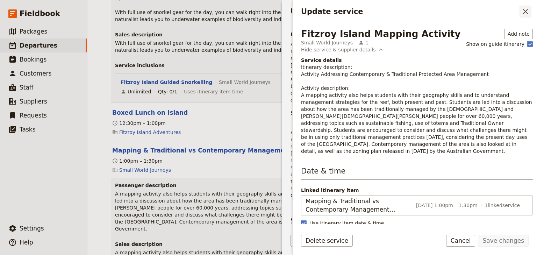
click at [523, 10] on icon "Close drawer" at bounding box center [526, 11] width 8 height 8
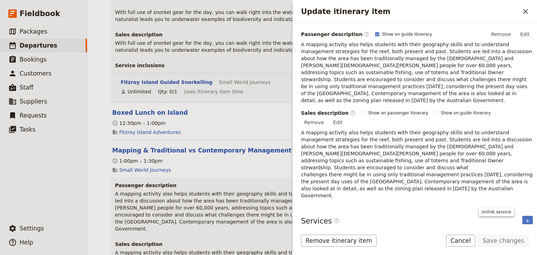
click at [523, 238] on icon "Unlink service" at bounding box center [527, 242] width 8 height 8
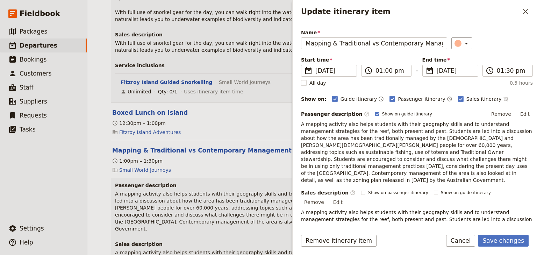
scroll to position [77, 0]
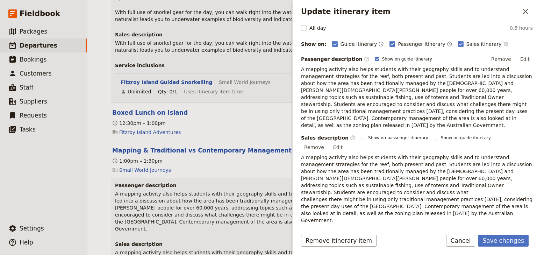
click at [525, 243] on icon "Add service inclusion" at bounding box center [528, 246] width 6 height 6
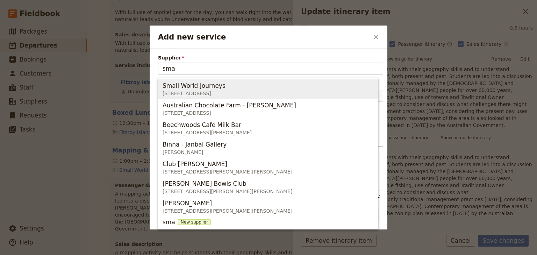
click at [202, 83] on span "Small World Journeys" at bounding box center [194, 86] width 63 height 8
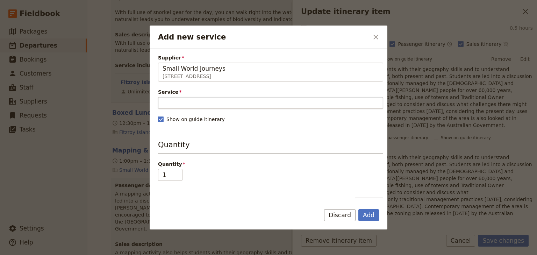
type input "Small World Journeys"
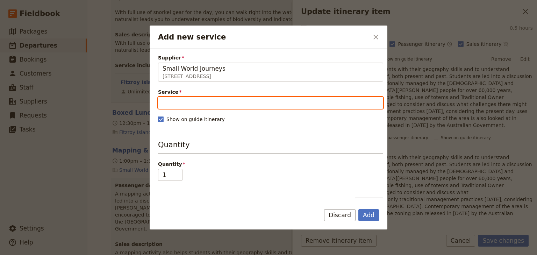
click at [181, 106] on input "Service" at bounding box center [270, 103] width 225 height 12
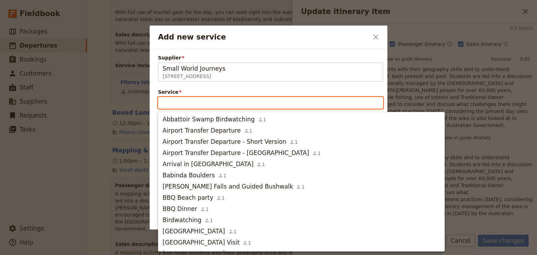
type input "f"
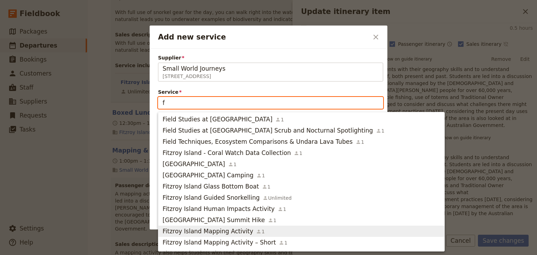
click at [239, 229] on span "Fitzroy Island Mapping Activity" at bounding box center [208, 231] width 91 height 8
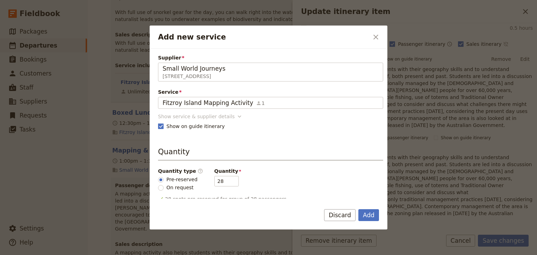
click at [216, 118] on div "Show service & supplier details" at bounding box center [196, 116] width 77 height 7
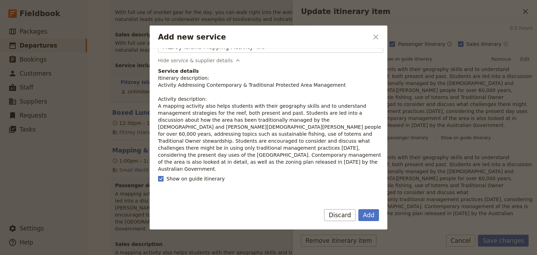
scroll to position [28, 0]
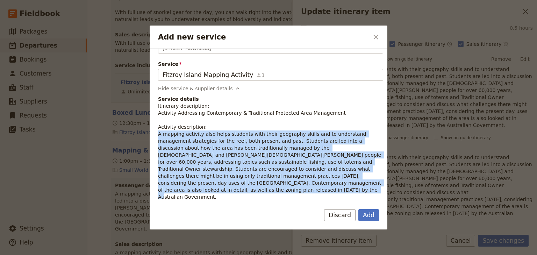
drag, startPoint x: 273, startPoint y: 184, endPoint x: 158, endPoint y: 134, distance: 125.5
click at [158, 134] on p "Itinerary description: Activity Addressing Contemporary & Traditional Protected…" at bounding box center [270, 152] width 225 height 98
click at [370, 214] on button "Add" at bounding box center [369, 215] width 21 height 12
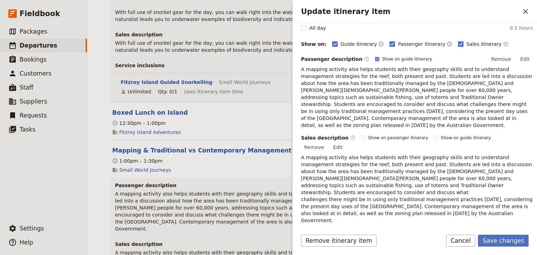
scroll to position [0, 0]
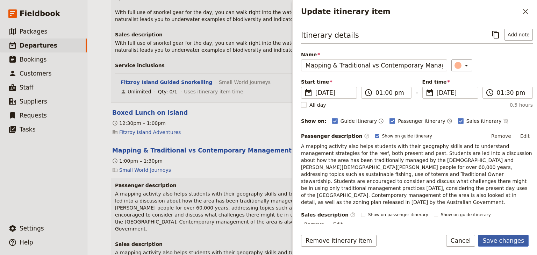
click at [504, 240] on button "Save changes" at bounding box center [503, 241] width 51 height 12
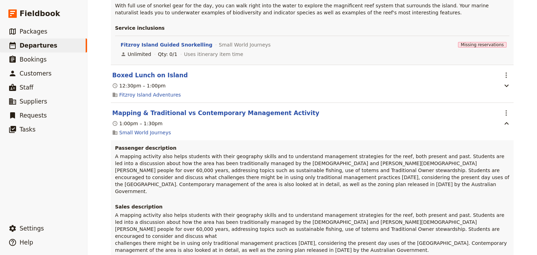
scroll to position [4664, 0]
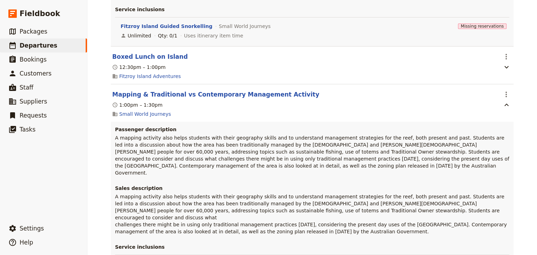
click at [485, 156] on span "Edit this itinerary item" at bounding box center [471, 155] width 55 height 7
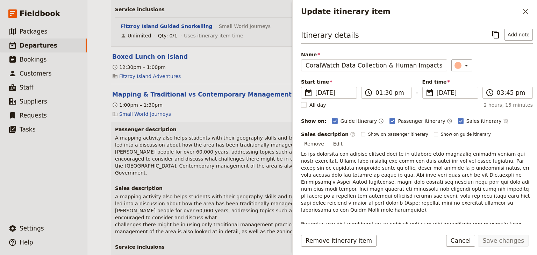
scroll to position [72, 0]
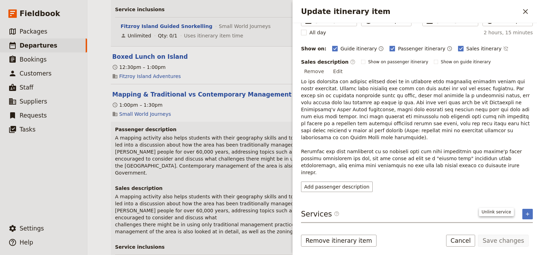
click at [523, 231] on icon "Unlink service" at bounding box center [527, 235] width 8 height 8
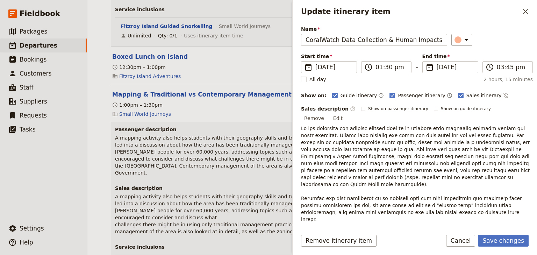
scroll to position [48, 0]
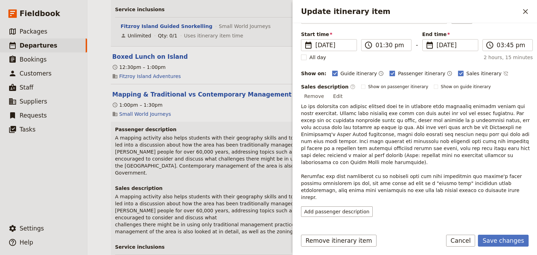
click at [525, 236] on icon "Add service inclusion" at bounding box center [528, 239] width 6 height 6
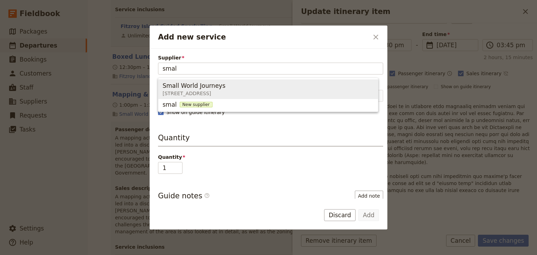
click at [194, 89] on span "Small World Journeys" at bounding box center [194, 86] width 63 height 8
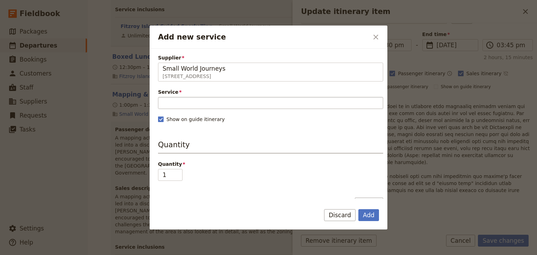
type input "Small World Journeys"
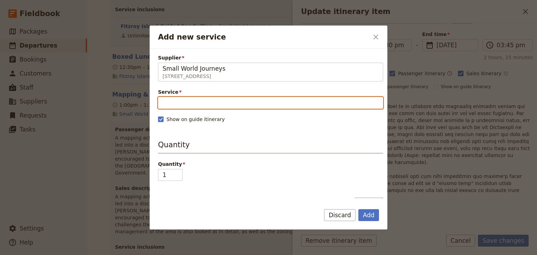
click at [179, 104] on input "Service" at bounding box center [270, 103] width 225 height 12
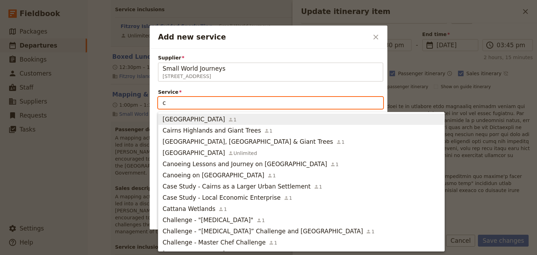
type input "c"
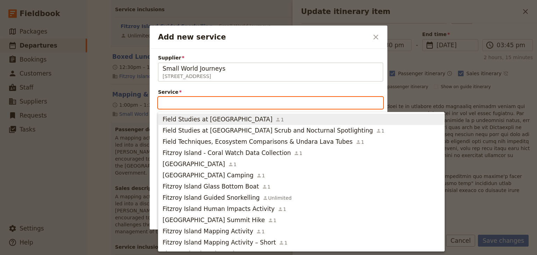
type input "f"
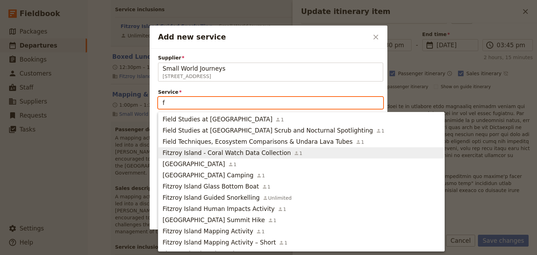
click at [235, 154] on span "Fitzroy Island - Coral Watch Data Collection" at bounding box center [227, 153] width 128 height 8
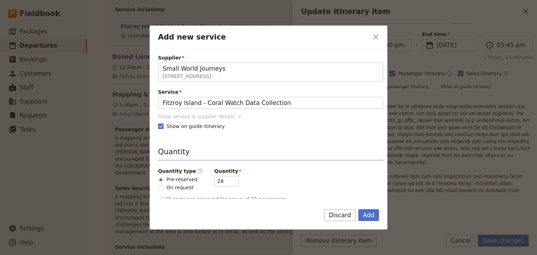
click at [211, 116] on div "Show service & supplier details" at bounding box center [196, 116] width 77 height 7
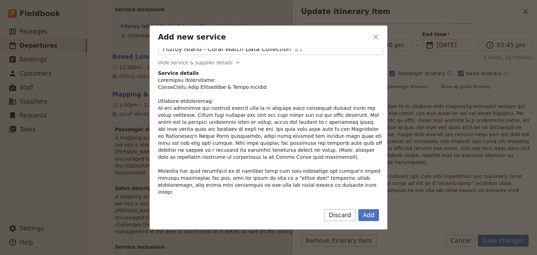
scroll to position [56, 0]
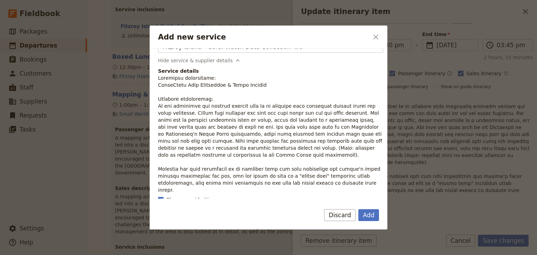
drag, startPoint x: 300, startPoint y: 184, endPoint x: 158, endPoint y: 104, distance: 162.8
click at [158, 104] on p "Add new service" at bounding box center [270, 134] width 225 height 119
click at [370, 215] on button "Add" at bounding box center [369, 215] width 21 height 12
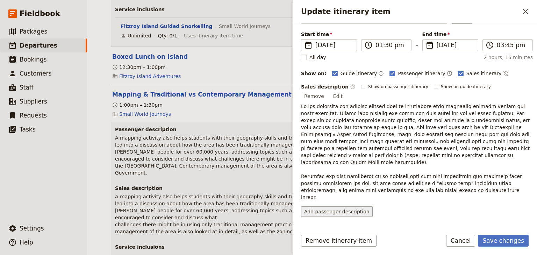
click at [329, 206] on button "Add passenger description" at bounding box center [337, 211] width 72 height 10
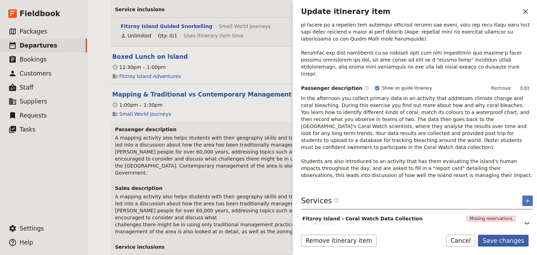
scroll to position [151, 0]
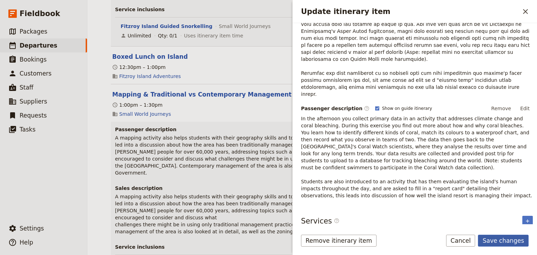
click at [499, 239] on button "Save changes" at bounding box center [503, 241] width 51 height 12
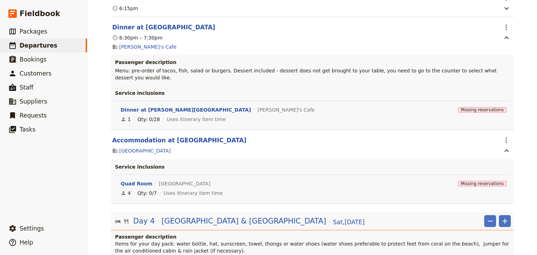
scroll to position [3796, 0]
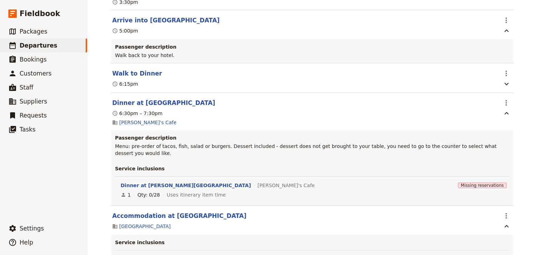
click at [481, 171] on span "Add itinerary item" at bounding box center [482, 169] width 44 height 7
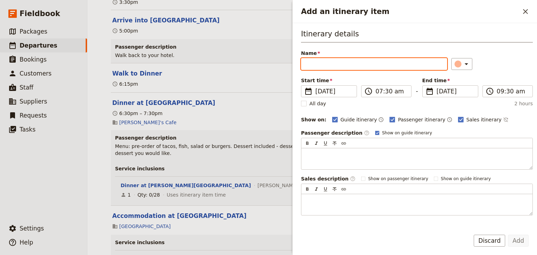
click at [311, 64] on input "Name" at bounding box center [374, 64] width 146 height 12
paste input "Depart [GEOGRAPHIC_DATA]"
type input "Depart [GEOGRAPHIC_DATA]"
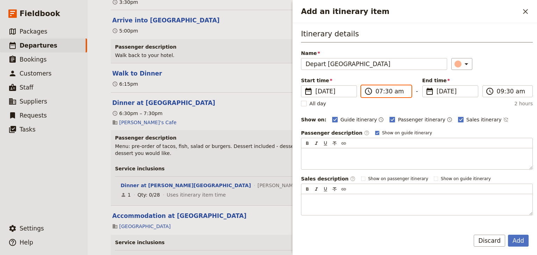
click at [380, 91] on input "07:30 am" at bounding box center [391, 91] width 31 height 8
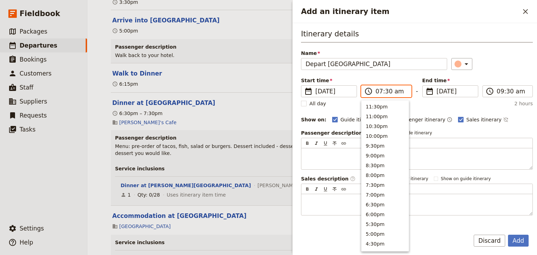
scroll to position [315, 0]
click at [387, 91] on input "04:30 am" at bounding box center [391, 91] width 31 height 8
type input "04:00 pm"
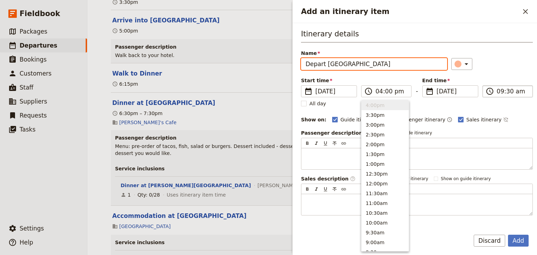
type input "04:00 pm"
click at [497, 91] on input "04:00 pm" at bounding box center [512, 91] width 31 height 8
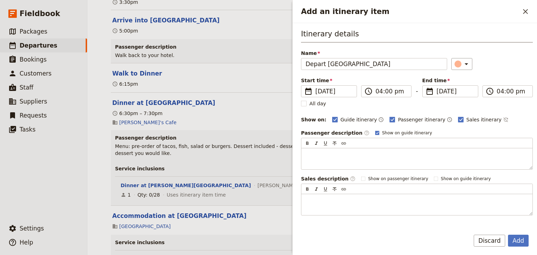
click at [500, 77] on div "Start time ​ 29 Nov 2025 29/11/2025 2025-11-29 16:00 ​ 04:00 pm - End time ​ 29…" at bounding box center [417, 87] width 232 height 20
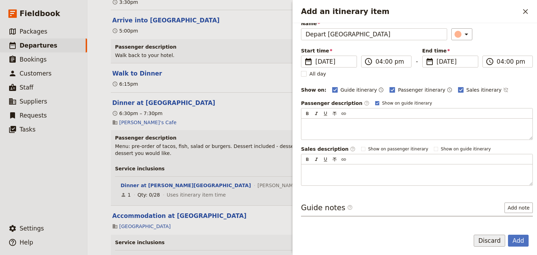
scroll to position [51, 0]
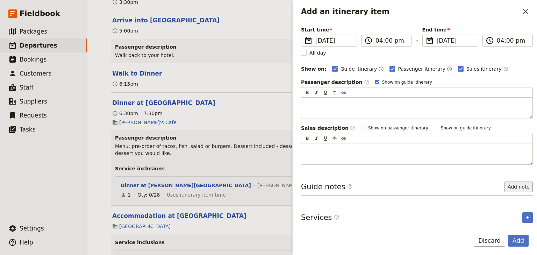
click at [508, 184] on button "Add note" at bounding box center [519, 187] width 28 height 10
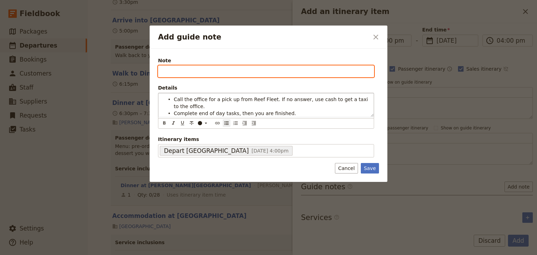
click at [161, 73] on input "Note" at bounding box center [266, 71] width 216 height 12
type input "GUIDES"
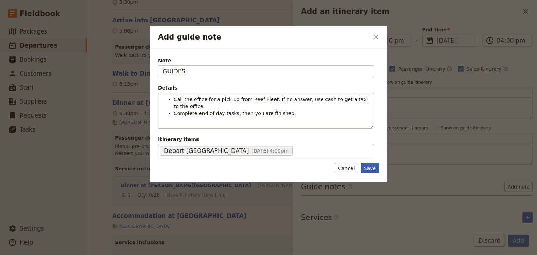
drag, startPoint x: 367, startPoint y: 167, endPoint x: 451, endPoint y: 208, distance: 93.4
click at [367, 167] on button "Save" at bounding box center [370, 168] width 18 height 10
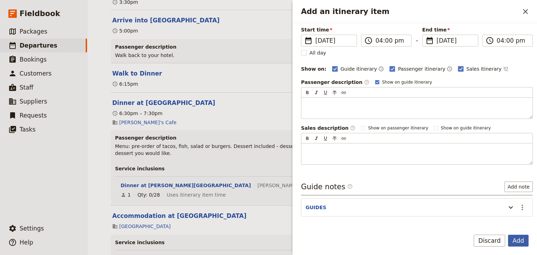
click at [519, 241] on button "Add" at bounding box center [518, 241] width 21 height 12
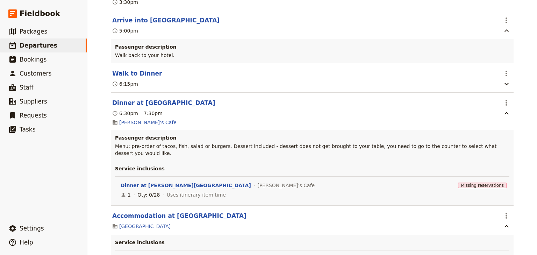
click at [487, 170] on span "Add itinerary item" at bounding box center [482, 169] width 44 height 7
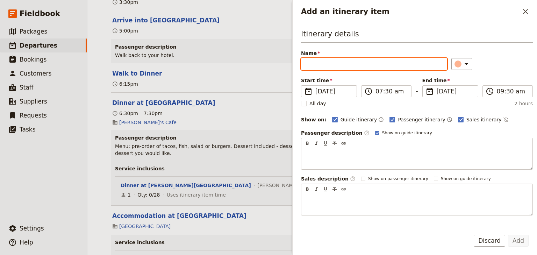
click at [306, 64] on input "Name" at bounding box center [374, 64] width 146 height 12
paste input "Arrive into [GEOGRAPHIC_DATA]"
type input "Arrive into [GEOGRAPHIC_DATA]"
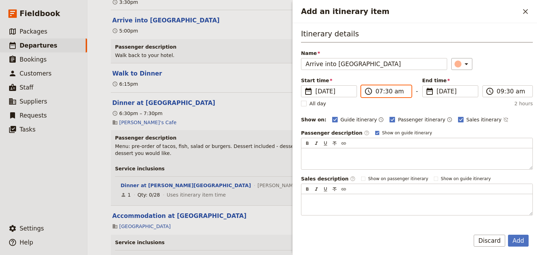
click at [378, 93] on input "07:30 am" at bounding box center [391, 91] width 31 height 8
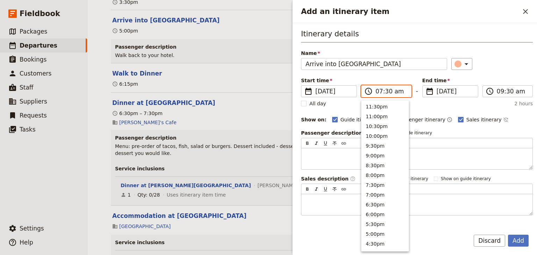
scroll to position [315, 0]
click at [387, 92] on input "05:30 am" at bounding box center [391, 91] width 31 height 8
type input "05:00 pm"
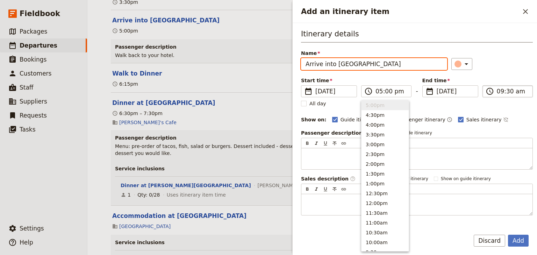
type input "05:00 pm"
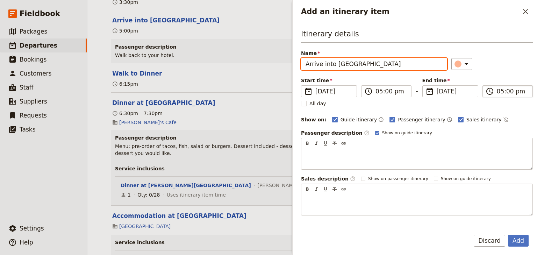
click at [494, 92] on label "​ 05:00 pm" at bounding box center [508, 91] width 50 height 12
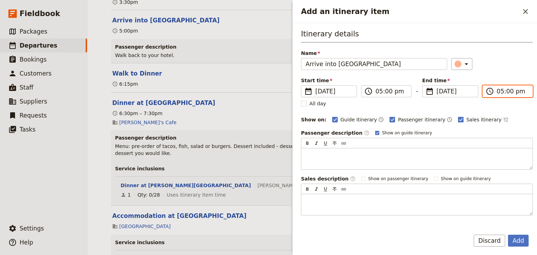
click at [497, 92] on input "05:00 pm" at bounding box center [512, 91] width 31 height 8
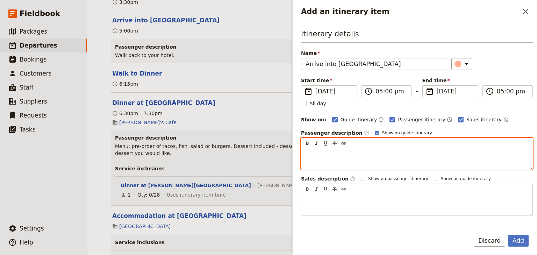
click at [318, 153] on p "Add an itinerary item" at bounding box center [417, 154] width 223 height 7
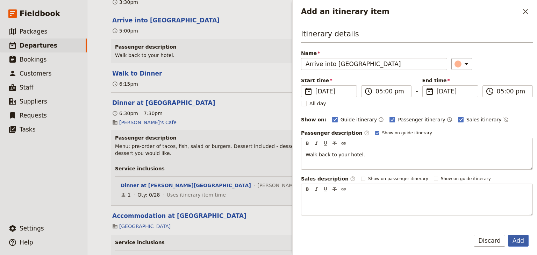
click at [516, 240] on button "Add" at bounding box center [518, 241] width 21 height 12
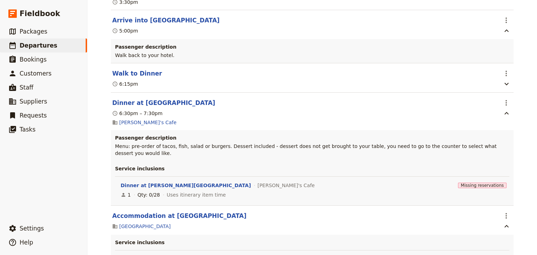
click at [485, 168] on span "Add itinerary item" at bounding box center [482, 169] width 44 height 7
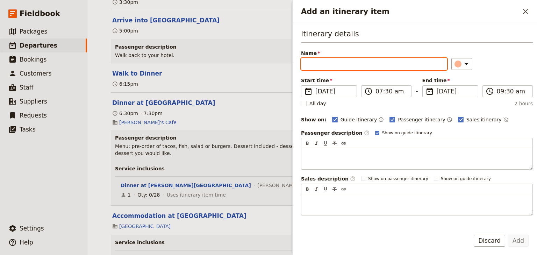
click at [301, 62] on input "Name" at bounding box center [374, 64] width 146 height 12
paste input "Dinner on Own"
type input "Dinner on Own"
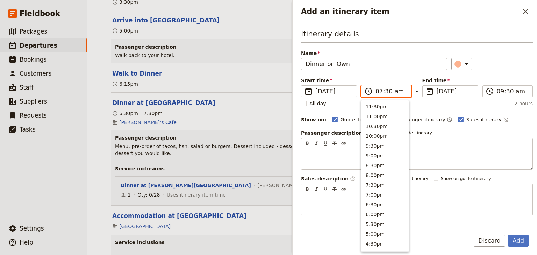
click at [377, 93] on input "07:30 am" at bounding box center [391, 91] width 31 height 8
click at [396, 91] on input "06:30 am" at bounding box center [391, 91] width 31 height 8
type input "06:30 pm"
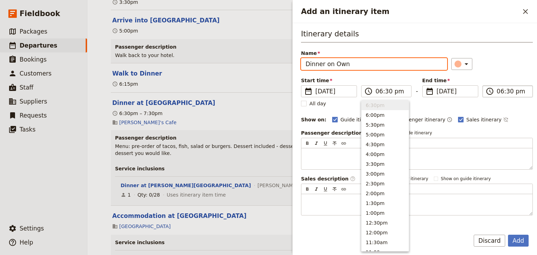
click at [494, 91] on label "​ 06:30 pm" at bounding box center [508, 91] width 50 height 12
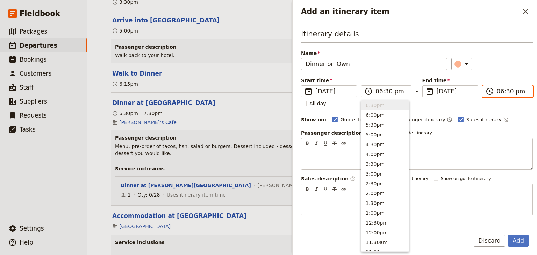
click at [497, 91] on input "06:30 pm" at bounding box center [512, 91] width 31 height 8
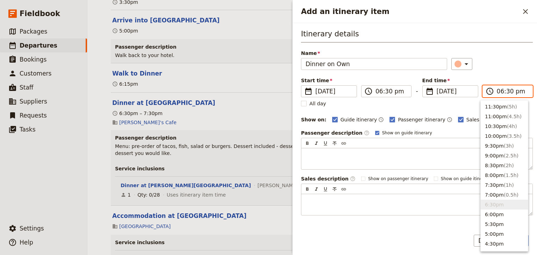
type input "07:30 pm"
click at [508, 77] on div "Start time ​ 29 Nov 2025 29/11/2025 2025-11-29 18:30 ​ 06:30 pm - End time ​ 29…" at bounding box center [417, 87] width 232 height 20
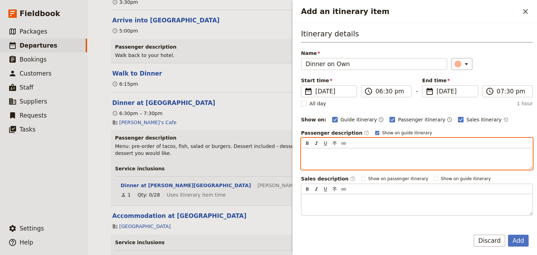
click at [305, 153] on div "Add an itinerary item" at bounding box center [417, 158] width 231 height 21
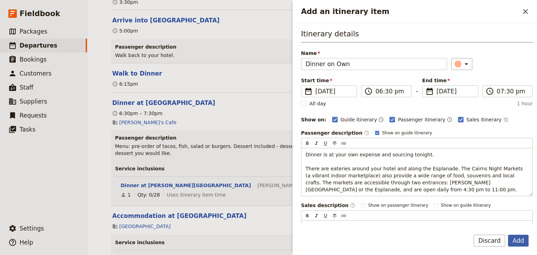
click at [518, 239] on button "Add" at bounding box center [518, 241] width 21 height 12
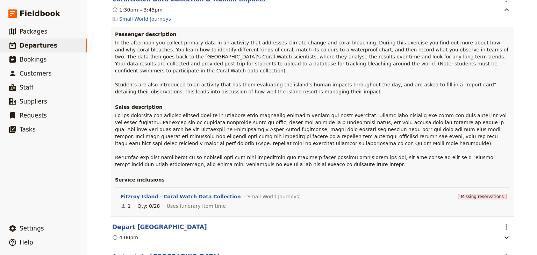
scroll to position [4972, 0]
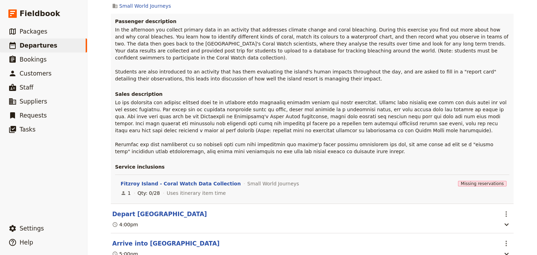
click at [489, 206] on span "Delete this itinerary item" at bounding box center [475, 206] width 62 height 7
click at [495, 127] on span "Edit this itinerary item" at bounding box center [471, 128] width 55 height 7
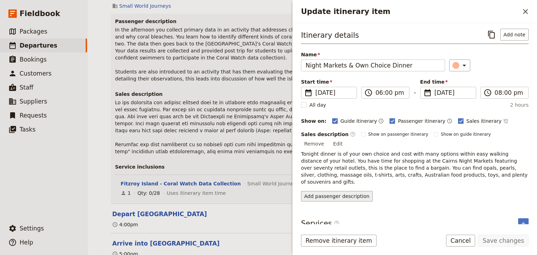
click at [328, 191] on button "Add passenger description" at bounding box center [337, 196] width 72 height 10
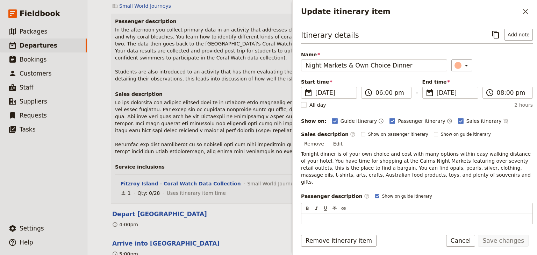
scroll to position [17, 0]
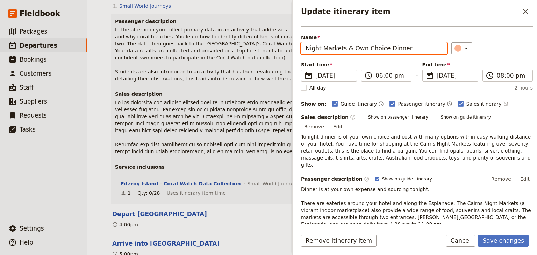
click at [405, 48] on input "Night Markets & Own Choice Dinner" at bounding box center [374, 48] width 146 height 12
drag, startPoint x: 384, startPoint y: 47, endPoint x: 256, endPoint y: 47, distance: 128.4
click at [256, 47] on div "Woonona High School: Ecosystems & Global Biodiversity: Reef & Rainforest 2025 ​…" at bounding box center [312, 127] width 450 height 255
click at [326, 48] on input "Dinner" at bounding box center [374, 48] width 146 height 12
type input "Dinner on Own"
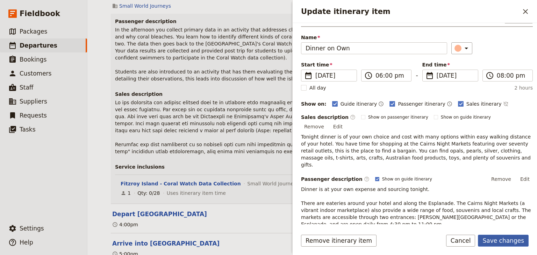
click at [510, 241] on button "Save changes" at bounding box center [503, 241] width 51 height 12
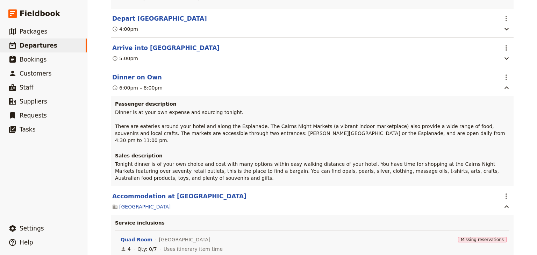
scroll to position [5168, 0]
click at [491, 156] on span "Delete this itinerary item" at bounding box center [475, 156] width 62 height 7
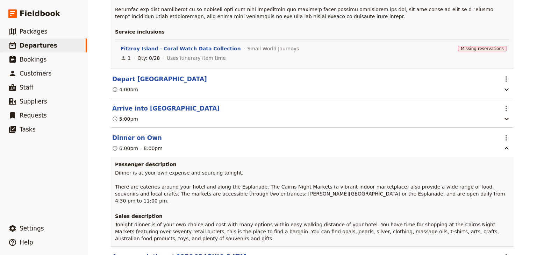
click at [489, 184] on span "Add itinerary item" at bounding box center [482, 187] width 44 height 7
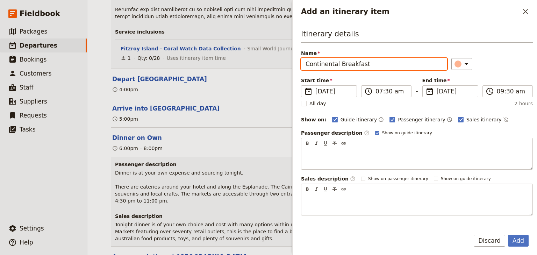
click at [367, 64] on input "Continental Breakfast" at bounding box center [374, 64] width 146 height 12
drag, startPoint x: 367, startPoint y: 64, endPoint x: 286, endPoint y: 64, distance: 81.5
click at [286, 64] on div "Woonona High School: Ecosystems & Global Biodiversity: Reef & Rainforest 2025 ​…" at bounding box center [312, 127] width 450 height 255
paste input "at Hotel"
type input "Continental Breakfast at Hotel"
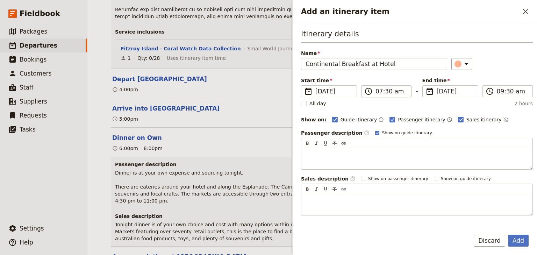
click at [372, 92] on span "​" at bounding box center [369, 91] width 8 height 8
click at [376, 92] on input "07:30 am" at bounding box center [391, 91] width 31 height 8
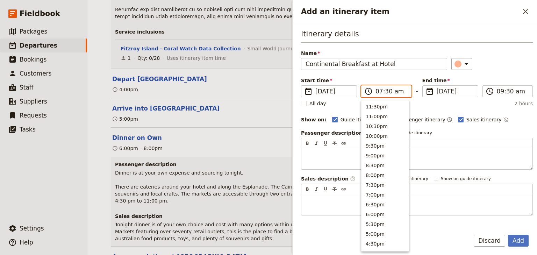
scroll to position [315, 0]
click at [385, 91] on input "04:30 am" at bounding box center [391, 91] width 31 height 8
type input "04:50 am"
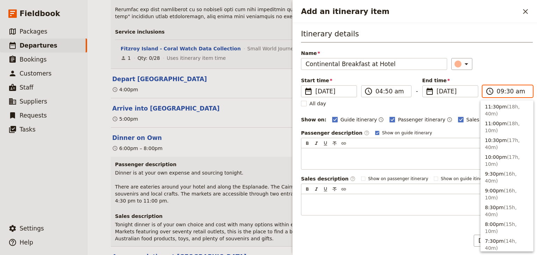
click at [498, 92] on input "09:30 am" at bounding box center [512, 91] width 31 height 8
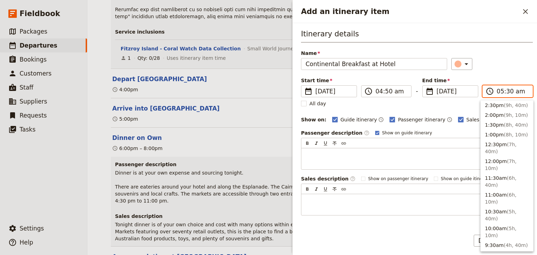
click at [505, 90] on input "05:30 am" at bounding box center [512, 91] width 31 height 8
type input "05:15 am"
click at [514, 77] on div "Start time ​ 30 Nov 2025 30/11/2025 2025-11-30 04:50 ​ 04:50 am - End time ​ 30…" at bounding box center [417, 87] width 232 height 20
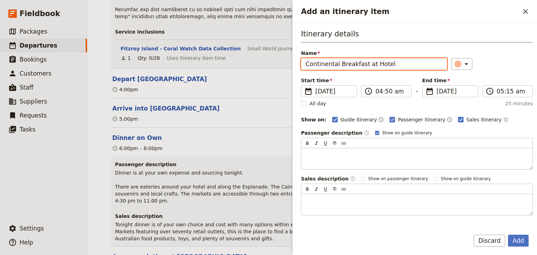
click at [399, 66] on input "Continental Breakfast at Hotel" at bounding box center [374, 64] width 146 height 12
type input "Continental Breakfast at Hotel & Check-out of Hotel"
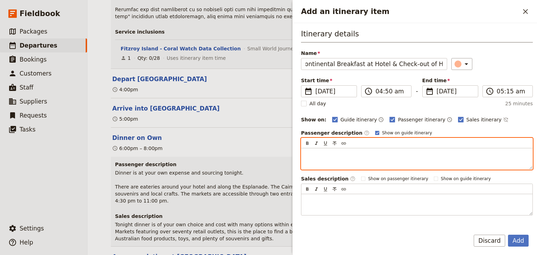
click at [310, 151] on p "Add an itinerary item" at bounding box center [417, 154] width 223 height 7
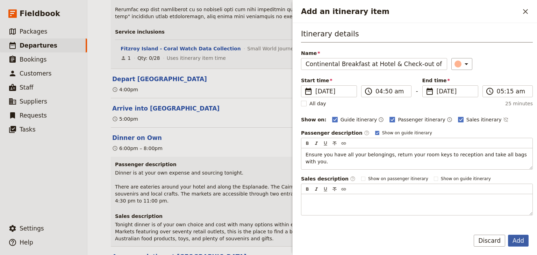
click at [519, 239] on button "Add" at bounding box center [518, 241] width 21 height 12
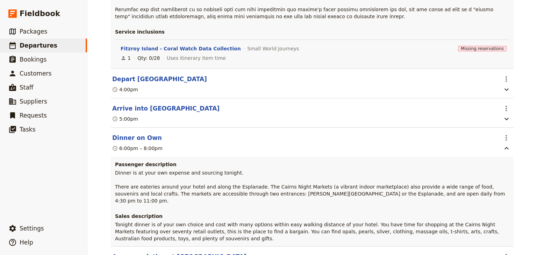
click at [477, 198] on span "Edit this itinerary item" at bounding box center [471, 196] width 55 height 7
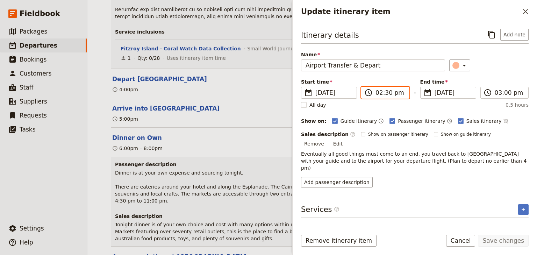
click at [379, 93] on input "02:30 pm" at bounding box center [390, 93] width 29 height 8
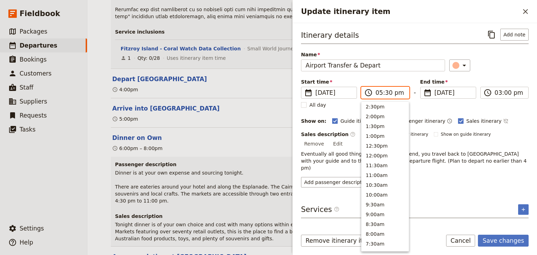
scroll to position [119, 0]
click at [386, 91] on input "05:30 pm" at bounding box center [390, 93] width 29 height 8
type input "05:20 am"
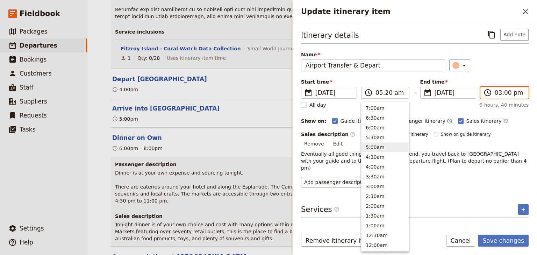
click at [497, 92] on input "03:00 pm" at bounding box center [509, 93] width 29 height 8
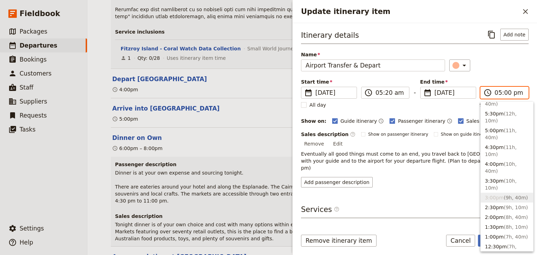
scroll to position [157, 0]
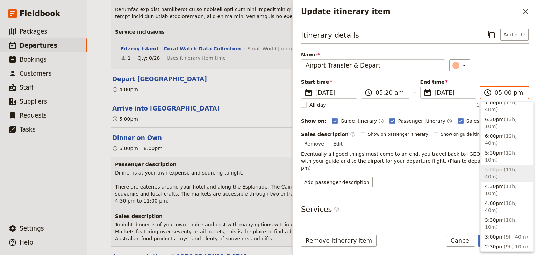
click at [506, 92] on input "05:00 pm" at bounding box center [509, 93] width 29 height 8
type input "05:20 am"
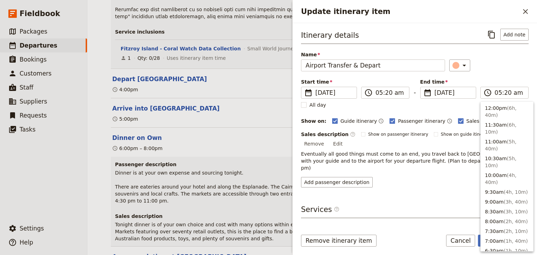
click at [500, 75] on div "Itinerary details ​ Add note Name Airport Transfer & Depart ​ Start time ​ 30 N…" at bounding box center [415, 108] width 228 height 159
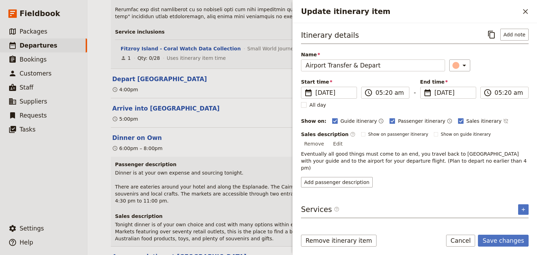
drag, startPoint x: 525, startPoint y: 135, endPoint x: 521, endPoint y: 135, distance: 3.9
click at [346, 139] on button "Edit" at bounding box center [338, 144] width 16 height 10
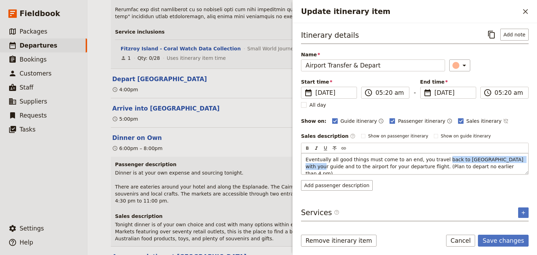
drag, startPoint x: 433, startPoint y: 158, endPoint x: 508, endPoint y: 159, distance: 75.2
click at [508, 159] on span "Eventually all good things must come to an end, you travel back to Cairns with …" at bounding box center [415, 167] width 219 height 20
click at [463, 157] on span "Eventually all good things must come to an end, you travel to the airport for y…" at bounding box center [407, 163] width 202 height 13
click at [479, 160] on span "Eventually all good things must come to an end, you travel to the airport with …" at bounding box center [413, 163] width 214 height 13
click at [515, 158] on span "Eventually all good things must come to an end, you travel to the airport with …" at bounding box center [411, 163] width 210 height 13
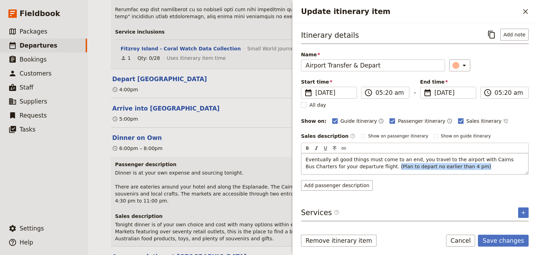
drag, startPoint x: 435, startPoint y: 166, endPoint x: 353, endPoint y: 166, distance: 82.6
click at [353, 166] on p "Eventually all good things must come to an end, you travel to the airport with …" at bounding box center [415, 163] width 219 height 14
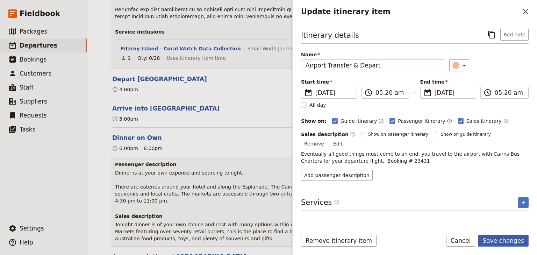
click at [497, 241] on button "Save changes" at bounding box center [503, 241] width 51 height 12
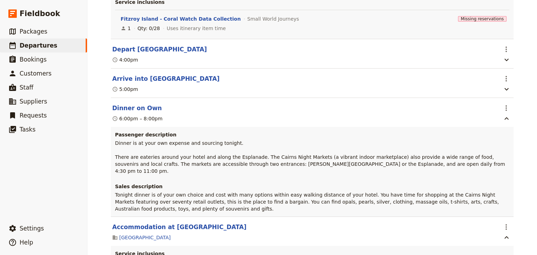
scroll to position [5137, 0]
click at [484, 158] on span "Add itinerary item" at bounding box center [482, 157] width 44 height 7
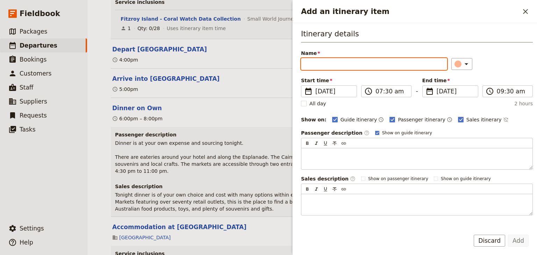
click at [314, 66] on input "Name" at bounding box center [374, 64] width 146 height 12
type input "Depart on Flight"
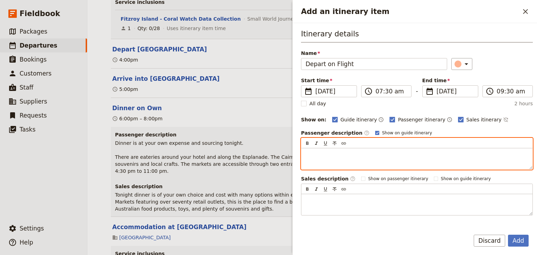
click at [309, 153] on p "Add an itinerary item" at bounding box center [417, 154] width 223 height 7
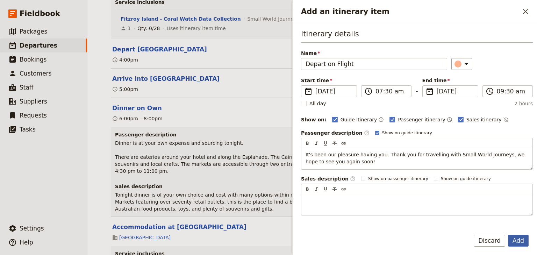
click at [514, 240] on button "Add" at bounding box center [518, 241] width 21 height 12
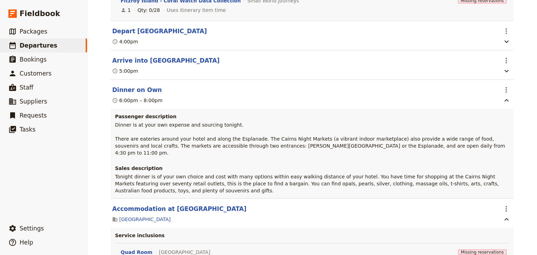
scroll to position [5165, 0]
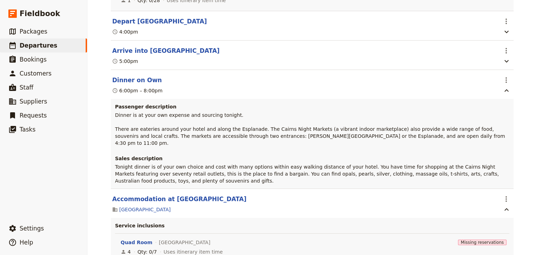
click at [494, 230] on span "Edit this itinerary item" at bounding box center [471, 232] width 55 height 7
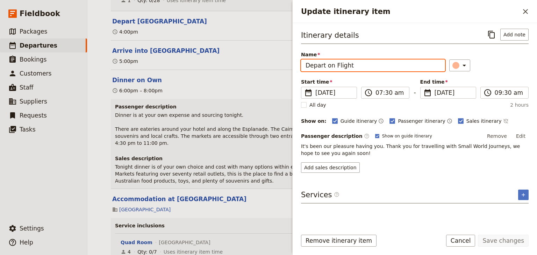
click at [359, 64] on input "Depart on Flight" at bounding box center [373, 65] width 144 height 12
type input "Depart on Flight JQ951"
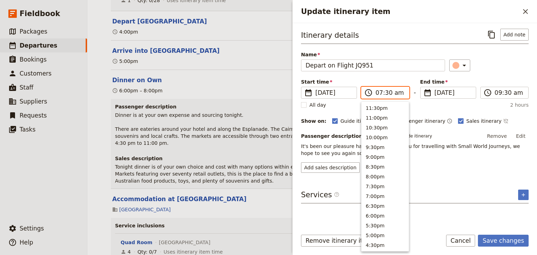
click at [377, 93] on input "07:30 am" at bounding box center [390, 93] width 29 height 8
click at [387, 94] on input "06:30 am" at bounding box center [390, 93] width 29 height 8
type input "06:40 am"
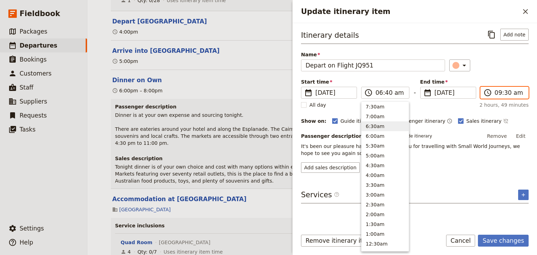
click at [497, 94] on input "09:30 am" at bounding box center [509, 93] width 29 height 8
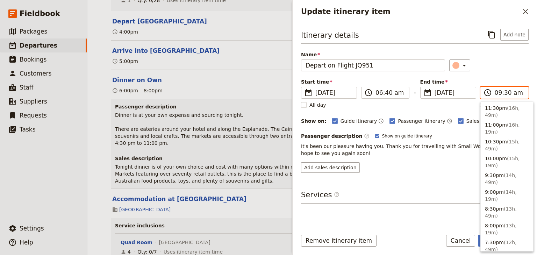
scroll to position [304, 0]
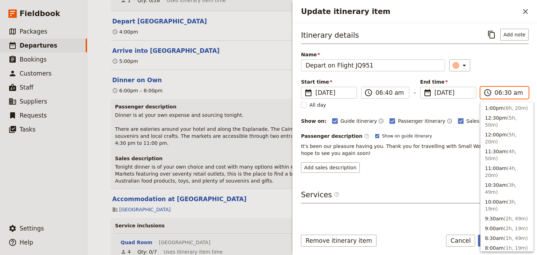
click at [505, 92] on input "06:30 am" at bounding box center [509, 93] width 29 height 8
type input "06:40 am"
click at [492, 75] on div "Itinerary details ​ Add note Name Depart on Flight JQ951 ​ Start time ​ 30 Nov …" at bounding box center [415, 101] width 228 height 144
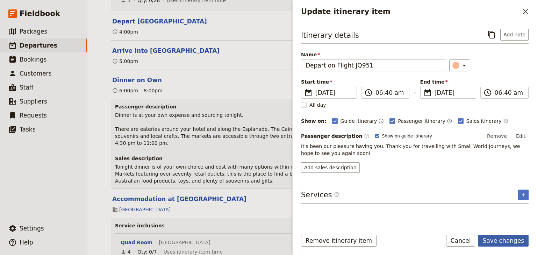
click at [500, 238] on button "Save changes" at bounding box center [503, 241] width 51 height 12
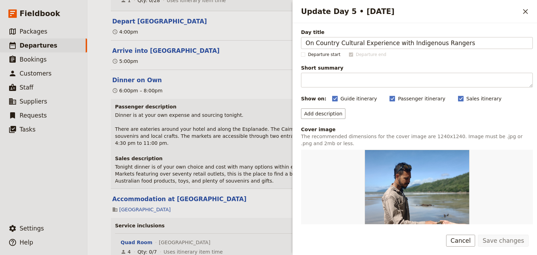
drag, startPoint x: 457, startPoint y: 43, endPoint x: 241, endPoint y: 42, distance: 215.9
click at [241, 42] on div "Woonona High School: Ecosystems & Global Biodiversity: Reef & Rainforest 2025 ​…" at bounding box center [312, 127] width 450 height 255
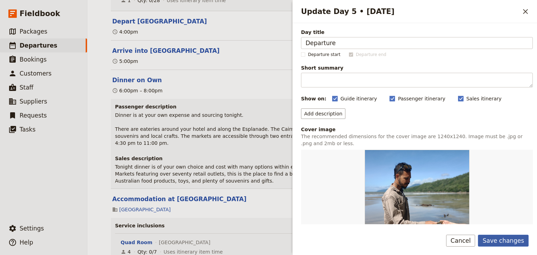
type input "Departure"
click at [495, 243] on button "Save changes" at bounding box center [503, 241] width 51 height 12
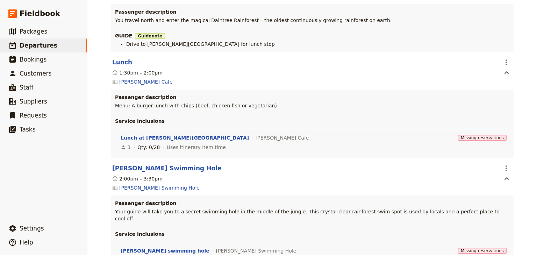
scroll to position [0, 0]
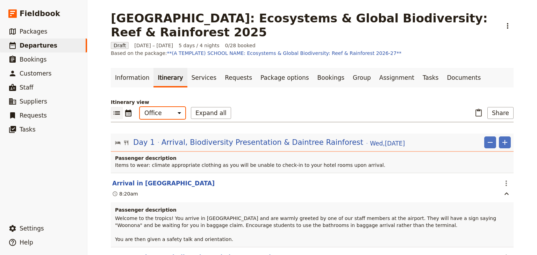
click at [165, 107] on select "Office Guide Passenger Sales" at bounding box center [162, 113] width 45 height 12
select select "PASSENGER"
click at [140, 107] on select "Office Guide Passenger Sales" at bounding box center [162, 113] width 45 height 12
click at [498, 107] on button "Share" at bounding box center [501, 113] width 26 height 12
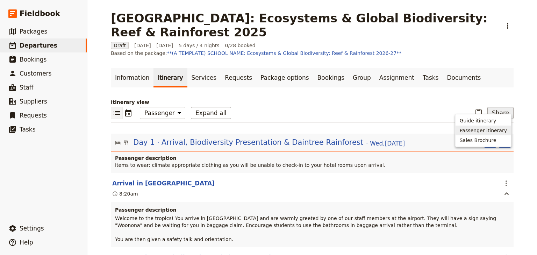
click at [483, 131] on span "Passenger itinerary" at bounding box center [483, 130] width 47 height 7
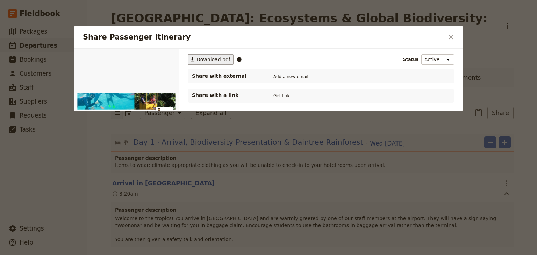
click at [200, 60] on span "Download pdf" at bounding box center [214, 59] width 34 height 7
click at [451, 38] on icon "Close dialog" at bounding box center [451, 37] width 8 height 8
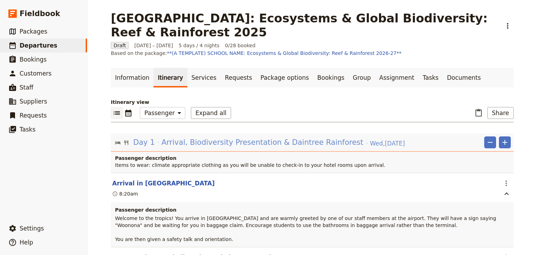
click at [214, 137] on span "Arrival, Biodiversity Presentation & Daintree Rainforest" at bounding box center [263, 142] width 202 height 10
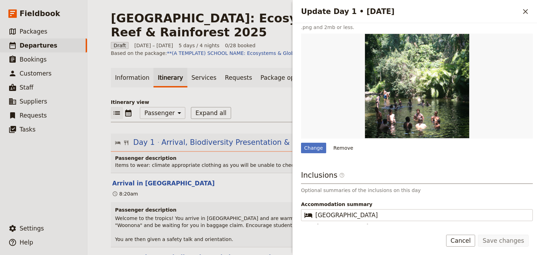
scroll to position [205, 0]
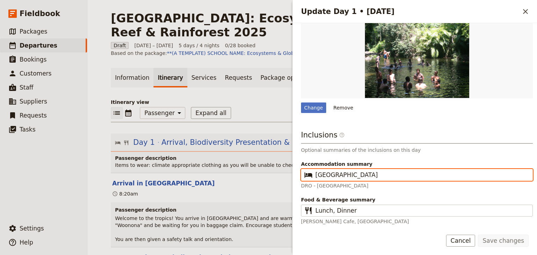
drag, startPoint x: 412, startPoint y: 176, endPoint x: 368, endPoint y: 175, distance: 43.4
click at [368, 175] on input "Daintree Rainforest Research Station" at bounding box center [422, 175] width 213 height 8
type input "Daintree Rainforest Observatory"
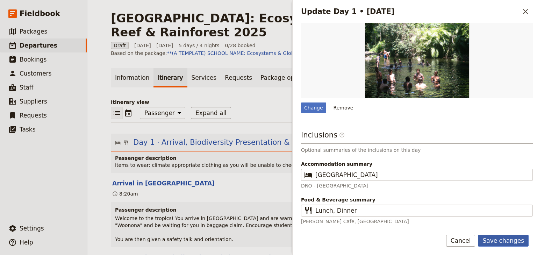
click at [507, 239] on button "Save changes" at bounding box center [503, 241] width 51 height 12
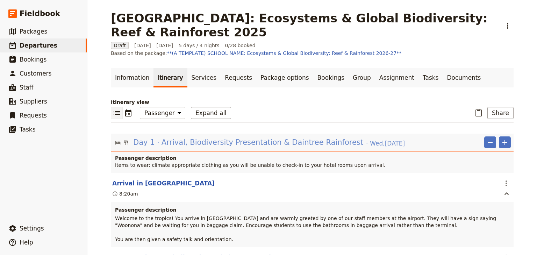
click at [210, 137] on span "Arrival, Biodiversity Presentation & Daintree Rainforest" at bounding box center [263, 142] width 202 height 10
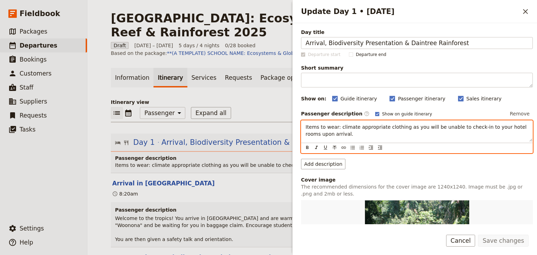
click at [339, 134] on p "Items to wear: climate appropriate clothing as you will be unable to check-in t…" at bounding box center [417, 131] width 223 height 14
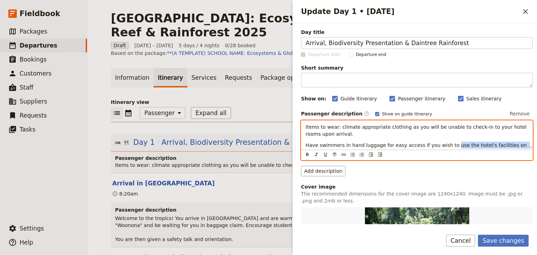
drag, startPoint x: 514, startPoint y: 146, endPoint x: 442, endPoint y: 147, distance: 72.1
click at [442, 147] on p "Have swimmers in hand luggage for easy access if you wish to use the hotel's fa…" at bounding box center [417, 149] width 223 height 14
click at [340, 145] on span "Have swimmers in hand luggage for easy access if you wish to swim later." at bounding box center [397, 145] width 182 height 6
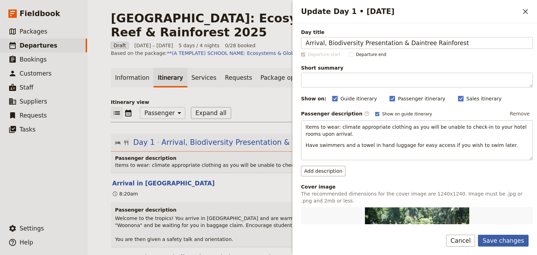
click at [501, 241] on button "Save changes" at bounding box center [503, 241] width 51 height 12
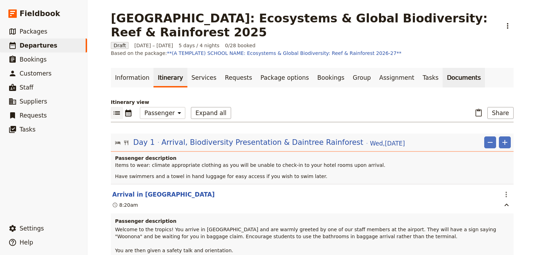
click at [443, 70] on link "Documents" at bounding box center [464, 78] width 42 height 20
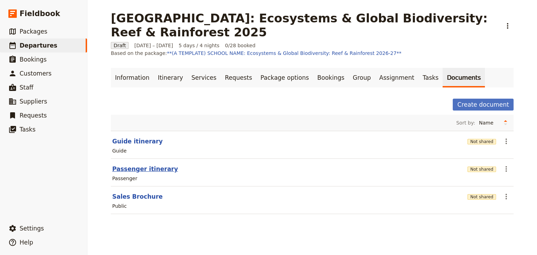
click at [131, 165] on button "Passenger itinerary" at bounding box center [145, 169] width 66 height 8
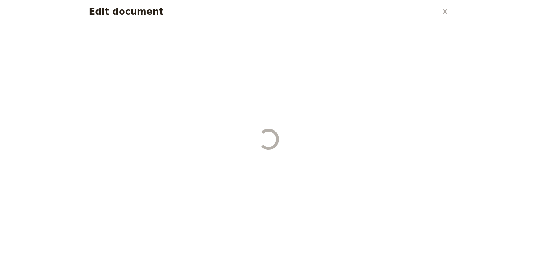
select select "PASSENGER"
select select "RUN_SHEET"
select select "DEFAULT"
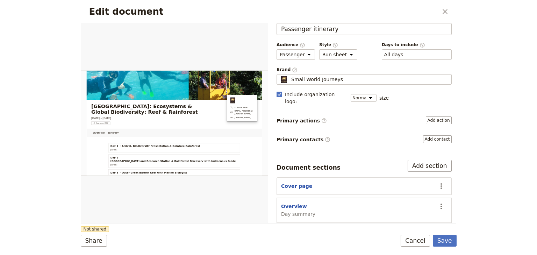
scroll to position [28, 0]
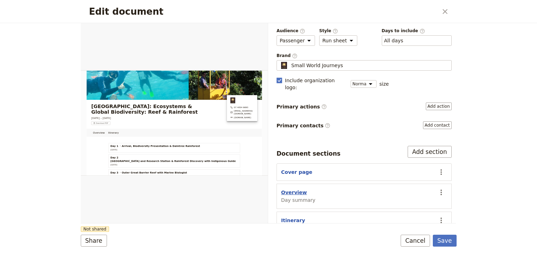
click at [288, 189] on button "Overview" at bounding box center [294, 192] width 26 height 7
select select "DAY_SUMMARY"
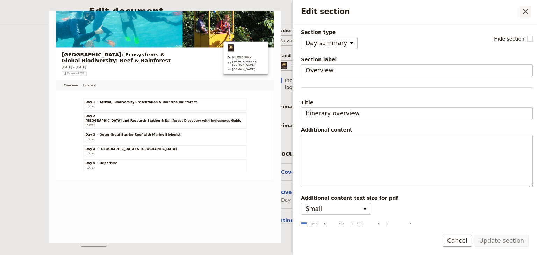
click at [523, 10] on icon "Close drawer" at bounding box center [526, 11] width 8 height 8
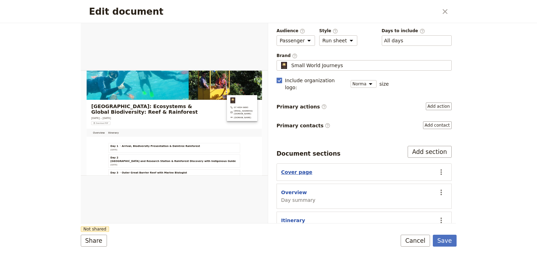
click at [291, 169] on button "Cover page" at bounding box center [296, 172] width 31 height 7
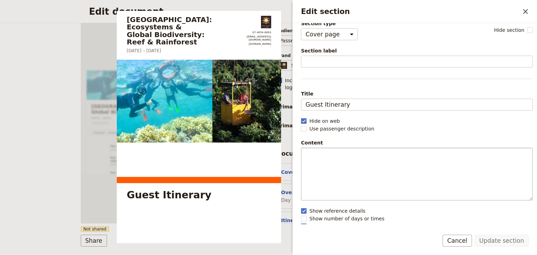
scroll to position [13, 0]
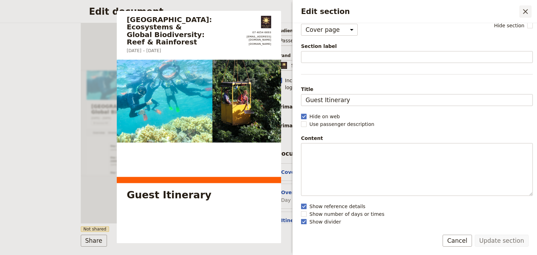
click at [527, 8] on icon "Close drawer" at bounding box center [526, 11] width 8 height 8
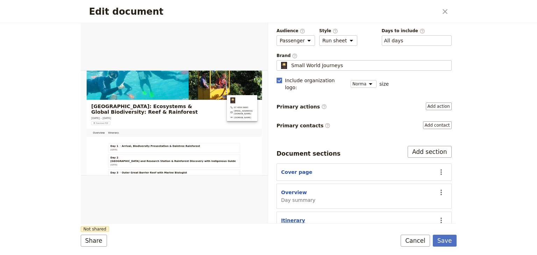
click at [287, 217] on button "Itinerary" at bounding box center [293, 220] width 24 height 7
select select "ITINERARY"
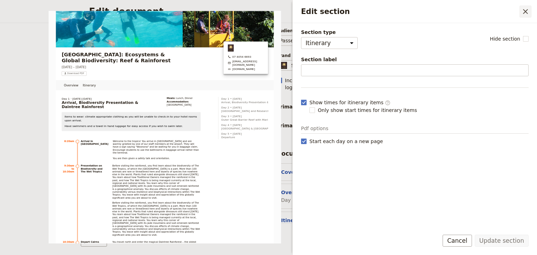
click at [526, 11] on icon "Close drawer" at bounding box center [525, 11] width 5 height 5
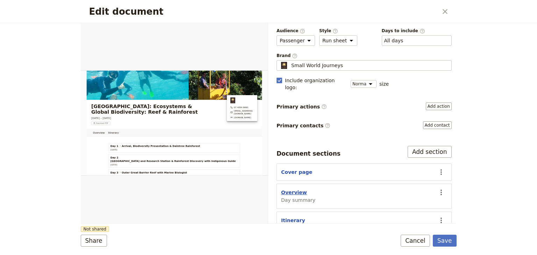
click at [294, 189] on button "Overview" at bounding box center [294, 192] width 26 height 7
select select "DAY_SUMMARY"
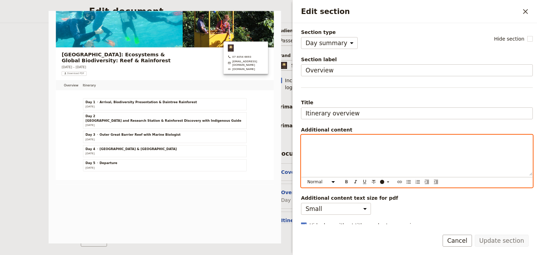
click at [311, 143] on p "Edit section" at bounding box center [417, 141] width 223 height 7
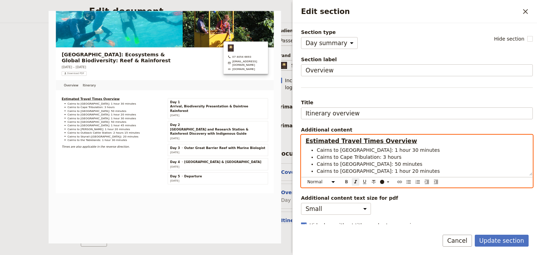
scroll to position [0, 0]
drag, startPoint x: 418, startPoint y: 151, endPoint x: 317, endPoint y: 153, distance: 100.4
click at [317, 153] on li "Cairns to [GEOGRAPHIC_DATA]: 1 hour 30 minutes" at bounding box center [423, 151] width 212 height 7
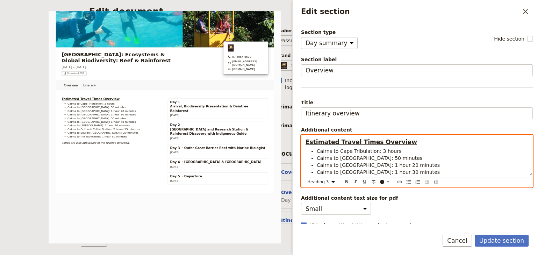
select select "paragraph"
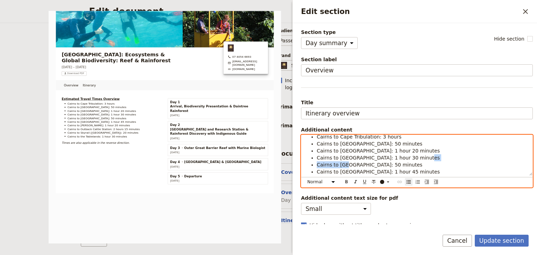
drag, startPoint x: 415, startPoint y: 172, endPoint x: 346, endPoint y: 160, distance: 70.3
click at [346, 161] on ul "Cairns to Cape Tribulation: 3 hours Cairns to Crocodile Farm: 50 minutes Cairns…" at bounding box center [417, 168] width 223 height 70
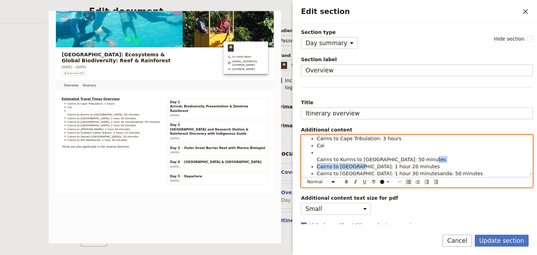
scroll to position [14, 0]
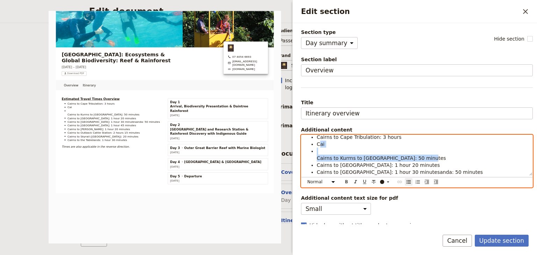
drag, startPoint x: 378, startPoint y: 170, endPoint x: 319, endPoint y: 145, distance: 64.2
click at [319, 145] on ul "Cairns to Cape Tribulation: 3 hours Cai Cairns to Kurrns to Crocodile Farm: 50 …" at bounding box center [417, 172] width 223 height 77
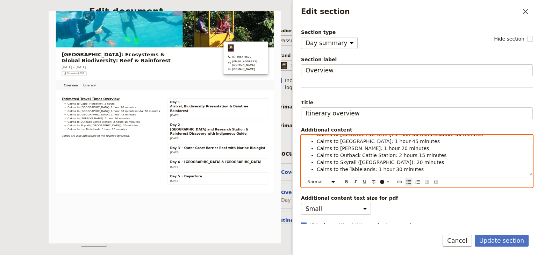
scroll to position [41, 0]
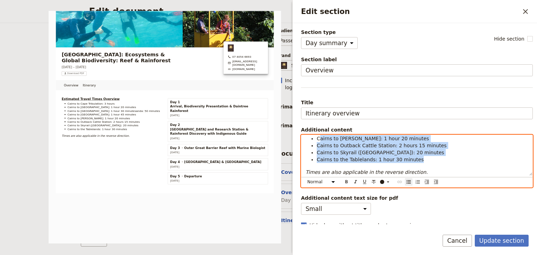
drag, startPoint x: 410, startPoint y: 161, endPoint x: 319, endPoint y: 140, distance: 93.4
click at [319, 140] on ul "Cairns to Cape Tribulation: 3 hours Cairns to Dinden National Park: 1 hour 20 m…" at bounding box center [417, 135] width 223 height 56
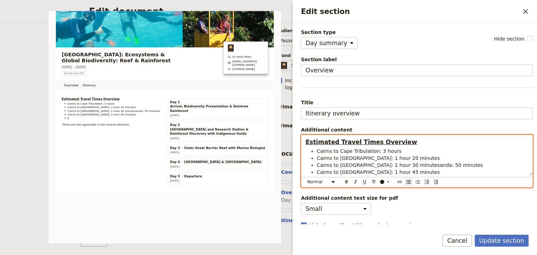
scroll to position [15, 0]
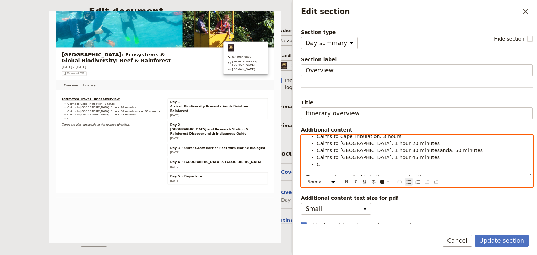
drag, startPoint x: 419, startPoint y: 172, endPoint x: 315, endPoint y: 144, distance: 107.6
click at [315, 144] on ul "Cairns to Cape Tribulation: 3 hours Cairns to Dinden National Park: 1 hour 20 m…" at bounding box center [417, 150] width 223 height 35
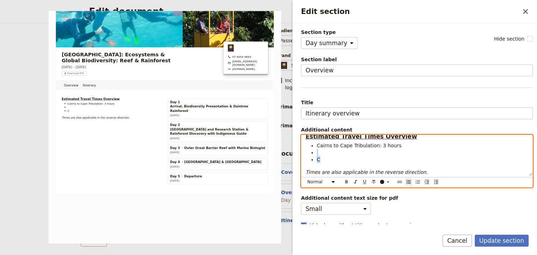
drag, startPoint x: 326, startPoint y: 159, endPoint x: 309, endPoint y: 154, distance: 17.9
click at [309, 154] on ul "Cairns to Cape Tribulation: 3 hours C" at bounding box center [417, 152] width 223 height 21
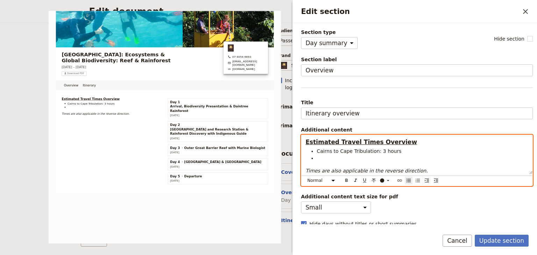
scroll to position [0, 0]
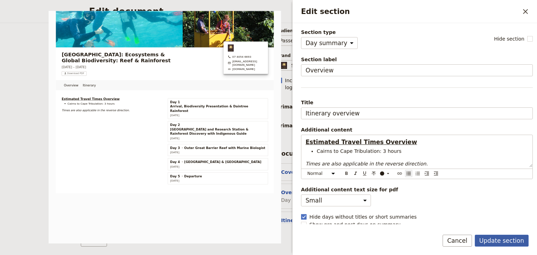
click at [504, 241] on button "Update section" at bounding box center [502, 241] width 54 height 12
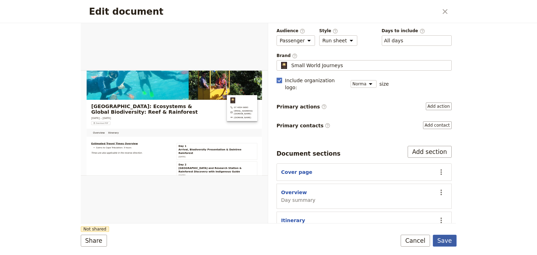
click at [448, 242] on button "Save" at bounding box center [445, 241] width 24 height 12
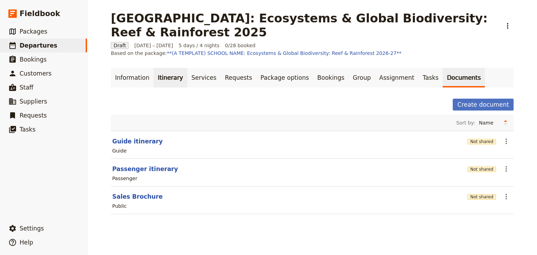
click at [154, 68] on link "Itinerary" at bounding box center [171, 78] width 34 height 20
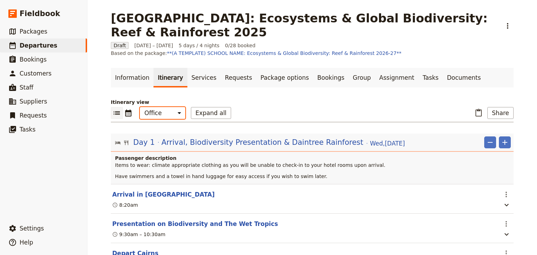
click at [158, 108] on select "Office Guide Passenger Sales" at bounding box center [162, 113] width 45 height 12
select select "PASSENGER"
click at [140, 107] on select "Office Guide Passenger Sales" at bounding box center [162, 113] width 45 height 12
click at [506, 138] on icon "Add" at bounding box center [505, 142] width 8 height 8
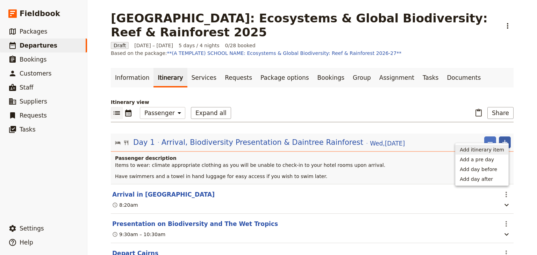
click at [485, 149] on span "Add itinerary item" at bounding box center [482, 149] width 44 height 7
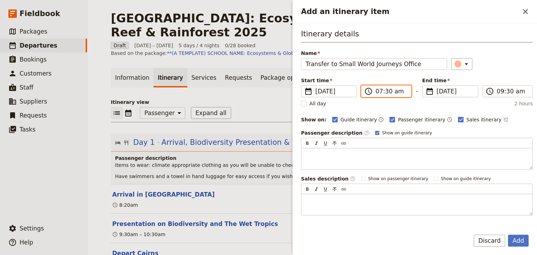
click at [379, 91] on input "07:30 am" at bounding box center [391, 91] width 31 height 8
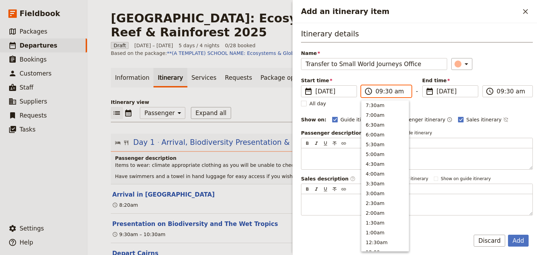
scroll to position [276, 0]
click at [385, 91] on input "09:30 am" at bounding box center [391, 91] width 31 height 8
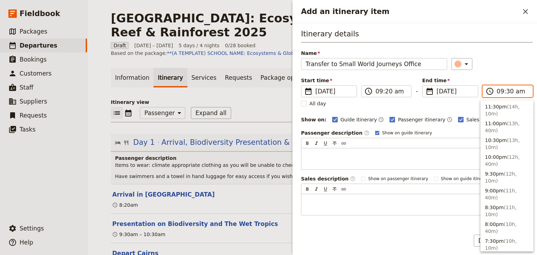
click at [507, 94] on input "09:30 am" at bounding box center [512, 91] width 31 height 8
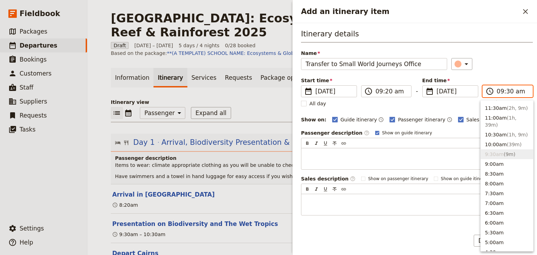
click at [506, 92] on input "09:30 am" at bounding box center [512, 91] width 31 height 8
click at [506, 80] on div "Start time ​ 26 Nov 2025 26/11/2025 2025-11-26 09:20 ​ 09:20 am - End time ​ 26…" at bounding box center [417, 87] width 232 height 20
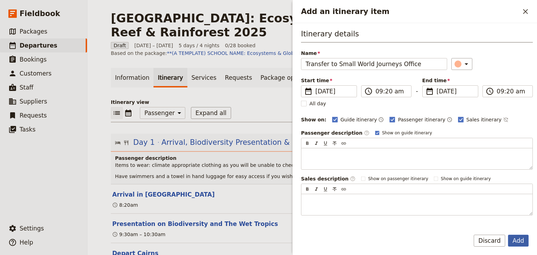
click at [521, 239] on button "Add" at bounding box center [518, 241] width 21 height 12
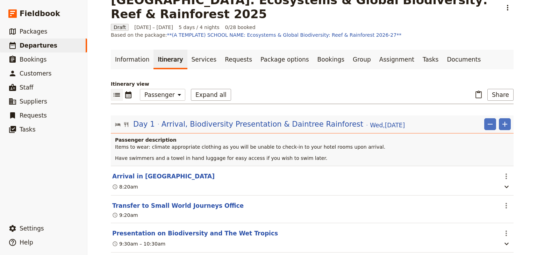
scroll to position [28, 0]
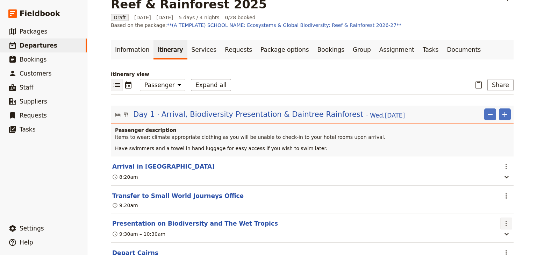
click at [504, 219] on icon "Actions" at bounding box center [506, 223] width 8 height 8
click at [491, 228] on span "Edit this itinerary item" at bounding box center [471, 230] width 55 height 7
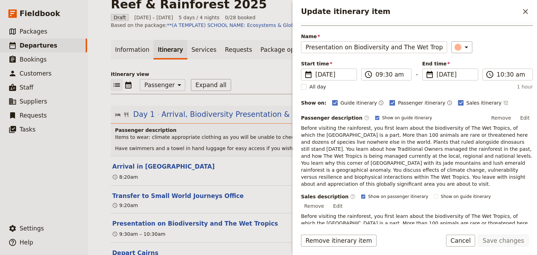
scroll to position [56, 0]
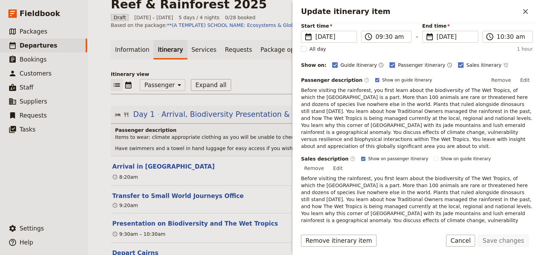
click at [361, 157] on rect "Update itinerary item" at bounding box center [363, 159] width 4 height 4
click at [361, 156] on input "Show on passenger itinerary" at bounding box center [361, 156] width 0 height 0
click at [501, 241] on button "Save changes" at bounding box center [503, 241] width 51 height 12
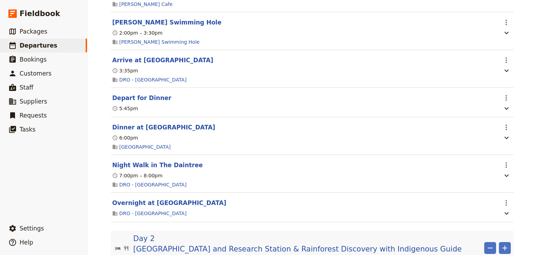
scroll to position [336, 0]
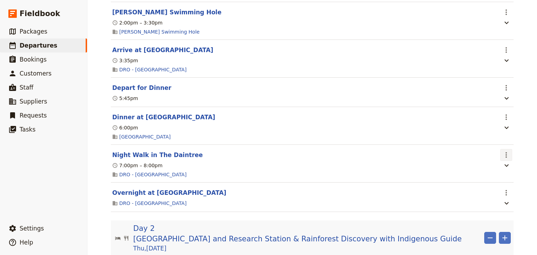
click at [507, 151] on icon "Actions" at bounding box center [506, 155] width 8 height 8
click at [489, 166] on span "Edit this itinerary item" at bounding box center [471, 165] width 55 height 7
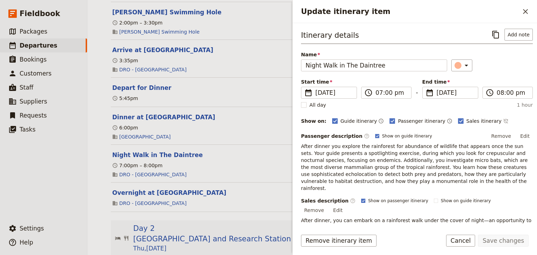
click at [361, 199] on rect "Update itinerary item" at bounding box center [363, 201] width 4 height 4
click at [361, 198] on input "Show on passenger itinerary" at bounding box center [361, 198] width 0 height 0
click at [505, 242] on button "Save changes" at bounding box center [503, 241] width 51 height 12
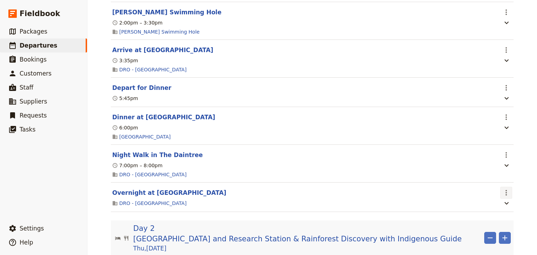
click at [507, 189] on icon "Actions" at bounding box center [506, 193] width 8 height 8
click at [496, 202] on span "Edit this itinerary item" at bounding box center [471, 203] width 55 height 7
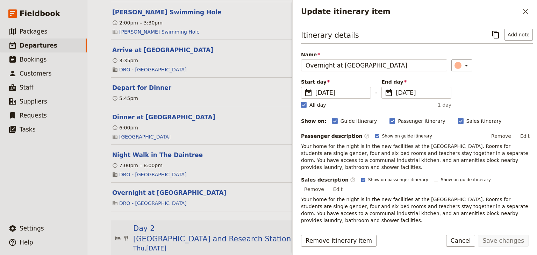
click at [361, 181] on rect "Update itinerary item" at bounding box center [363, 180] width 4 height 4
click at [361, 177] on input "Show on passenger itinerary" at bounding box center [361, 177] width 0 height 0
click at [498, 241] on button "Save changes" at bounding box center [503, 241] width 51 height 12
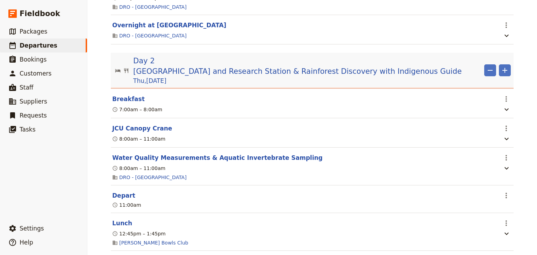
scroll to position [504, 0]
drag, startPoint x: 505, startPoint y: 124, endPoint x: 503, endPoint y: 127, distance: 3.8
click at [506, 125] on icon "Actions" at bounding box center [506, 128] width 1 height 6
click at [493, 141] on span "Edit this itinerary item" at bounding box center [471, 139] width 55 height 7
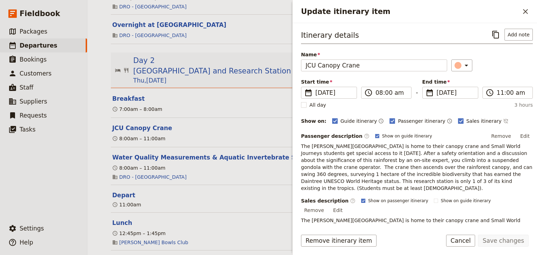
click at [362, 199] on polygon "Update itinerary item" at bounding box center [363, 200] width 3 height 3
click at [361, 198] on input "Show on passenger itinerary" at bounding box center [361, 198] width 0 height 0
click at [505, 240] on button "Save changes" at bounding box center [503, 241] width 51 height 12
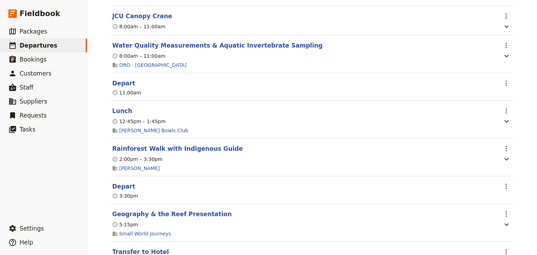
scroll to position [532, 0]
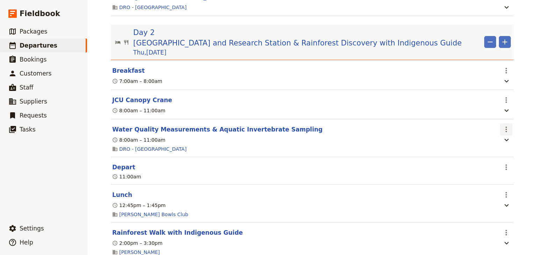
click at [506, 129] on icon "Actions" at bounding box center [506, 129] width 8 height 8
click at [493, 142] on span "Edit this itinerary item" at bounding box center [471, 141] width 55 height 7
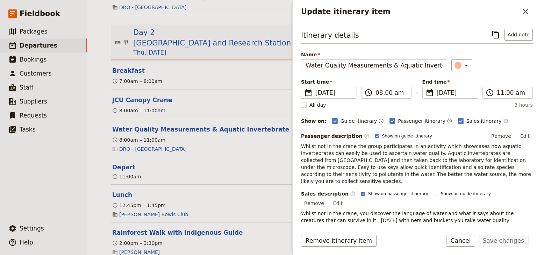
click at [361, 192] on rect "Update itinerary item" at bounding box center [363, 194] width 4 height 4
click at [361, 191] on input "Show on passenger itinerary" at bounding box center [361, 191] width 0 height 0
click at [494, 239] on button "Save changes" at bounding box center [503, 241] width 51 height 12
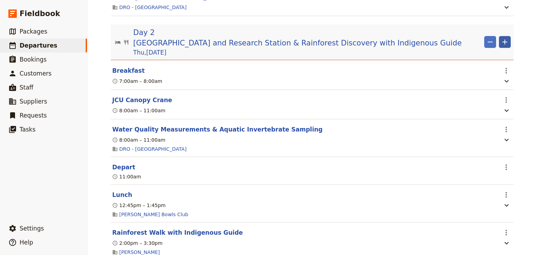
click at [504, 40] on icon "Add" at bounding box center [505, 42] width 8 height 8
click at [498, 55] on span "Add itinerary item" at bounding box center [482, 53] width 44 height 7
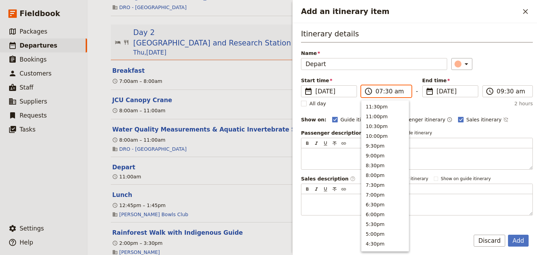
click at [377, 92] on input "07:30 am" at bounding box center [391, 91] width 31 height 8
click at [387, 92] on input "01:30 am" at bounding box center [391, 91] width 31 height 8
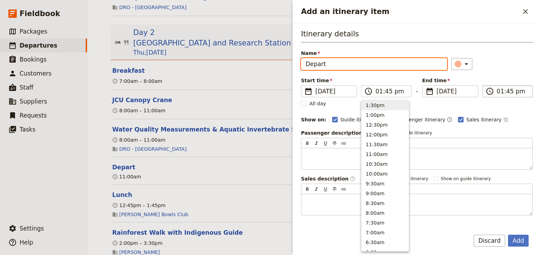
click at [497, 92] on input "01:45 pm" at bounding box center [512, 91] width 31 height 8
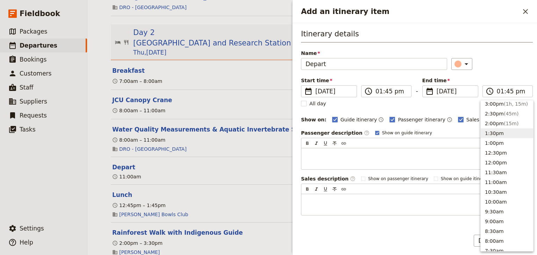
click at [512, 76] on div "Itinerary details Name Depart ​ Start time ​ 27 Nov 2025 27/11/2025 2025-11-27 …" at bounding box center [417, 122] width 232 height 187
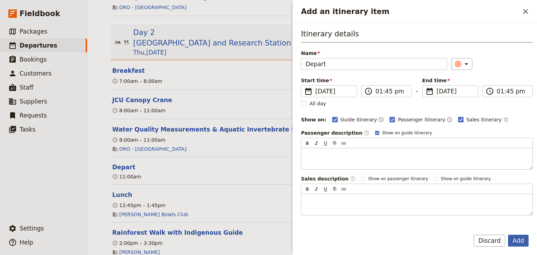
click at [522, 238] on button "Add" at bounding box center [518, 241] width 21 height 12
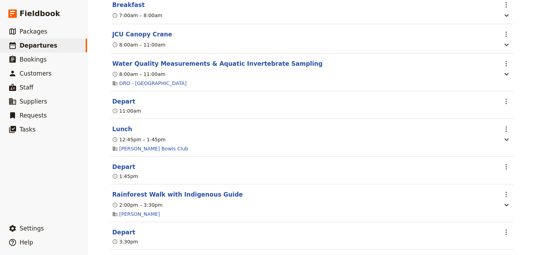
scroll to position [616, 0]
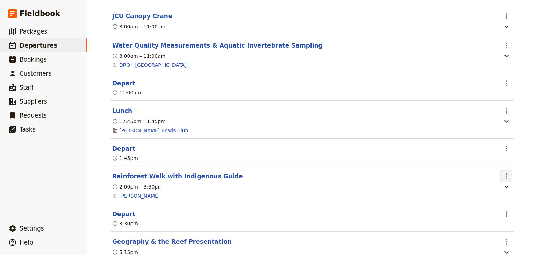
click at [506, 174] on icon "Actions" at bounding box center [506, 177] width 1 height 6
click at [495, 188] on span "Edit this itinerary item" at bounding box center [471, 188] width 55 height 7
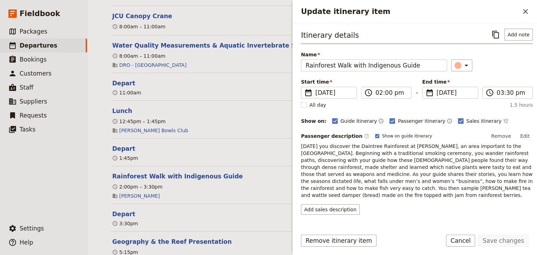
click at [521, 135] on button "Edit" at bounding box center [526, 136] width 16 height 10
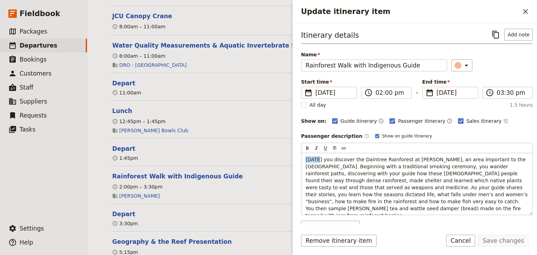
drag, startPoint x: 318, startPoint y: 158, endPoint x: 298, endPoint y: 156, distance: 20.1
click at [299, 157] on div "Itinerary details ​ Add note Name Rainforest Walk with Indigenous Guide ​ Start…" at bounding box center [415, 123] width 245 height 201
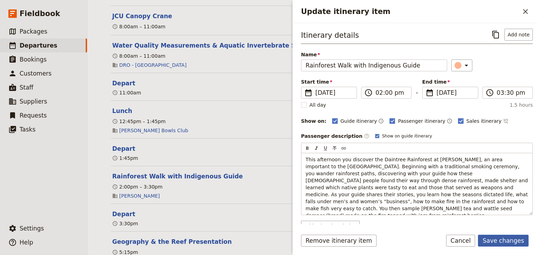
click at [518, 241] on button "Save changes" at bounding box center [503, 241] width 51 height 12
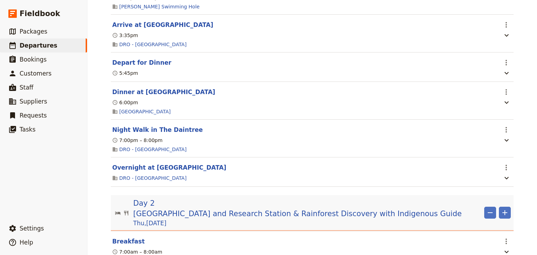
scroll to position [473, 0]
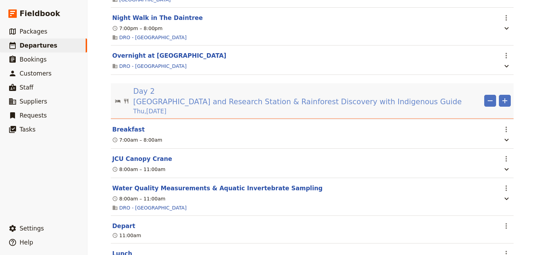
click at [280, 98] on span "Daintree Rainforest Observatory and Research Station & Rainforest Discovery wit…" at bounding box center [297, 102] width 329 height 10
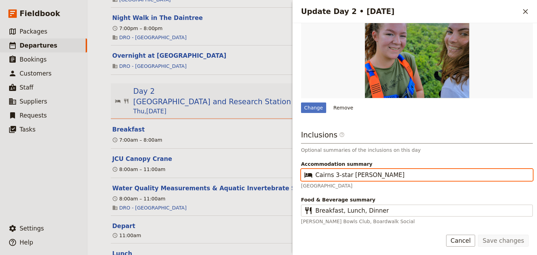
scroll to position [0, 0]
drag, startPoint x: 371, startPoint y: 174, endPoint x: 315, endPoint y: 175, distance: 55.3
click at [316, 175] on input "Cairns 3-star Hoel" at bounding box center [422, 175] width 213 height 8
drag, startPoint x: 375, startPoint y: 175, endPoint x: 316, endPoint y: 175, distance: 59.1
click at [316, 175] on input "[GEOGRAPHIC_DATA]" at bounding box center [422, 175] width 213 height 8
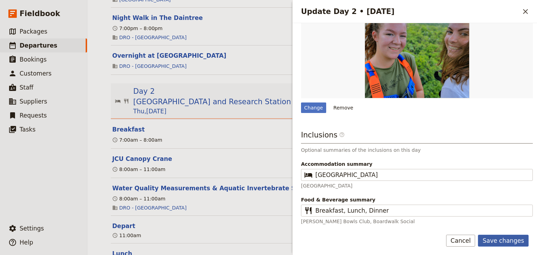
click at [500, 239] on button "Save changes" at bounding box center [503, 241] width 51 height 12
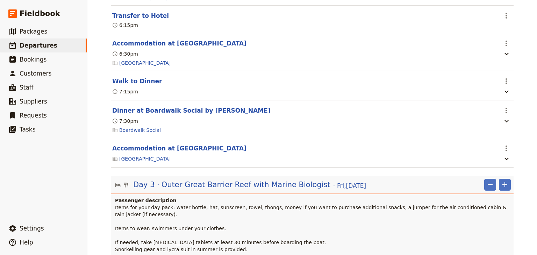
scroll to position [893, 0]
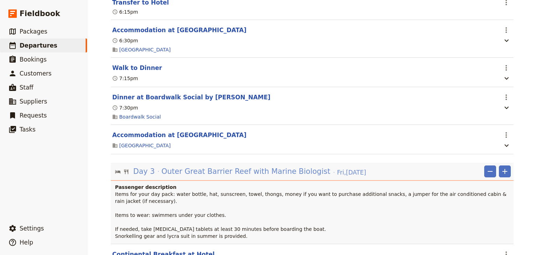
click at [297, 172] on span "Outer Great Barrier Reef with Marine Biologist" at bounding box center [246, 171] width 169 height 10
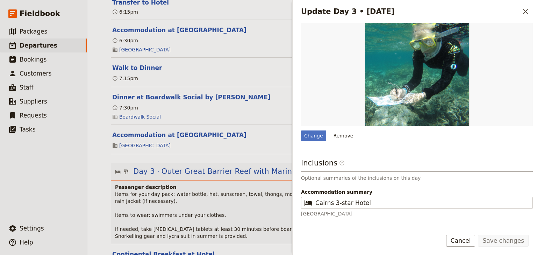
scroll to position [238, 0]
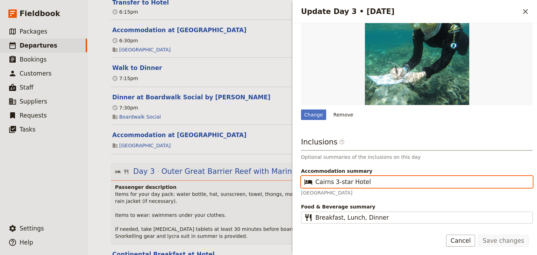
drag, startPoint x: 368, startPoint y: 172, endPoint x: 316, endPoint y: 174, distance: 51.8
click at [316, 178] on input "Cairns 3-star Hotel" at bounding box center [422, 182] width 213 height 8
paste input "[GEOGRAPHIC_DATA]"
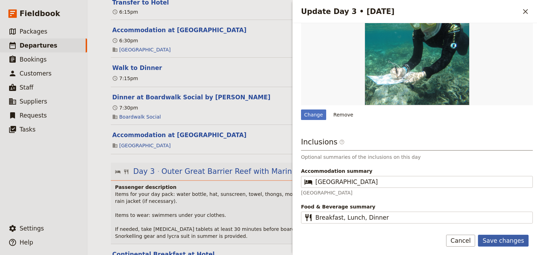
click at [502, 239] on button "Save changes" at bounding box center [503, 241] width 51 height 12
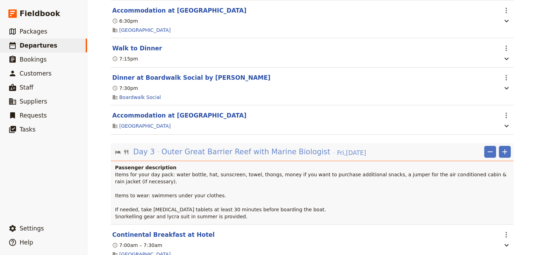
scroll to position [921, 0]
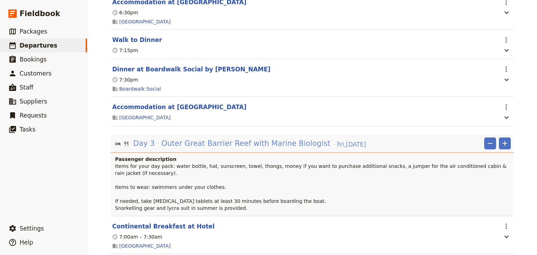
click at [267, 145] on span "Outer Great Barrier Reef with Marine Biologist" at bounding box center [246, 143] width 169 height 10
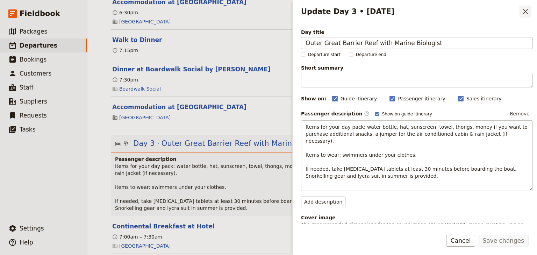
click at [529, 10] on icon "Close drawer" at bounding box center [526, 11] width 8 height 8
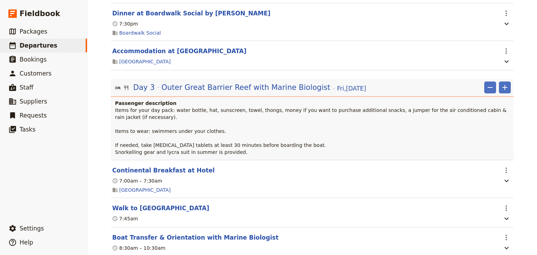
scroll to position [1005, 0]
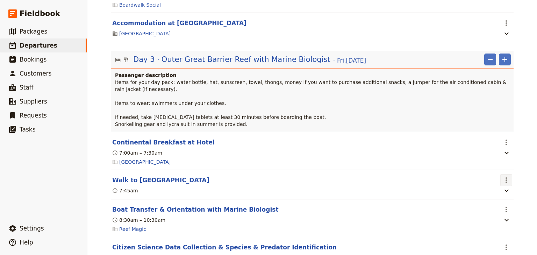
click at [503, 176] on icon "Actions" at bounding box center [506, 180] width 8 height 8
click at [495, 187] on span "Edit this itinerary item" at bounding box center [471, 188] width 55 height 7
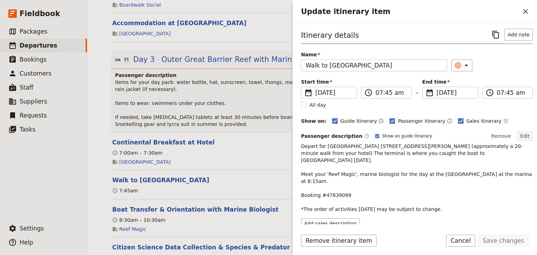
click at [525, 133] on button "Edit" at bounding box center [526, 136] width 16 height 10
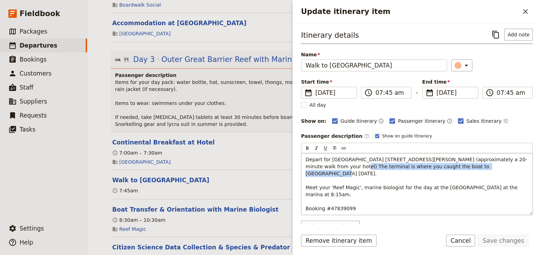
drag, startPoint x: 461, startPoint y: 166, endPoint x: 320, endPoint y: 165, distance: 140.3
click at [320, 165] on p "Depart for Reef Fleet Terminal 1 Spence Street, Cairns (approximately a 20-minu…" at bounding box center [417, 191] width 223 height 70
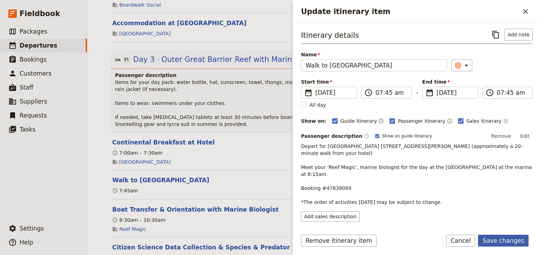
click at [502, 241] on button "Save changes" at bounding box center [503, 241] width 51 height 12
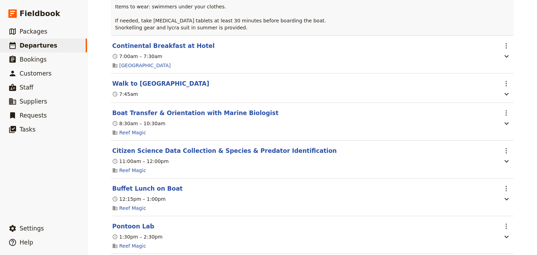
scroll to position [1117, 0]
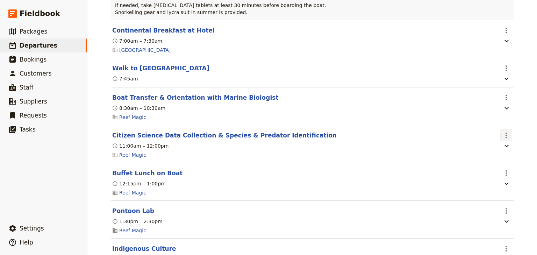
click at [506, 133] on icon "Actions" at bounding box center [506, 136] width 1 height 6
click at [495, 141] on span "Edit this itinerary item" at bounding box center [471, 144] width 55 height 7
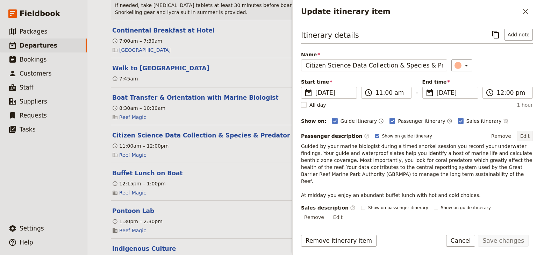
click at [523, 136] on button "Edit" at bounding box center [526, 136] width 16 height 10
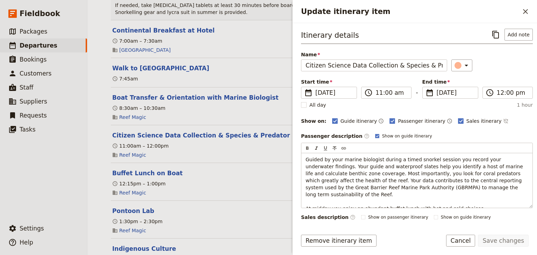
drag, startPoint x: 466, startPoint y: 200, endPoint x: 287, endPoint y: 200, distance: 179.5
click at [287, 200] on div "Woonona High School: Ecosystems & Global Biodiversity: Reef & Rainforest 2025 ​…" at bounding box center [312, 127] width 450 height 255
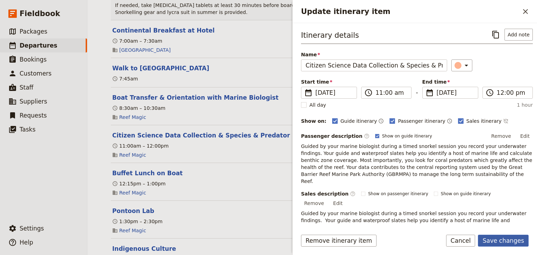
click at [500, 241] on button "Save changes" at bounding box center [503, 241] width 51 height 12
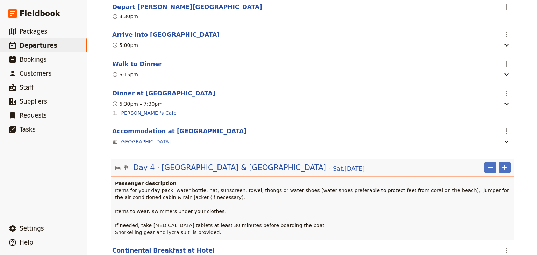
scroll to position [1397, 0]
click at [263, 164] on span "Fitzroy Island & Turtle Rehabilitation Centre" at bounding box center [244, 167] width 165 height 10
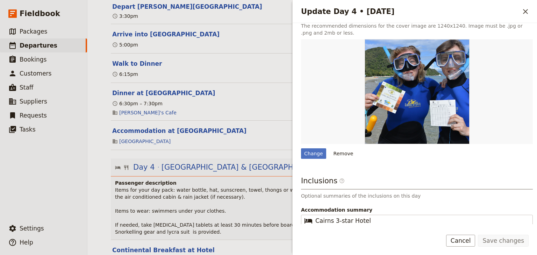
scroll to position [245, 0]
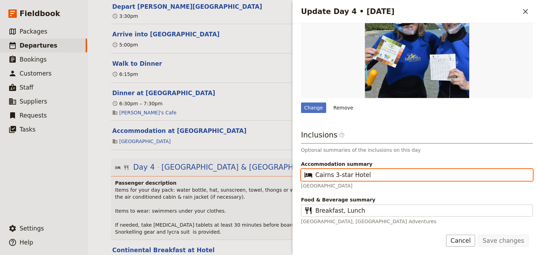
drag, startPoint x: 368, startPoint y: 176, endPoint x: 315, endPoint y: 174, distance: 53.3
click at [315, 174] on fieldset "​ Cairns 3-star Hotel" at bounding box center [417, 175] width 232 height 12
paste input "[GEOGRAPHIC_DATA]"
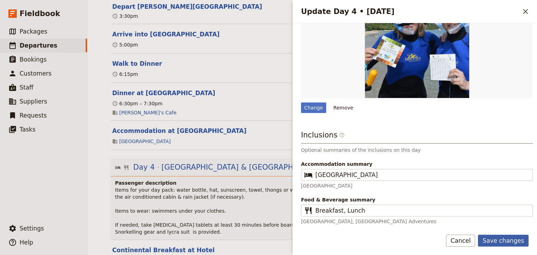
click at [501, 243] on button "Save changes" at bounding box center [503, 241] width 51 height 12
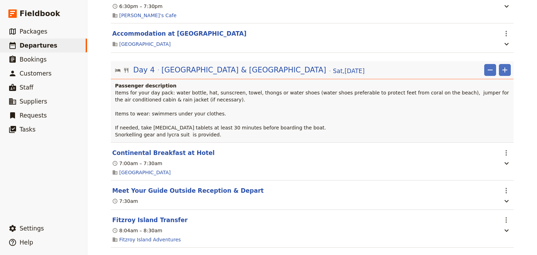
scroll to position [1504, 0]
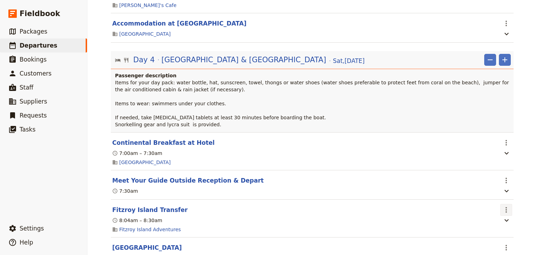
click at [508, 206] on icon "Actions" at bounding box center [506, 210] width 8 height 8
click at [497, 222] on span "Edit this itinerary item" at bounding box center [471, 223] width 55 height 7
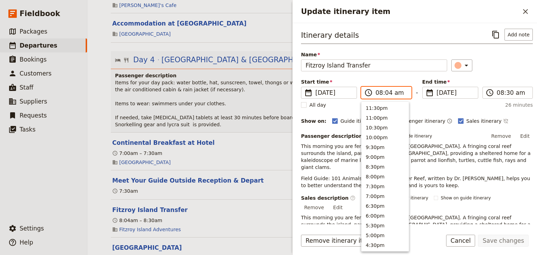
click at [384, 95] on input "08:04 am" at bounding box center [391, 93] width 31 height 8
click at [384, 94] on input "08:04 am" at bounding box center [391, 93] width 31 height 8
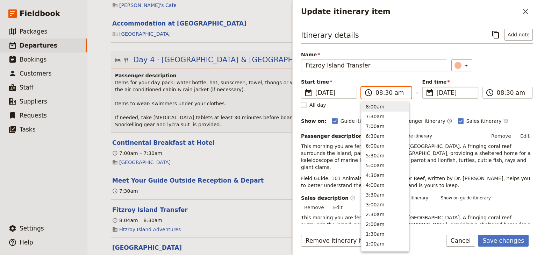
scroll to position [295, 0]
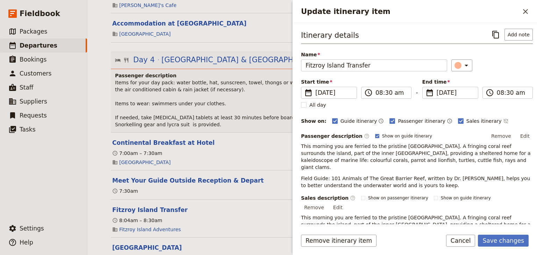
click at [502, 80] on div "Start time ​ 29 Nov 2025 29/11/2025 2025-11-29 08:30 ​ 08:30 am - End time ​ 29…" at bounding box center [417, 88] width 232 height 20
click at [493, 241] on button "Save changes" at bounding box center [503, 241] width 51 height 12
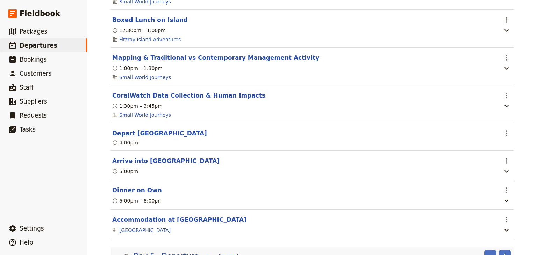
scroll to position [1812, 0]
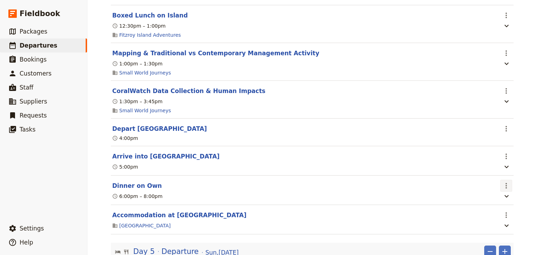
click at [503, 185] on icon "Actions" at bounding box center [506, 186] width 8 height 8
click at [491, 202] on span "Edit this itinerary item" at bounding box center [471, 202] width 55 height 7
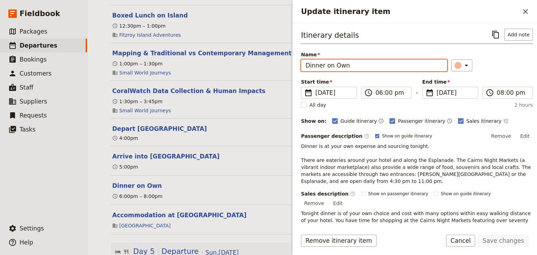
click at [349, 62] on input "Dinner on Own" at bounding box center [374, 65] width 146 height 12
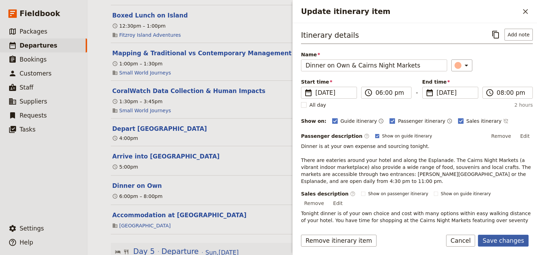
click at [511, 238] on button "Save changes" at bounding box center [503, 241] width 51 height 12
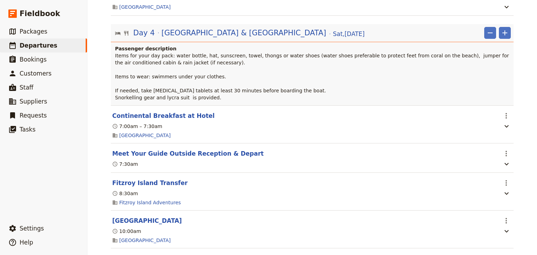
scroll to position [1504, 0]
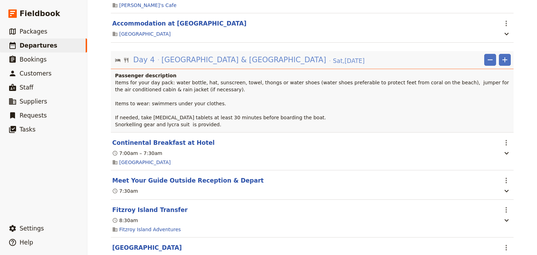
click at [180, 58] on span "Fitzroy Island & Turtle Rehabilitation Centre" at bounding box center [244, 60] width 165 height 10
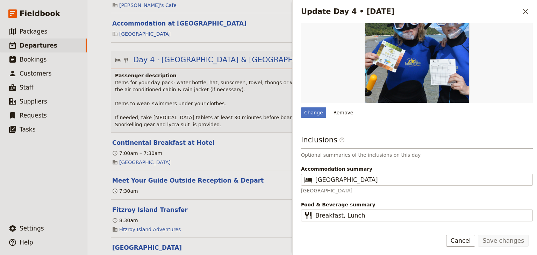
scroll to position [245, 0]
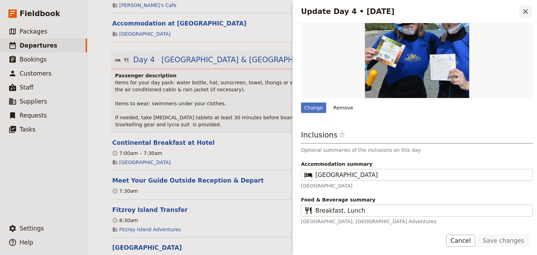
click at [525, 10] on icon "Close drawer" at bounding box center [526, 11] width 8 height 8
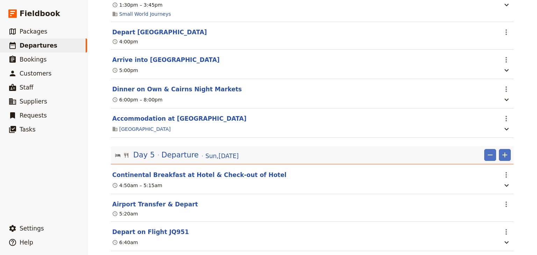
scroll to position [1927, 0]
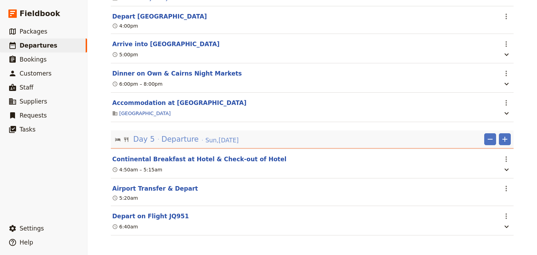
click at [174, 139] on span "Departure" at bounding box center [180, 139] width 37 height 10
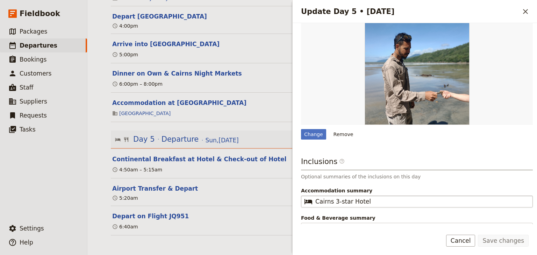
scroll to position [140, 0]
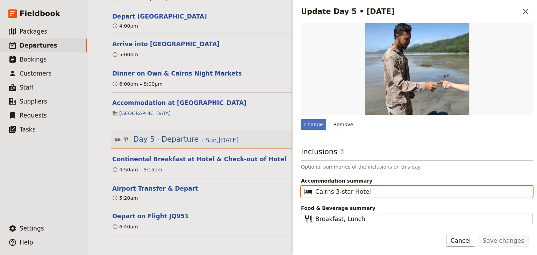
drag, startPoint x: 379, startPoint y: 190, endPoint x: 274, endPoint y: 190, distance: 105.3
click at [274, 190] on div "Woonona High School: Ecosystems & Global Biodiversity: Reef & Rainforest 2025 ​…" at bounding box center [312, 127] width 450 height 255
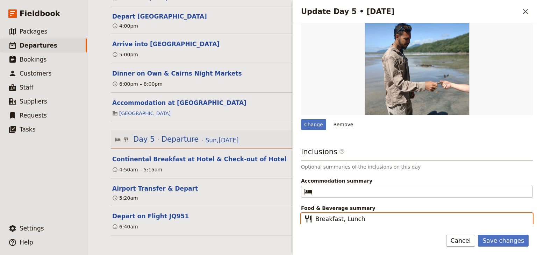
click at [363, 221] on input "Breakfast, Lunch" at bounding box center [422, 219] width 213 height 8
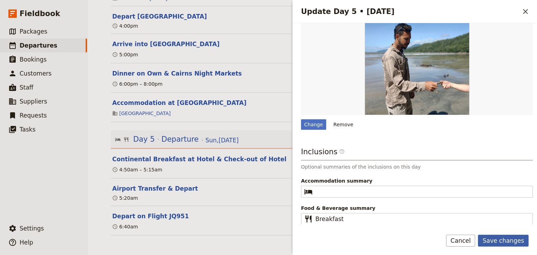
click at [501, 239] on button "Save changes" at bounding box center [503, 241] width 51 height 12
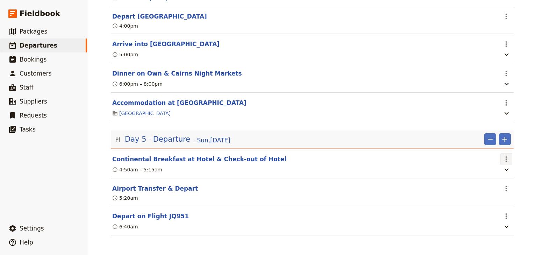
click at [506, 160] on icon "Actions" at bounding box center [506, 159] width 8 height 8
click at [499, 174] on span "Edit this itinerary item" at bounding box center [471, 173] width 55 height 7
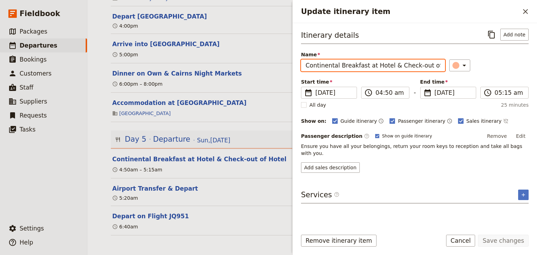
drag, startPoint x: 385, startPoint y: 65, endPoint x: 364, endPoint y: 65, distance: 20.6
click at [364, 65] on input "Continental Breakfast at Hotel & Check-out of Hotel" at bounding box center [373, 65] width 144 height 12
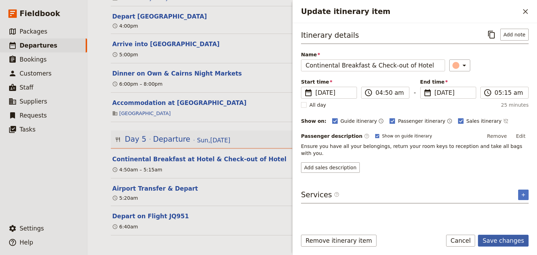
click at [499, 240] on button "Save changes" at bounding box center [503, 241] width 51 height 12
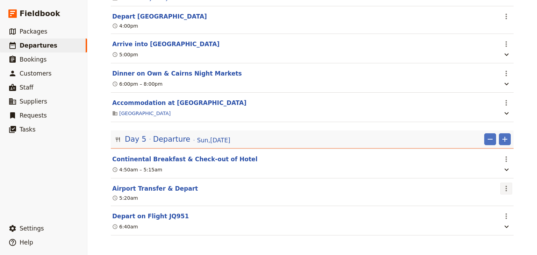
click at [505, 188] on icon "Actions" at bounding box center [506, 188] width 8 height 8
click at [493, 203] on span "Edit this itinerary item" at bounding box center [471, 203] width 55 height 7
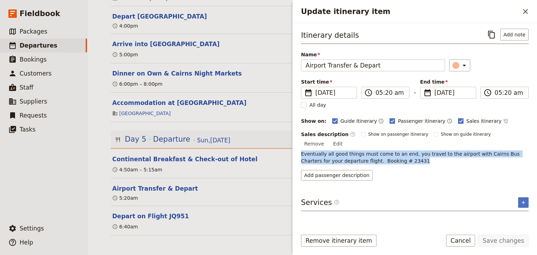
drag, startPoint x: 392, startPoint y: 154, endPoint x: 300, endPoint y: 146, distance: 92.4
click at [300, 146] on div "Itinerary details ​ Add note Name Airport Transfer & Depart ​ Start time ​ 30 N…" at bounding box center [415, 123] width 245 height 201
click at [323, 170] on button "Add passenger description" at bounding box center [337, 175] width 72 height 10
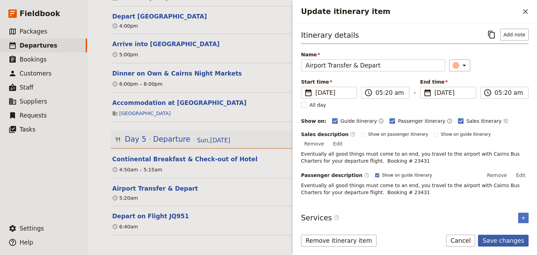
click at [499, 241] on button "Save changes" at bounding box center [503, 241] width 51 height 12
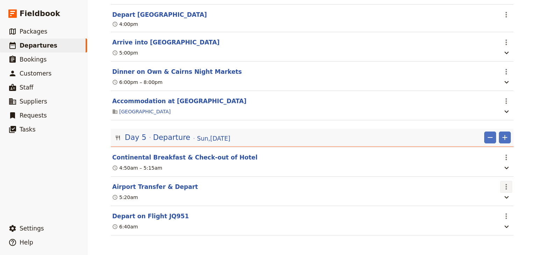
click at [507, 188] on icon "Actions" at bounding box center [506, 187] width 8 height 8
click at [495, 206] on span "Edit this itinerary item" at bounding box center [471, 203] width 55 height 7
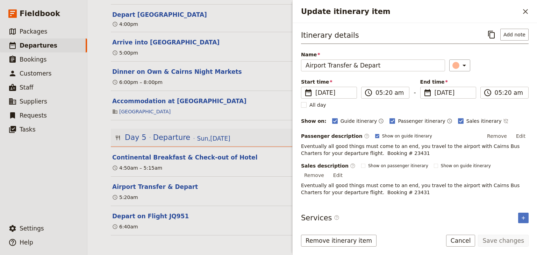
click at [374, 183] on span "Eventually all good things must come to an end, you travel to the airport with …" at bounding box center [411, 189] width 220 height 13
click at [523, 135] on button "Edit" at bounding box center [521, 136] width 16 height 10
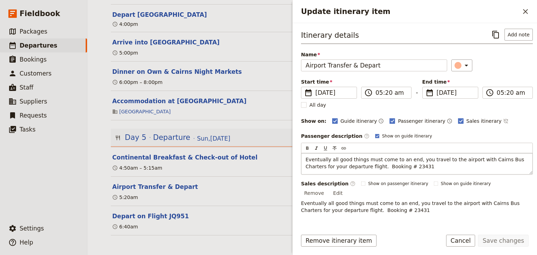
click at [379, 166] on span "Eventually all good things must come to an end, you travel to the airport with …" at bounding box center [416, 163] width 220 height 13
click at [519, 185] on div "Sales description ​ Show on passenger itinerary Show on guide itinerary Remove …" at bounding box center [417, 197] width 232 height 34
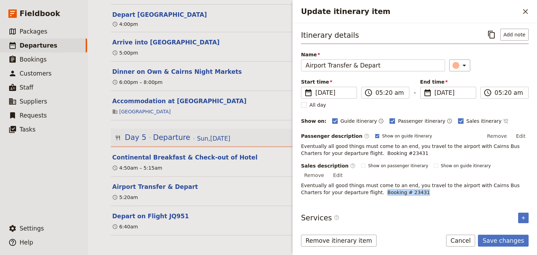
drag, startPoint x: 394, startPoint y: 184, endPoint x: 350, endPoint y: 183, distance: 44.1
click at [350, 183] on p "Eventually all good things must come to an end, you travel to the airport with …" at bounding box center [415, 189] width 228 height 14
click at [395, 188] on div "Itinerary details ​ Add note Name Airport Transfer & Depart ​ Start time ​ 30 N…" at bounding box center [415, 126] width 228 height 195
click at [373, 183] on span "Eventually all good things must come to an end, you travel to the airport with …" at bounding box center [411, 189] width 220 height 13
click at [346, 170] on button "Edit" at bounding box center [338, 175] width 16 height 10
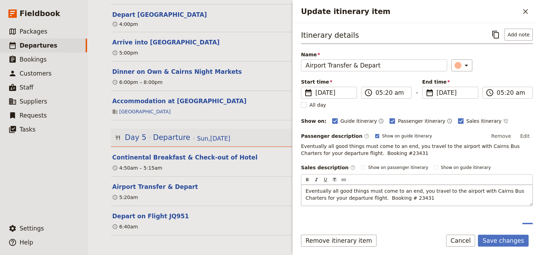
click at [378, 197] on span "Eventually all good things must come to an end, you travel to the airport with …" at bounding box center [416, 194] width 220 height 13
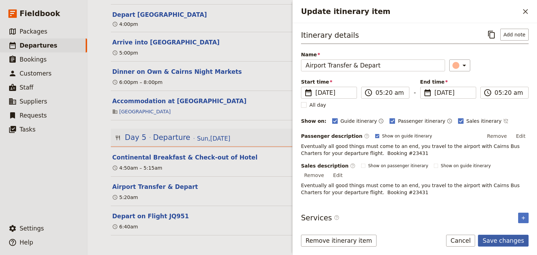
click at [512, 240] on button "Save changes" at bounding box center [503, 241] width 51 height 12
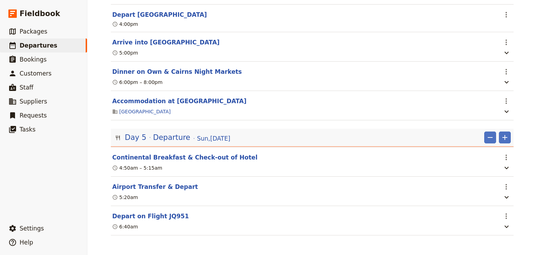
click at [528, 169] on div "Woonona High School: Ecosystems & Global Biodiversity: Reef & Rainforest 2025 ​…" at bounding box center [312, 127] width 450 height 255
click at [506, 189] on icon "Actions" at bounding box center [506, 187] width 1 height 6
click at [506, 199] on icon "button" at bounding box center [507, 197] width 4 height 2
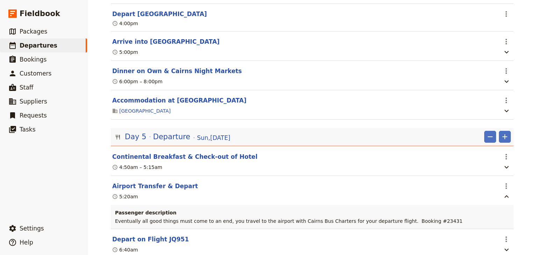
click at [521, 197] on div "Woonona High School: Ecosystems & Global Biodiversity: Reef & Rainforest 2025 ​…" at bounding box center [312, 127] width 450 height 255
click at [507, 190] on icon "Actions" at bounding box center [506, 186] width 8 height 8
click at [501, 202] on span "Edit this itinerary item" at bounding box center [475, 203] width 62 height 7
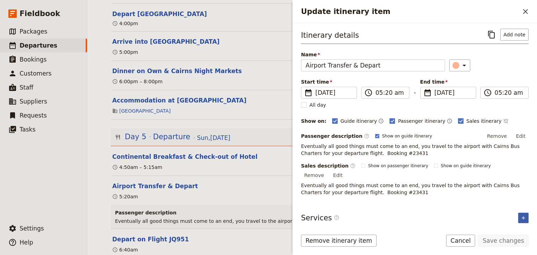
click at [523, 216] on icon "Add service inclusion" at bounding box center [523, 217] width 3 height 3
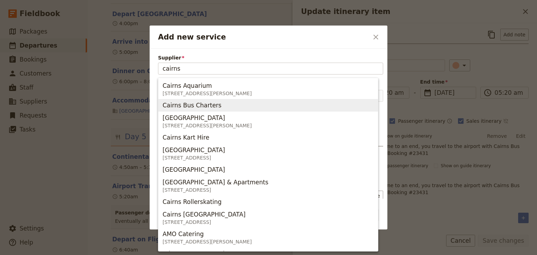
click at [203, 107] on span "Cairns Bus Charters" at bounding box center [192, 105] width 59 height 8
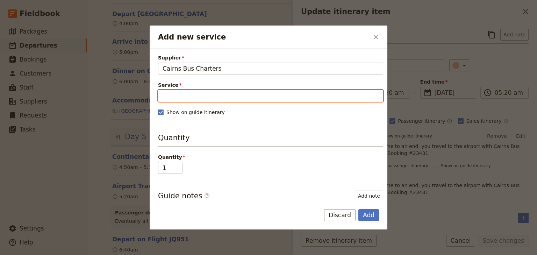
click at [175, 96] on input "Service" at bounding box center [270, 96] width 225 height 12
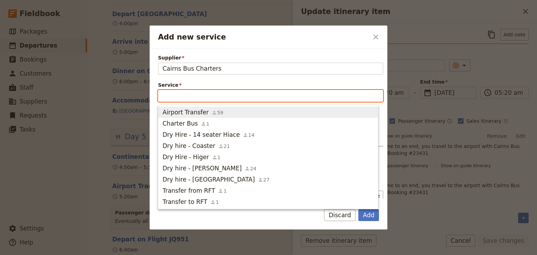
click at [177, 110] on span "Airport Transfer" at bounding box center [186, 112] width 46 height 8
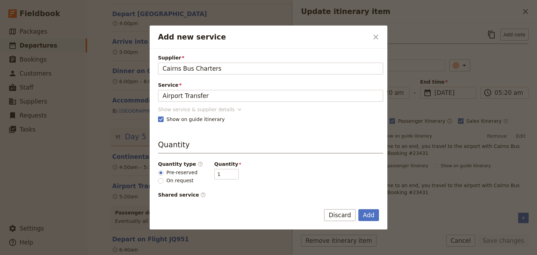
click at [236, 111] on icon "Add new service" at bounding box center [239, 109] width 7 height 7
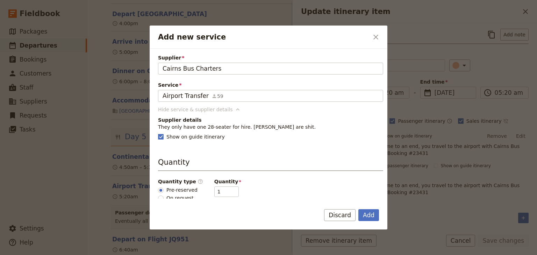
click at [234, 111] on icon "Add new service" at bounding box center [237, 109] width 7 height 7
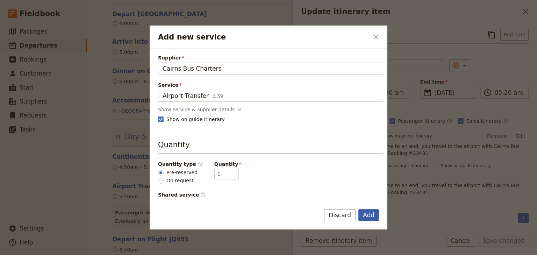
click at [373, 215] on button "Add" at bounding box center [369, 215] width 21 height 12
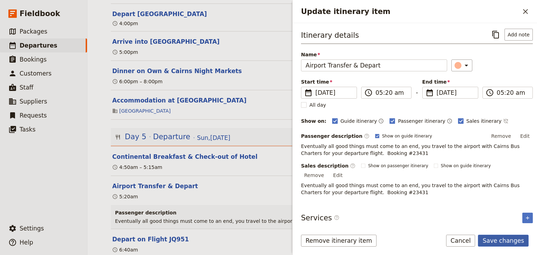
click at [502, 242] on button "Save changes" at bounding box center [503, 241] width 51 height 12
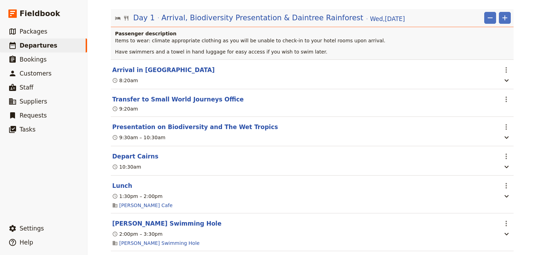
scroll to position [0, 0]
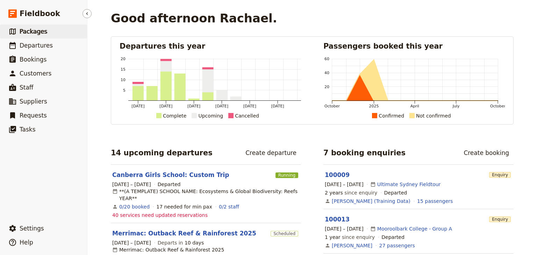
click at [32, 35] on span "Packages" at bounding box center [34, 31] width 28 height 7
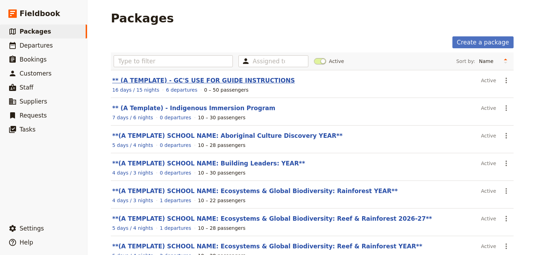
click at [204, 81] on link "** (A TEMPLATE) - GC'S USE FOR GUIDE INSTRUCTIONS" at bounding box center [203, 80] width 183 height 7
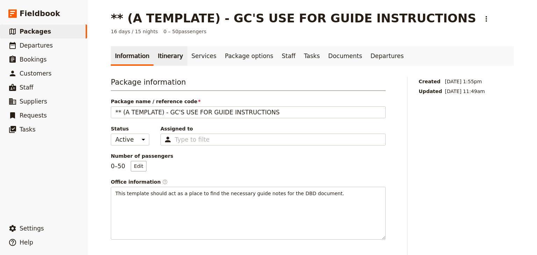
click at [166, 56] on link "Itinerary" at bounding box center [171, 56] width 34 height 20
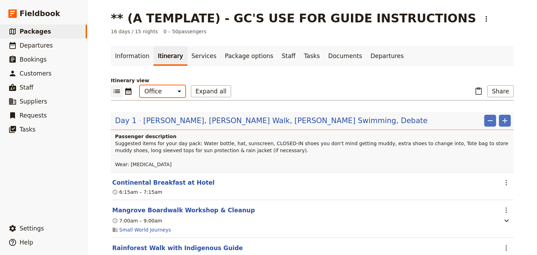
click at [166, 92] on select "Office Guide Passenger Sales" at bounding box center [162, 91] width 45 height 12
select select "PASSENGER"
click at [140, 85] on select "Office Guide Passenger Sales" at bounding box center [162, 91] width 45 height 12
click at [41, 32] on span "Packages" at bounding box center [35, 31] width 31 height 7
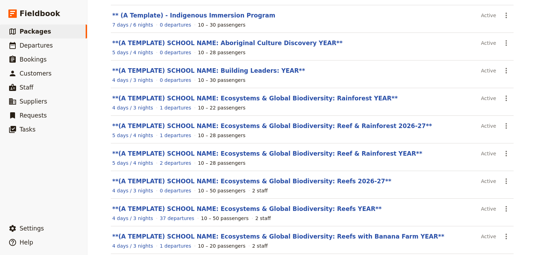
scroll to position [125, 0]
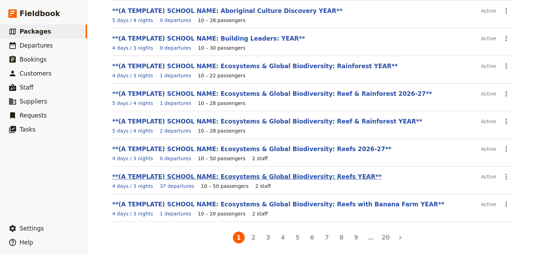
click at [302, 176] on link "**(A TEMPLATE) SCHOOL NAME: Ecosystems & Global Biodiversity: Reefs YEAR**" at bounding box center [247, 176] width 270 height 7
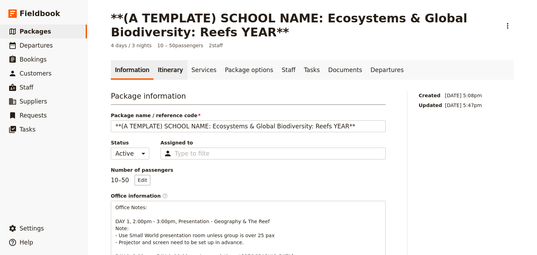
click at [157, 74] on link "Itinerary" at bounding box center [171, 70] width 34 height 20
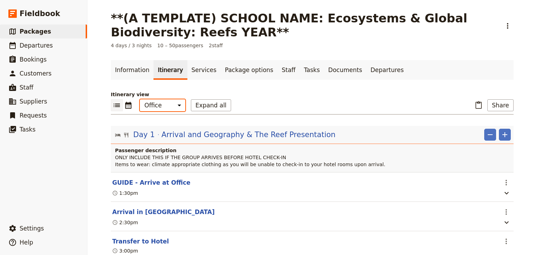
click at [159, 107] on select "Office Guide Passenger Sales" at bounding box center [162, 105] width 45 height 12
select select "PASSENGER"
click at [140, 99] on select "Office Guide Passenger Sales" at bounding box center [162, 105] width 45 height 12
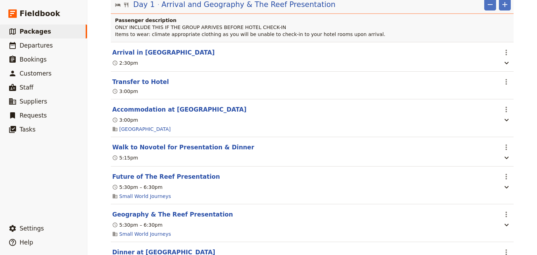
scroll to position [140, 0]
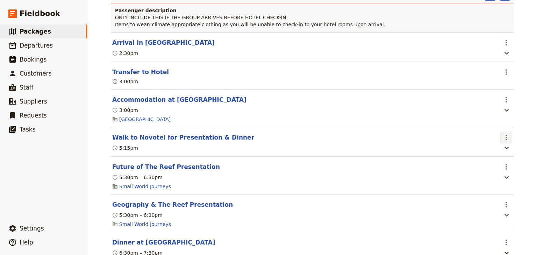
click at [505, 136] on icon "Actions" at bounding box center [506, 137] width 8 height 8
click at [501, 152] on span "Edit this itinerary item" at bounding box center [475, 152] width 62 height 7
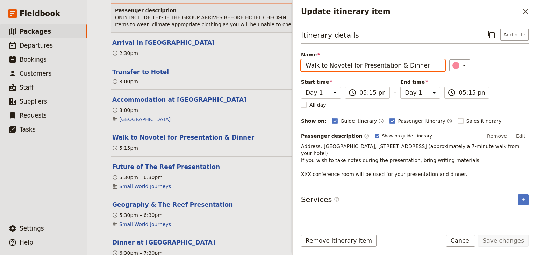
drag, startPoint x: 425, startPoint y: 67, endPoint x: 305, endPoint y: 67, distance: 120.4
click at [305, 67] on input "Walk to Novotel for Presentation & Dinner" at bounding box center [373, 65] width 144 height 12
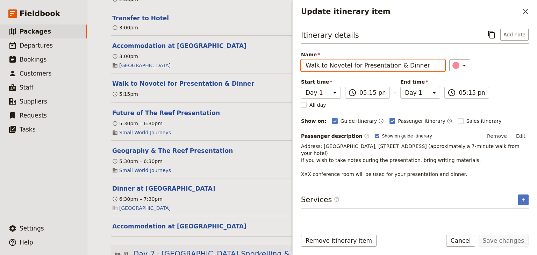
scroll to position [252, 0]
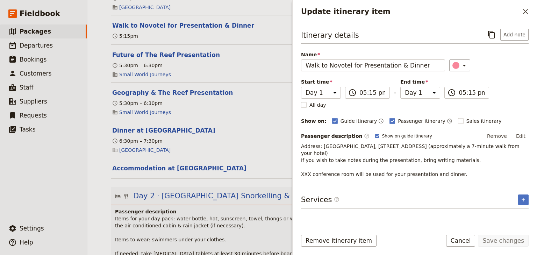
drag, startPoint x: 452, startPoint y: 176, endPoint x: 301, endPoint y: 146, distance: 154.5
click at [301, 146] on div "Itinerary details ​ Add note Name Walk to Novotel for Presentation & Dinner ​ S…" at bounding box center [415, 123] width 245 height 201
copy span "Address: Novotel Cairns Oasis Resort, 122 Lake St, Cairns City QLD 4870 (approx…"
click at [526, 11] on icon "Close drawer" at bounding box center [525, 11] width 5 height 5
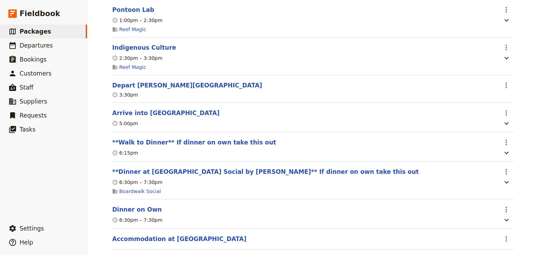
scroll to position [1260, 0]
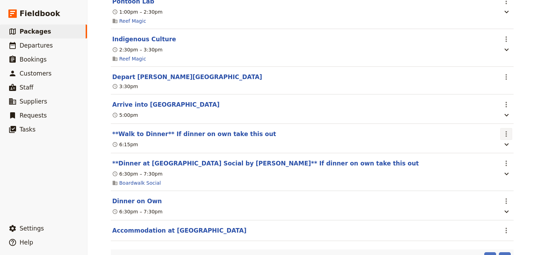
click at [504, 137] on icon "Actions" at bounding box center [506, 134] width 8 height 8
click at [499, 151] on span "Edit this itinerary item" at bounding box center [471, 152] width 55 height 7
select select "3"
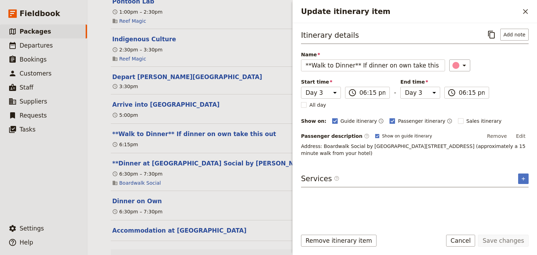
drag, startPoint x: 413, startPoint y: 153, endPoint x: 299, endPoint y: 145, distance: 114.0
click at [299, 145] on div "Itinerary details ​ Add note Name **Walk to Dinner** If dinner on own take this…" at bounding box center [415, 123] width 245 height 201
copy span "Address: Boardwalk Social by [GEOGRAPHIC_DATA][STREET_ADDRESS] (approximately a…"
click at [528, 14] on icon "Close drawer" at bounding box center [526, 11] width 8 height 8
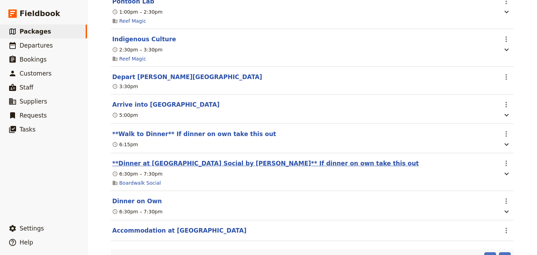
click at [229, 168] on button "**Dinner at [GEOGRAPHIC_DATA] Social by [PERSON_NAME]** If dinner on own take t…" at bounding box center [265, 163] width 307 height 8
select select "3"
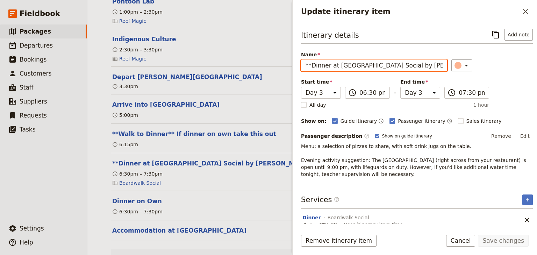
drag, startPoint x: 310, startPoint y: 64, endPoint x: 422, endPoint y: 68, distance: 112.0
click at [422, 68] on input "**Dinner at [GEOGRAPHIC_DATA] Social by [PERSON_NAME]** If dinner on own take t…" at bounding box center [374, 65] width 146 height 12
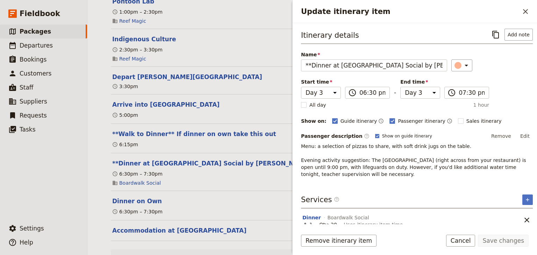
click at [374, 170] on p "Menu: a selection of pizzas to share, with soft drink jugs on the table. Evenin…" at bounding box center [417, 160] width 232 height 35
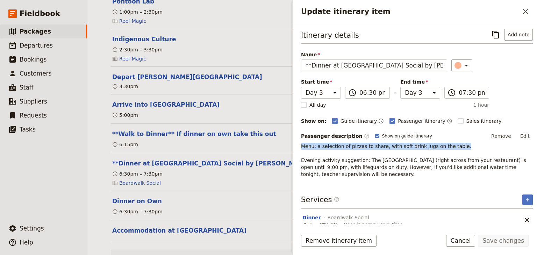
drag, startPoint x: 451, startPoint y: 145, endPoint x: 301, endPoint y: 145, distance: 150.1
click at [301, 145] on p "Menu: a selection of pizzas to share, with soft drink jugs on the table. Evenin…" at bounding box center [417, 160] width 232 height 35
copy span "Menu: a selection of pizzas to share, with soft drink jugs on the table."
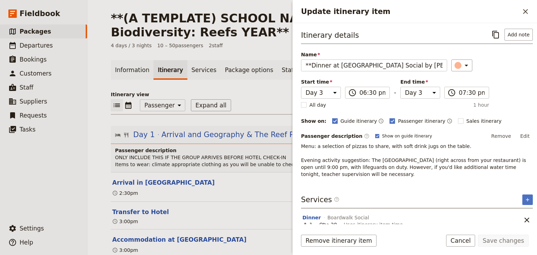
select select "PASSENGER"
select select "3"
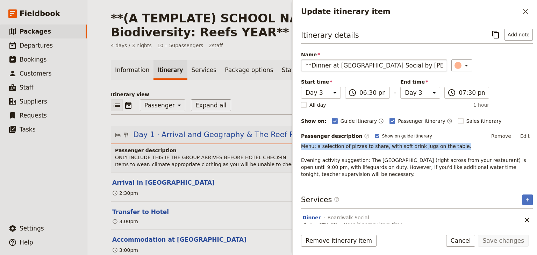
scroll to position [1260, 0]
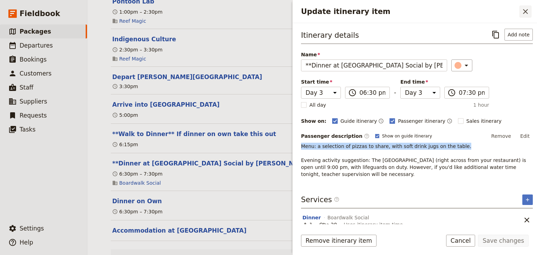
click at [525, 13] on icon "Close drawer" at bounding box center [526, 11] width 8 height 8
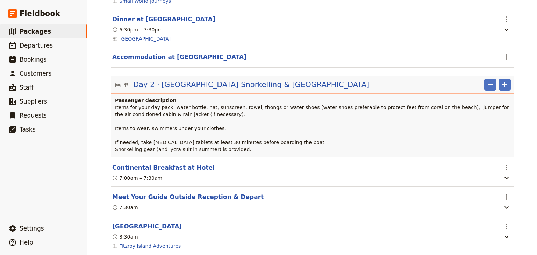
scroll to position [336, 0]
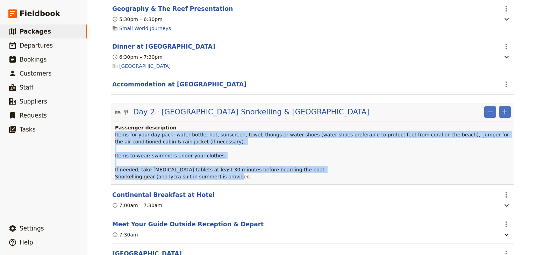
drag, startPoint x: 234, startPoint y: 179, endPoint x: 112, endPoint y: 138, distance: 128.7
click at [112, 138] on div "Passenger description Items for your day pack: water bottle, hat, sunscreen, to…" at bounding box center [312, 154] width 403 height 60
copy span "Items for your day pack: water bottle, hat, sunscreen, towel, thongs or water s…"
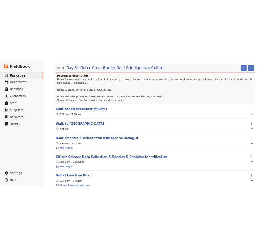
scroll to position [952, 0]
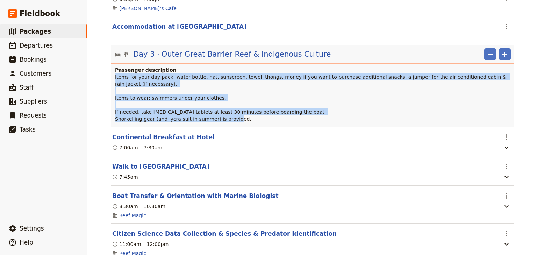
drag, startPoint x: 237, startPoint y: 119, endPoint x: 113, endPoint y: 83, distance: 129.3
click at [115, 83] on p "Items for your day pack: water bottle, hat, sunscreen, towel, thongs, money if …" at bounding box center [313, 97] width 396 height 49
copy span "Items for your day pack: water bottle, hat, sunscreen, towel, thongs, money if …"
click at [522, 80] on div "**(A TEMPLATE) SCHOOL NAME: Ecosystems & Global Biodiversity: Reefs YEAR** ​ 4 …" at bounding box center [312, 127] width 450 height 255
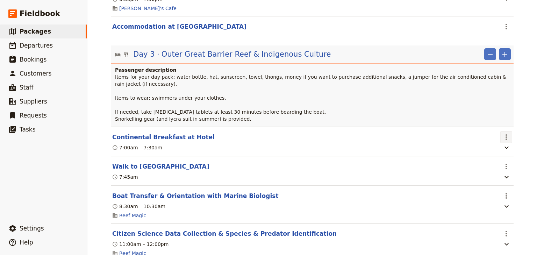
click at [506, 136] on icon "Actions" at bounding box center [506, 137] width 1 height 6
click at [495, 150] on span "Edit this itinerary item" at bounding box center [471, 151] width 55 height 7
select select "3"
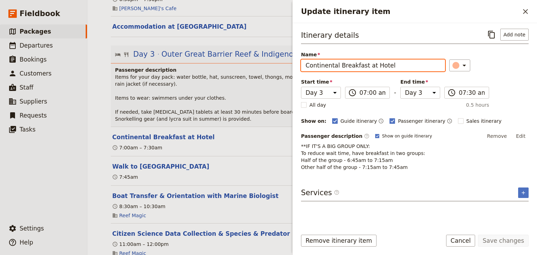
drag, startPoint x: 389, startPoint y: 66, endPoint x: 305, endPoint y: 66, distance: 84.0
click at [305, 66] on input "Continental Breakfast at Hotel" at bounding box center [373, 65] width 144 height 12
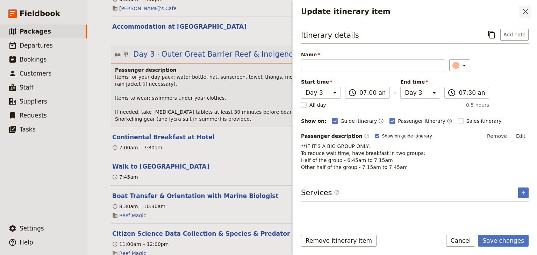
click at [525, 13] on icon "Close drawer" at bounding box center [526, 11] width 8 height 8
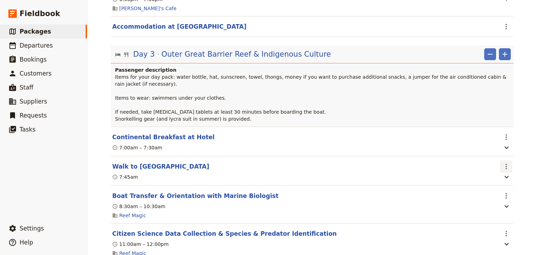
click at [504, 166] on icon "Actions" at bounding box center [506, 166] width 8 height 8
click at [495, 179] on span "Edit this itinerary item" at bounding box center [471, 181] width 55 height 7
select select "3"
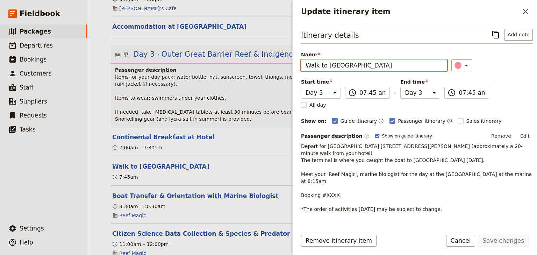
drag, startPoint x: 382, startPoint y: 63, endPoint x: 302, endPoint y: 64, distance: 80.8
click at [302, 64] on input "Walk to [GEOGRAPHIC_DATA]" at bounding box center [374, 65] width 146 height 12
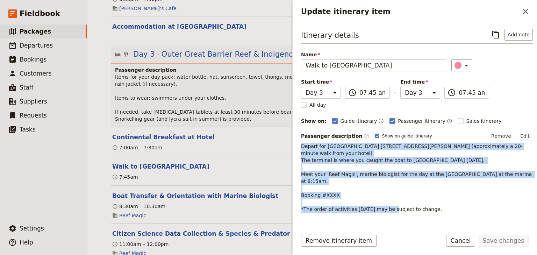
drag, startPoint x: 424, startPoint y: 195, endPoint x: 301, endPoint y: 147, distance: 132.4
click at [301, 147] on div "Itinerary details ​ Add note Name Walk to [GEOGRAPHIC_DATA] ​ Start time Day 1 …" at bounding box center [415, 123] width 245 height 201
copy span "Depart for [GEOGRAPHIC_DATA] [STREET_ADDRESS][PERSON_NAME] (approximately a 20-…"
click at [528, 10] on icon "Close drawer" at bounding box center [525, 11] width 5 height 5
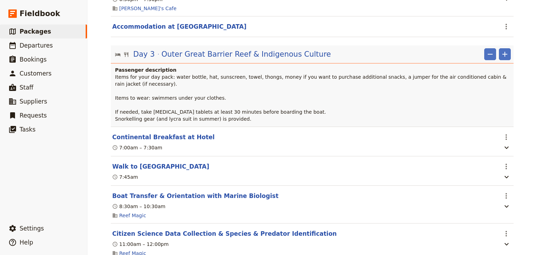
scroll to position [980, 0]
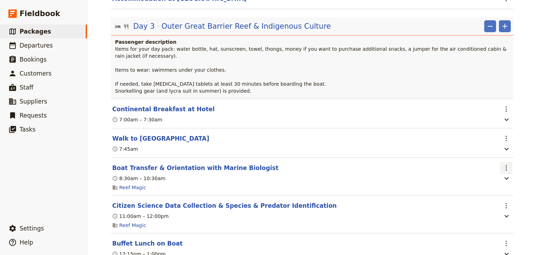
click at [503, 168] on icon "Actions" at bounding box center [506, 168] width 8 height 8
click at [486, 183] on span "Edit this itinerary item" at bounding box center [471, 183] width 55 height 7
select select "3"
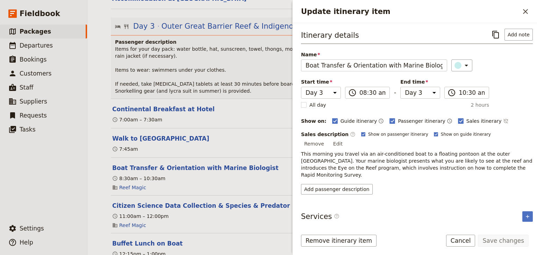
drag, startPoint x: 492, startPoint y: 160, endPoint x: 302, endPoint y: 146, distance: 190.5
click at [302, 150] on p "This morning you travel via an air-conditioned boat to a floating pontoon at th…" at bounding box center [417, 164] width 232 height 28
click at [328, 151] on span "This morning you travel via an air-conditioned boat to a floating pontoon at th…" at bounding box center [417, 164] width 233 height 27
click at [525, 13] on icon "Close drawer" at bounding box center [525, 11] width 5 height 5
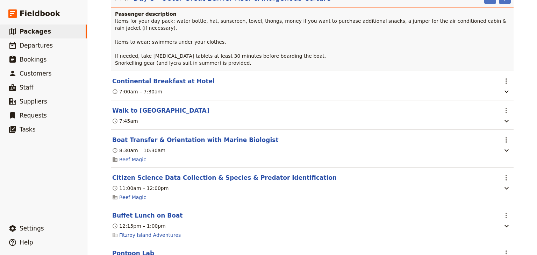
scroll to position [1036, 0]
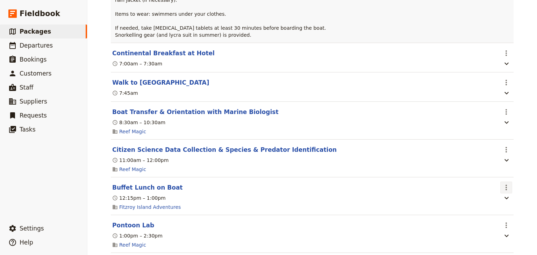
drag, startPoint x: 506, startPoint y: 188, endPoint x: 505, endPoint y: 191, distance: 3.6
click at [506, 188] on icon "Actions" at bounding box center [506, 187] width 8 height 8
click at [497, 201] on span "Edit this itinerary item" at bounding box center [471, 204] width 55 height 7
select select "3"
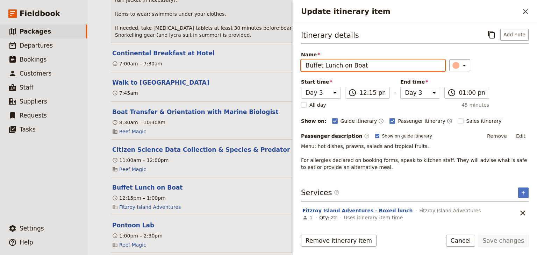
drag, startPoint x: 380, startPoint y: 64, endPoint x: 304, endPoint y: 65, distance: 75.9
click at [304, 65] on input "Buffet Lunch on Boat" at bounding box center [373, 65] width 144 height 12
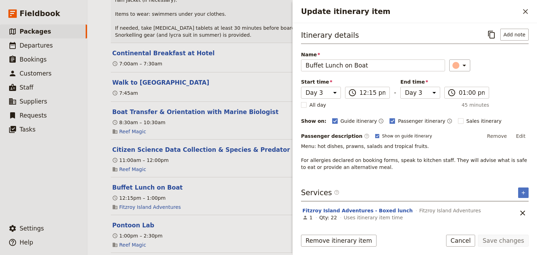
click at [370, 174] on div "Itinerary details ​ Add note Name Buffet Lunch on Boat ​ Start time Day 1 Day 2…" at bounding box center [415, 126] width 228 height 195
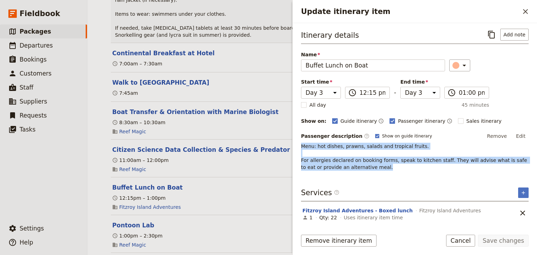
drag, startPoint x: 363, startPoint y: 169, endPoint x: 301, endPoint y: 147, distance: 65.6
click at [301, 147] on p "Menu: hot dishes, prawns, salads and tropical fruits. For allergies declared on…" at bounding box center [415, 157] width 228 height 28
copy span "Menu: hot dishes, prawns, salads and tropical fruits. For [MEDICAL_DATA] declar…"
drag, startPoint x: 529, startPoint y: 10, endPoint x: 497, endPoint y: 15, distance: 32.3
click at [529, 10] on icon "Close drawer" at bounding box center [526, 11] width 8 height 8
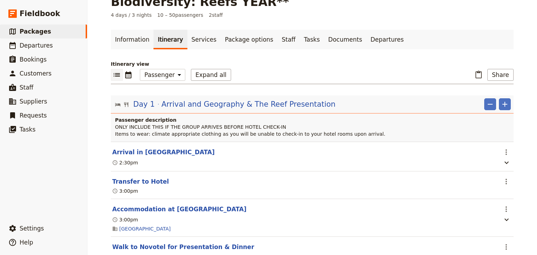
scroll to position [0, 0]
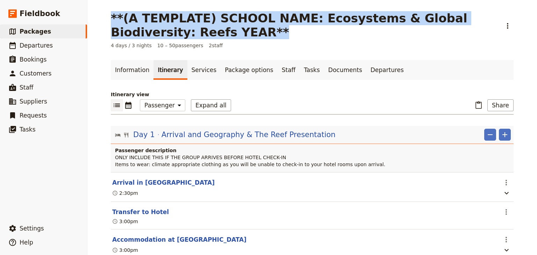
drag, startPoint x: 184, startPoint y: 34, endPoint x: 118, endPoint y: 17, distance: 68.3
copy h1 "**(A TEMPLATE) SCHOOL NAME: Ecosystems & Global Biodiversity: Reefs YEAR**"
click at [43, 104] on span "Suppliers" at bounding box center [34, 101] width 28 height 7
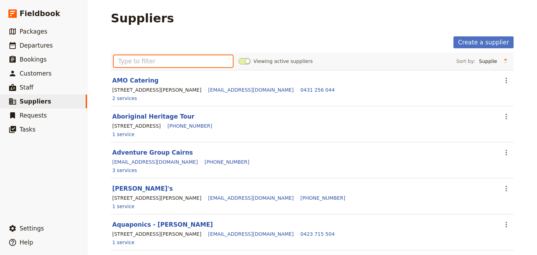
click at [131, 59] on input "text" at bounding box center [173, 61] width 119 height 12
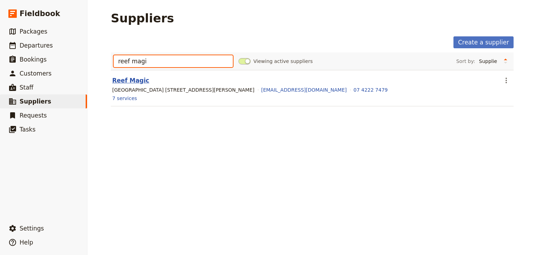
type input "reef magi"
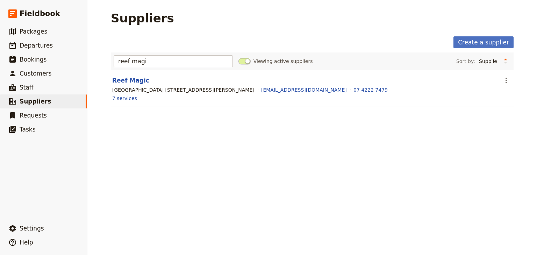
click at [129, 77] on link "Reef Magic" at bounding box center [130, 80] width 37 height 7
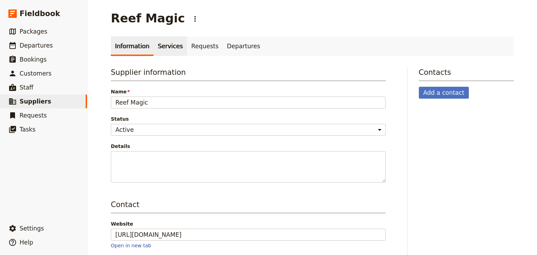
click at [161, 47] on link "Services" at bounding box center [171, 46] width 34 height 20
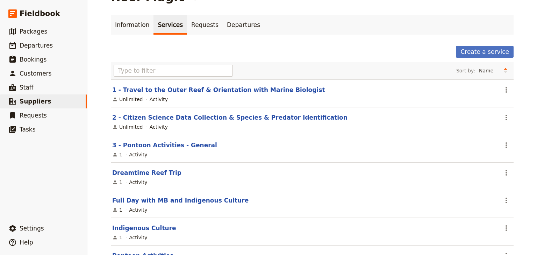
scroll to position [30, 0]
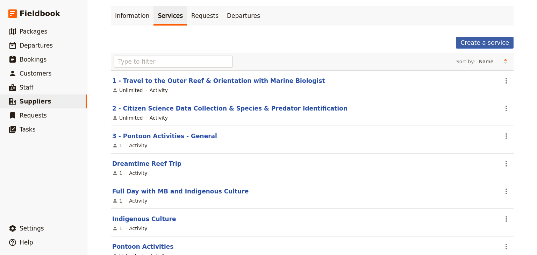
click at [473, 41] on link "Create a service" at bounding box center [485, 43] width 58 height 12
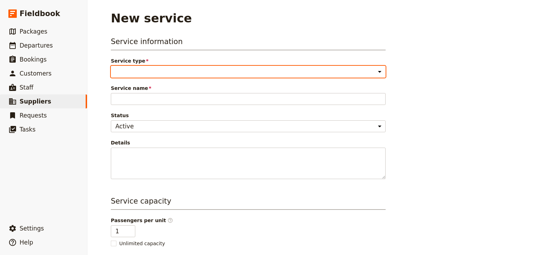
click at [131, 71] on select "Accommodation Activity Transport Flight Food and beverage Other" at bounding box center [248, 72] width 275 height 12
select select "FoodAndBeverageService"
click at [111, 66] on select "Accommodation Activity Transport Flight Food and beverage Other" at bounding box center [248, 72] width 275 height 12
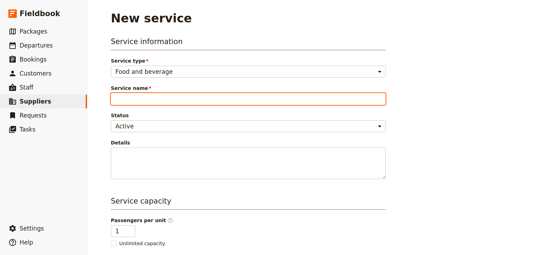
click at [128, 99] on input "Service name" at bounding box center [248, 99] width 275 height 12
type input "Buffet Lunch"
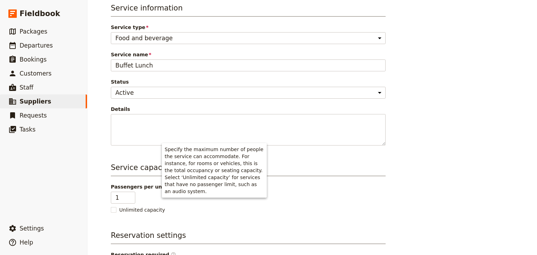
scroll to position [56, 0]
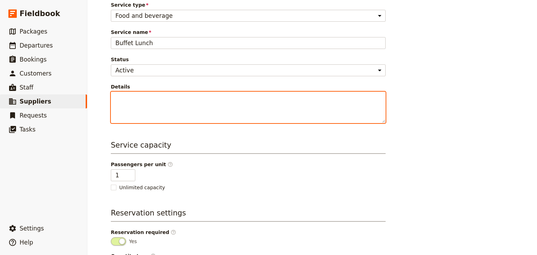
click at [115, 98] on textarea "Details" at bounding box center [248, 107] width 275 height 31
paste textarea "Menu: hot dishes, prawns, salads and tropical fruits. For allergies declared on…"
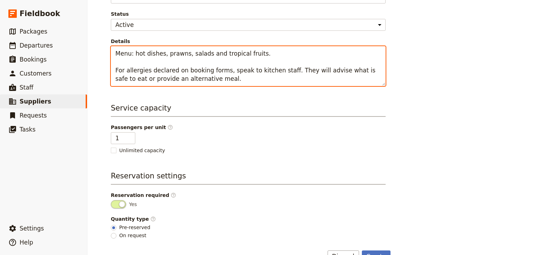
scroll to position [119, 0]
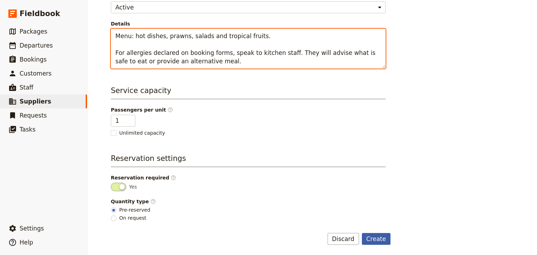
type textarea "Menu: hot dishes, prawns, salads and tropical fruits. For allergies declared on…"
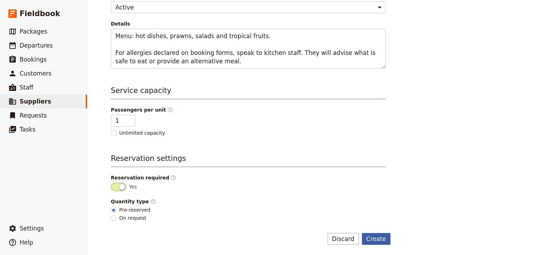
click at [374, 238] on button "Create" at bounding box center [376, 239] width 29 height 12
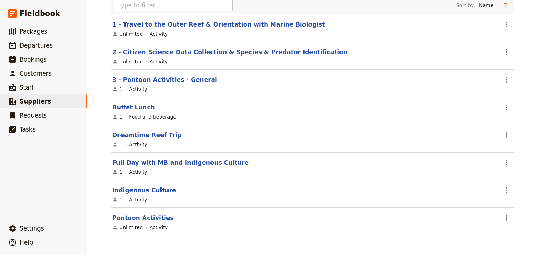
scroll to position [86, 0]
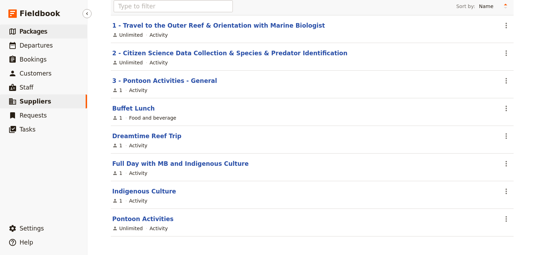
click at [30, 33] on span "Packages" at bounding box center [34, 31] width 28 height 7
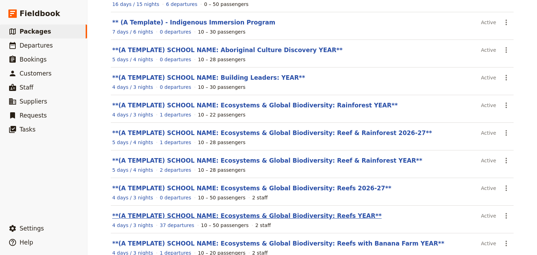
click at [293, 217] on link "**(A TEMPLATE) SCHOOL NAME: Ecosystems & Global Biodiversity: Reefs YEAR**" at bounding box center [247, 215] width 270 height 7
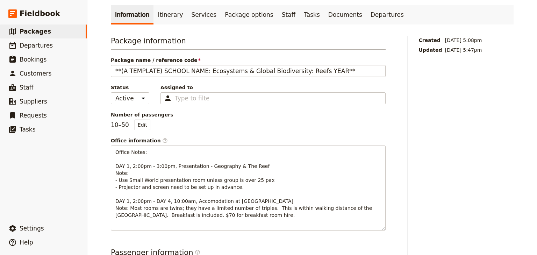
scroll to position [2, 0]
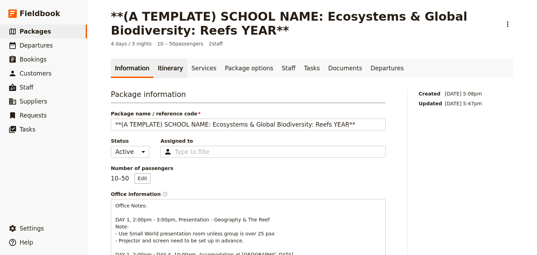
click at [163, 69] on link "Itinerary" at bounding box center [171, 68] width 34 height 20
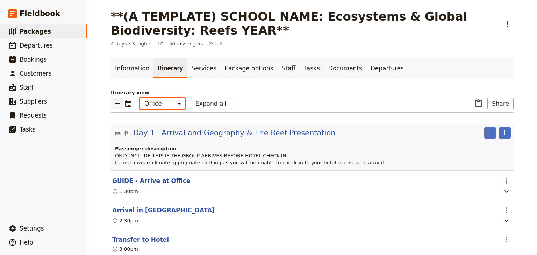
click at [162, 103] on select "Office Guide Passenger Sales" at bounding box center [162, 104] width 45 height 12
select select "PASSENGER"
click at [140, 98] on select "Office Guide Passenger Sales" at bounding box center [162, 104] width 45 height 12
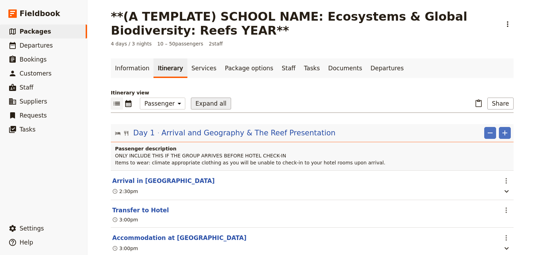
click at [204, 106] on button "Expand all" at bounding box center [211, 104] width 40 height 12
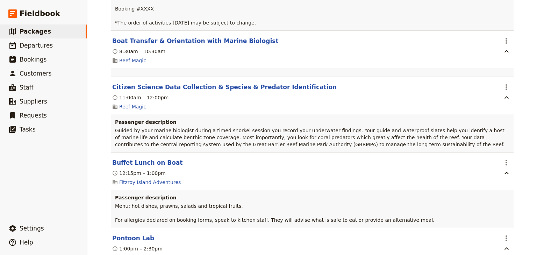
scroll to position [1961, 0]
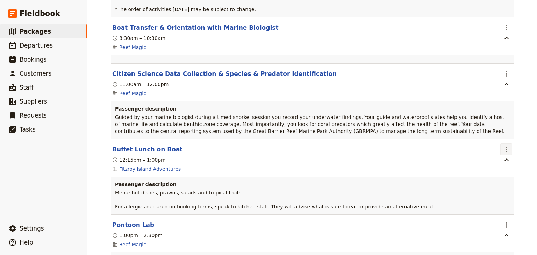
click at [507, 145] on icon "Actions" at bounding box center [506, 149] width 8 height 8
click at [490, 151] on span "Edit this itinerary item" at bounding box center [471, 151] width 55 height 7
select select "3"
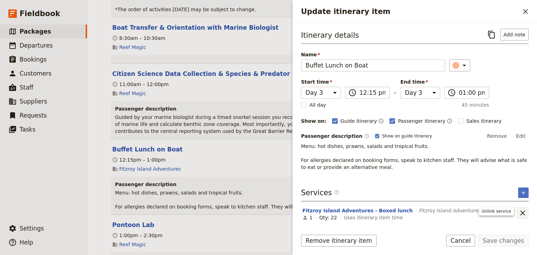
click at [522, 214] on icon "Remove service" at bounding box center [523, 213] width 8 height 8
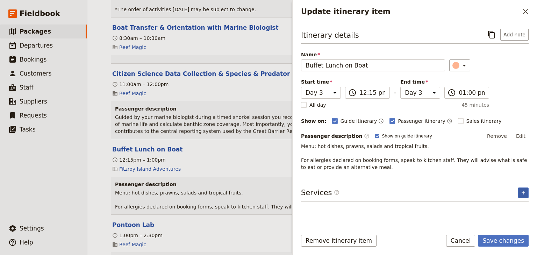
click at [523, 192] on icon "Add service inclusion" at bounding box center [524, 193] width 6 height 6
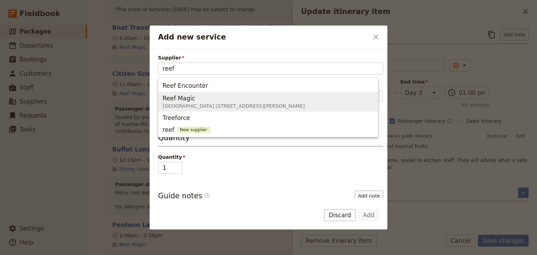
click at [192, 99] on span "Reef Magic" at bounding box center [179, 98] width 33 height 8
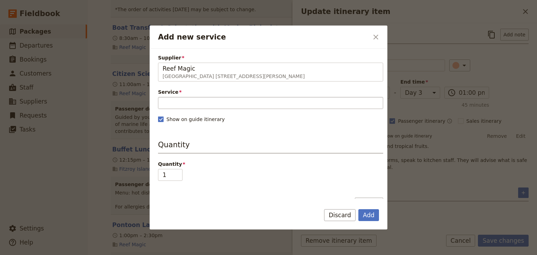
type input "Reef Magic"
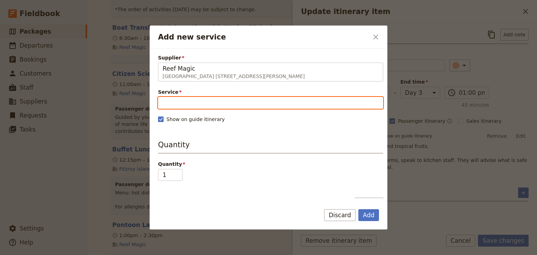
click at [164, 101] on input "Service" at bounding box center [270, 103] width 225 height 12
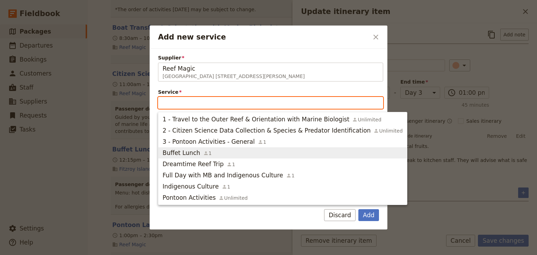
click at [196, 150] on div "Buffet Lunch 1" at bounding box center [187, 153] width 49 height 8
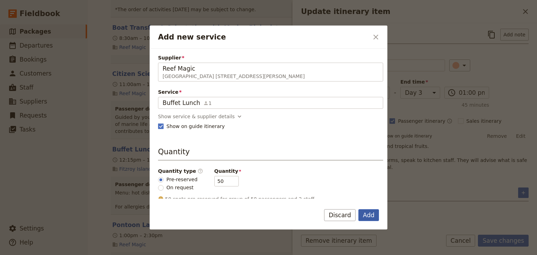
click at [373, 215] on button "Add" at bounding box center [369, 215] width 21 height 12
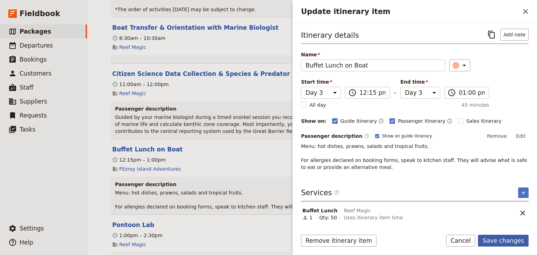
click at [501, 237] on button "Save changes" at bounding box center [503, 241] width 51 height 12
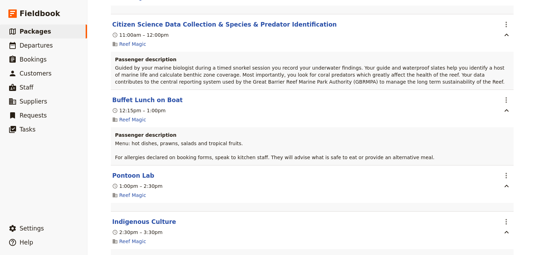
scroll to position [2045, 0]
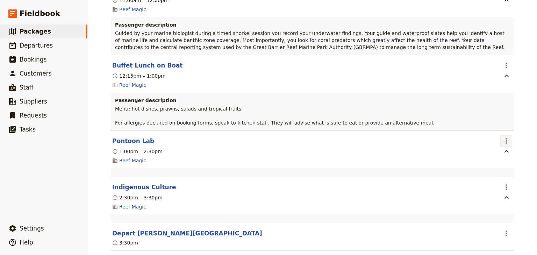
click at [502, 137] on icon "Actions" at bounding box center [506, 141] width 8 height 8
click at [491, 145] on span "Edit this itinerary item" at bounding box center [471, 143] width 55 height 7
select select "3"
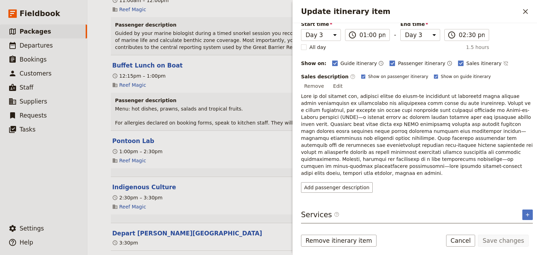
scroll to position [63, 0]
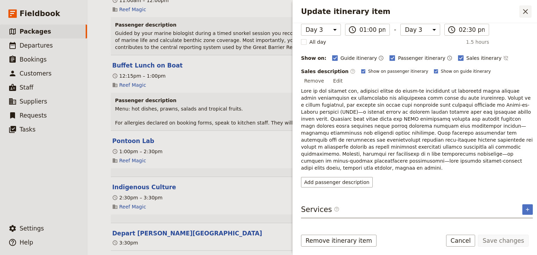
click at [528, 13] on icon "Close drawer" at bounding box center [526, 11] width 8 height 8
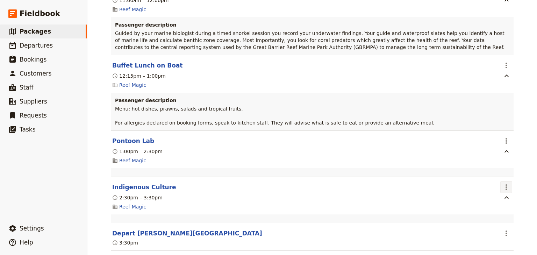
click at [506, 183] on icon "Actions" at bounding box center [506, 187] width 8 height 8
click at [499, 187] on span "Edit this itinerary item" at bounding box center [471, 190] width 55 height 7
select select "3"
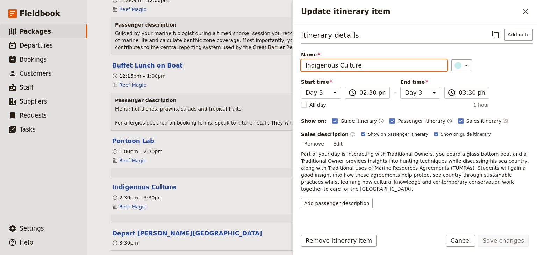
drag, startPoint x: 359, startPoint y: 66, endPoint x: 297, endPoint y: 65, distance: 61.6
click at [296, 66] on div "Itinerary details ​ Add note Name Indigenous Culture ​ Start time Day 1 Day 2 D…" at bounding box center [415, 123] width 245 height 201
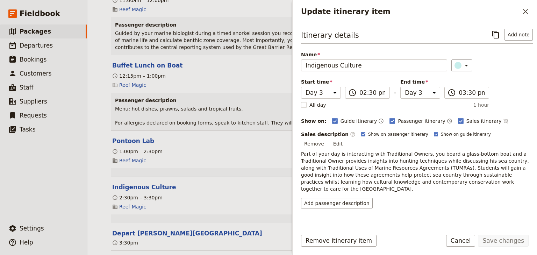
click at [524, 12] on icon "Close drawer" at bounding box center [526, 11] width 8 height 8
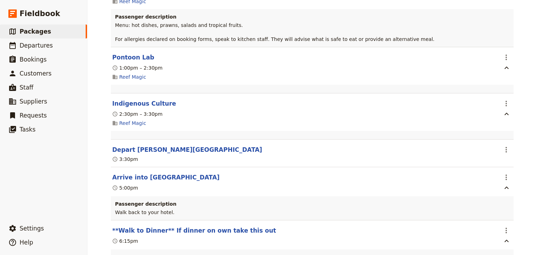
scroll to position [2129, 0]
click at [506, 174] on icon "Actions" at bounding box center [506, 177] width 1 height 6
click at [487, 179] on span "Edit this itinerary item" at bounding box center [471, 180] width 55 height 7
select select "3"
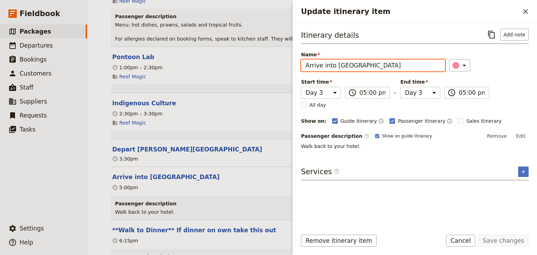
drag, startPoint x: 354, startPoint y: 66, endPoint x: 302, endPoint y: 66, distance: 51.8
click at [302, 66] on input "Arrive into [GEOGRAPHIC_DATA]" at bounding box center [373, 65] width 144 height 12
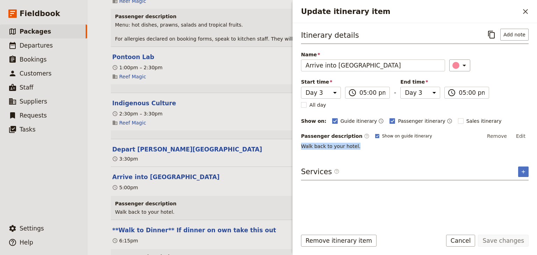
drag, startPoint x: 358, startPoint y: 145, endPoint x: 303, endPoint y: 146, distance: 55.3
click at [303, 146] on p "Walk back to your hotel." at bounding box center [415, 146] width 228 height 7
copy span "Walk back to your hotel."
click at [526, 13] on icon "Close drawer" at bounding box center [526, 11] width 8 height 8
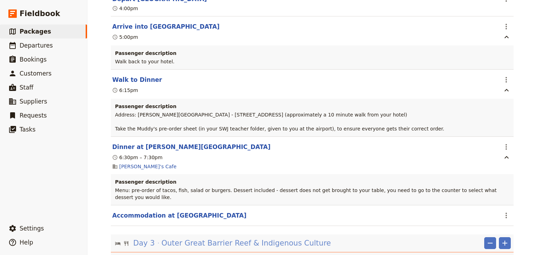
scroll to position [1485, 0]
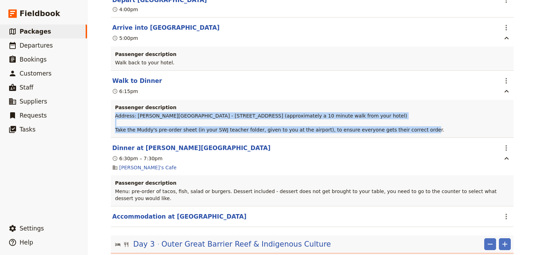
drag, startPoint x: 389, startPoint y: 131, endPoint x: 112, endPoint y: 116, distance: 277.5
click at [112, 116] on div "Passenger description Address: Muddy's Cafe - [STREET_ADDRESS] (approximately a…" at bounding box center [312, 119] width 403 height 38
copy span "Address: [PERSON_NAME]'s Cafe - [STREET_ADDRESS] (approximately a 10 minute wal…"
click at [503, 147] on icon "Actions" at bounding box center [506, 148] width 8 height 8
click at [495, 160] on span "Edit this itinerary item" at bounding box center [471, 162] width 55 height 7
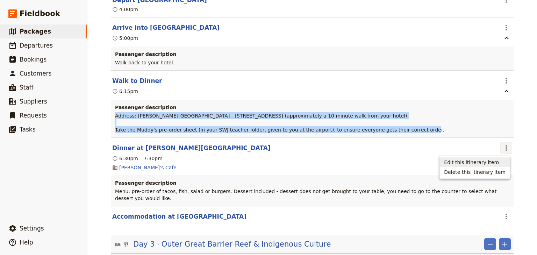
select select "2"
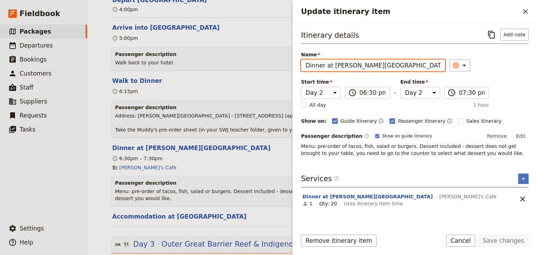
drag, startPoint x: 372, startPoint y: 67, endPoint x: 306, endPoint y: 65, distance: 65.8
click at [306, 65] on input "Dinner at [PERSON_NAME][GEOGRAPHIC_DATA]" at bounding box center [373, 65] width 144 height 12
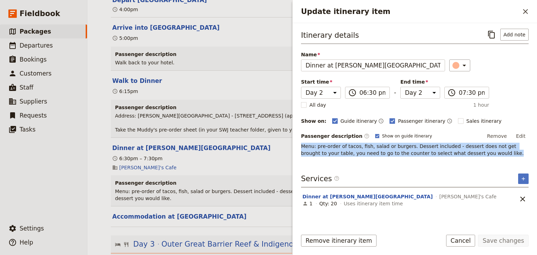
drag, startPoint x: 466, startPoint y: 153, endPoint x: 302, endPoint y: 146, distance: 163.6
click at [302, 146] on p "Menu: pre-order of tacos, fish, salad or burgers. Dessert included - dessert do…" at bounding box center [415, 150] width 228 height 14
copy span "Menu: pre-order of tacos, fish, salad or burgers. Dessert included - dessert do…"
click at [527, 9] on icon "Close drawer" at bounding box center [526, 11] width 8 height 8
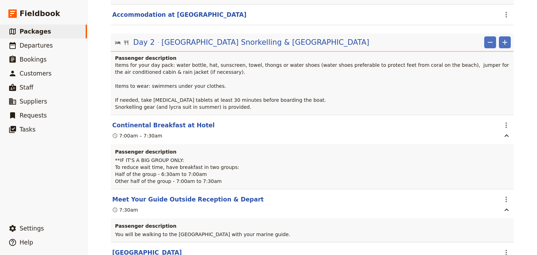
scroll to position [786, 0]
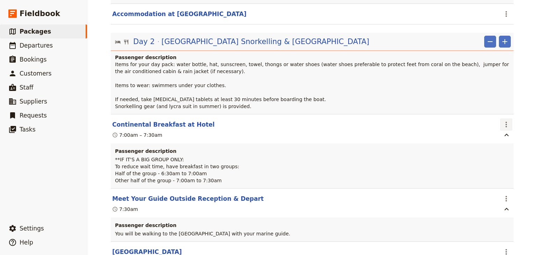
click at [504, 120] on icon "Actions" at bounding box center [506, 124] width 8 height 8
click at [499, 132] on span "Edit this itinerary item" at bounding box center [471, 134] width 55 height 7
select select "2"
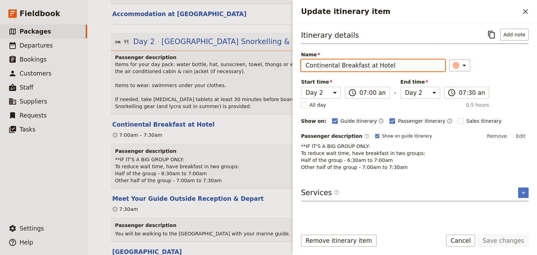
drag, startPoint x: 393, startPoint y: 65, endPoint x: 306, endPoint y: 66, distance: 87.5
click at [306, 66] on input "Continental Breakfast at Hotel" at bounding box center [373, 65] width 144 height 12
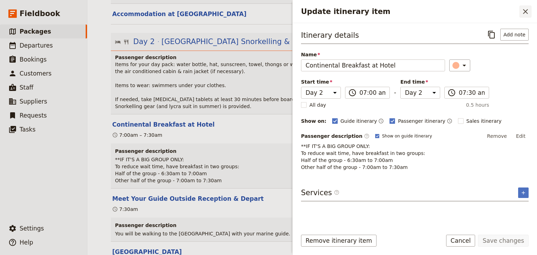
click at [525, 11] on icon "Close drawer" at bounding box center [526, 11] width 8 height 8
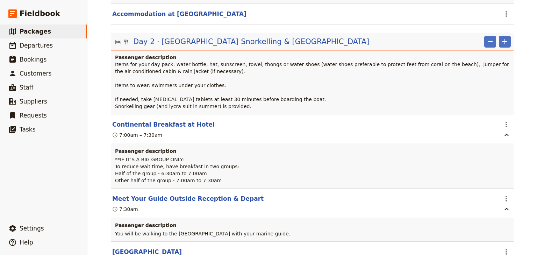
scroll to position [814, 0]
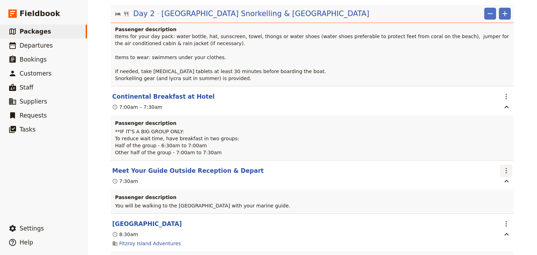
click at [506, 167] on icon "Actions" at bounding box center [506, 171] width 8 height 8
click at [500, 177] on span "Edit this itinerary item" at bounding box center [475, 180] width 62 height 7
select select "2"
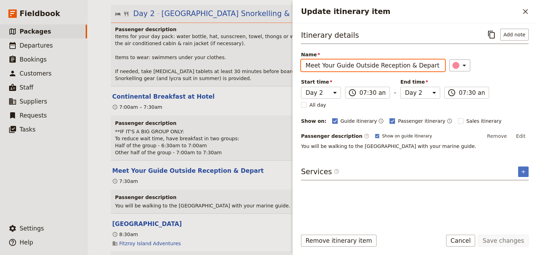
drag, startPoint x: 430, startPoint y: 66, endPoint x: 296, endPoint y: 63, distance: 134.1
click at [296, 63] on div "Itinerary details ​ Add note Name Meet Your Guide Outside Reception & Depart ​ …" at bounding box center [415, 123] width 245 height 201
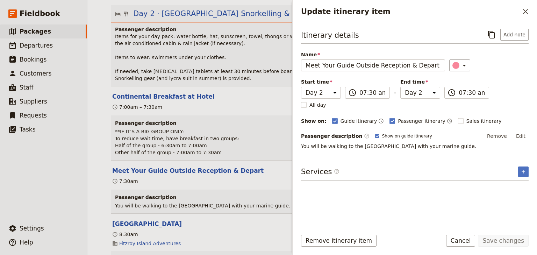
drag, startPoint x: 456, startPoint y: 145, endPoint x: 297, endPoint y: 146, distance: 158.9
click at [297, 146] on div "Itinerary details ​ Add note Name Meet Your Guide Outside Reception & Depart ​ …" at bounding box center [415, 123] width 245 height 201
copy span "You will be walking to the [GEOGRAPHIC_DATA] with your marine guide."
click at [524, 14] on icon "Close drawer" at bounding box center [526, 11] width 8 height 8
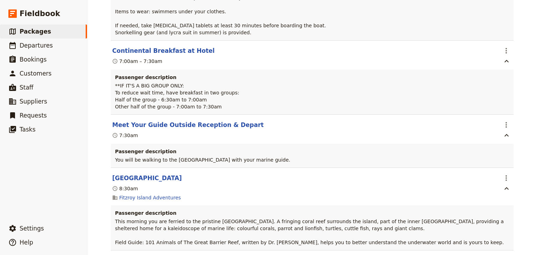
scroll to position [870, 0]
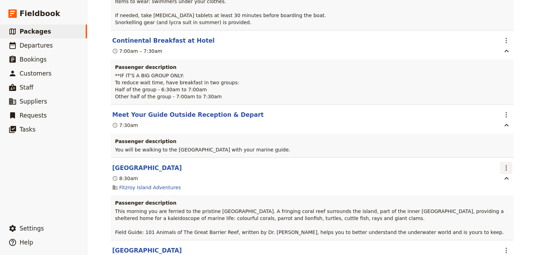
click at [506, 164] on icon "Actions" at bounding box center [506, 168] width 8 height 8
click at [486, 178] on span "Edit this itinerary item" at bounding box center [471, 178] width 55 height 7
select select "2"
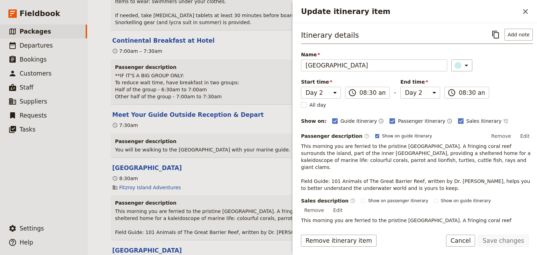
scroll to position [50, 0]
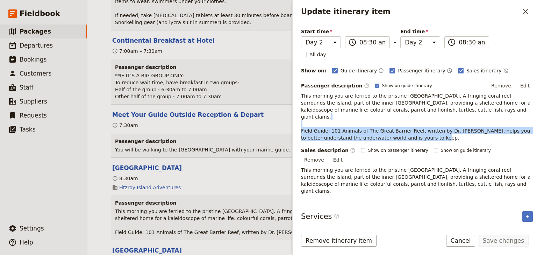
drag, startPoint x: 425, startPoint y: 129, endPoint x: 300, endPoint y: 123, distance: 125.4
click at [300, 123] on div "Itinerary details ​ Add note Name [GEOGRAPHIC_DATA] ​ Start time Day 1 Day 2 Da…" at bounding box center [415, 123] width 245 height 201
copy span "Field Guide: 101 Animals of The Great Barrier Reef, written by Dr. [PERSON_NAME…"
drag, startPoint x: 528, startPoint y: 14, endPoint x: 509, endPoint y: 33, distance: 26.5
click at [528, 14] on icon "Close drawer" at bounding box center [526, 11] width 8 height 8
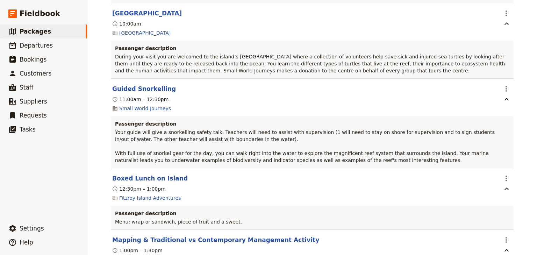
scroll to position [1122, 0]
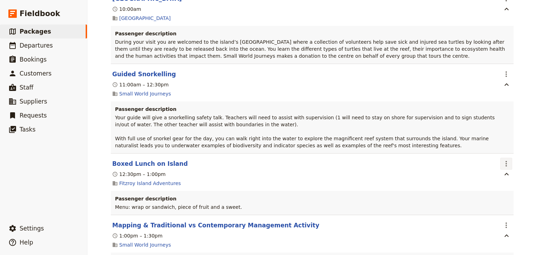
click at [504, 160] on icon "Actions" at bounding box center [506, 164] width 8 height 8
click at [495, 175] on span "Edit this itinerary item" at bounding box center [471, 175] width 55 height 7
select select "2"
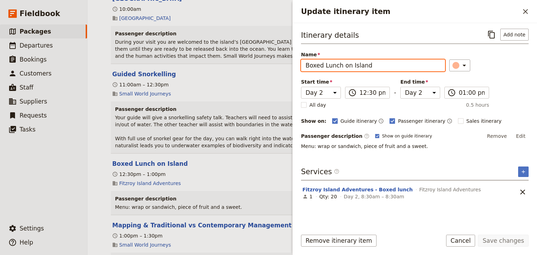
drag, startPoint x: 370, startPoint y: 62, endPoint x: 305, endPoint y: 63, distance: 64.7
click at [305, 63] on input "Boxed Lunch on Island" at bounding box center [373, 65] width 144 height 12
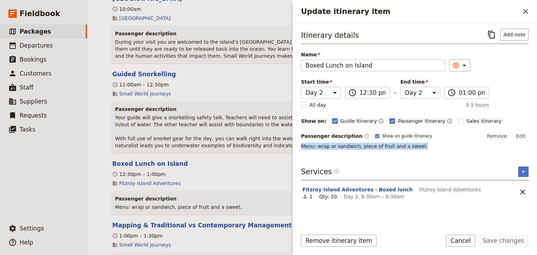
drag, startPoint x: 419, startPoint y: 146, endPoint x: 293, endPoint y: 146, distance: 125.3
click at [293, 146] on div "Itinerary details ​ Add note Name Boxed Lunch on Island ​ Start time Day 1 Day …" at bounding box center [415, 123] width 245 height 201
click at [527, 12] on icon "Close drawer" at bounding box center [525, 11] width 5 height 5
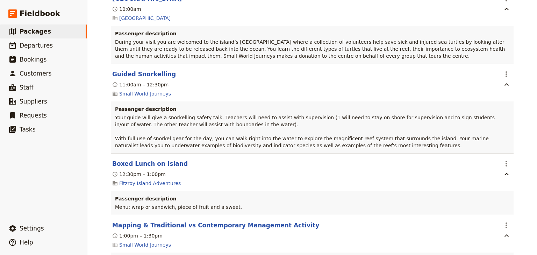
scroll to position [1150, 0]
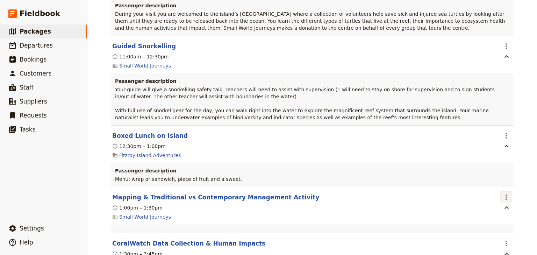
drag, startPoint x: 505, startPoint y: 196, endPoint x: 501, endPoint y: 199, distance: 5.0
click at [505, 196] on icon "Actions" at bounding box center [506, 197] width 8 height 8
click at [489, 209] on span "Edit this itinerary item" at bounding box center [471, 209] width 55 height 7
select select "2"
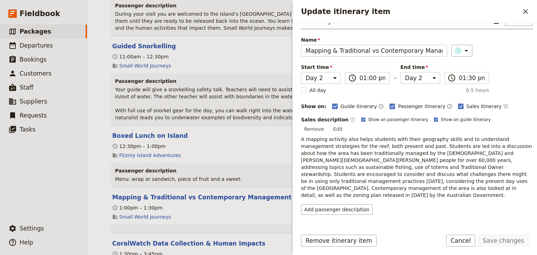
scroll to position [28, 0]
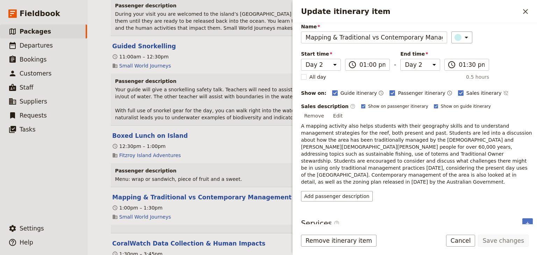
drag, startPoint x: 526, startPoint y: 10, endPoint x: 468, endPoint y: 38, distance: 64.3
click at [526, 10] on icon "Close drawer" at bounding box center [526, 11] width 8 height 8
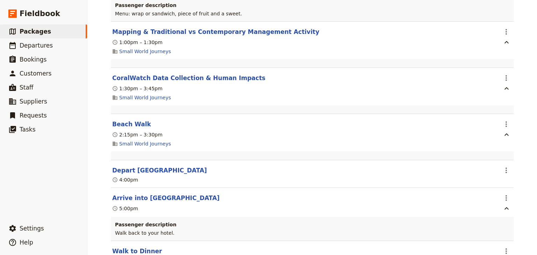
scroll to position [1317, 0]
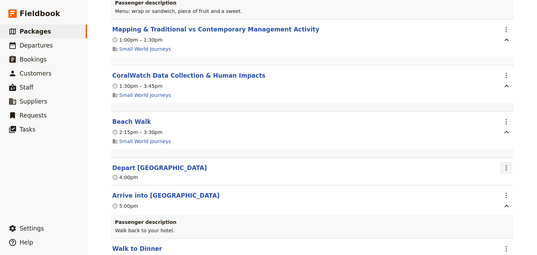
click at [503, 168] on icon "Actions" at bounding box center [506, 168] width 8 height 8
click at [499, 181] on span "Edit this itinerary item" at bounding box center [471, 181] width 55 height 7
select select "2"
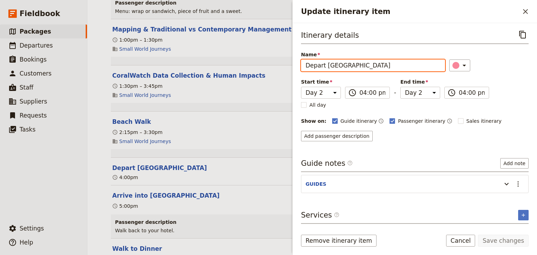
drag, startPoint x: 369, startPoint y: 65, endPoint x: 306, endPoint y: 64, distance: 62.6
click at [306, 64] on input "Depart [GEOGRAPHIC_DATA]" at bounding box center [373, 65] width 144 height 12
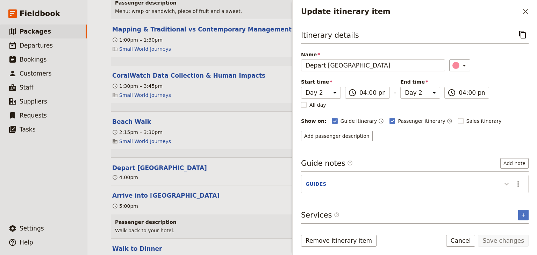
click at [508, 183] on icon "Update itinerary item" at bounding box center [507, 184] width 4 height 2
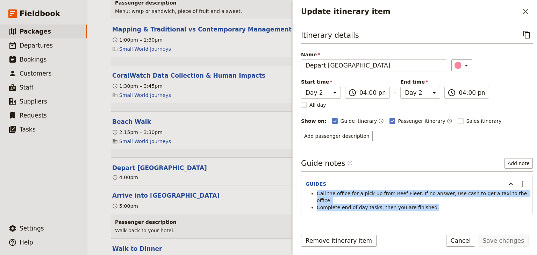
drag, startPoint x: 431, startPoint y: 201, endPoint x: 316, endPoint y: 194, distance: 115.0
click at [316, 194] on ul "Call the office for a pick up from Reef Fleet. If no answer, use cash to get a …" at bounding box center [417, 200] width 223 height 21
drag, startPoint x: 523, startPoint y: 13, endPoint x: 517, endPoint y: 17, distance: 7.8
click at [523, 13] on icon "Close drawer" at bounding box center [526, 11] width 8 height 8
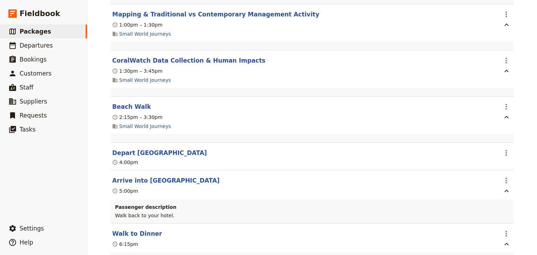
scroll to position [1345, 0]
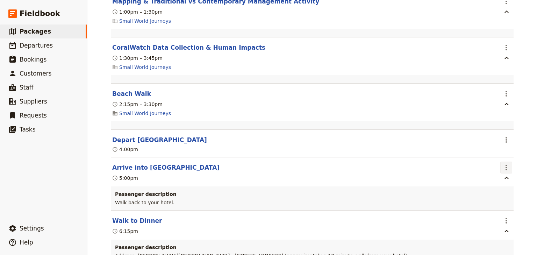
click at [508, 169] on icon "Actions" at bounding box center [506, 167] width 8 height 8
click at [494, 180] on span "Edit this itinerary item" at bounding box center [471, 181] width 55 height 7
select select "2"
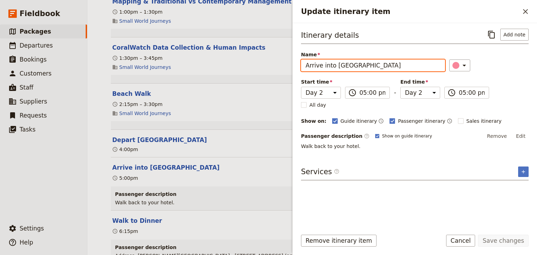
drag, startPoint x: 359, startPoint y: 66, endPoint x: 307, endPoint y: 66, distance: 52.5
click at [307, 66] on input "Arrive into [GEOGRAPHIC_DATA]" at bounding box center [373, 65] width 144 height 12
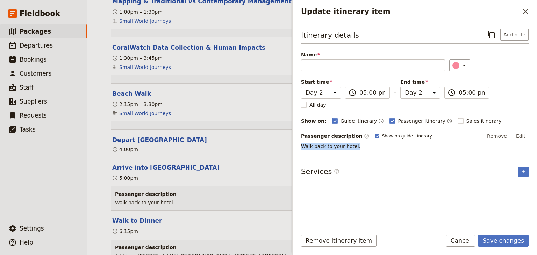
drag, startPoint x: 354, startPoint y: 145, endPoint x: 298, endPoint y: 147, distance: 56.0
click at [298, 147] on div "Itinerary details ​ Add note Name ​ Please fill in this field. Start time Day 1…" at bounding box center [415, 123] width 245 height 201
click at [526, 13] on icon "Close drawer" at bounding box center [526, 11] width 8 height 8
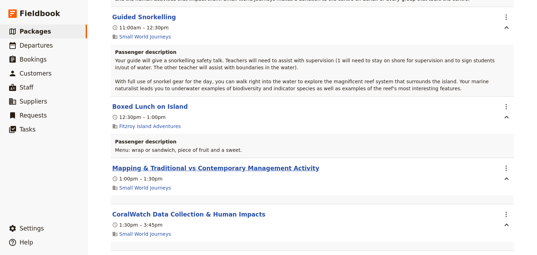
scroll to position [1178, 0]
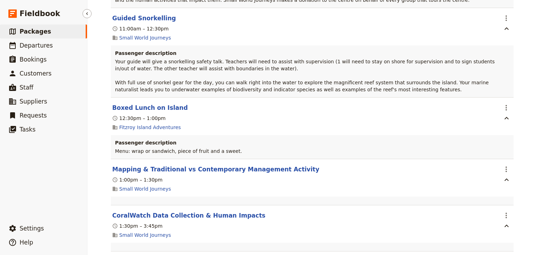
click at [36, 32] on span "Packages" at bounding box center [35, 31] width 31 height 7
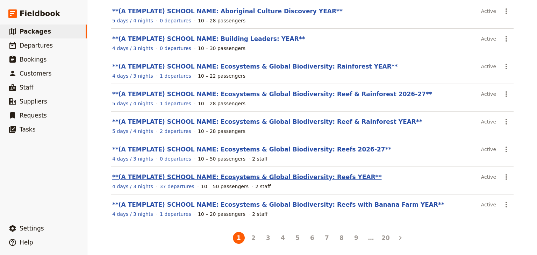
scroll to position [125, 0]
click at [282, 177] on link "**(A TEMPLATE) SCHOOL NAME: Ecosystems & Global Biodiversity: Reefs YEAR**" at bounding box center [247, 176] width 270 height 7
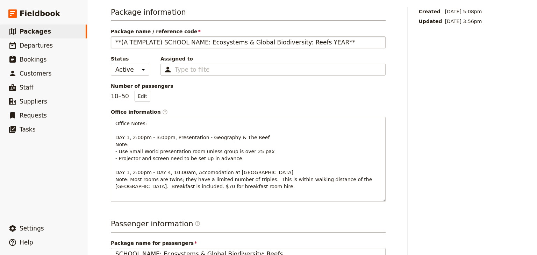
scroll to position [41, 0]
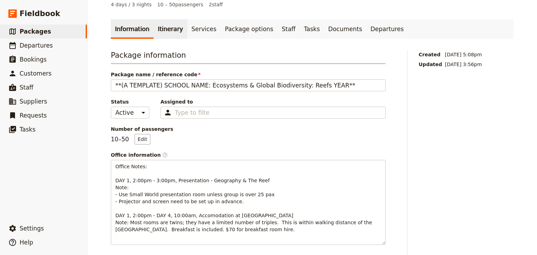
click at [161, 31] on link "Itinerary" at bounding box center [171, 29] width 34 height 20
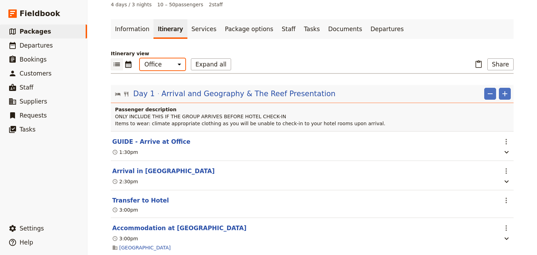
click at [161, 64] on select "Office Guide Passenger Sales" at bounding box center [162, 64] width 45 height 12
select select "PASSENGER"
click at [140, 58] on select "Office Guide Passenger Sales" at bounding box center [162, 64] width 45 height 12
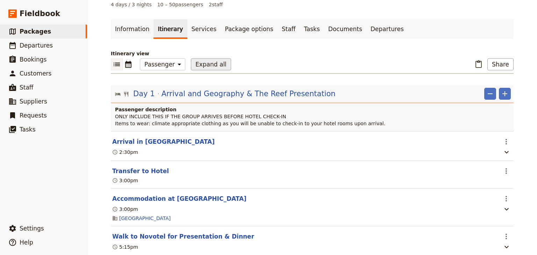
click at [197, 65] on button "Expand all" at bounding box center [211, 64] width 40 height 12
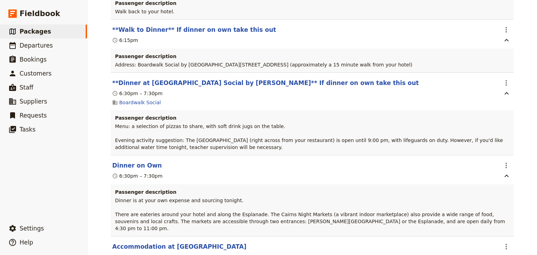
scroll to position [2336, 0]
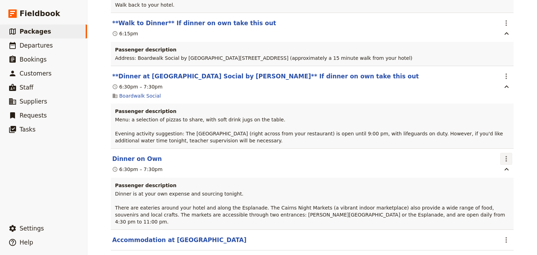
click at [507, 155] on icon "Actions" at bounding box center [506, 159] width 8 height 8
click at [501, 161] on span "Edit this itinerary item" at bounding box center [475, 163] width 62 height 7
select select "3"
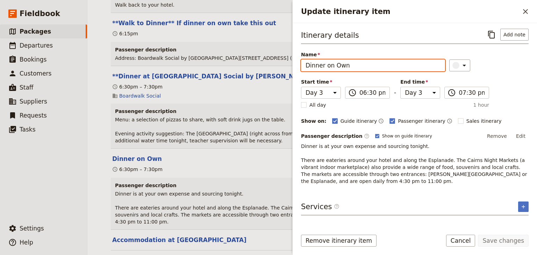
drag, startPoint x: 349, startPoint y: 67, endPoint x: 304, endPoint y: 66, distance: 45.1
click at [304, 66] on input "Dinner on Own" at bounding box center [373, 65] width 144 height 12
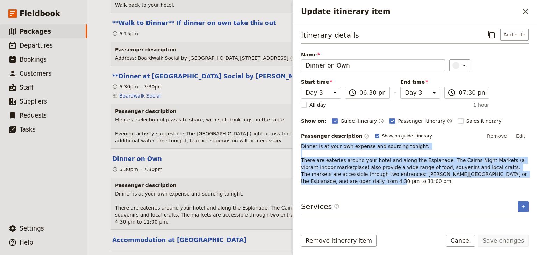
drag, startPoint x: 523, startPoint y: 173, endPoint x: 302, endPoint y: 146, distance: 222.5
click at [302, 146] on p "Dinner is at your own expense and sourcing tonight. There are eateries around y…" at bounding box center [415, 164] width 228 height 42
click at [525, 10] on icon "Close drawer" at bounding box center [525, 11] width 5 height 5
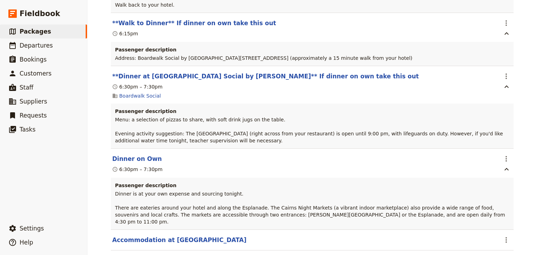
click at [316, 190] on p "Dinner is at your own expense and sourcing tonight. There are eateries around y…" at bounding box center [312, 207] width 395 height 35
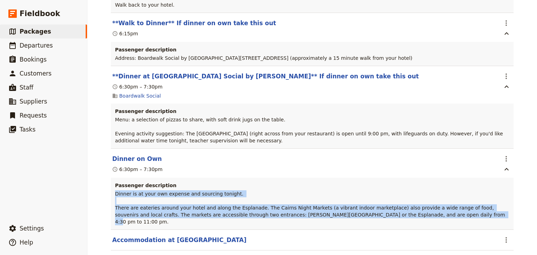
drag, startPoint x: 392, startPoint y: 207, endPoint x: 114, endPoint y: 185, distance: 278.7
click at [115, 190] on p "Dinner is at your own expense and sourcing tonight. There are eateries around y…" at bounding box center [312, 207] width 395 height 35
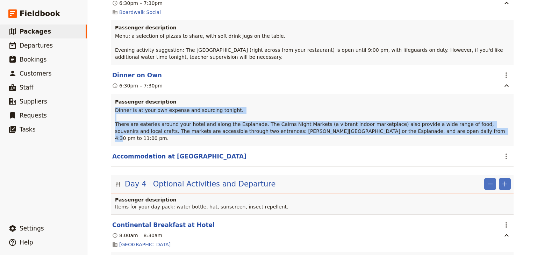
scroll to position [2420, 0]
click at [503, 220] on icon "Actions" at bounding box center [506, 224] width 8 height 8
click at [497, 221] on span "Edit this itinerary item" at bounding box center [471, 222] width 55 height 7
select select "4"
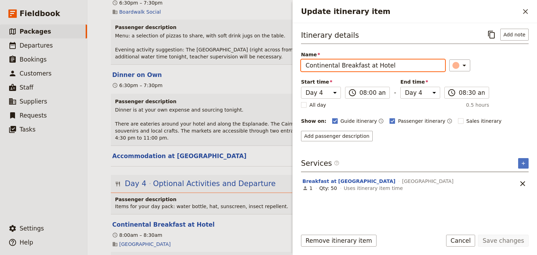
drag, startPoint x: 388, startPoint y: 66, endPoint x: 305, endPoint y: 68, distance: 83.0
click at [305, 68] on input "Continental Breakfast at Hotel" at bounding box center [373, 65] width 144 height 12
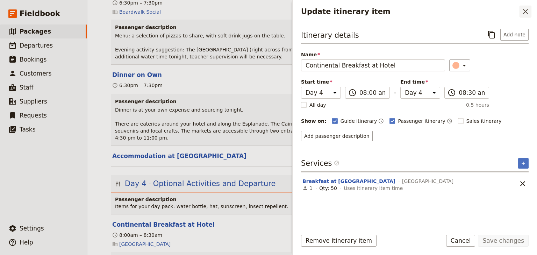
click at [524, 14] on icon "Close drawer" at bounding box center [526, 11] width 8 height 8
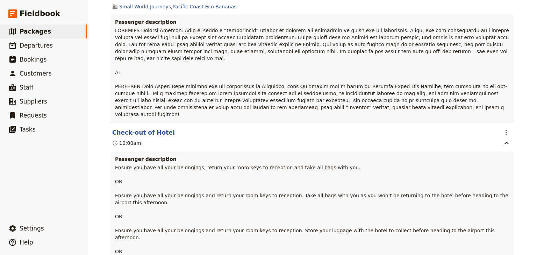
scroll to position [2728, 0]
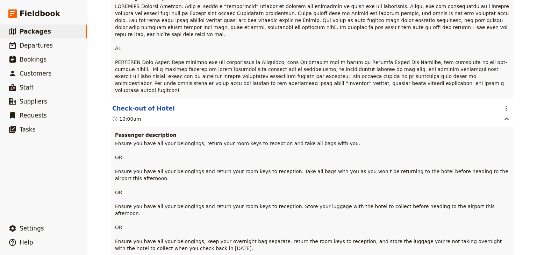
click at [172, 140] on p "Ensure you have all your belongings, return your room keys to reception and tak…" at bounding box center [312, 196] width 395 height 112
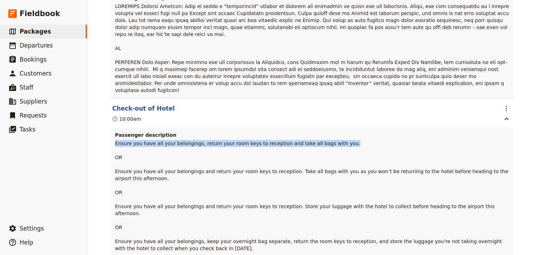
drag, startPoint x: 335, startPoint y: 113, endPoint x: 113, endPoint y: 114, distance: 221.9
click at [115, 140] on p "Ensure you have all your belongings, return your room keys to reception and tak…" at bounding box center [312, 196] width 395 height 112
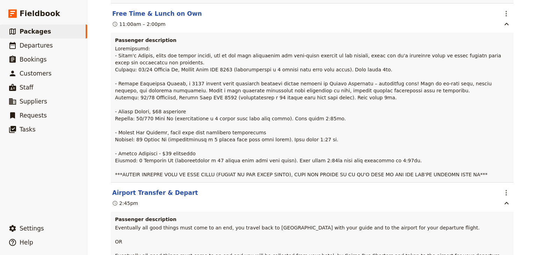
scroll to position [3021, 0]
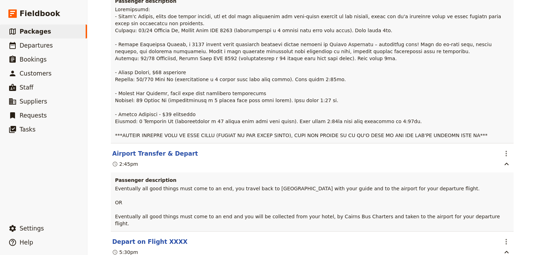
click at [503, 238] on icon "Actions" at bounding box center [506, 242] width 8 height 8
click at [490, 207] on span "Edit this itinerary item" at bounding box center [471, 207] width 55 height 7
select select "4"
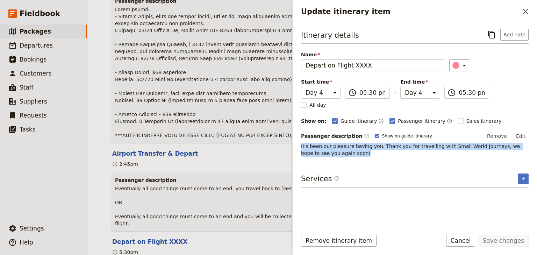
drag, startPoint x: 340, startPoint y: 152, endPoint x: 301, endPoint y: 146, distance: 39.2
click at [301, 146] on div "Itinerary details ​ Add note Name Depart on Flight XXXX ​ Start time Day 1 Day …" at bounding box center [415, 123] width 245 height 201
click at [526, 12] on icon "Close drawer" at bounding box center [526, 11] width 8 height 8
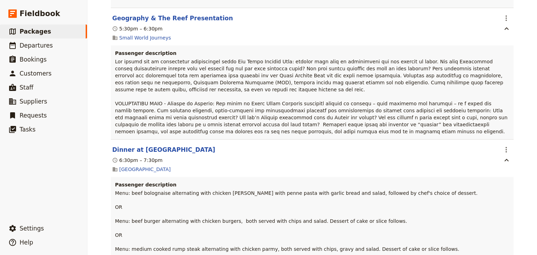
scroll to position [0, 0]
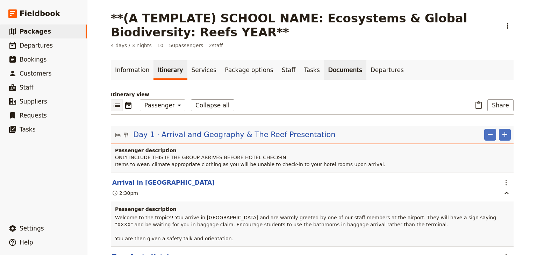
click at [329, 71] on link "Documents" at bounding box center [345, 70] width 42 height 20
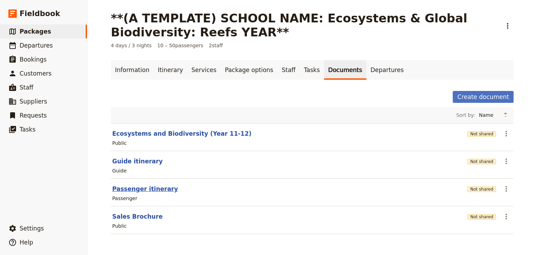
click at [140, 190] on button "Passenger itinerary" at bounding box center [145, 189] width 66 height 8
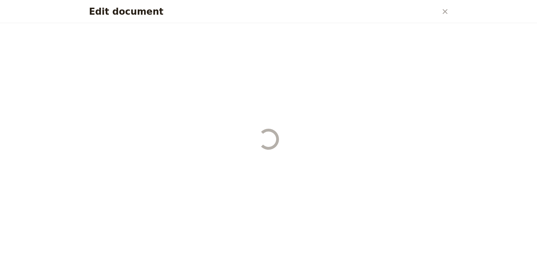
select select "PASSENGER"
select select "RUN_SHEET"
select select "DEFAULT"
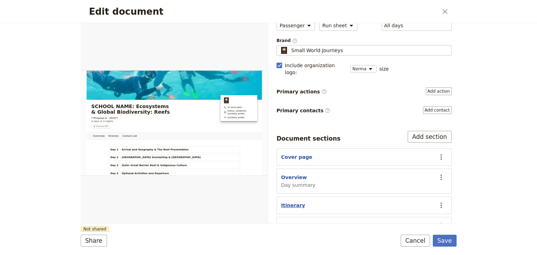
scroll to position [56, 0]
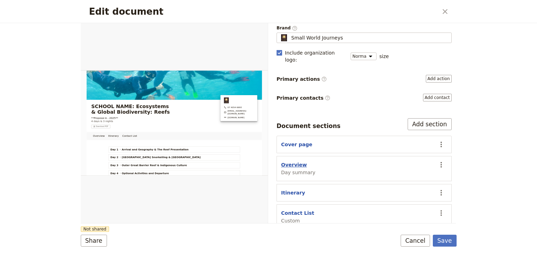
click at [292, 161] on button "Overview" at bounding box center [294, 164] width 26 height 7
select select "DAY_SUMMARY"
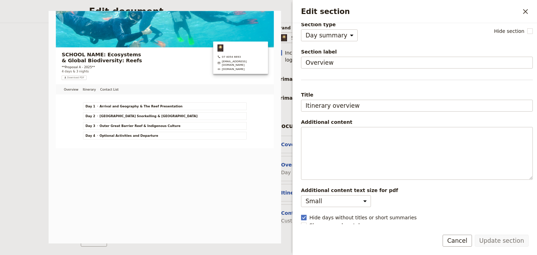
scroll to position [11, 0]
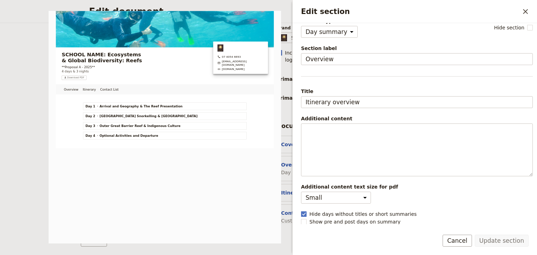
click at [522, 12] on icon "Close drawer" at bounding box center [526, 11] width 8 height 8
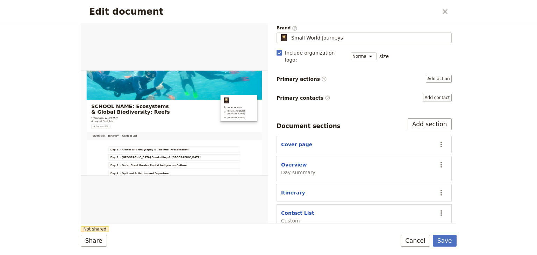
click at [290, 189] on button "Itinerary" at bounding box center [293, 192] width 24 height 7
select select "ITINERARY"
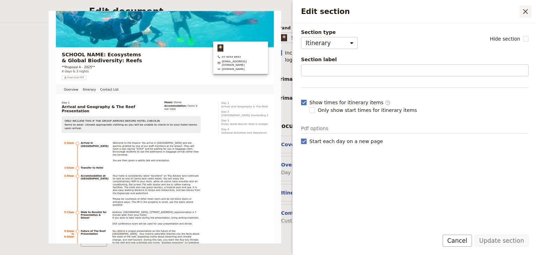
click at [526, 14] on icon "Close drawer" at bounding box center [526, 11] width 8 height 8
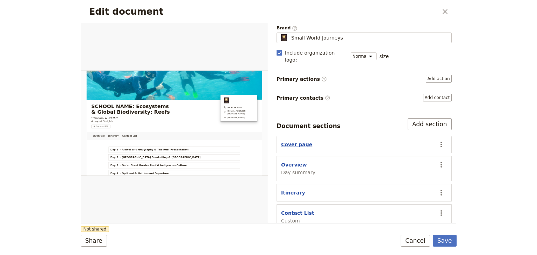
click at [300, 141] on button "Cover page" at bounding box center [296, 144] width 31 height 7
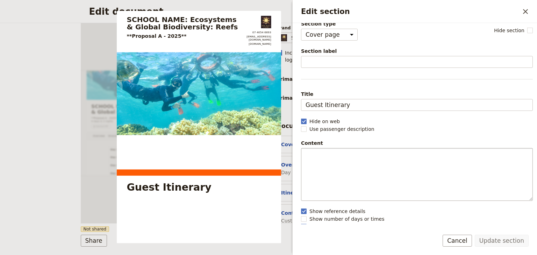
scroll to position [13, 0]
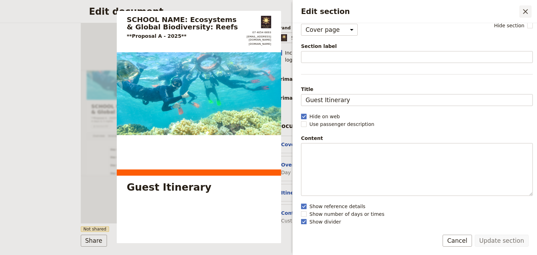
click at [526, 12] on icon "Close drawer" at bounding box center [525, 11] width 5 height 5
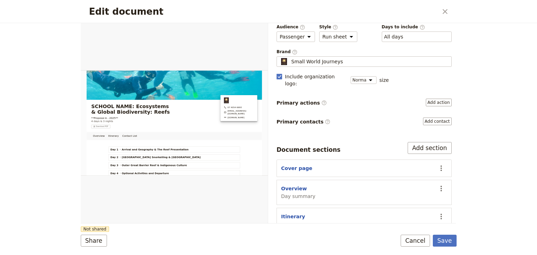
scroll to position [56, 0]
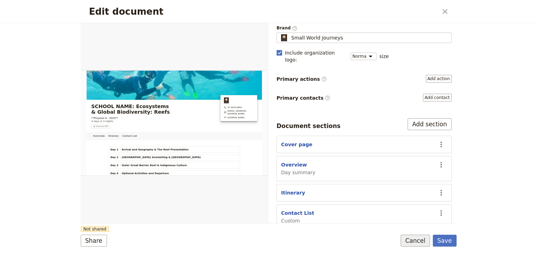
click at [423, 239] on button "Cancel" at bounding box center [415, 241] width 29 height 12
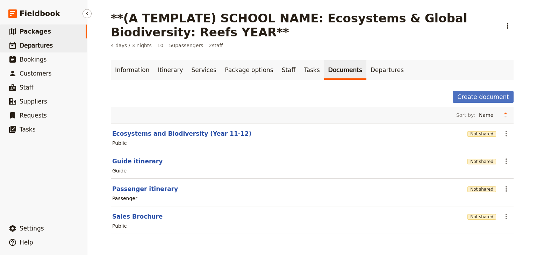
click at [36, 47] on span "Departures" at bounding box center [36, 45] width 33 height 7
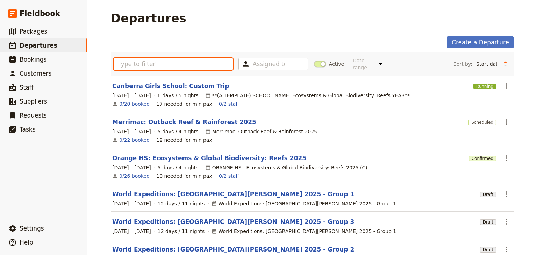
click at [127, 60] on input "text" at bounding box center [173, 64] width 119 height 12
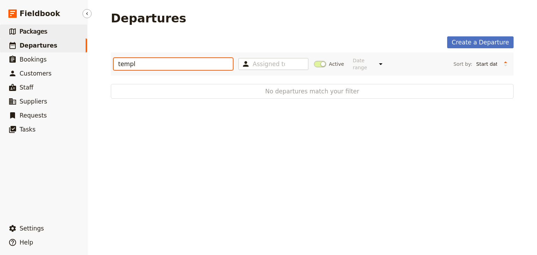
type input "templ"
click at [42, 29] on span "Packages" at bounding box center [34, 31] width 28 height 7
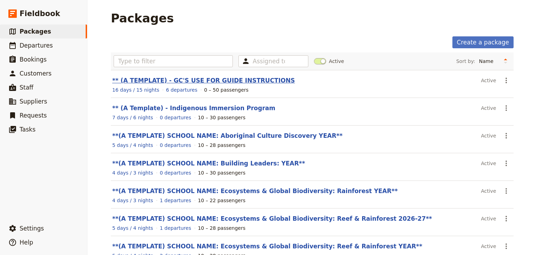
click at [185, 80] on link "** (A TEMPLATE) - GC'S USE FOR GUIDE INSTRUCTIONS" at bounding box center [203, 80] width 183 height 7
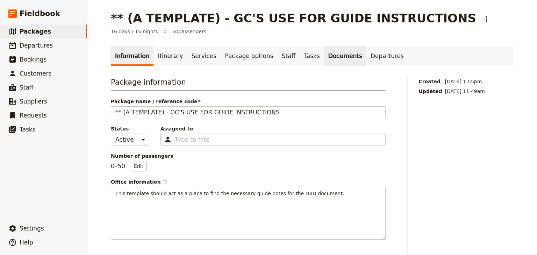
click at [324, 58] on link "Documents" at bounding box center [345, 56] width 42 height 20
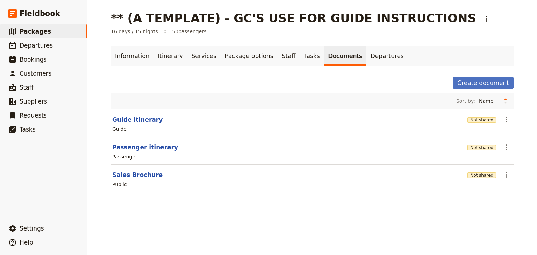
click at [133, 148] on button "Passenger itinerary" at bounding box center [145, 147] width 66 height 8
select select "PASSENGER"
select select "RUN_SHEET"
select select "DEFAULT"
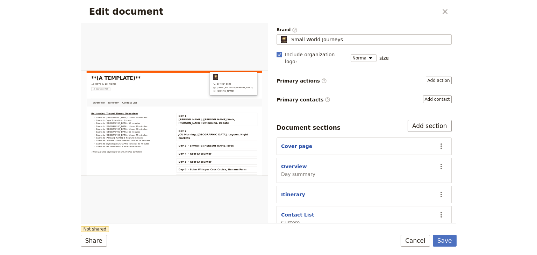
scroll to position [56, 0]
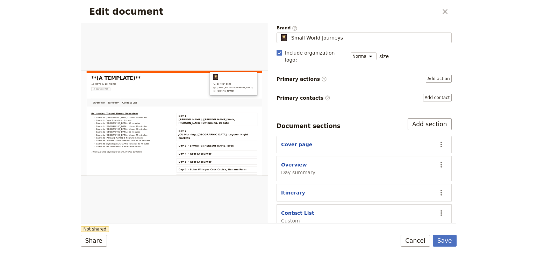
click at [293, 161] on button "Overview" at bounding box center [294, 164] width 26 height 7
select select "DAY_SUMMARY"
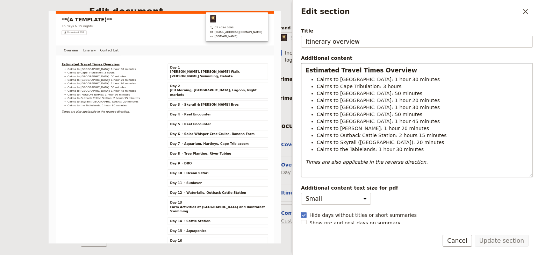
scroll to position [73, 0]
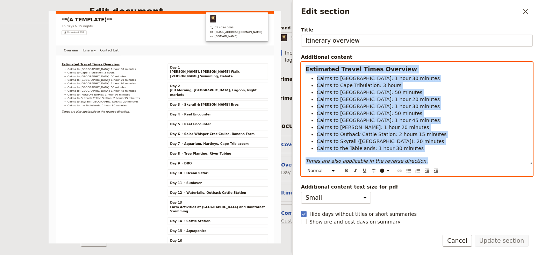
drag, startPoint x: 413, startPoint y: 160, endPoint x: 303, endPoint y: 71, distance: 141.3
click at [303, 71] on div "Estimated Travel Times Overview Cairns to [GEOGRAPHIC_DATA]: 1 hour 30 minutes …" at bounding box center [417, 113] width 231 height 102
